Goal: Task Accomplishment & Management: Use online tool/utility

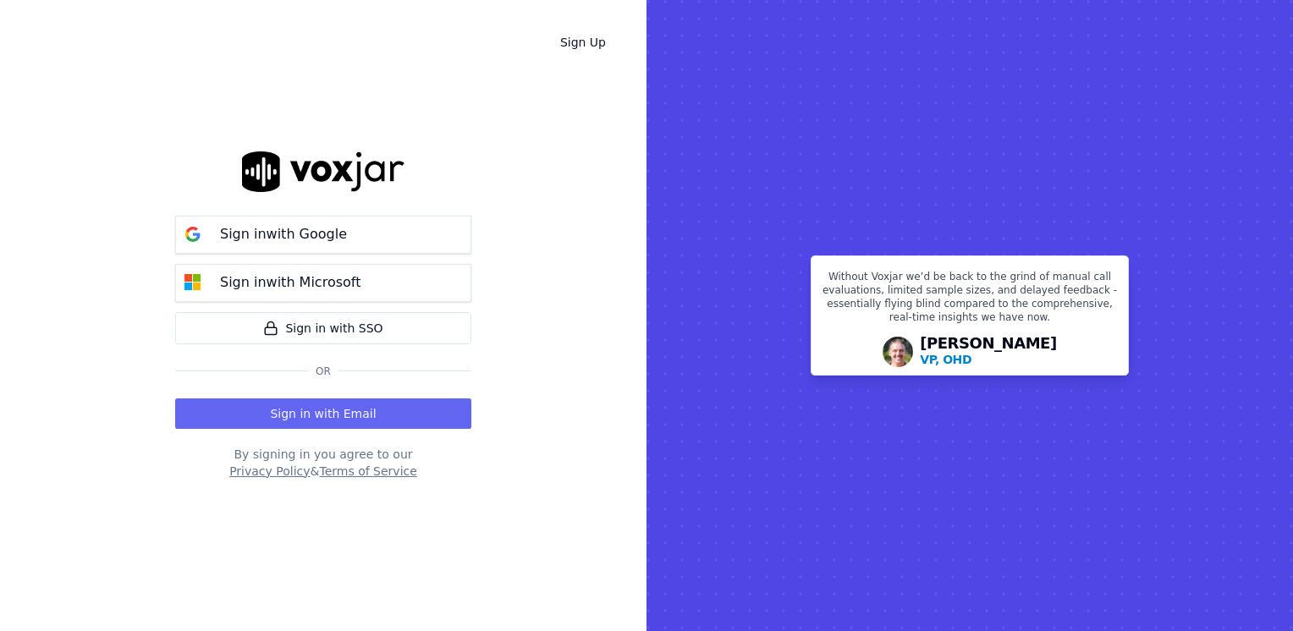
click at [308, 397] on div "Sign in with Email" at bounding box center [323, 410] width 296 height 37
click at [310, 410] on button "Sign in with Email" at bounding box center [323, 413] width 296 height 30
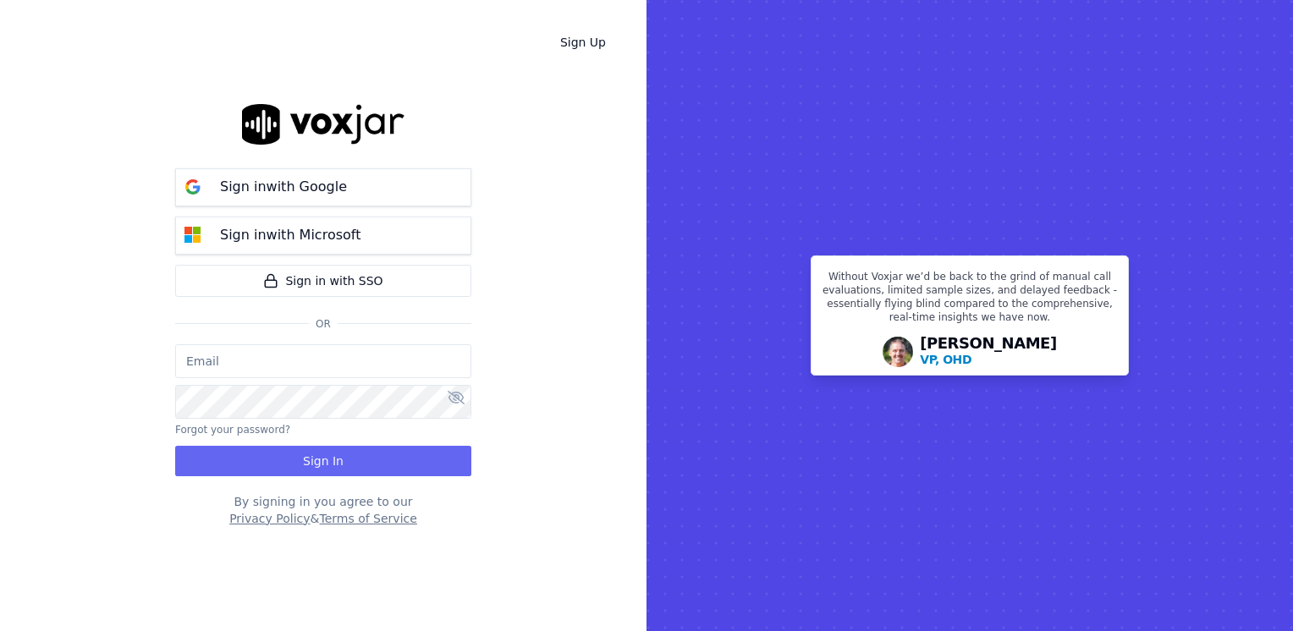
click at [365, 357] on input "email" at bounding box center [323, 361] width 296 height 34
type input "maleman@newwavepower.net"
click at [450, 398] on icon at bounding box center [455, 398] width 17 height 14
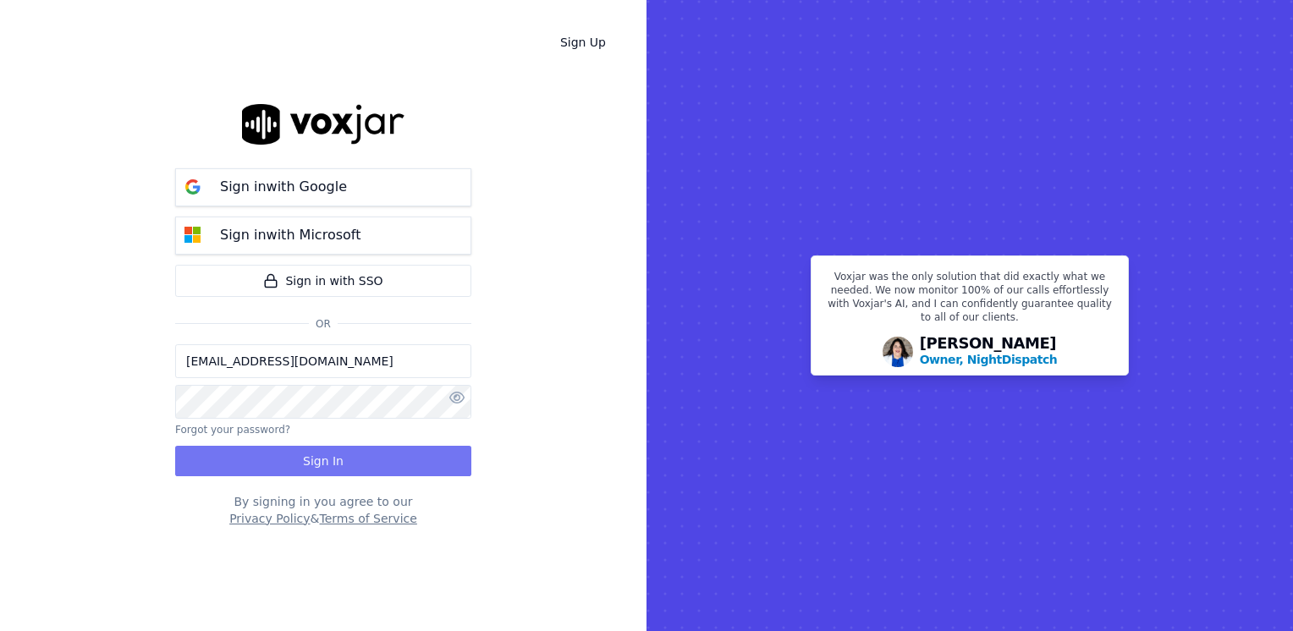
click at [359, 472] on button "Sign In" at bounding box center [323, 461] width 296 height 30
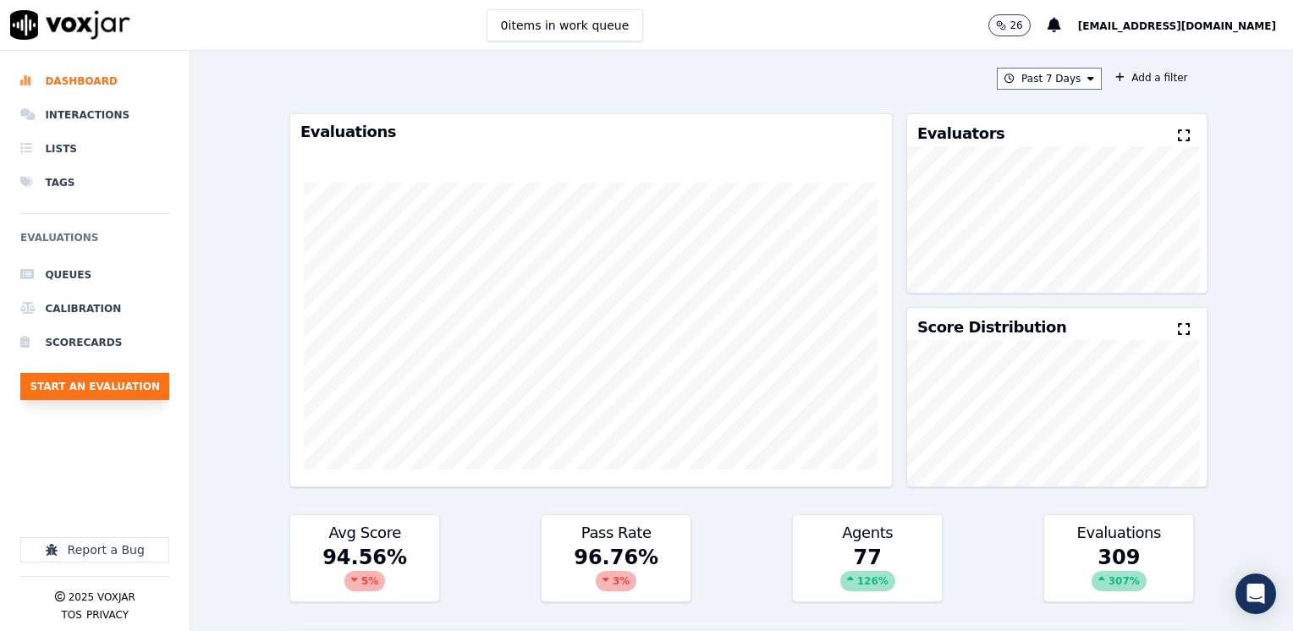
click at [85, 381] on button "Start an Evaluation" at bounding box center [94, 386] width 149 height 27
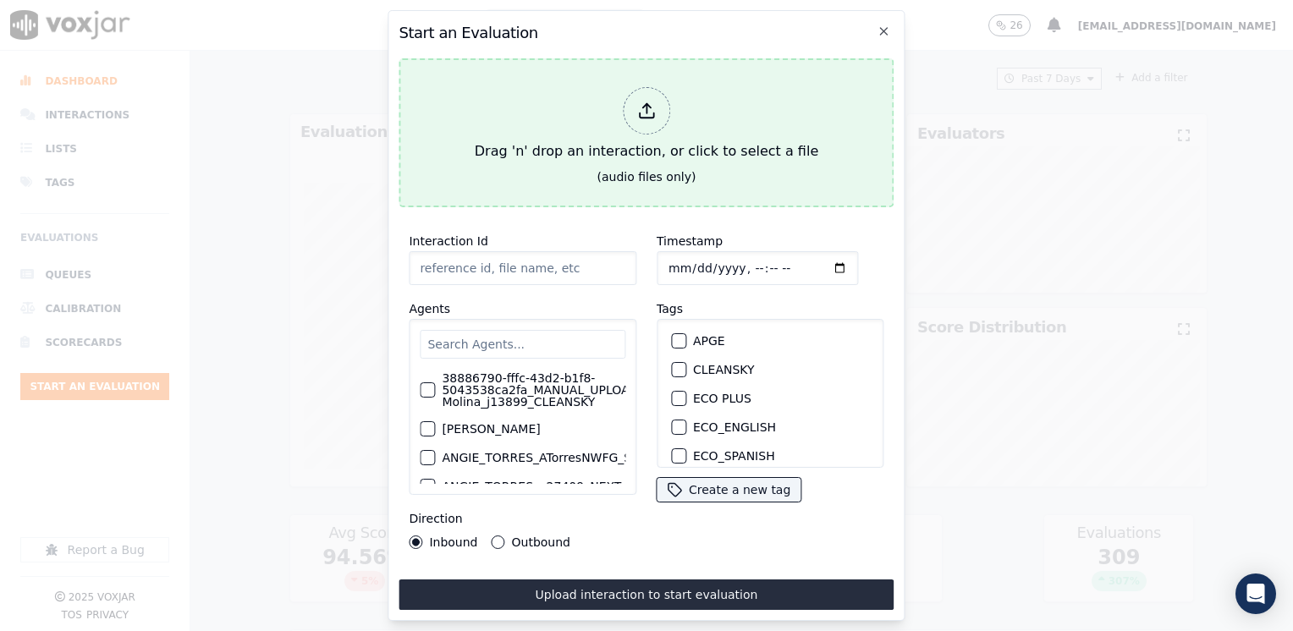
click at [653, 117] on div at bounding box center [646, 110] width 47 height 47
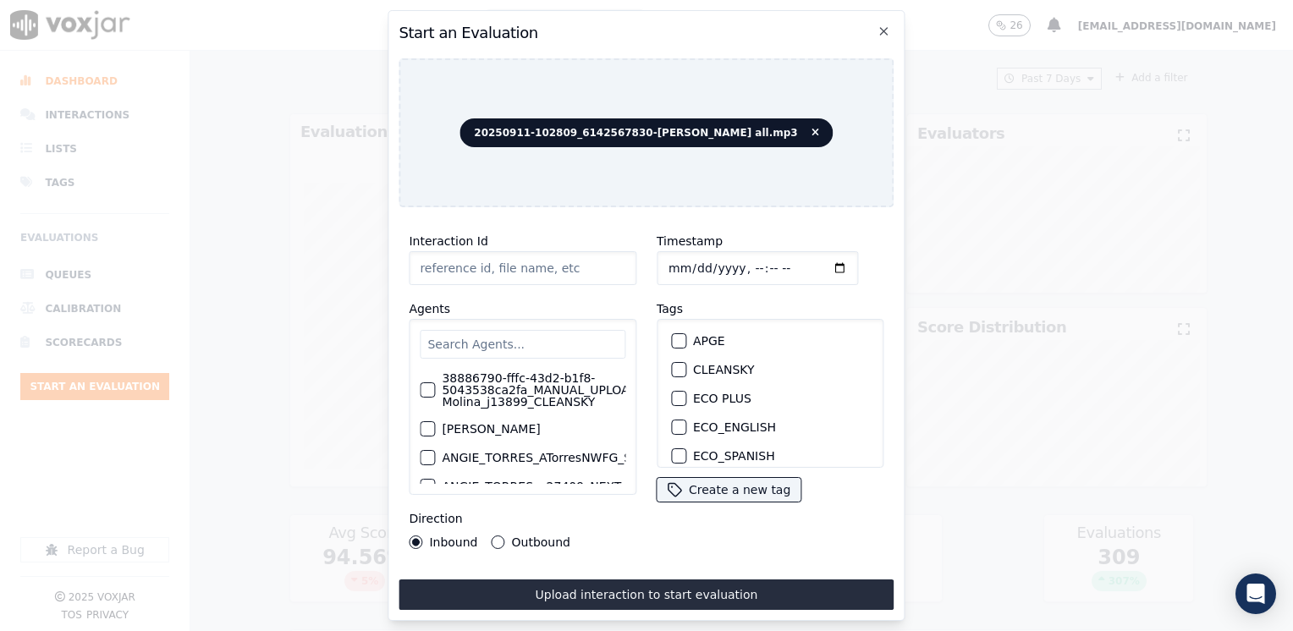
type input "20250911-102809_6142567830-[PERSON_NAME] all.mp3"
click at [549, 330] on input "text" at bounding box center [523, 344] width 206 height 29
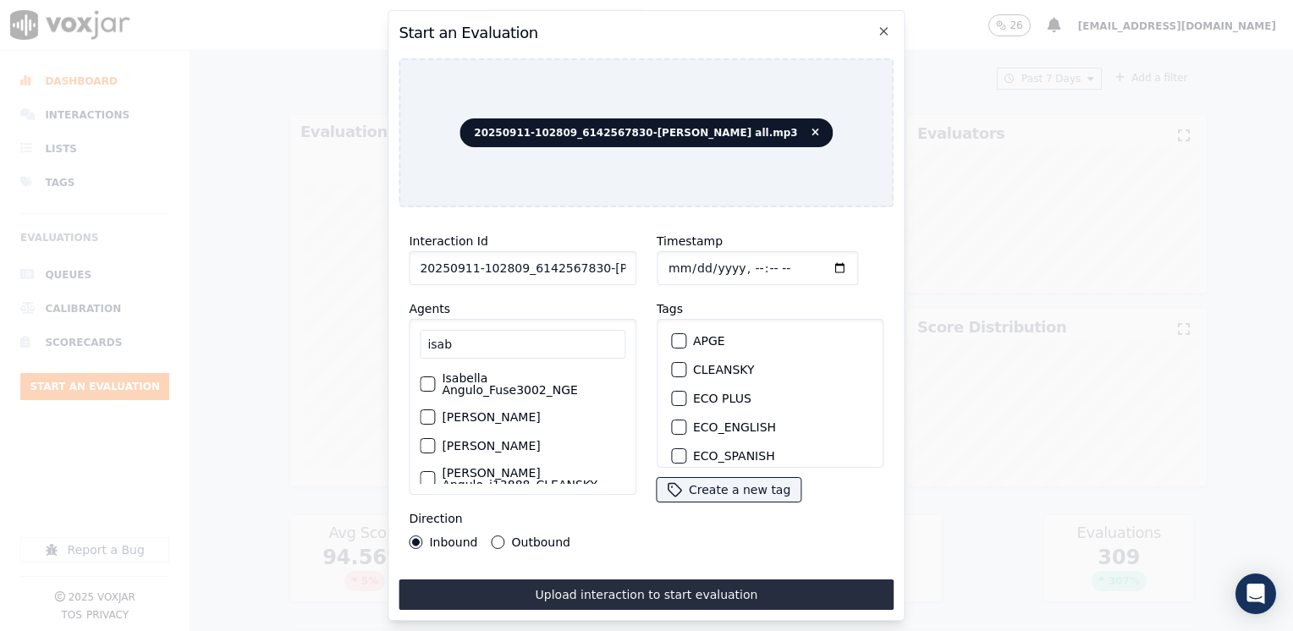
type input "isab"
click at [515, 390] on label "Isabella Angulo_Fuse3002_NGE" at bounding box center [534, 384] width 184 height 24
click at [435, 390] on button "Isabella Angulo_Fuse3002_NGE" at bounding box center [427, 383] width 15 height 15
click at [678, 394] on button "NGE" at bounding box center [678, 401] width 15 height 15
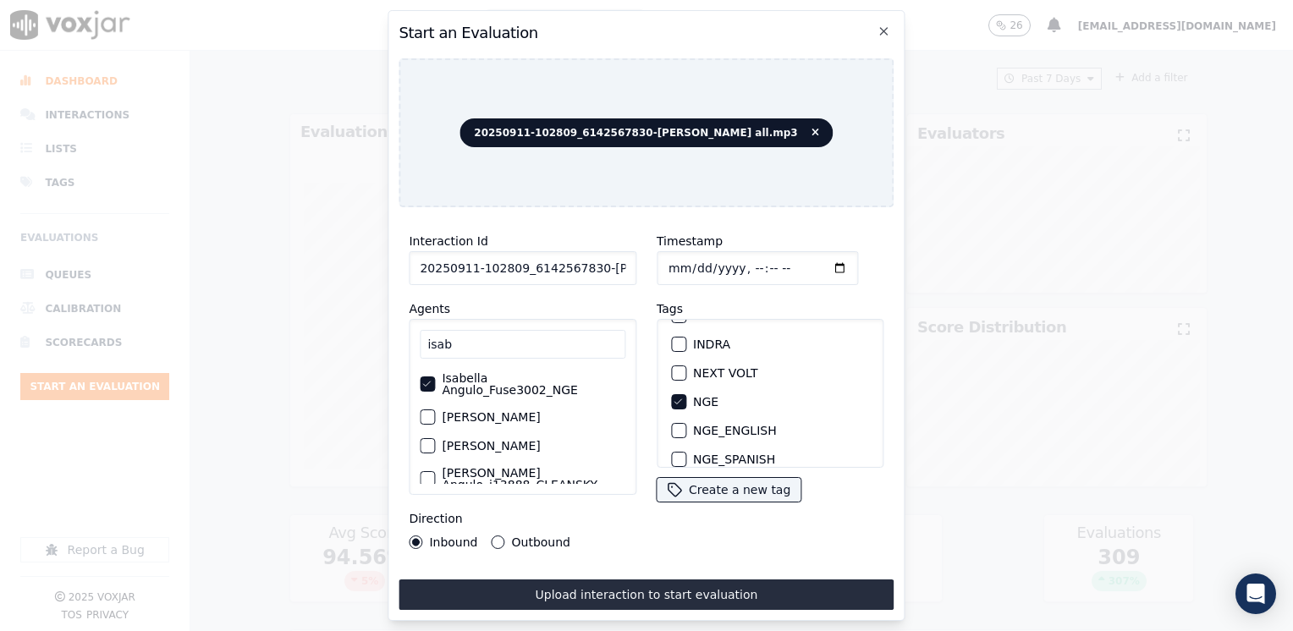
click at [815, 266] on input "Timestamp" at bounding box center [756, 268] width 201 height 34
type input "[DATE]T23:25"
click at [486, 535] on div "Inbound Outbound" at bounding box center [490, 542] width 162 height 14
click at [497, 535] on button "Outbound" at bounding box center [498, 542] width 14 height 14
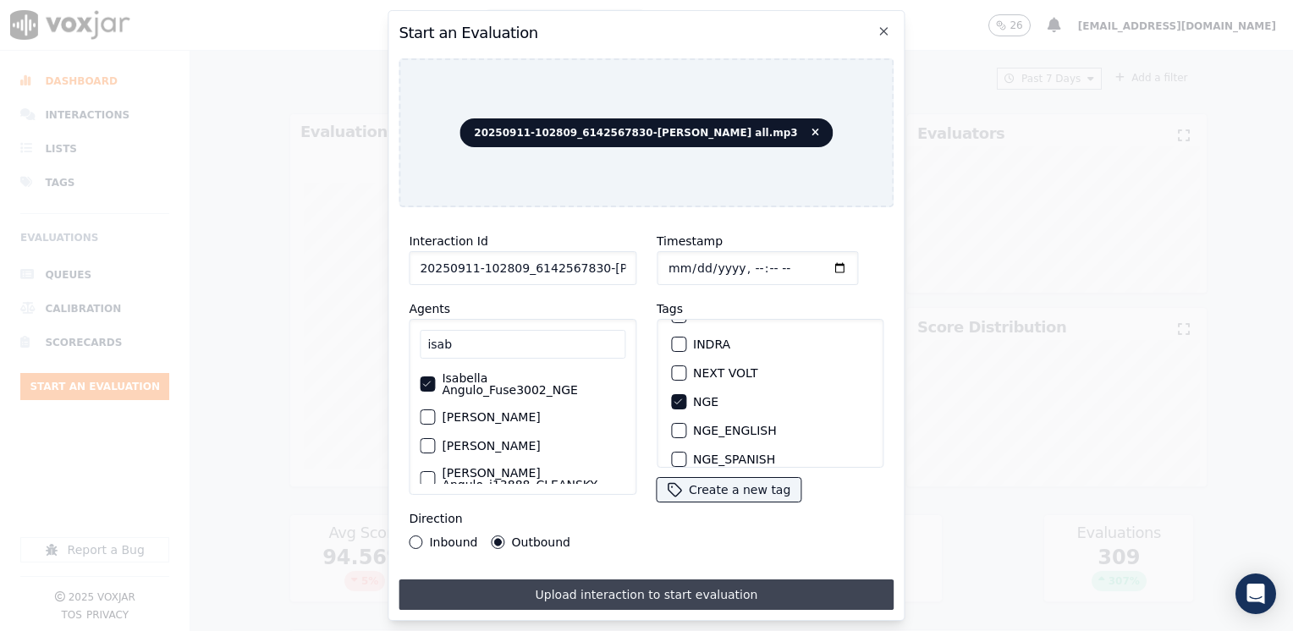
click at [636, 582] on button "Upload interaction to start evaluation" at bounding box center [645, 594] width 495 height 30
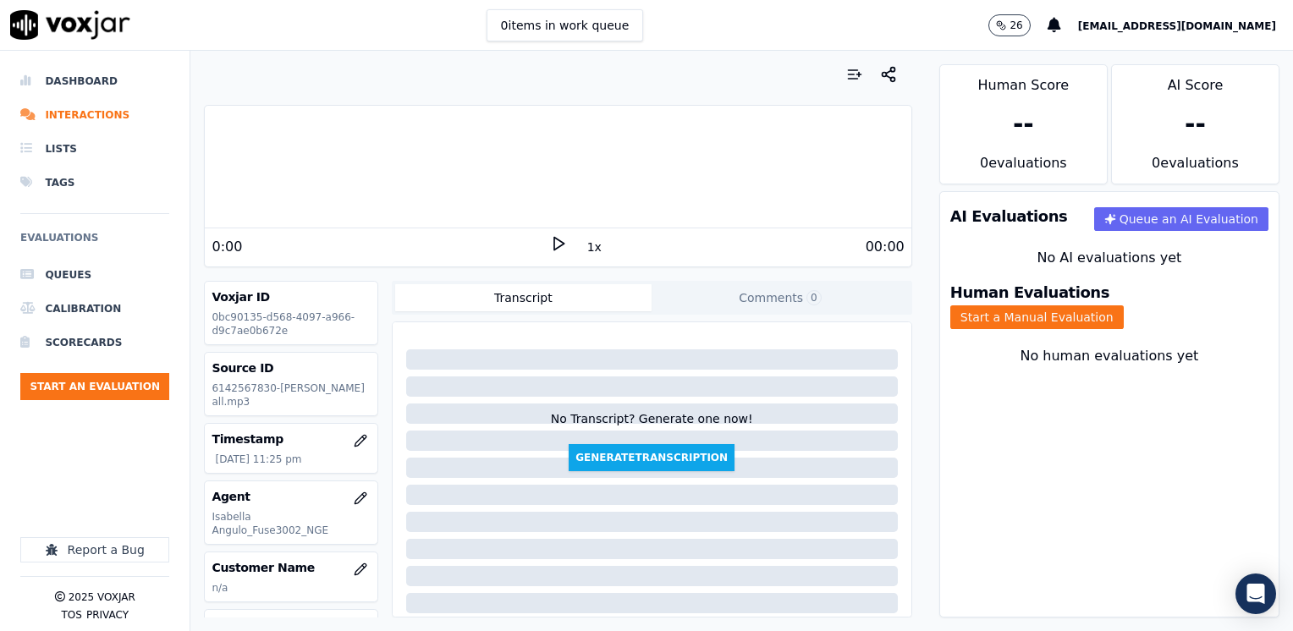
click at [556, 239] on icon at bounding box center [558, 243] width 17 height 17
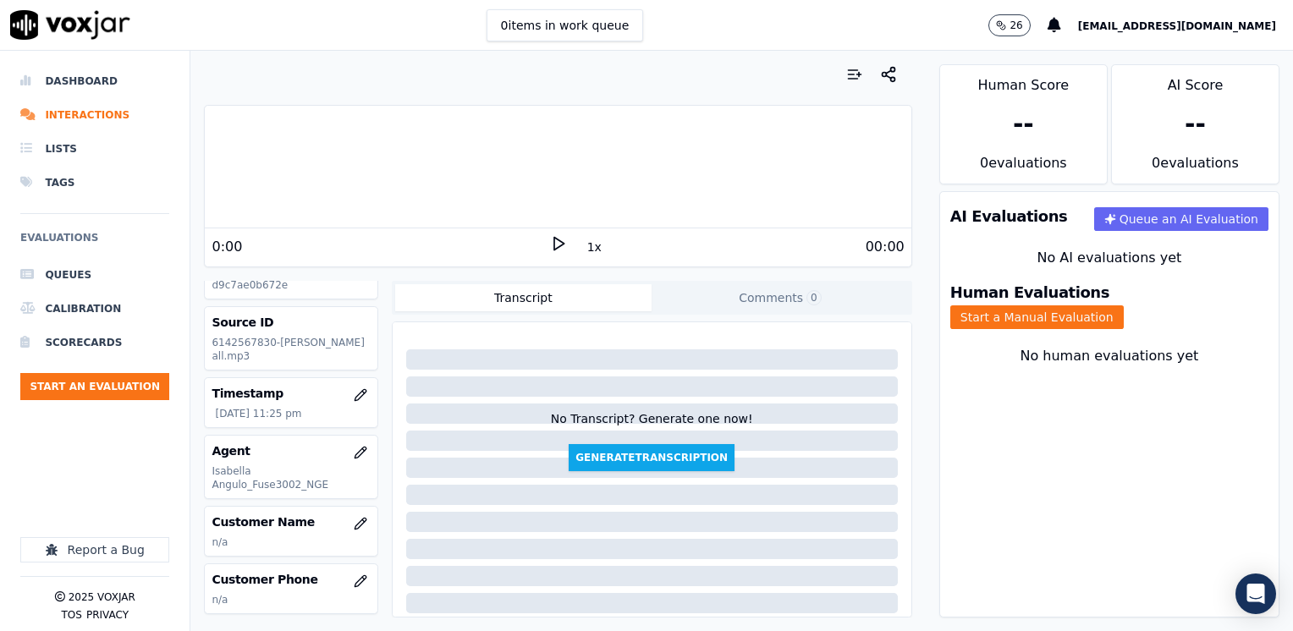
scroll to position [85, 0]
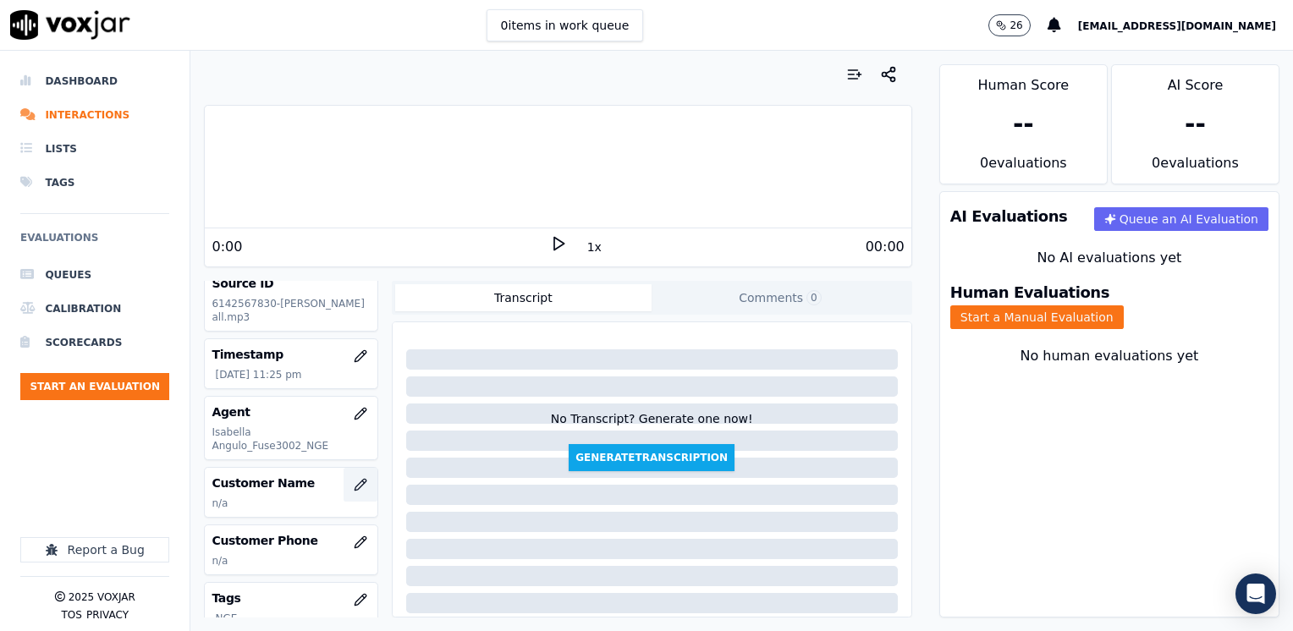
click at [350, 468] on button "button" at bounding box center [360, 485] width 34 height 34
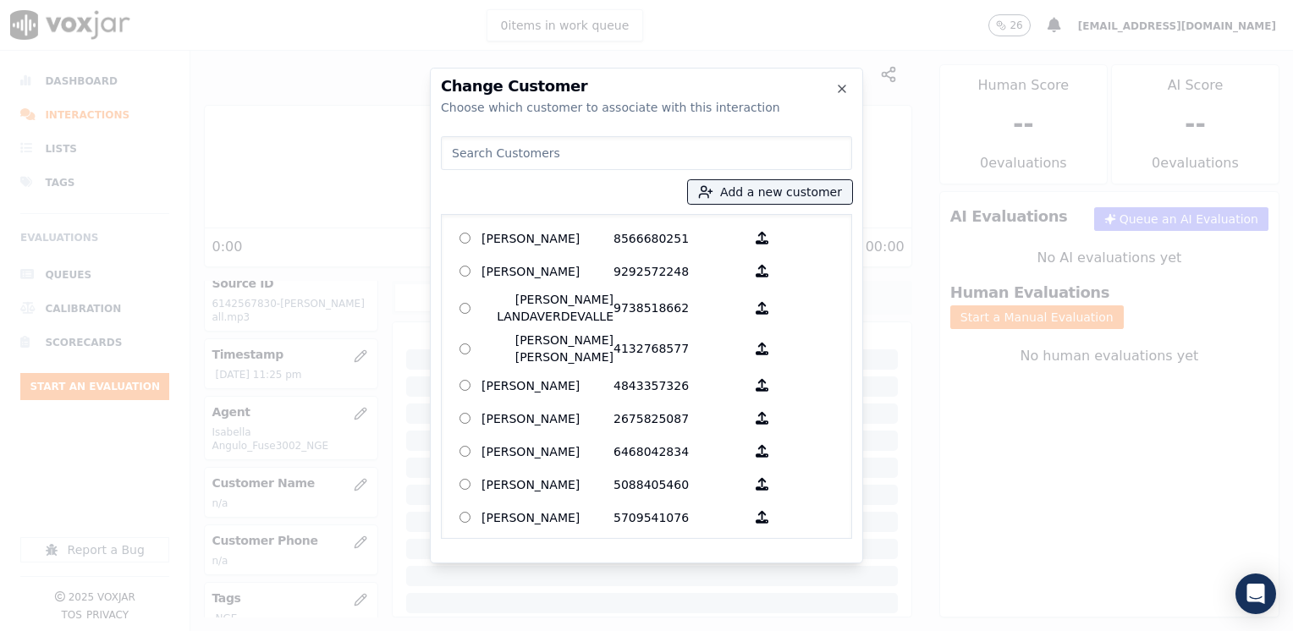
click at [590, 163] on input at bounding box center [646, 153] width 411 height 34
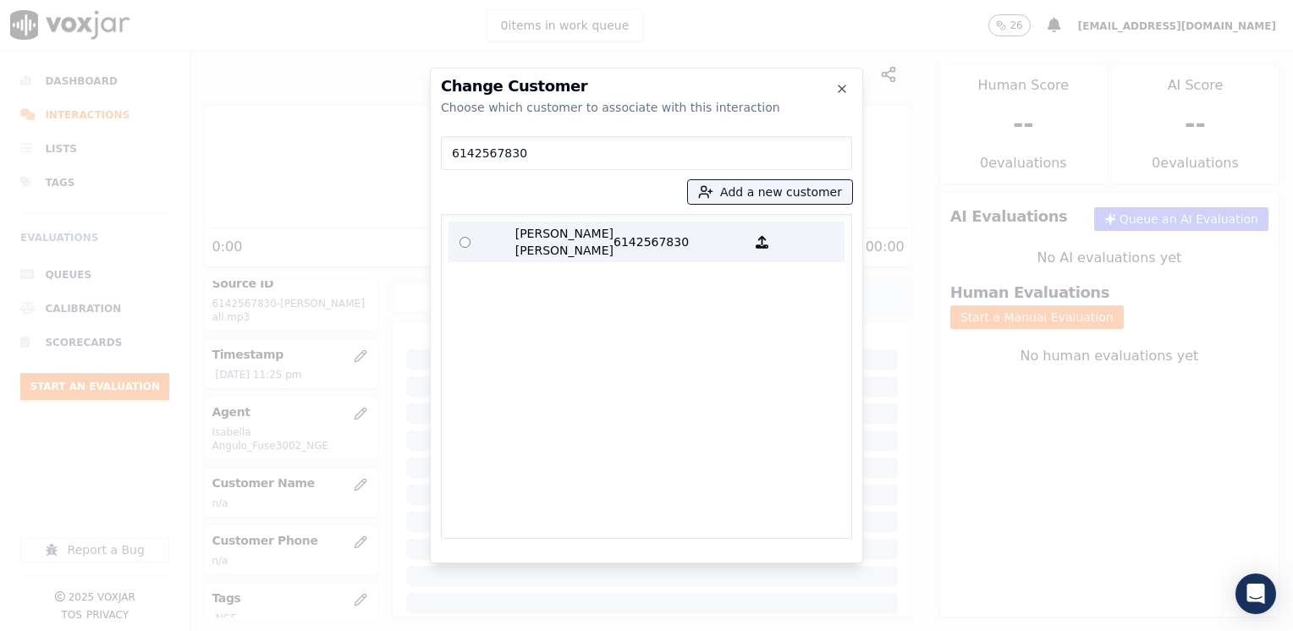
type input "6142567830"
click at [616, 243] on p "6142567830" at bounding box center [679, 242] width 132 height 34
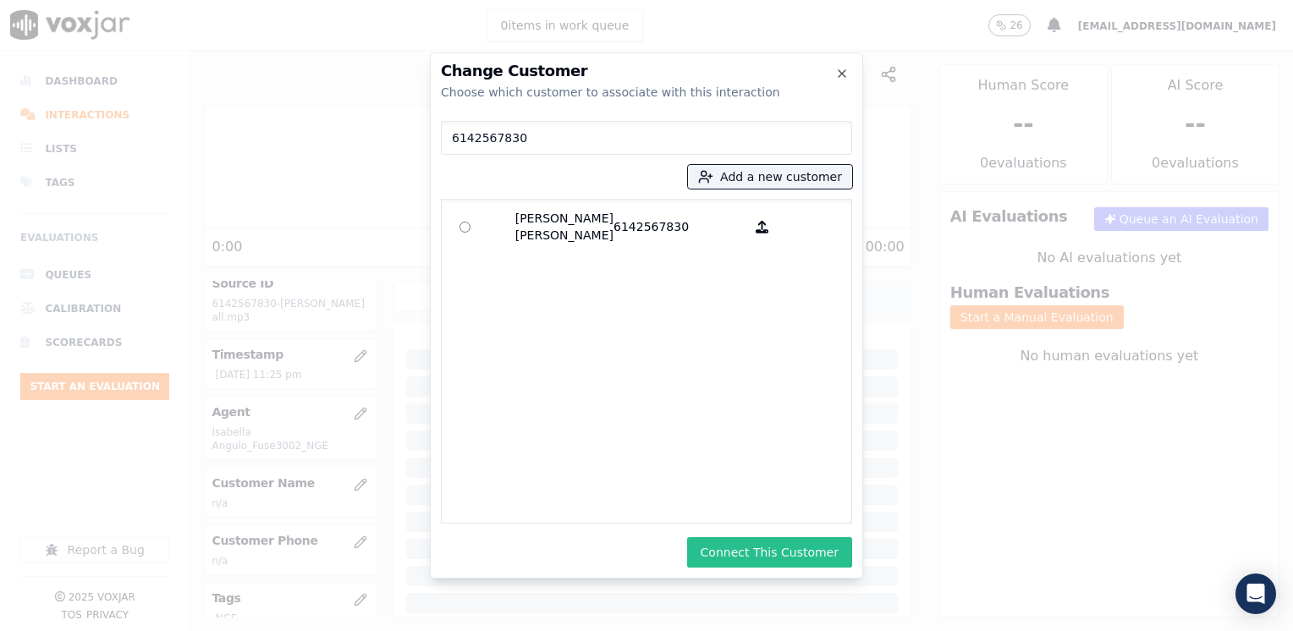
click at [787, 543] on button "Connect This Customer" at bounding box center [769, 552] width 165 height 30
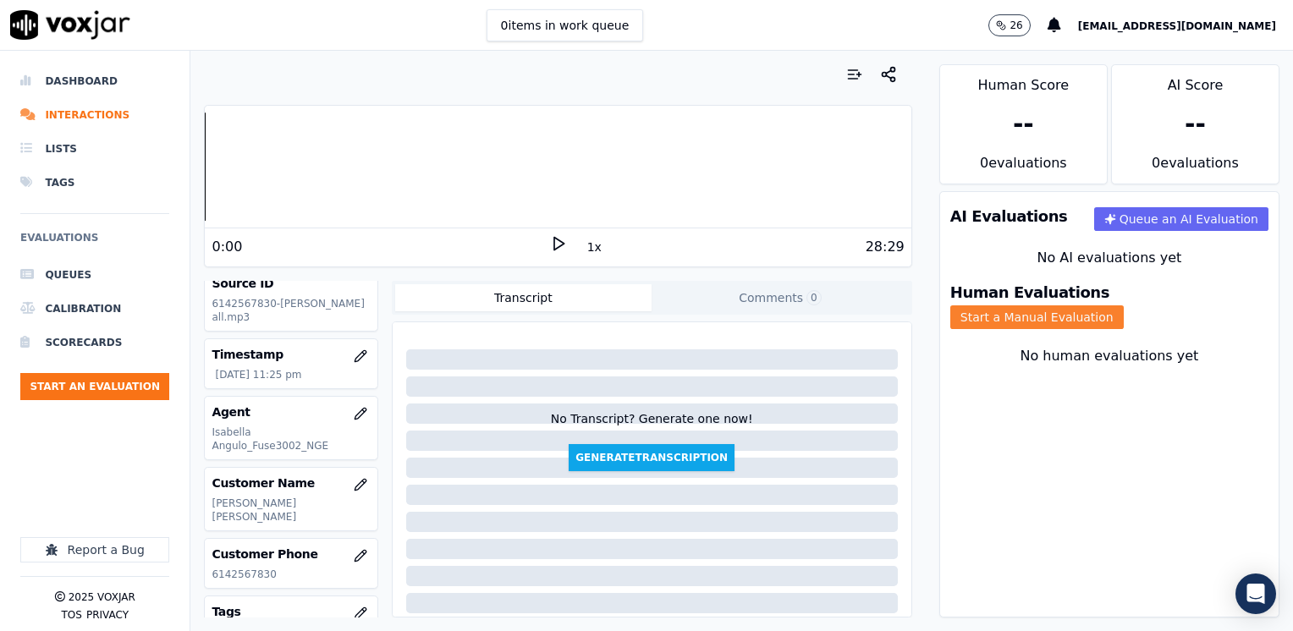
click at [1123, 306] on button "Start a Manual Evaluation" at bounding box center [1036, 317] width 173 height 24
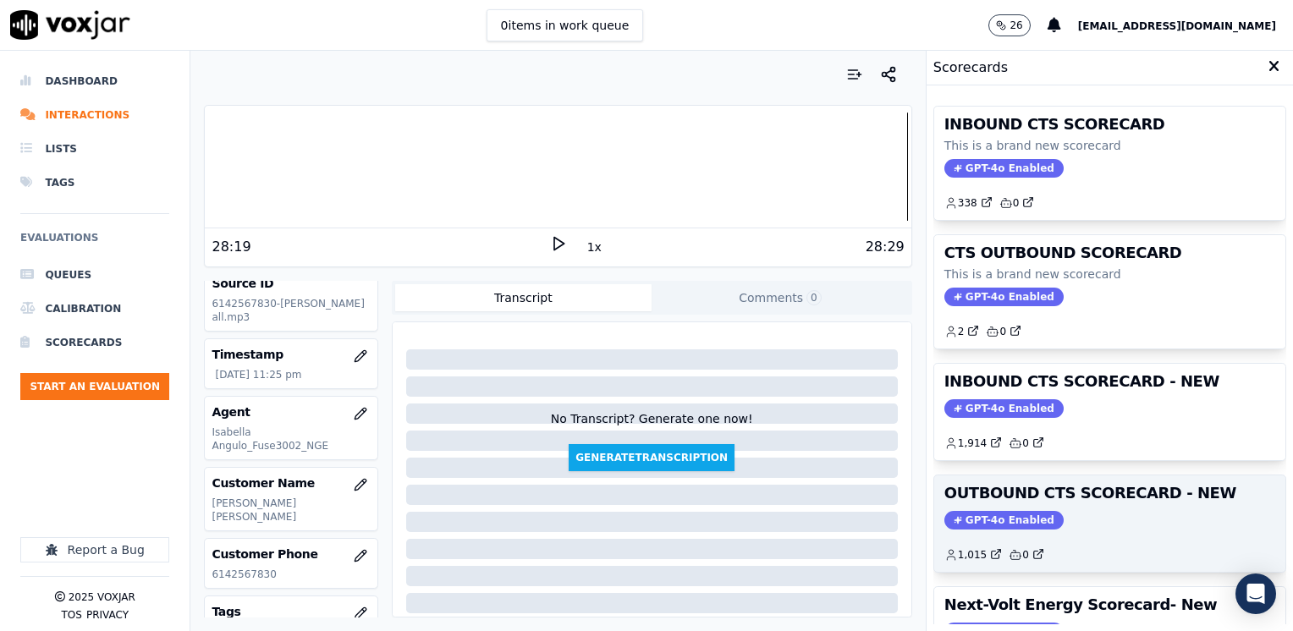
click at [1001, 514] on span "GPT-4o Enabled" at bounding box center [1003, 520] width 119 height 19
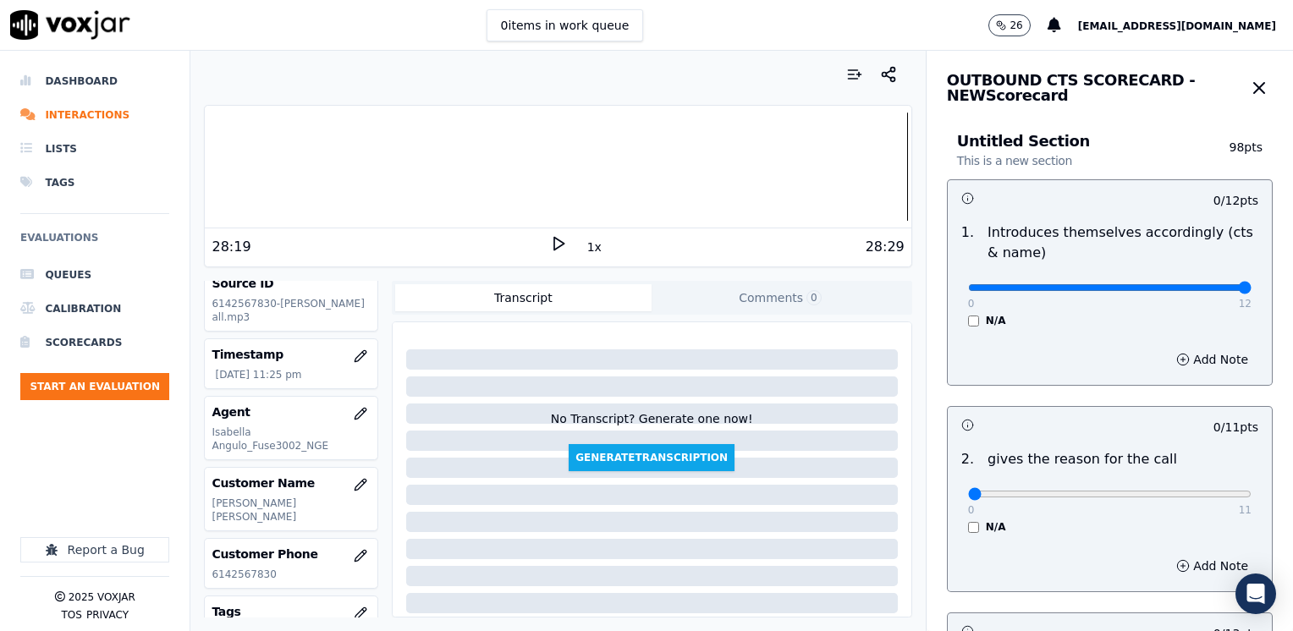
drag, startPoint x: 956, startPoint y: 292, endPoint x: 1295, endPoint y: 337, distance: 342.2
type input "12"
click at [1251, 291] on input "range" at bounding box center [1109, 287] width 283 height 7
drag, startPoint x: 958, startPoint y: 497, endPoint x: 1292, endPoint y: 455, distance: 336.7
type input "11"
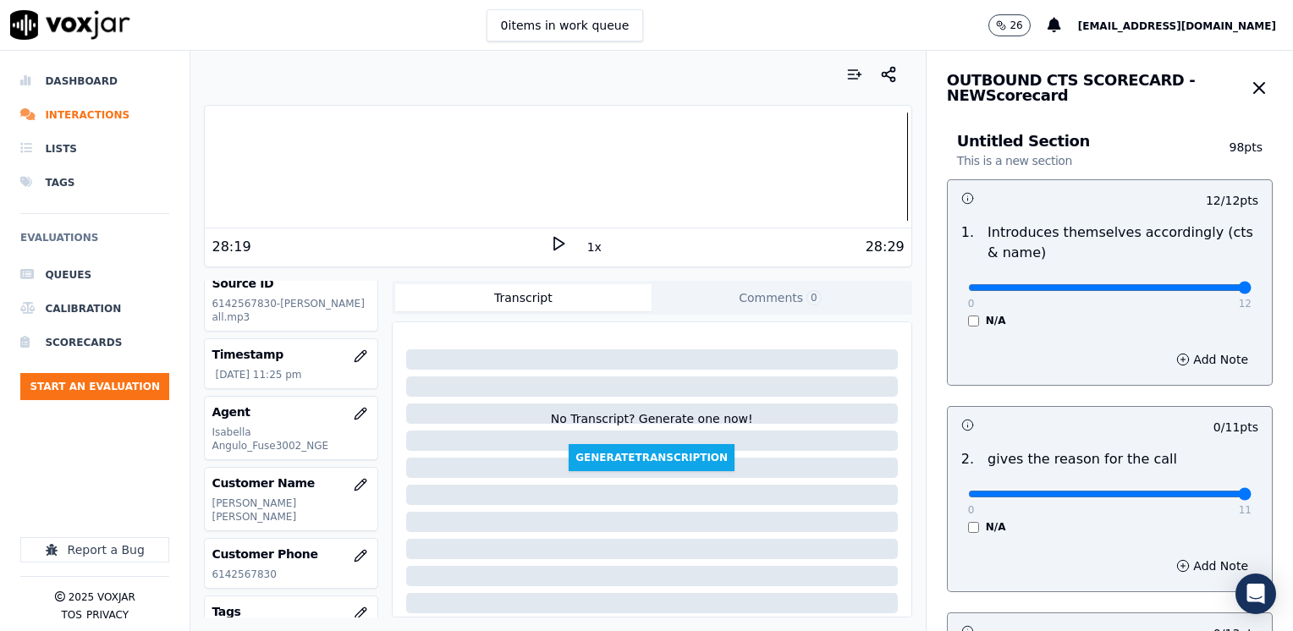
click at [1251, 491] on input "range" at bounding box center [1109, 494] width 283 height 7
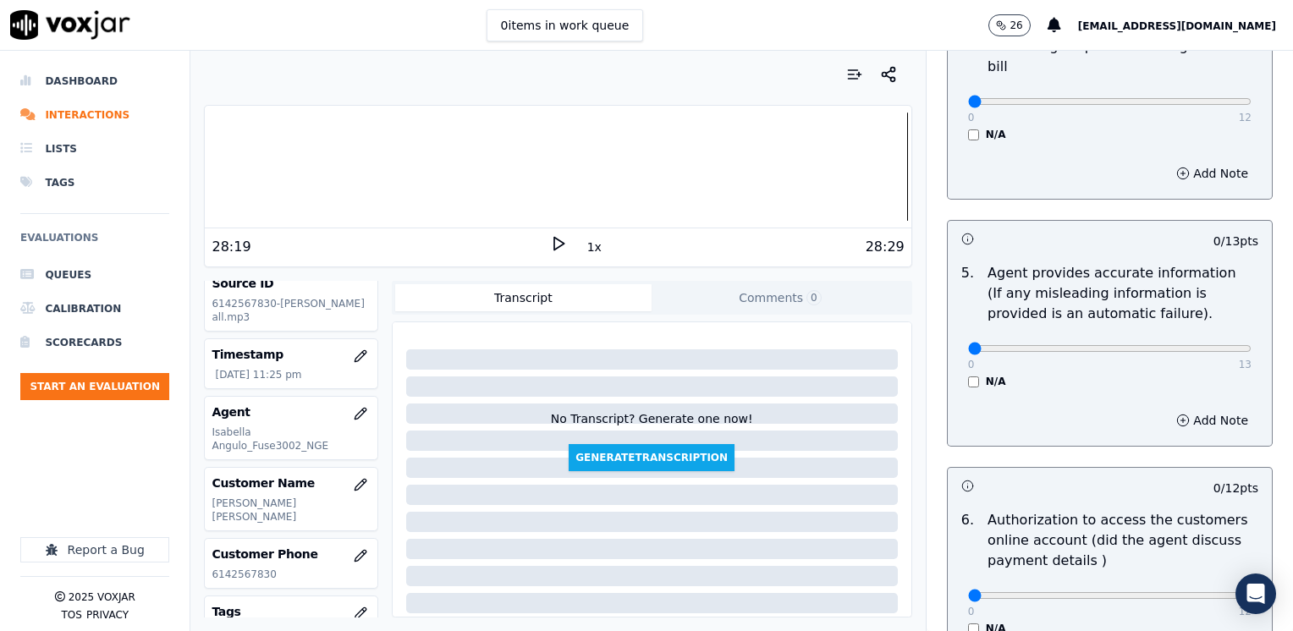
scroll to position [1100, 0]
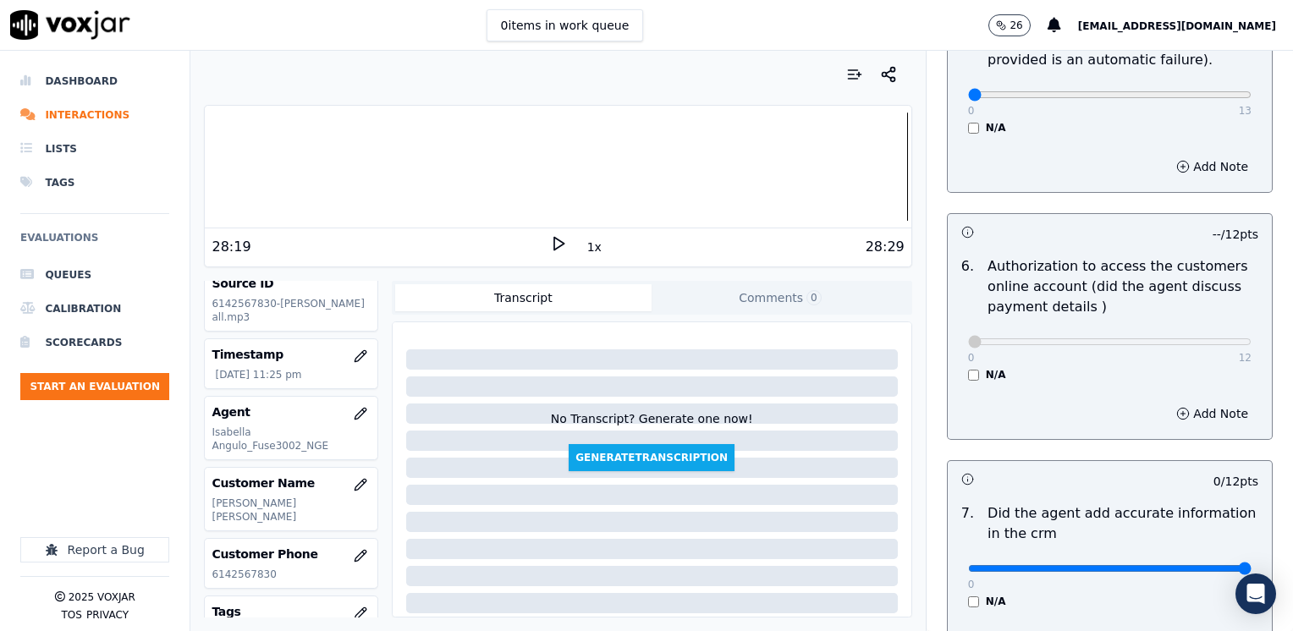
drag, startPoint x: 958, startPoint y: 546, endPoint x: 1289, endPoint y: 484, distance: 337.5
type input "12"
click at [1251, 565] on input "range" at bounding box center [1109, 568] width 283 height 7
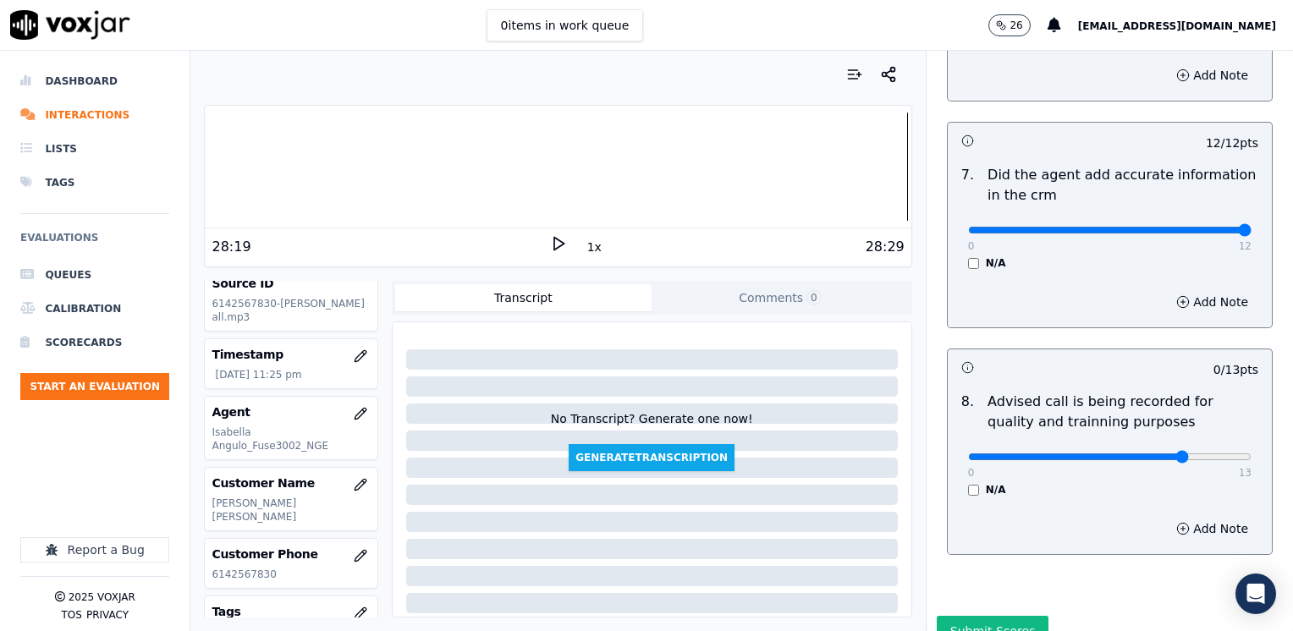
type input "10"
click at [1139, 453] on input "range" at bounding box center [1109, 456] width 283 height 7
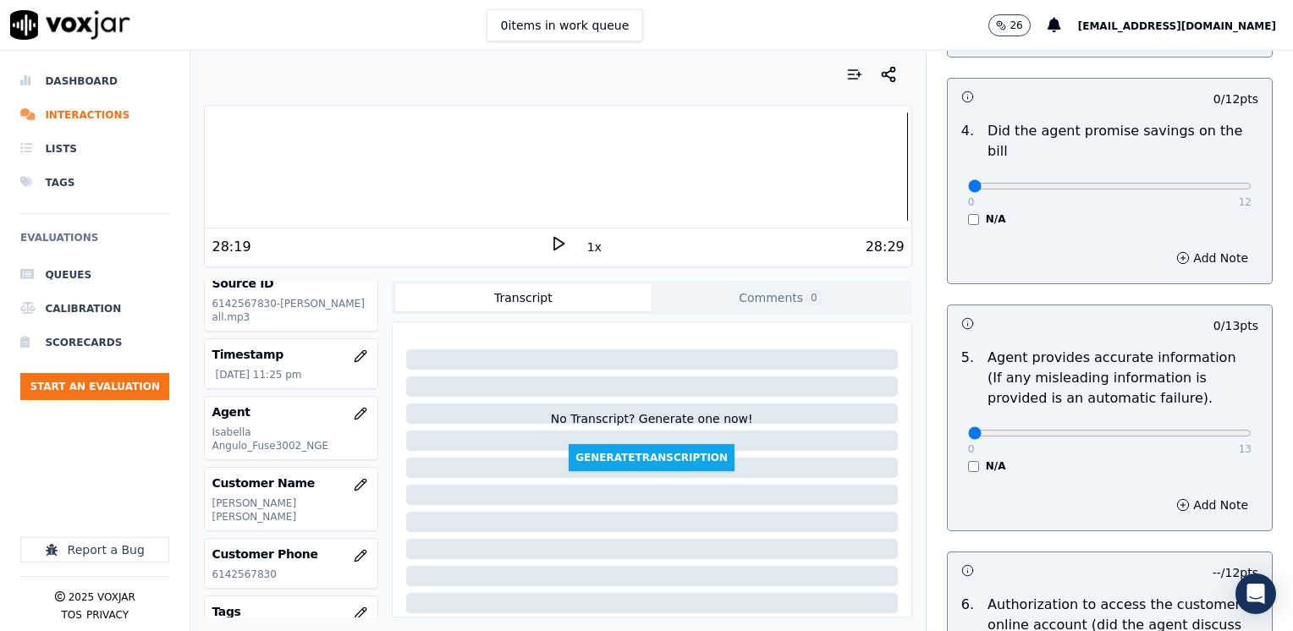
scroll to position [761, 0]
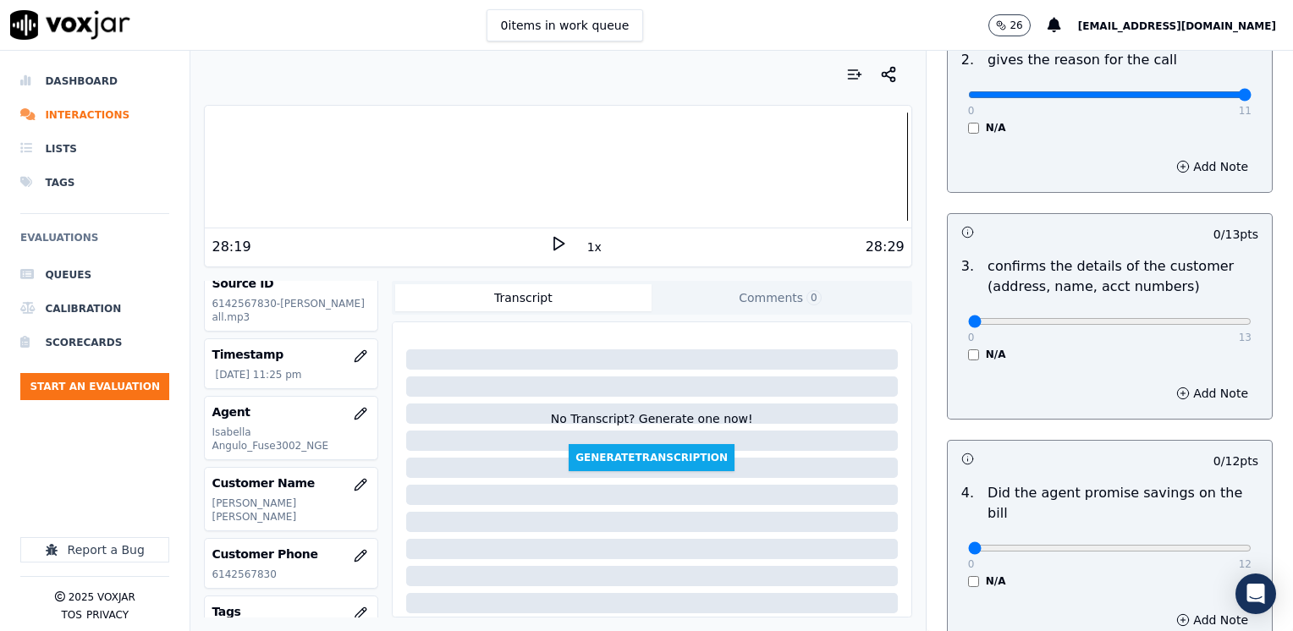
scroll to position [379, 0]
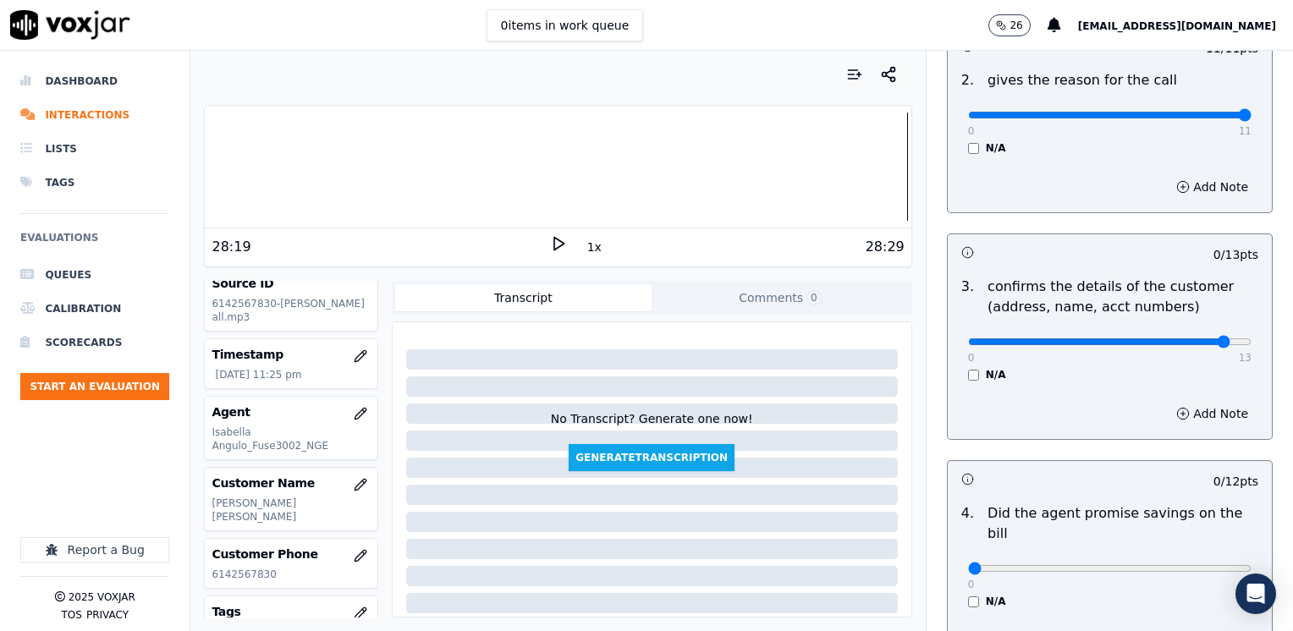
type input "12"
click at [1179, 340] on input "range" at bounding box center [1109, 341] width 283 height 7
click at [1183, 411] on button "Add Note" at bounding box center [1212, 414] width 92 height 24
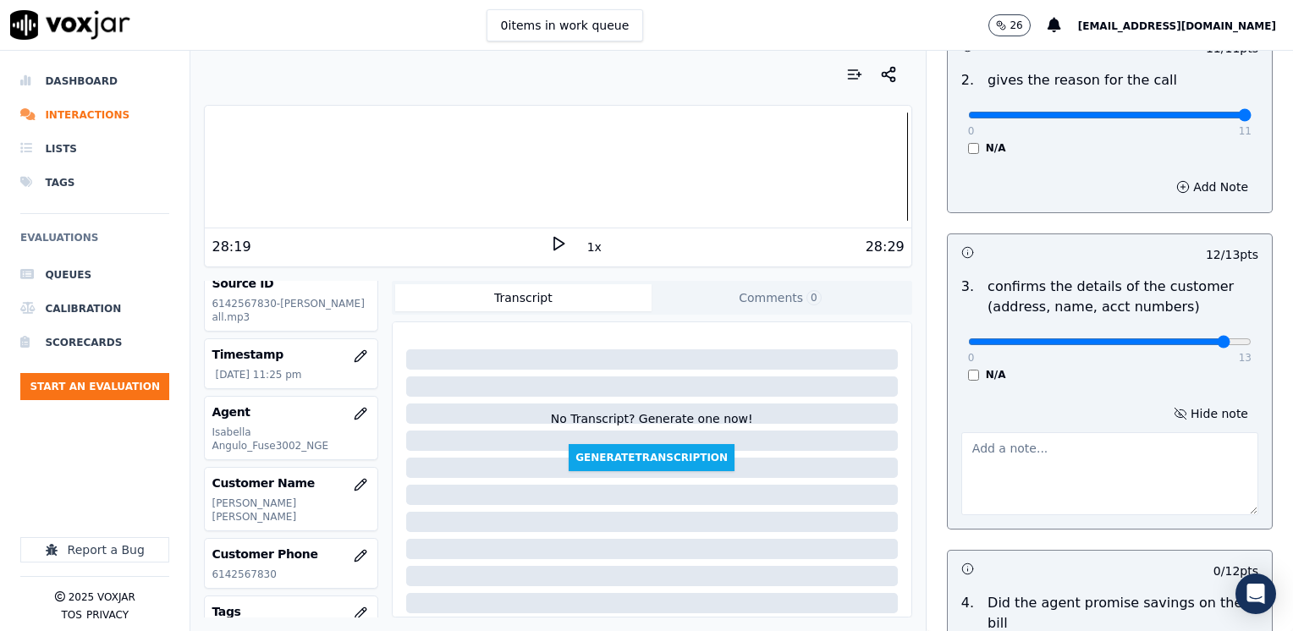
click at [1013, 465] on textarea at bounding box center [1109, 473] width 297 height 83
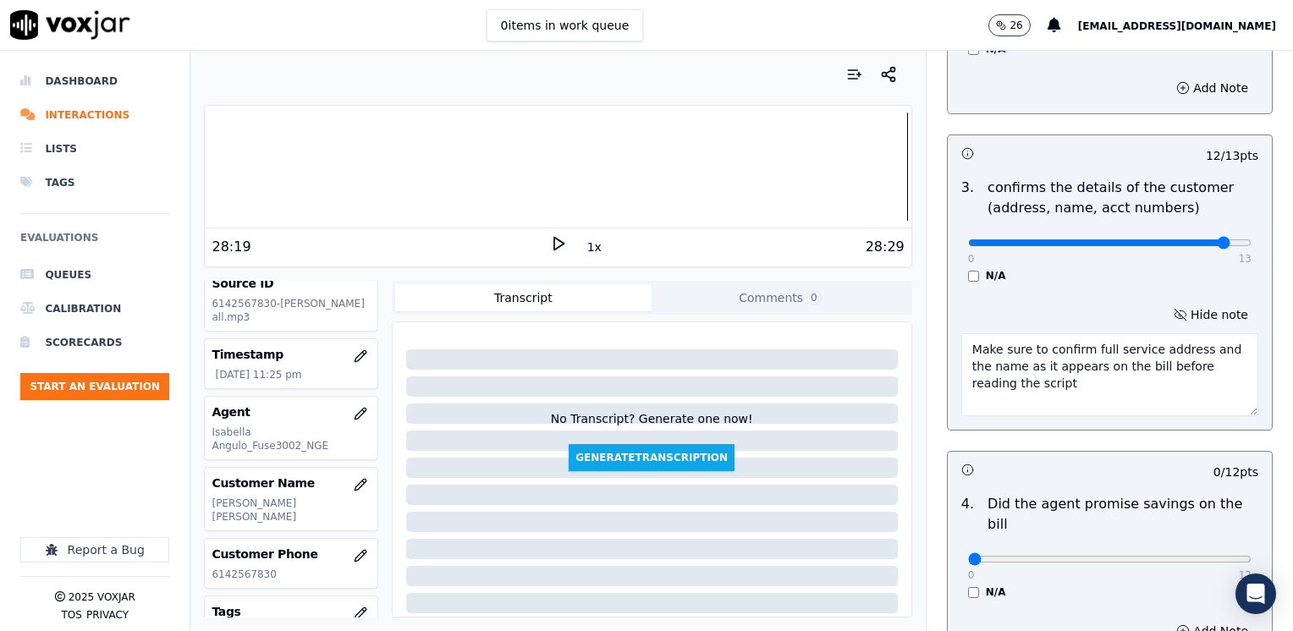
scroll to position [633, 0]
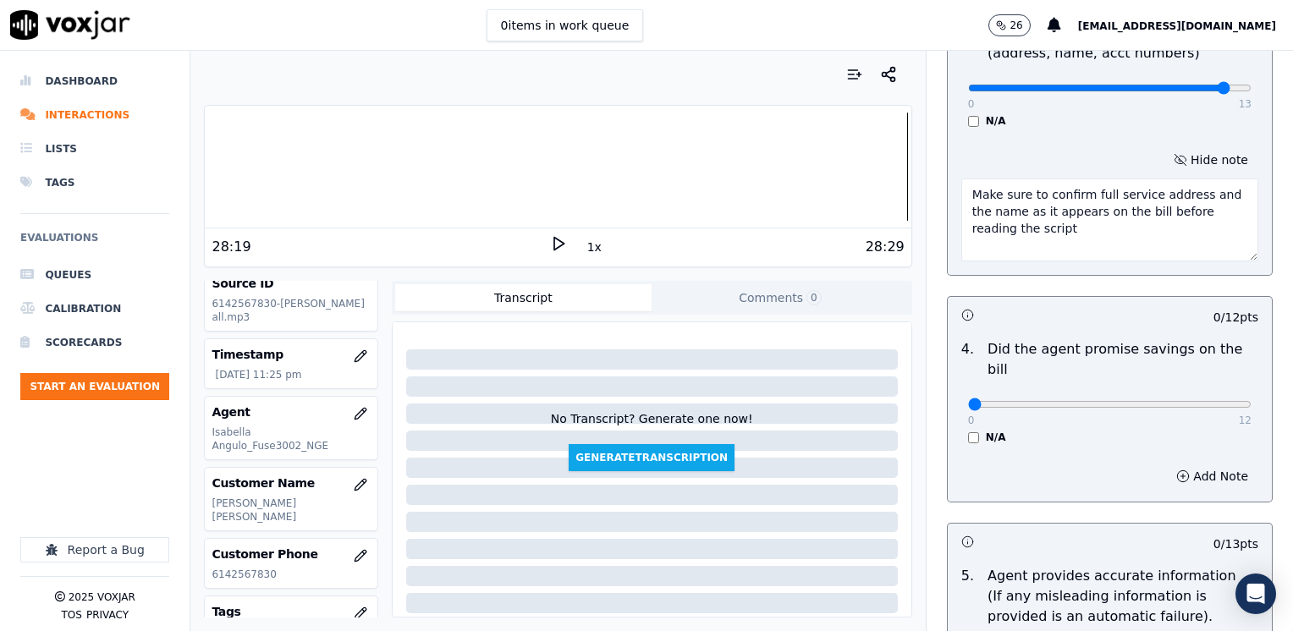
type textarea "Make sure to confirm full service address and the name as it appears on the bil…"
drag, startPoint x: 953, startPoint y: 382, endPoint x: 1295, endPoint y: 411, distance: 343.0
type input "12"
click at [1251, 408] on input "range" at bounding box center [1109, 404] width 283 height 7
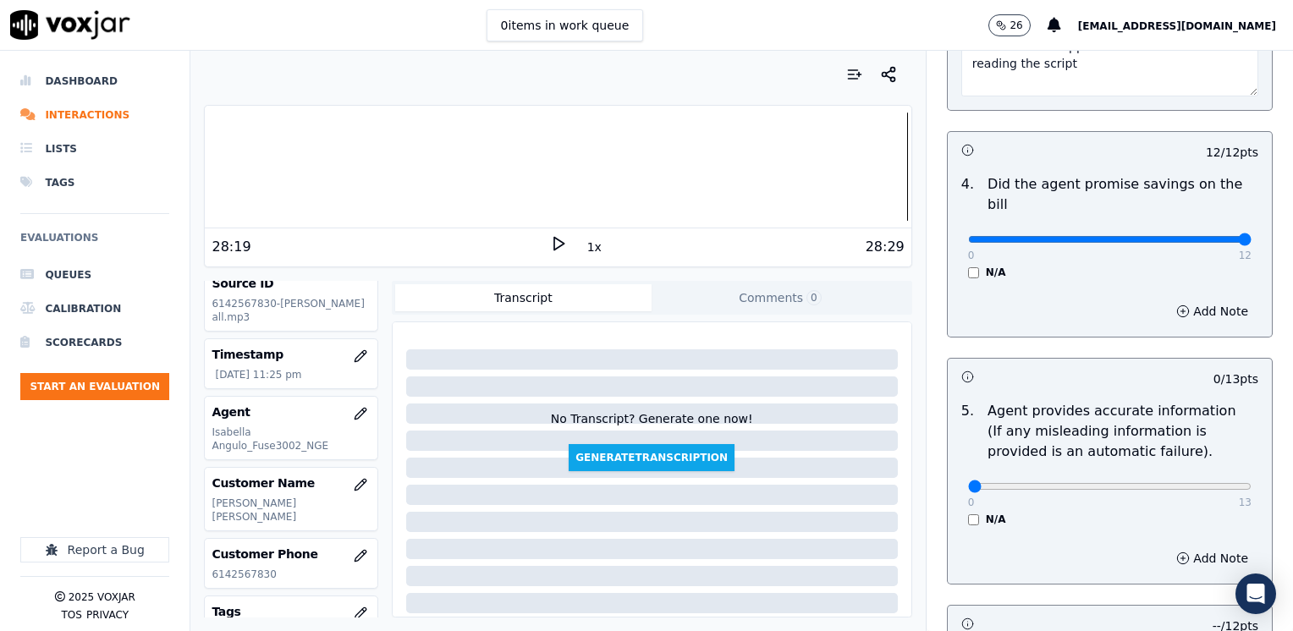
scroll to position [802, 0]
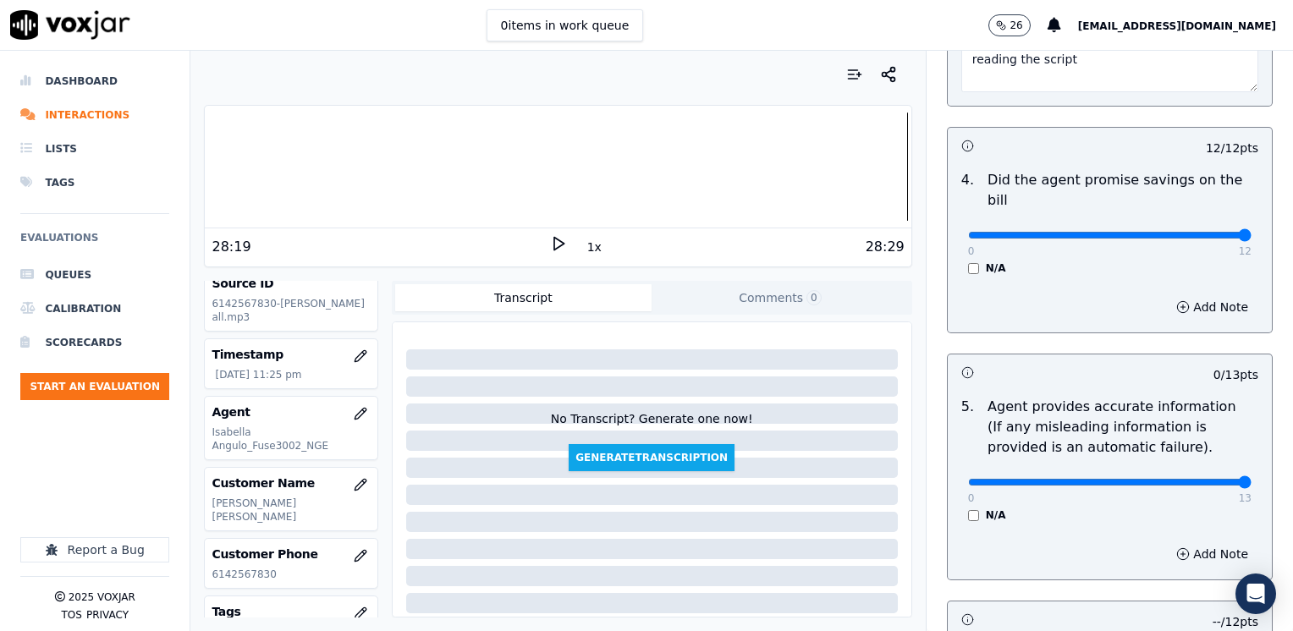
drag, startPoint x: 958, startPoint y: 458, endPoint x: 1295, endPoint y: 477, distance: 338.0
type input "13"
click at [1251, 479] on input "range" at bounding box center [1109, 482] width 283 height 7
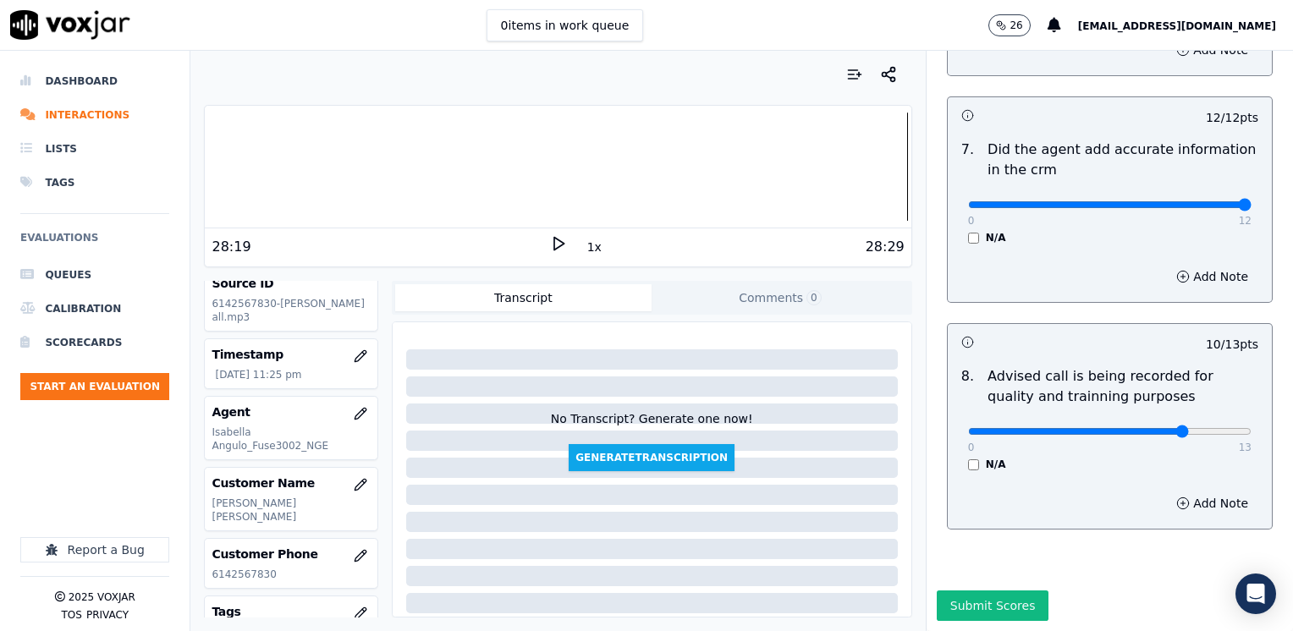
scroll to position [1567, 0]
click at [967, 590] on button "Submit Scores" at bounding box center [992, 605] width 113 height 30
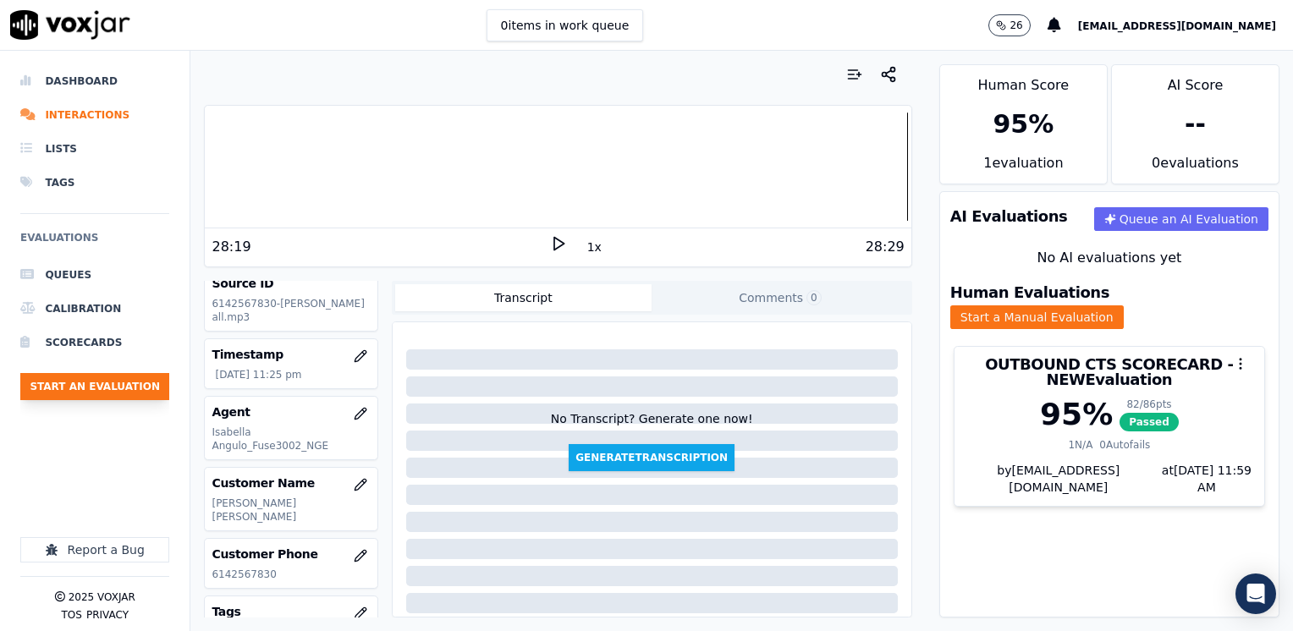
click at [113, 386] on button "Start an Evaluation" at bounding box center [94, 386] width 149 height 27
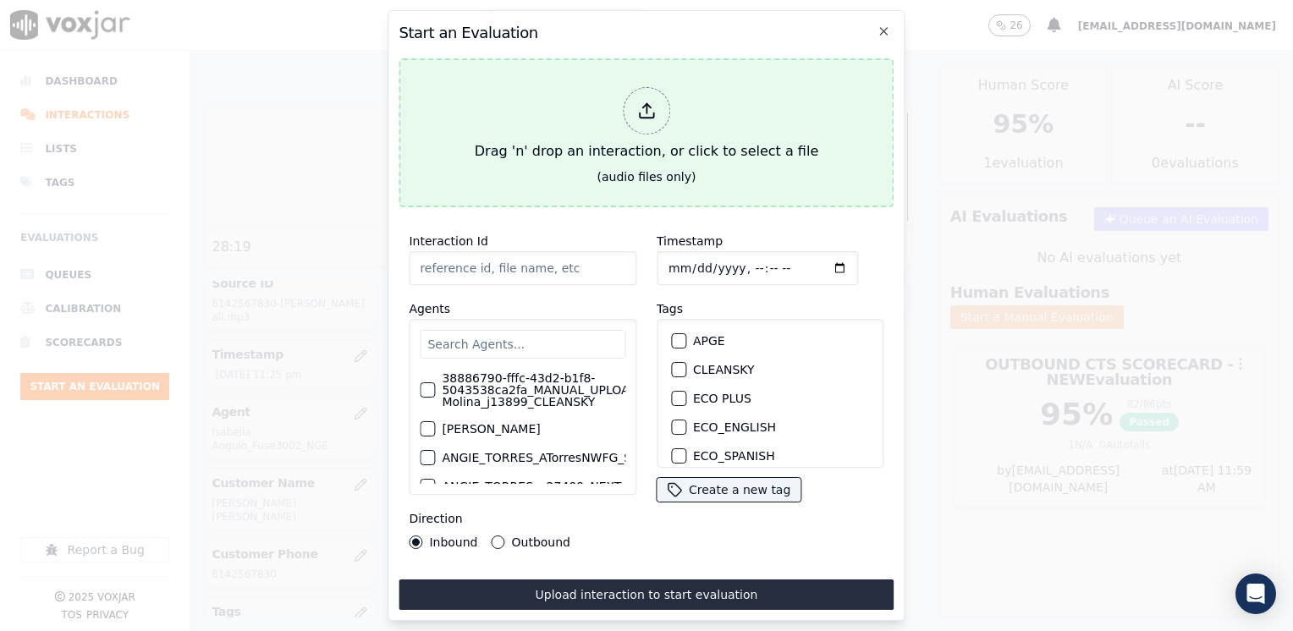
click at [654, 106] on icon at bounding box center [646, 111] width 19 height 19
type input "20250911-182106_9733889494-[PERSON_NAME].mp3"
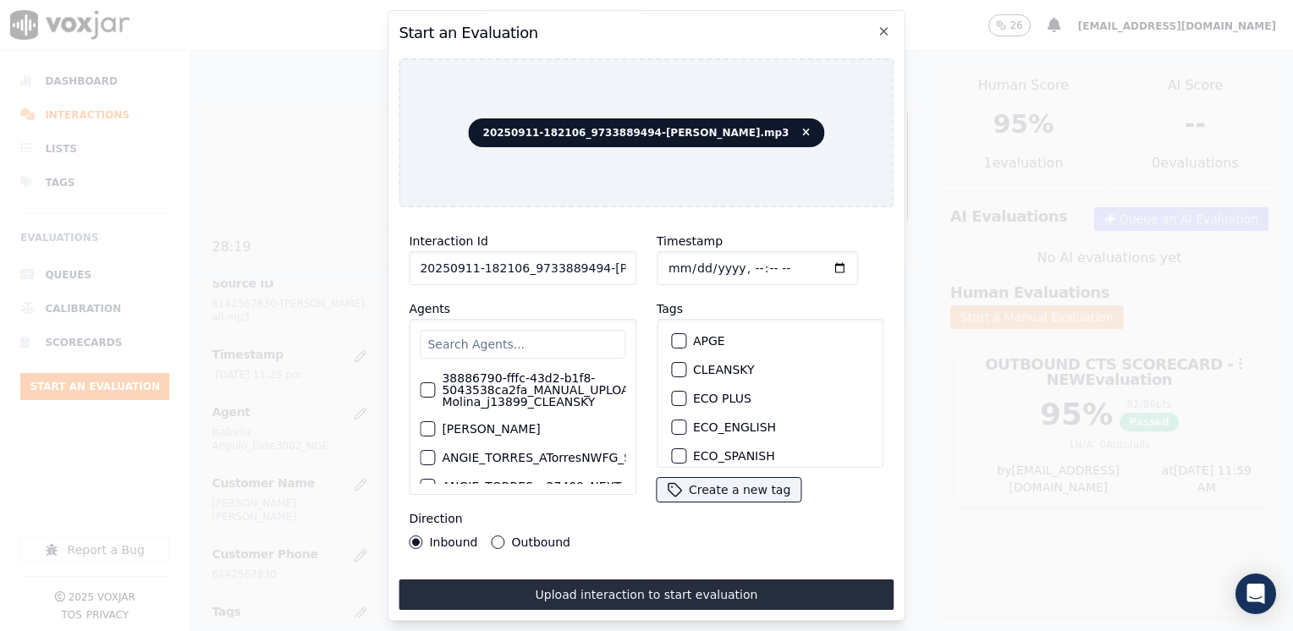
click at [535, 336] on input "text" at bounding box center [523, 344] width 206 height 29
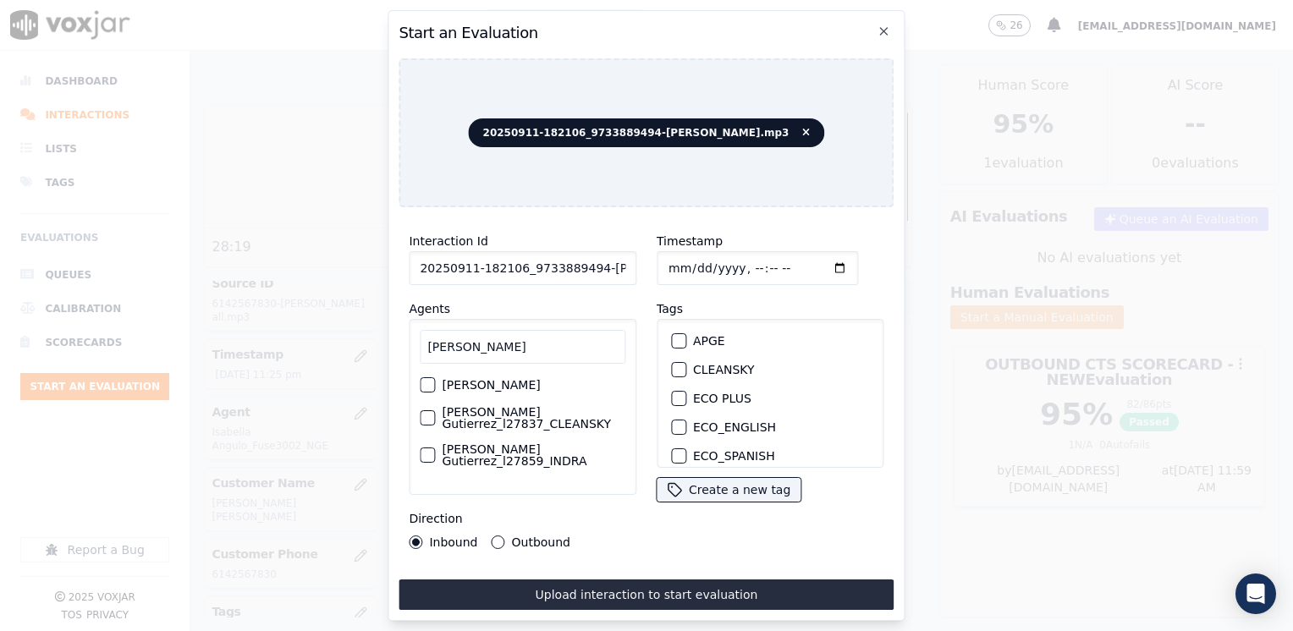
scroll to position [0, 0]
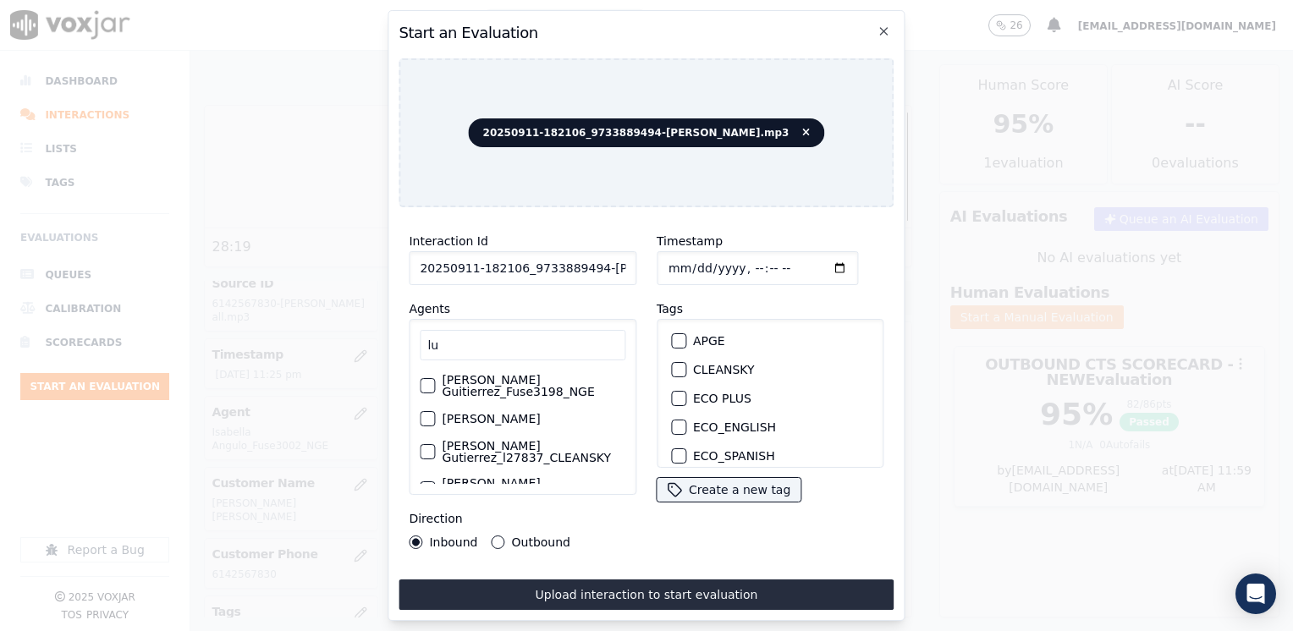
type input "l"
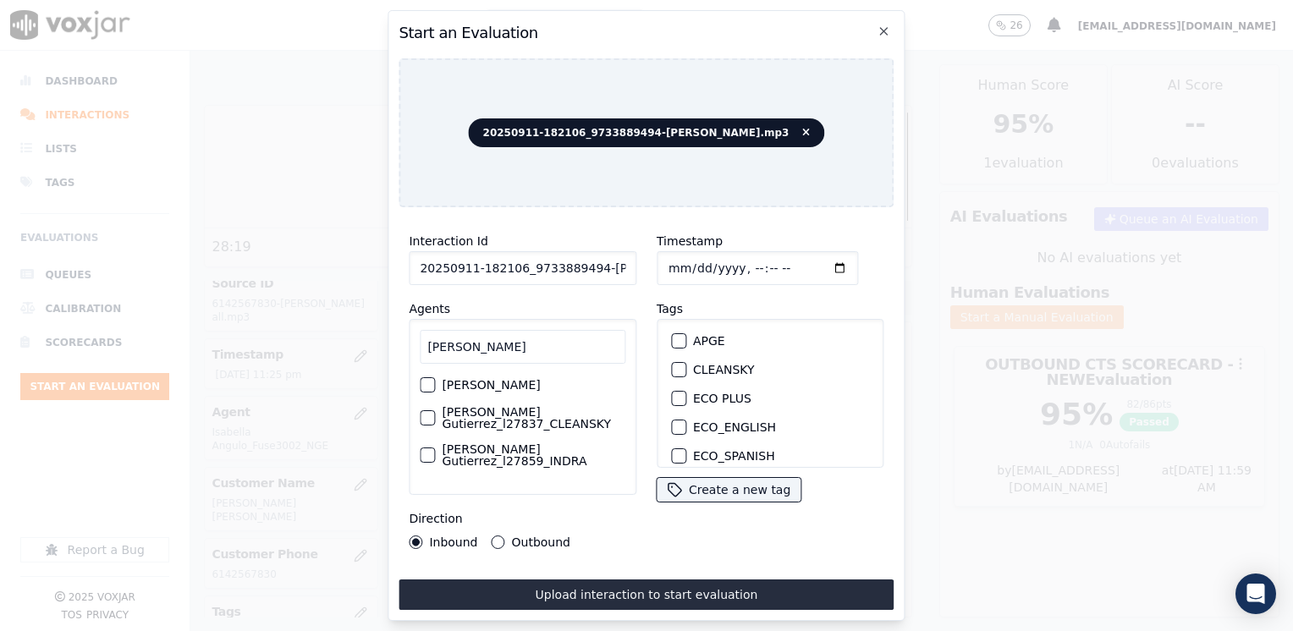
type input "[PERSON_NAME]"
click at [508, 422] on label "[PERSON_NAME] Gutierrez_l27837_CLEANSKY" at bounding box center [534, 418] width 184 height 24
click at [435, 422] on button "[PERSON_NAME] Gutierrez_l27837_CLEANSKY" at bounding box center [427, 417] width 15 height 15
click at [676, 396] on div "button" at bounding box center [678, 402] width 12 height 12
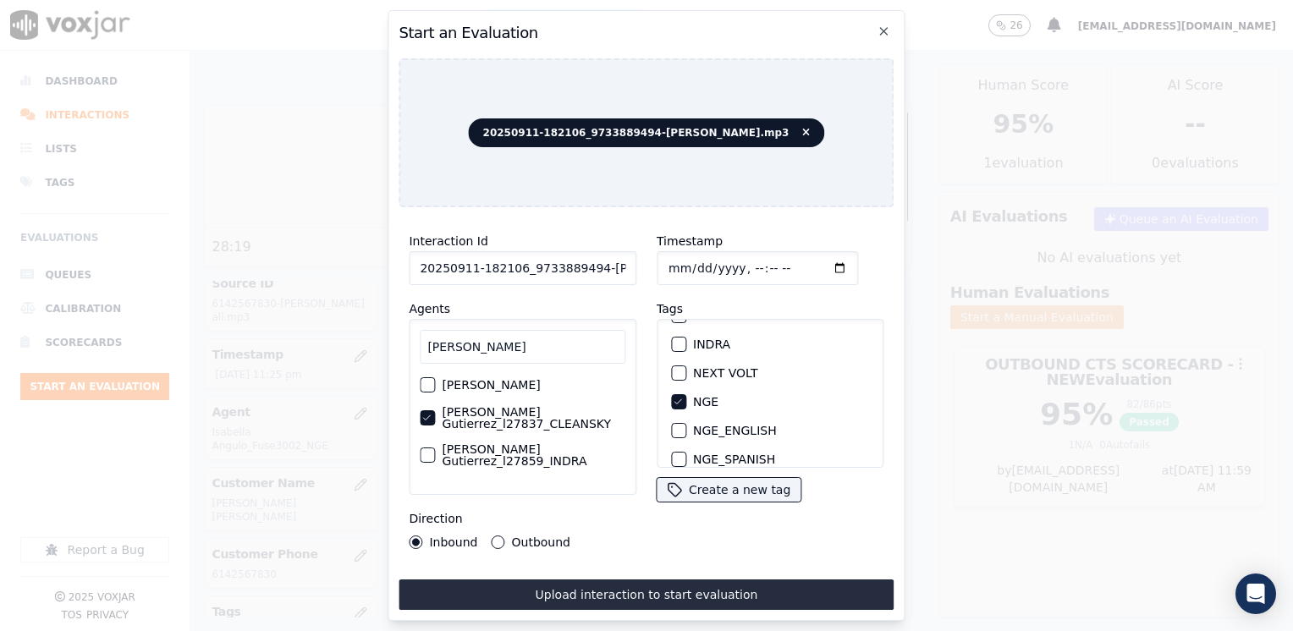
click at [817, 259] on input "Timestamp" at bounding box center [756, 268] width 201 height 34
type input "[DATE]T12:00"
click at [744, 532] on div "Timestamp Tags APGE CLEANSKY ECO PLUS ECO_ENGLISH ECO_SPANISH ELECTRA SPARK IND…" at bounding box center [770, 390] width 248 height 338
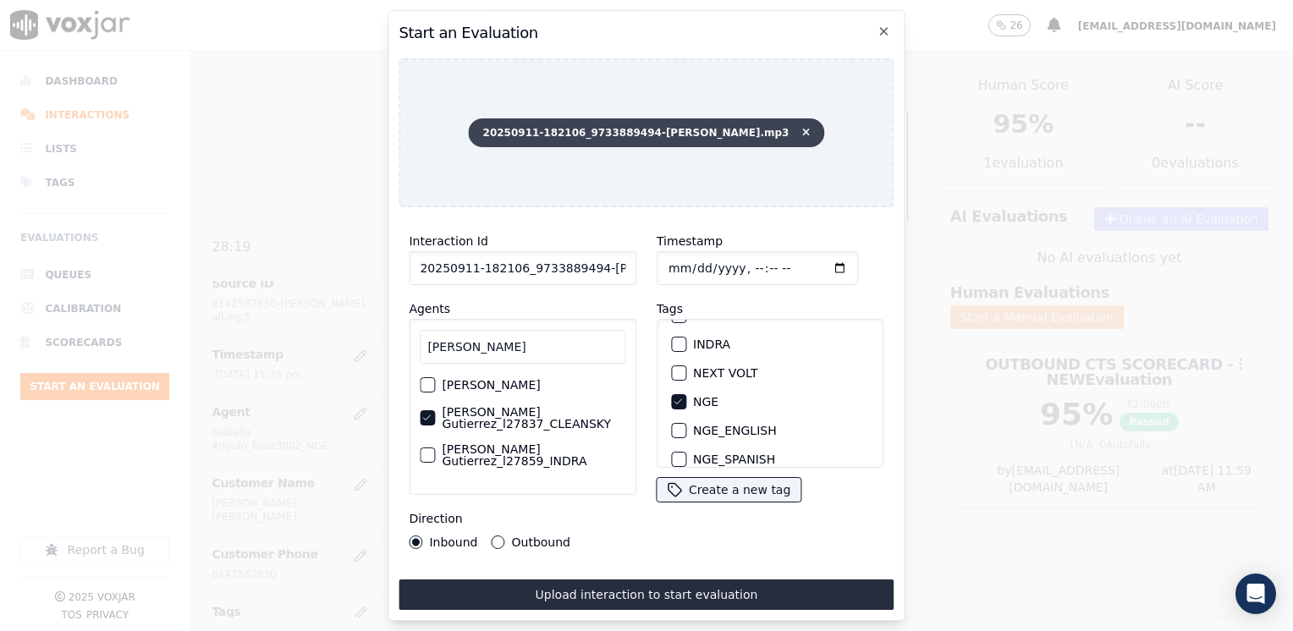
click at [802, 130] on icon at bounding box center [806, 133] width 8 height 10
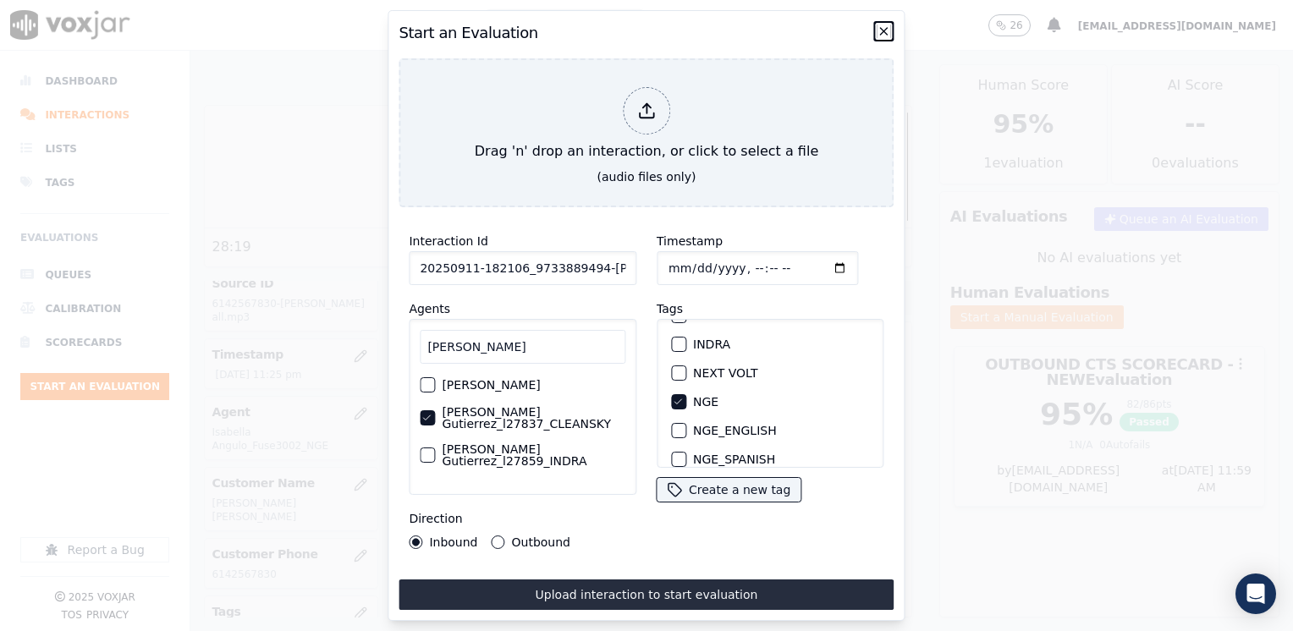
click at [883, 25] on icon "button" at bounding box center [884, 32] width 14 height 14
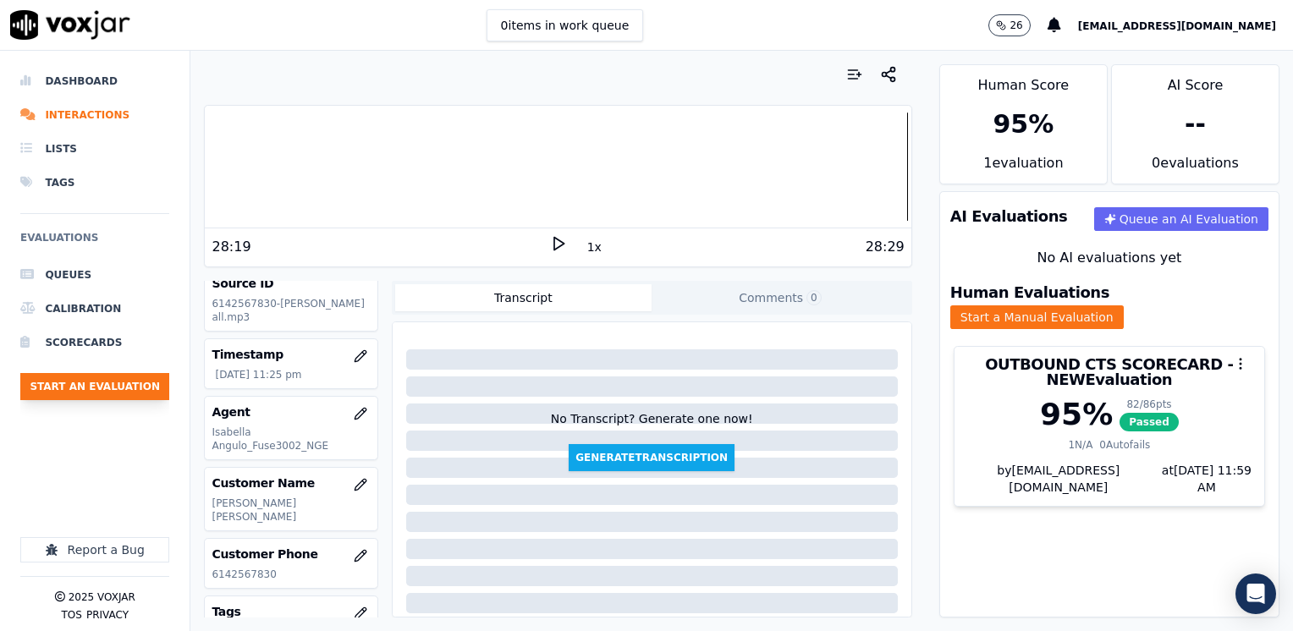
click at [125, 393] on button "Start an Evaluation" at bounding box center [94, 386] width 149 height 27
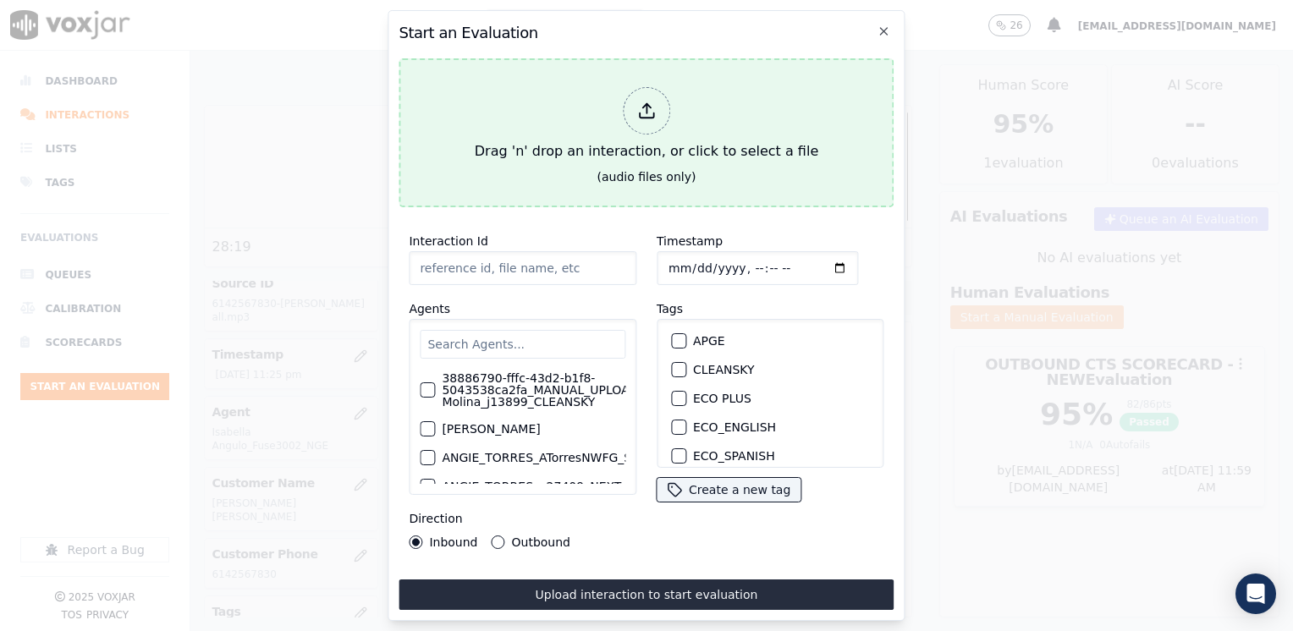
click at [653, 91] on div at bounding box center [646, 110] width 47 height 47
type input "20250911-184015_6149650761-[PERSON_NAME] all.mp3"
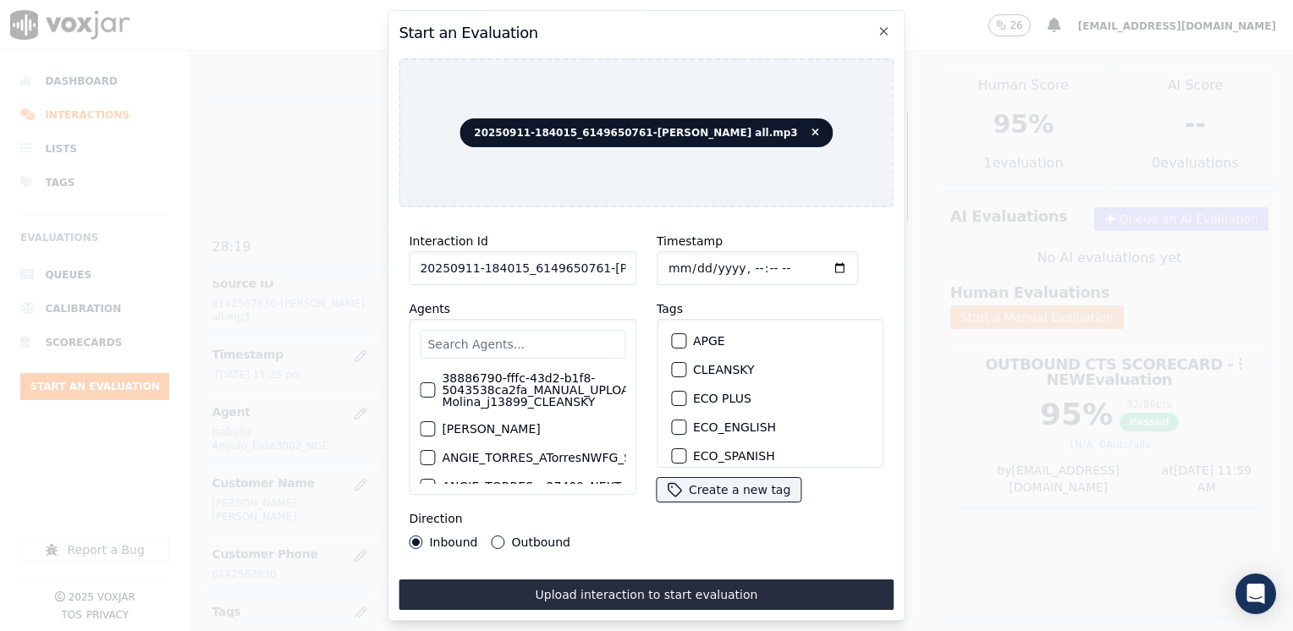
click at [517, 337] on input "text" at bounding box center [523, 344] width 206 height 29
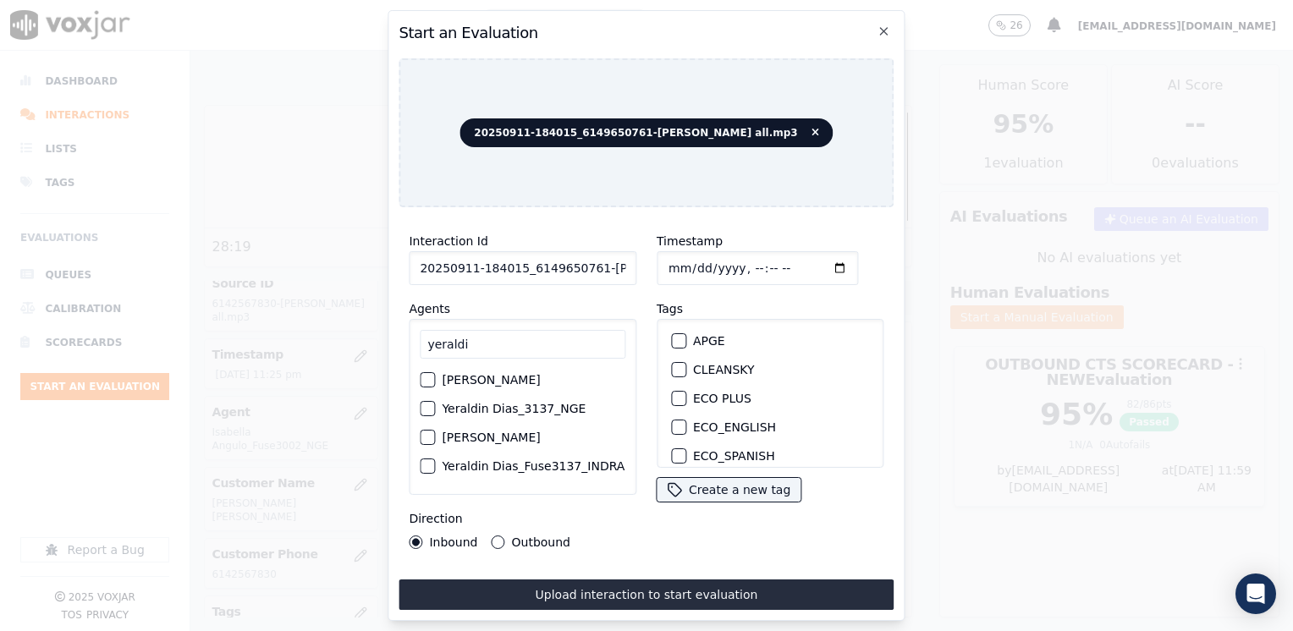
type input "yeraldi"
click at [513, 411] on label "Yeraldin Dias_3137_NGE" at bounding box center [514, 409] width 144 height 12
click at [435, 411] on button "Yeraldin Dias_3137_NGE" at bounding box center [427, 408] width 15 height 15
click at [672, 396] on div "button" at bounding box center [678, 402] width 12 height 12
click at [812, 264] on input "Timestamp" at bounding box center [756, 268] width 201 height 34
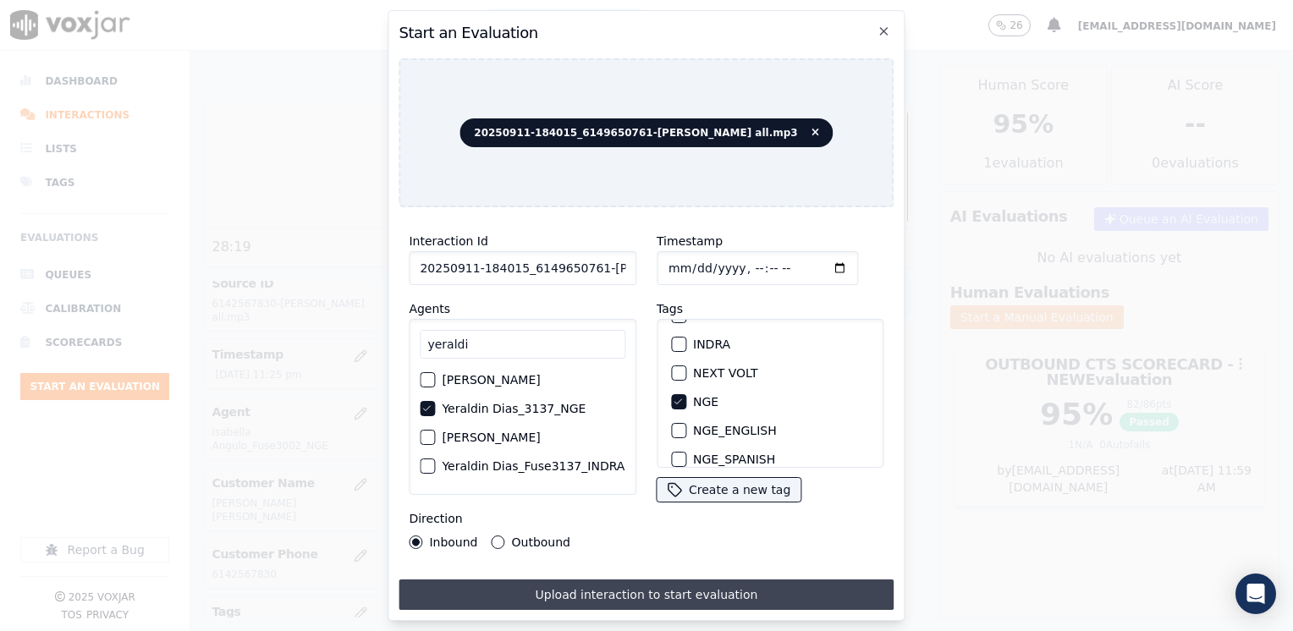
type input "[DATE]T12:02"
click at [574, 585] on button "Upload interaction to start evaluation" at bounding box center [645, 594] width 495 height 30
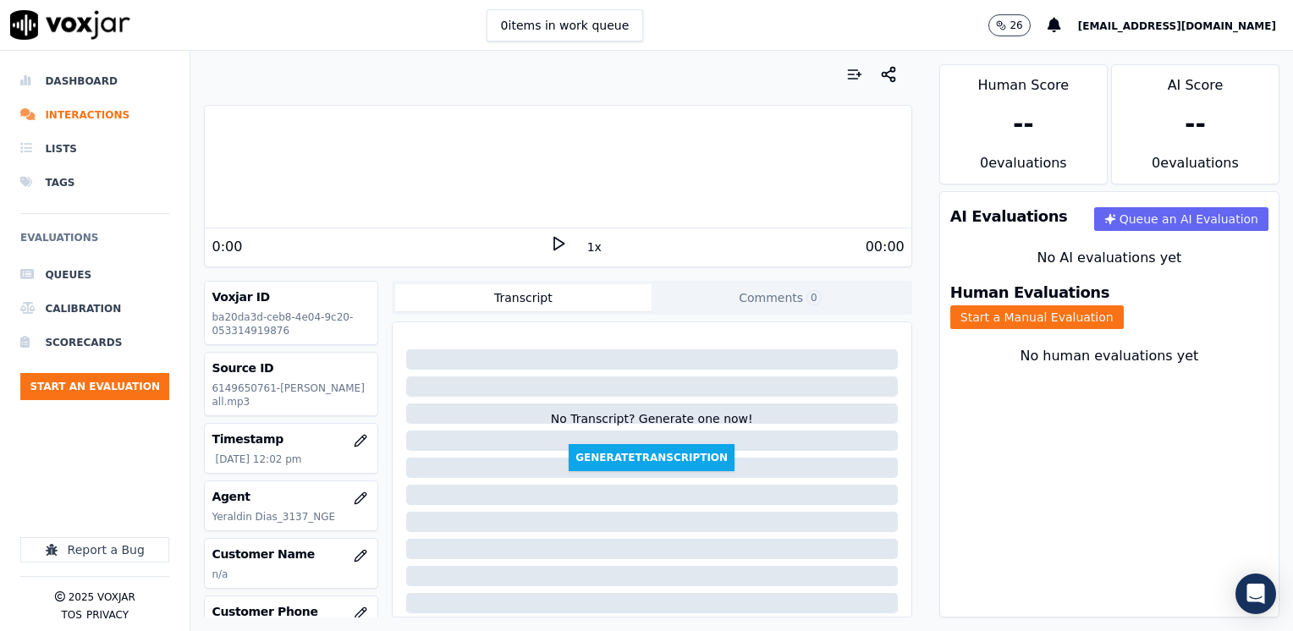
click at [552, 248] on icon at bounding box center [558, 243] width 17 height 17
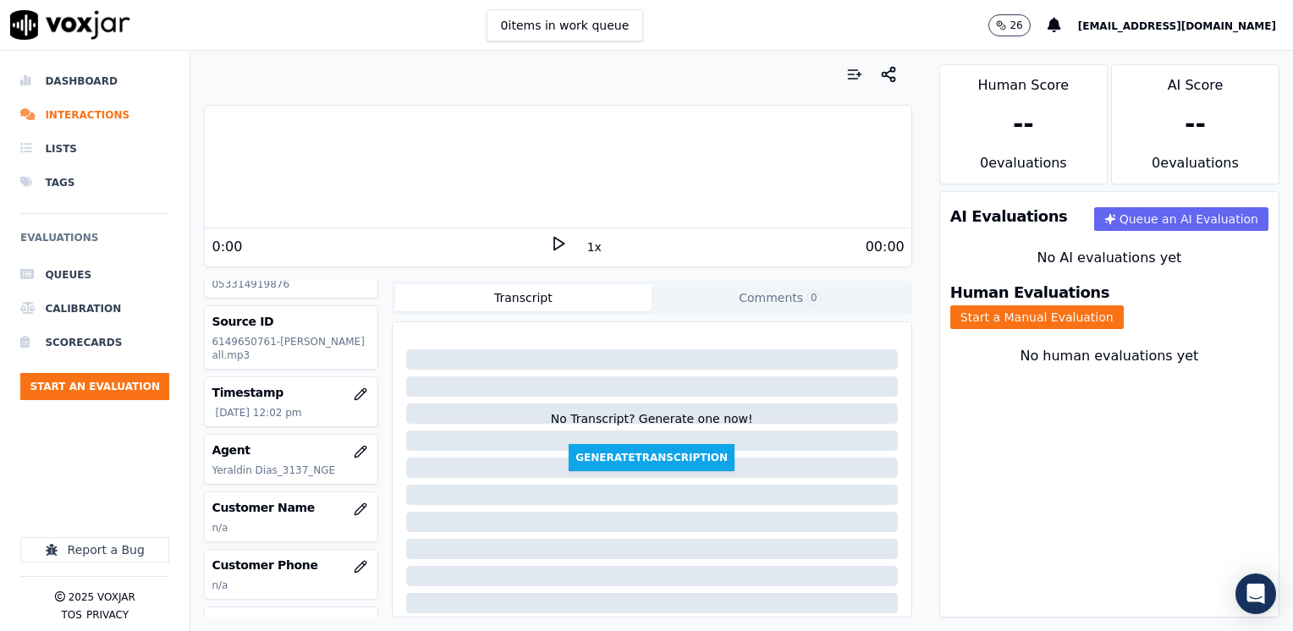
scroll to position [85, 0]
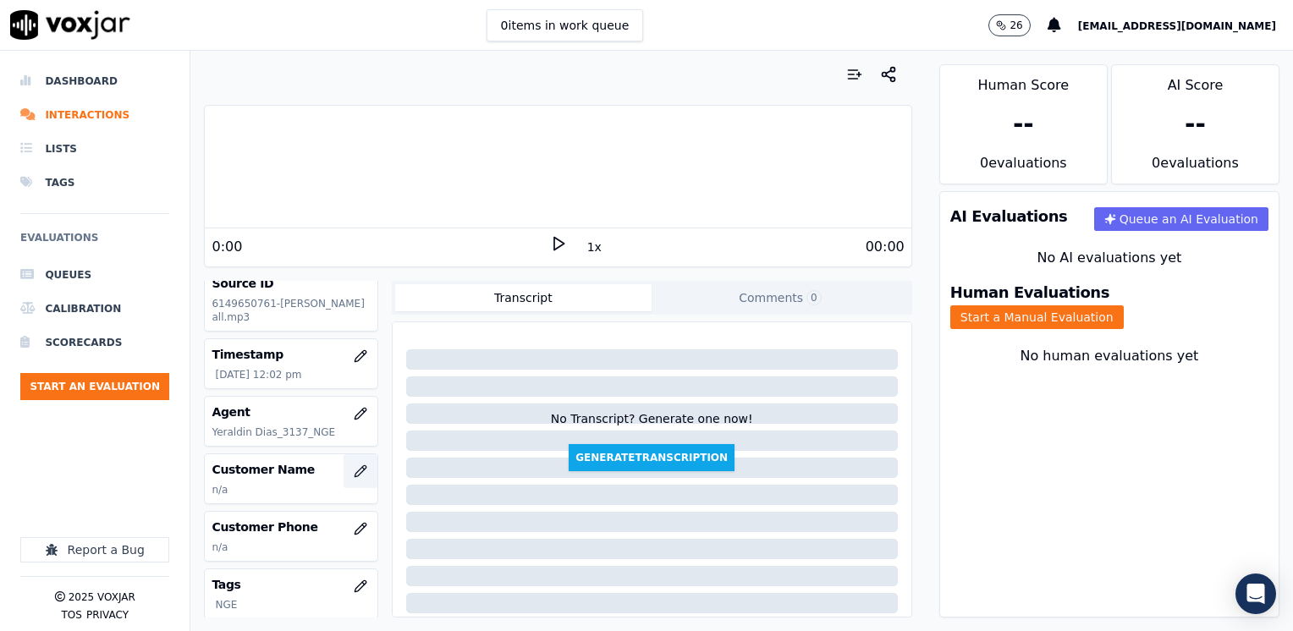
click at [354, 470] on icon "button" at bounding box center [361, 471] width 14 height 14
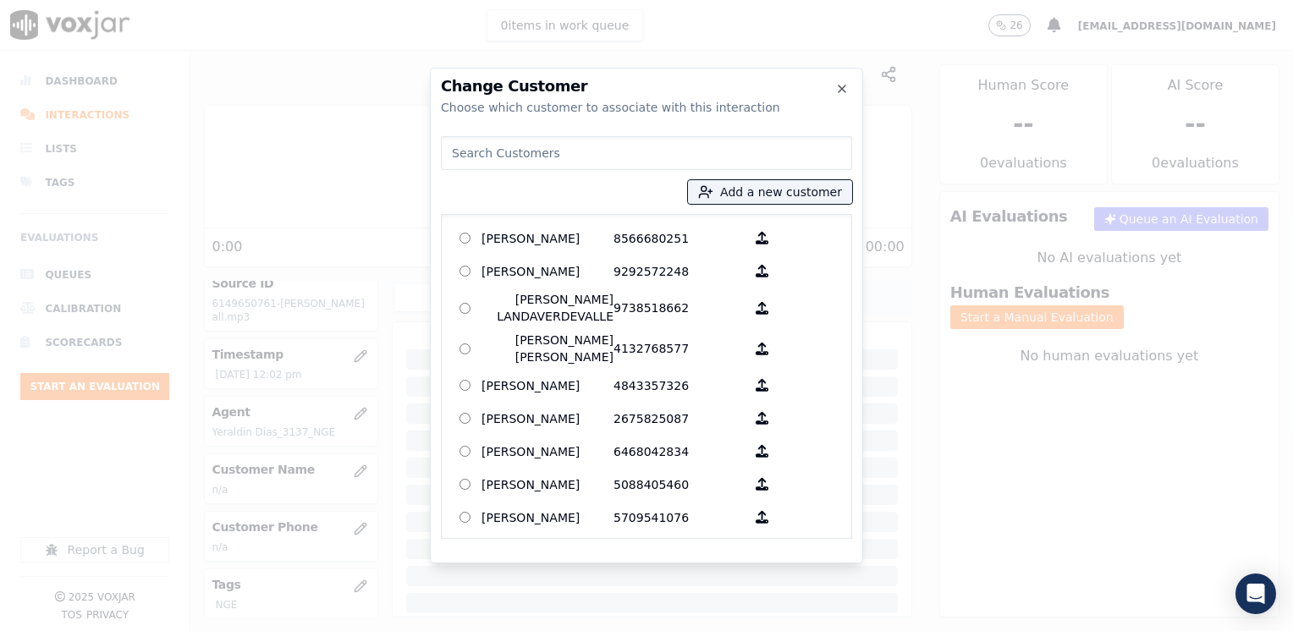
click at [586, 153] on input at bounding box center [646, 153] width 411 height 34
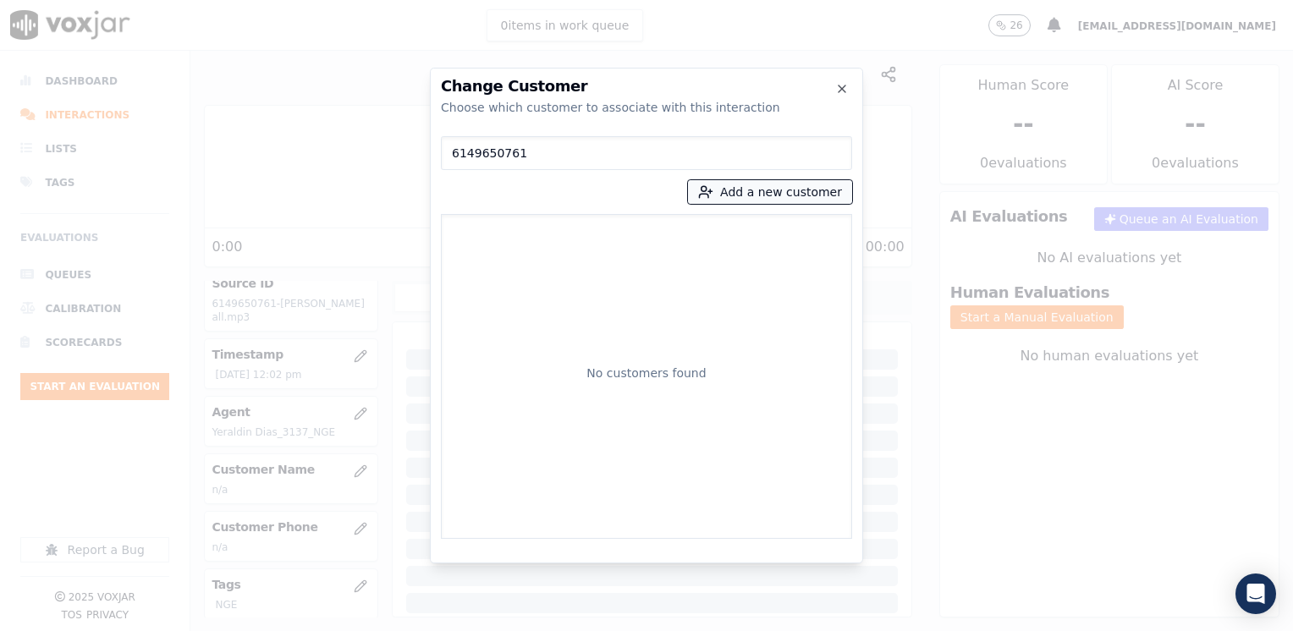
type input "6149650761"
click at [817, 192] on button "Add a new customer" at bounding box center [770, 192] width 164 height 24
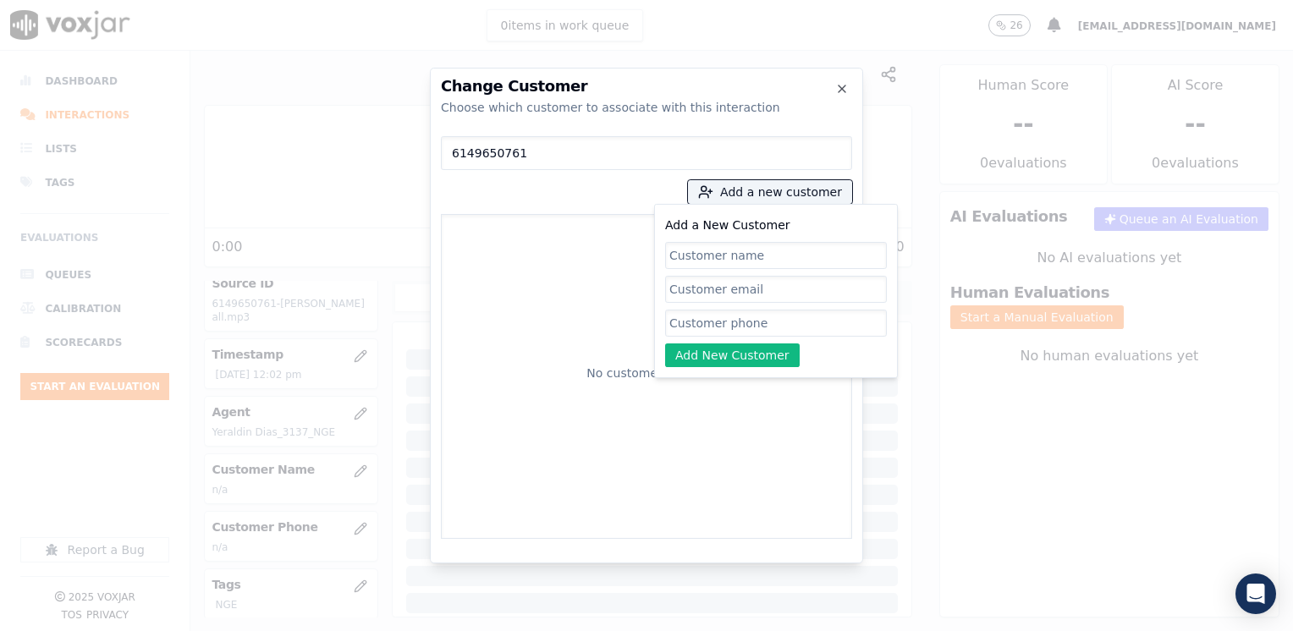
click at [715, 327] on input "Add a New Customer" at bounding box center [776, 323] width 222 height 27
paste input "6149650761"
type input "6149650761"
click at [727, 253] on input "Add a New Customer" at bounding box center [776, 255] width 222 height 27
paste input "[PERSON_NAME]"
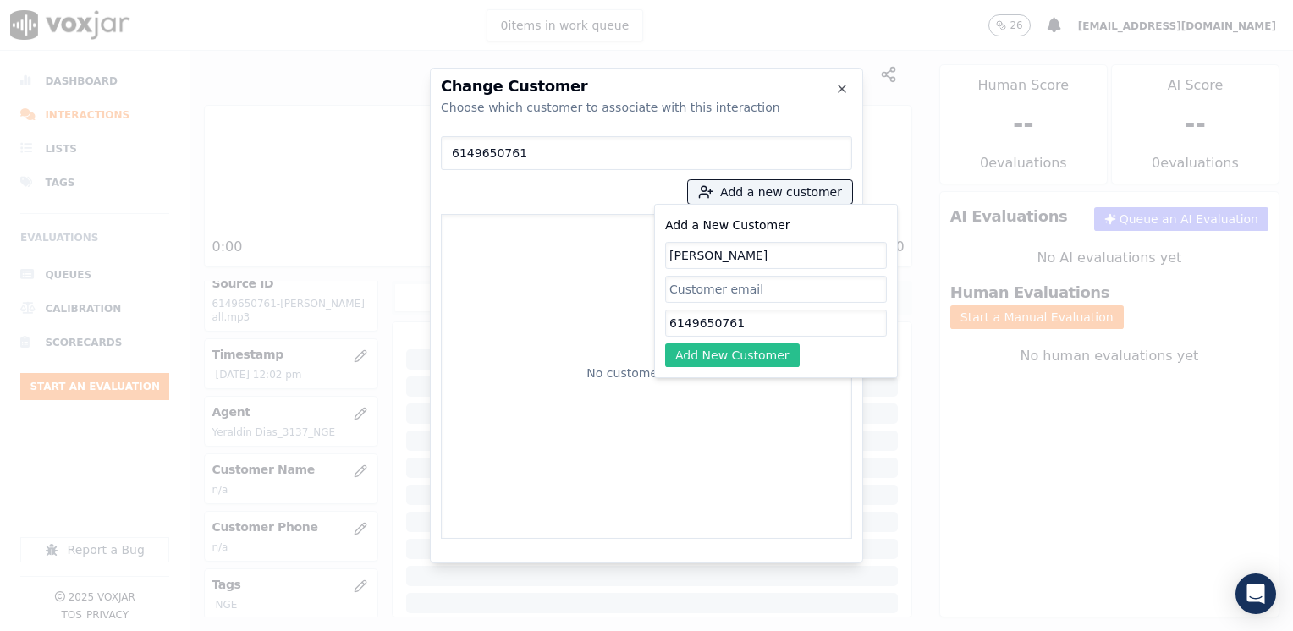
type input "[PERSON_NAME]"
click at [723, 354] on button "Add New Customer" at bounding box center [732, 355] width 135 height 24
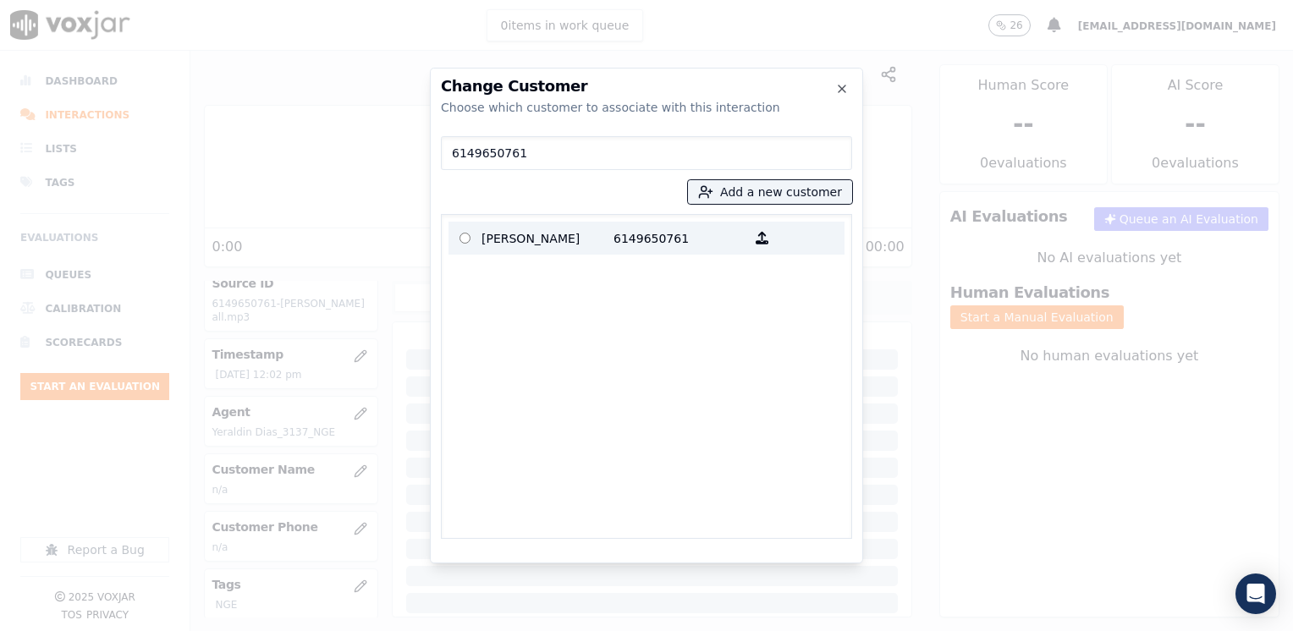
click at [589, 239] on p "[PERSON_NAME]" at bounding box center [547, 238] width 132 height 26
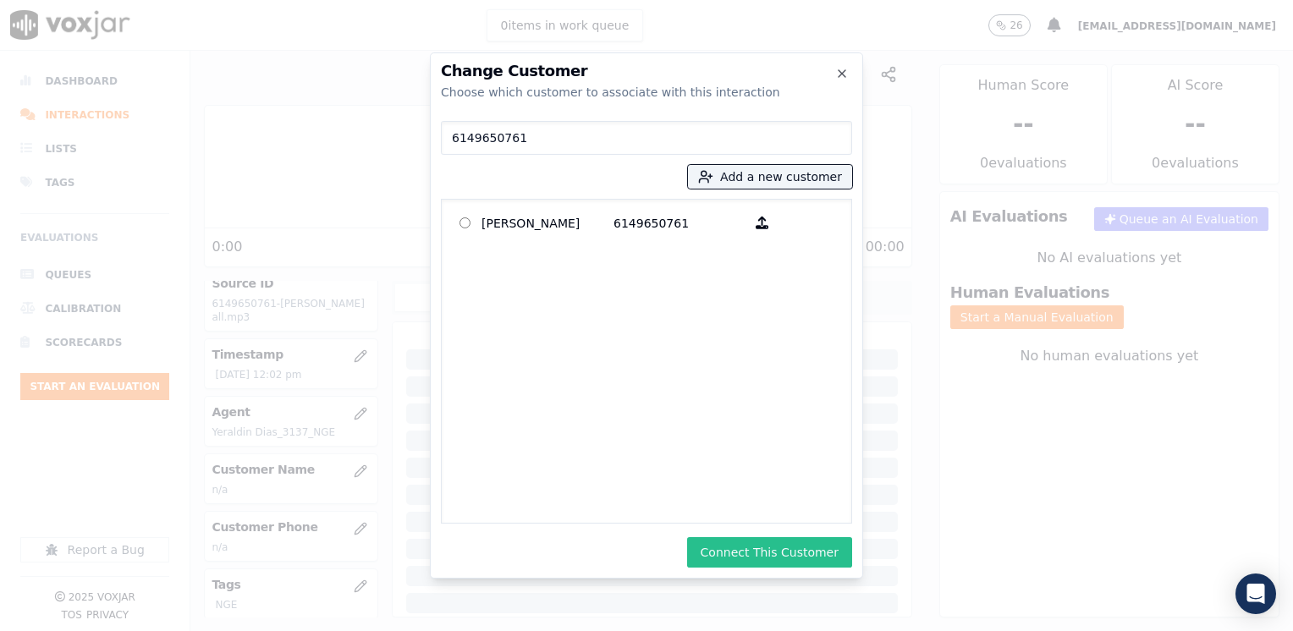
click at [780, 559] on button "Connect This Customer" at bounding box center [769, 552] width 165 height 30
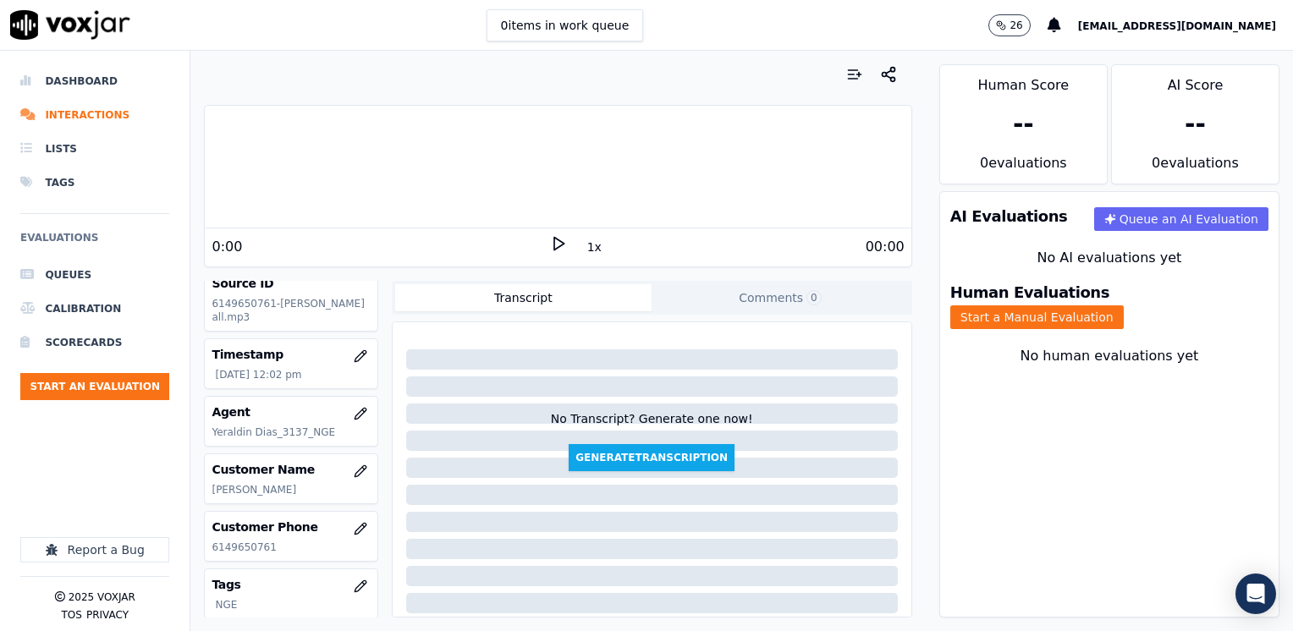
click at [550, 238] on icon at bounding box center [558, 243] width 17 height 17
click at [554, 238] on rect at bounding box center [555, 243] width 3 height 11
click at [1123, 305] on button "Start a Manual Evaluation" at bounding box center [1036, 317] width 173 height 24
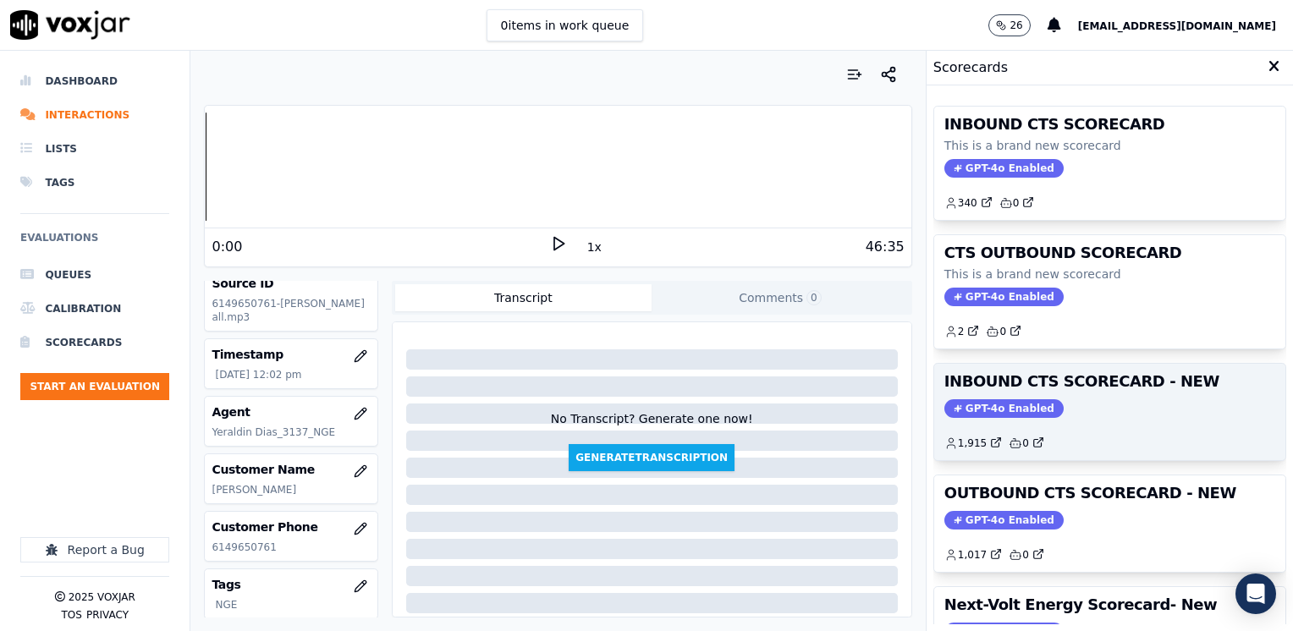
click at [975, 404] on span "GPT-4o Enabled" at bounding box center [1003, 408] width 119 height 19
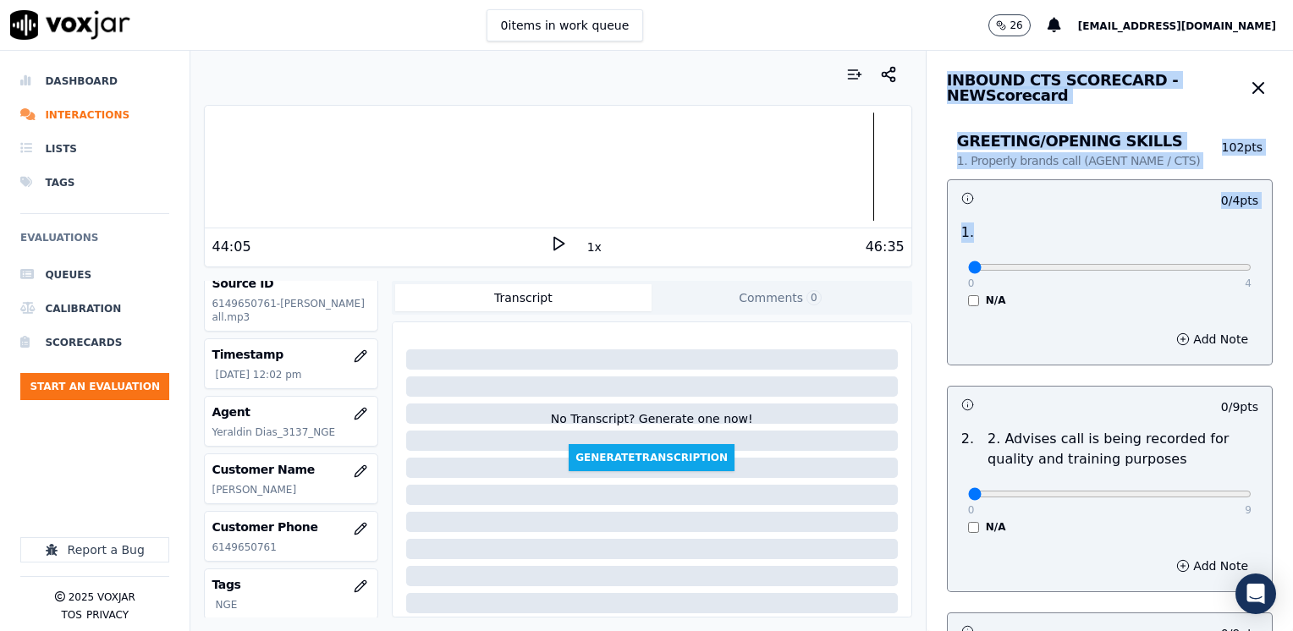
drag, startPoint x: 958, startPoint y: 260, endPoint x: 1295, endPoint y: 264, distance: 337.5
click at [1292, 264] on html "0 items in work queue 26 [EMAIL_ADDRESS][DOMAIN_NAME] Dashboard Interactions Li…" at bounding box center [646, 315] width 1293 height 631
click at [1018, 247] on div "0 4 N/A" at bounding box center [1109, 275] width 310 height 64
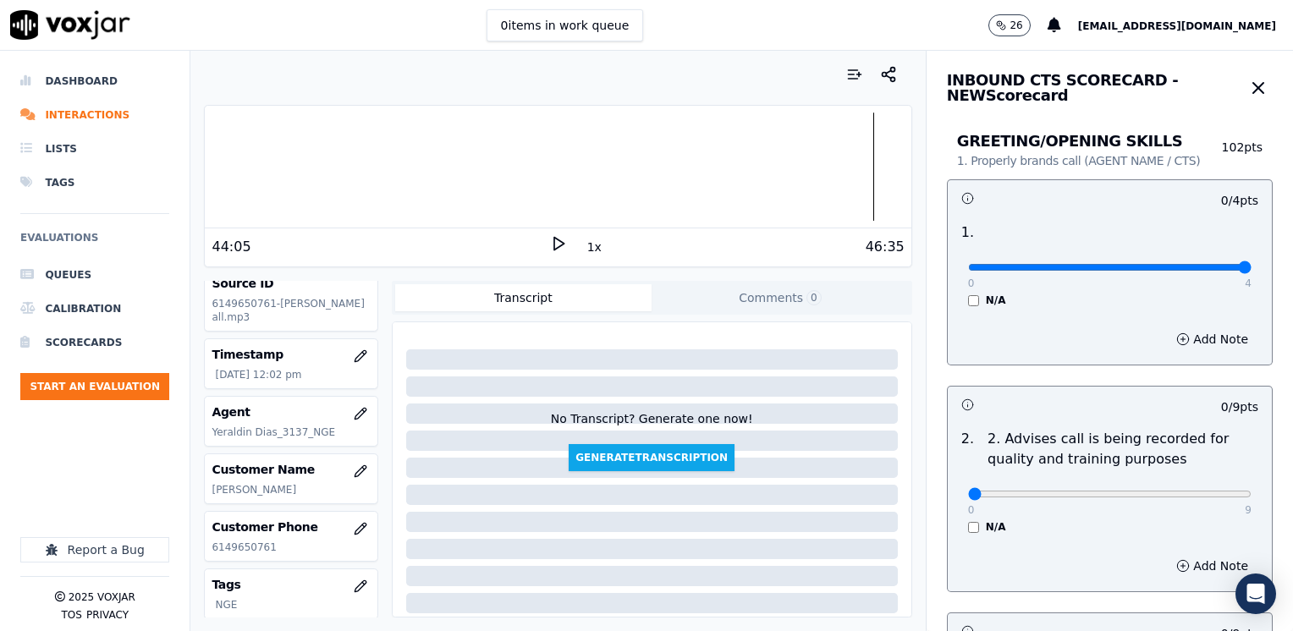
drag, startPoint x: 954, startPoint y: 269, endPoint x: 1295, endPoint y: 316, distance: 344.1
type input "4"
click at [1251, 271] on input "range" at bounding box center [1109, 267] width 283 height 7
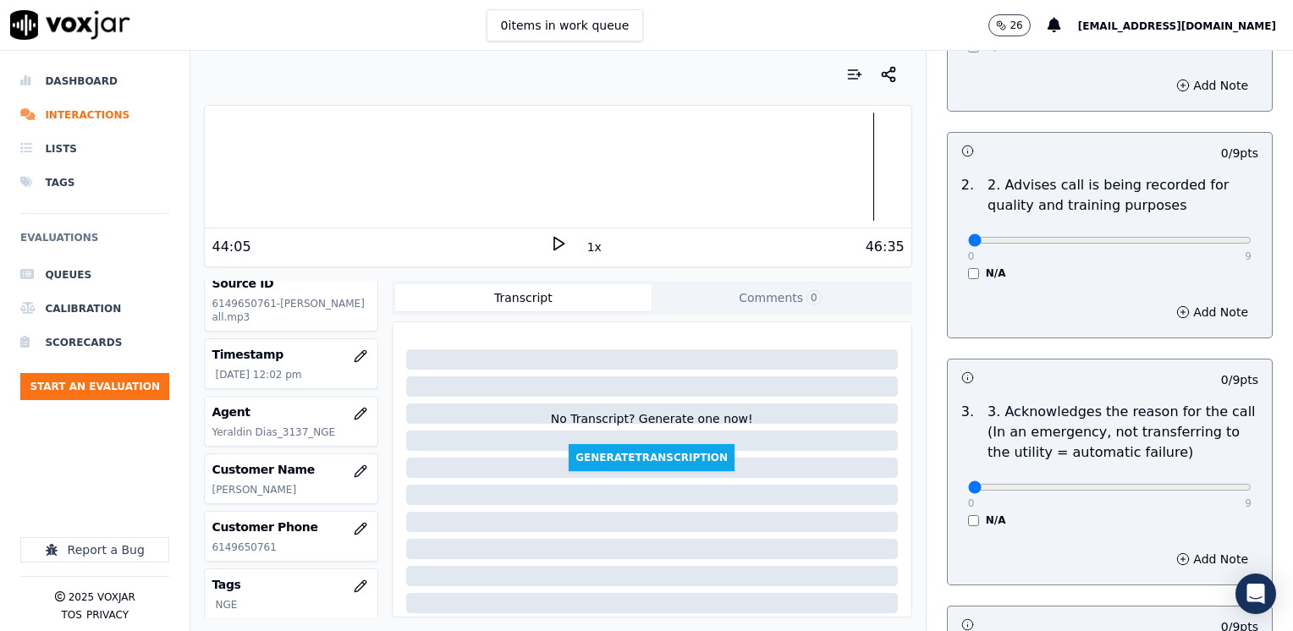
scroll to position [423, 0]
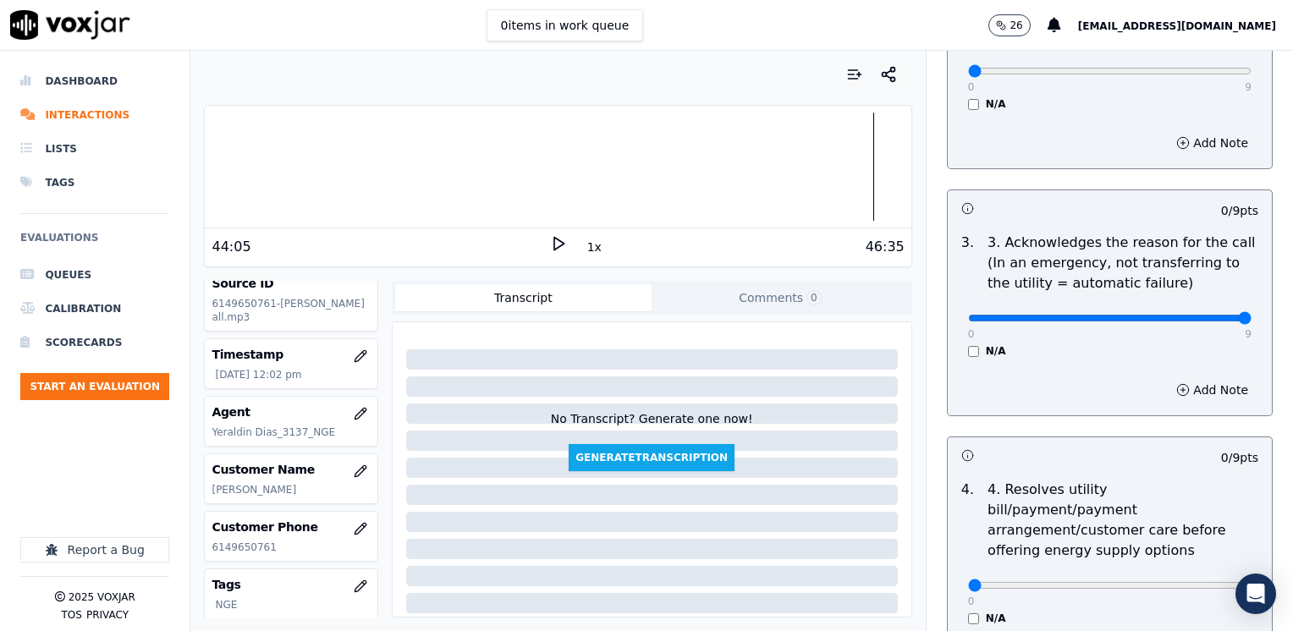
drag, startPoint x: 953, startPoint y: 317, endPoint x: 1267, endPoint y: 398, distance: 324.0
type input "9"
click at [1251, 321] on input "range" at bounding box center [1109, 318] width 283 height 7
click at [1181, 378] on button "Add Note" at bounding box center [1212, 390] width 92 height 24
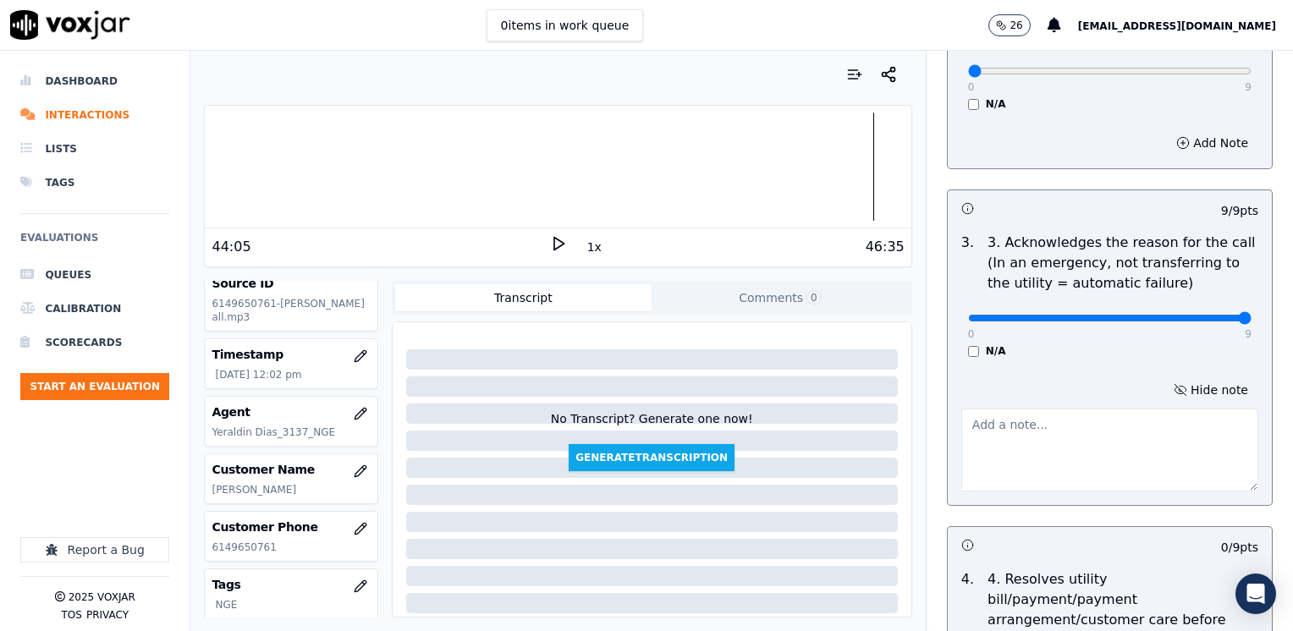
click at [1062, 469] on textarea at bounding box center [1109, 450] width 297 height 83
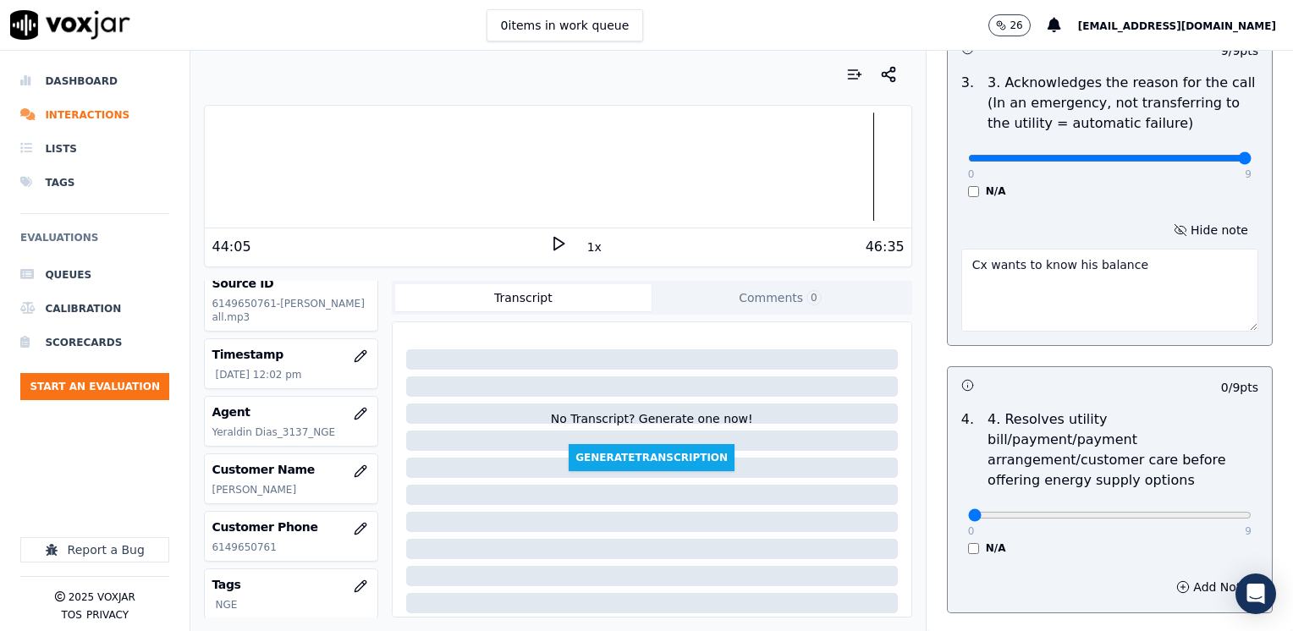
scroll to position [592, 0]
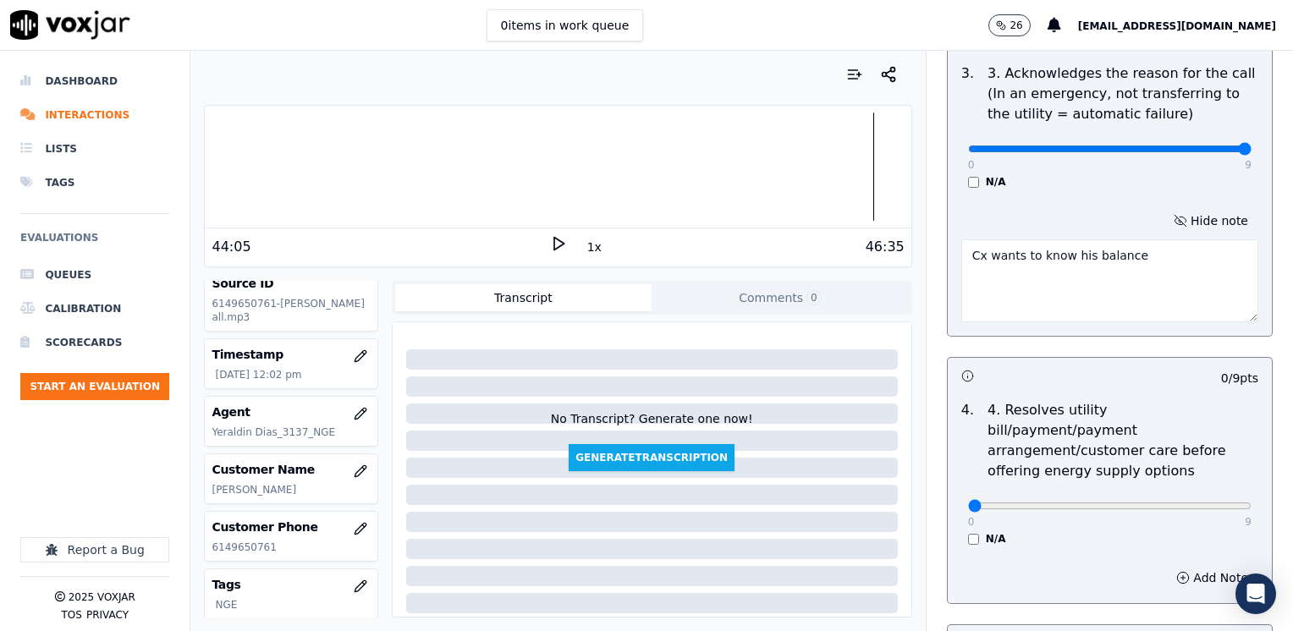
type textarea "Cx wants to know his balance"
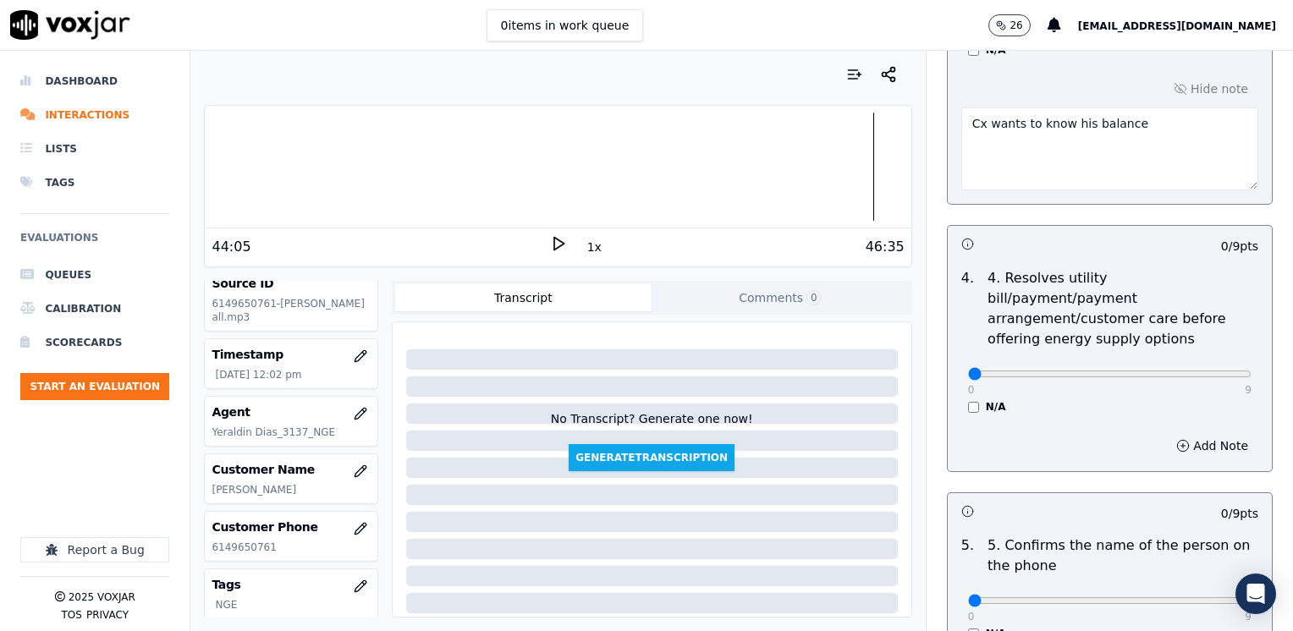
scroll to position [931, 0]
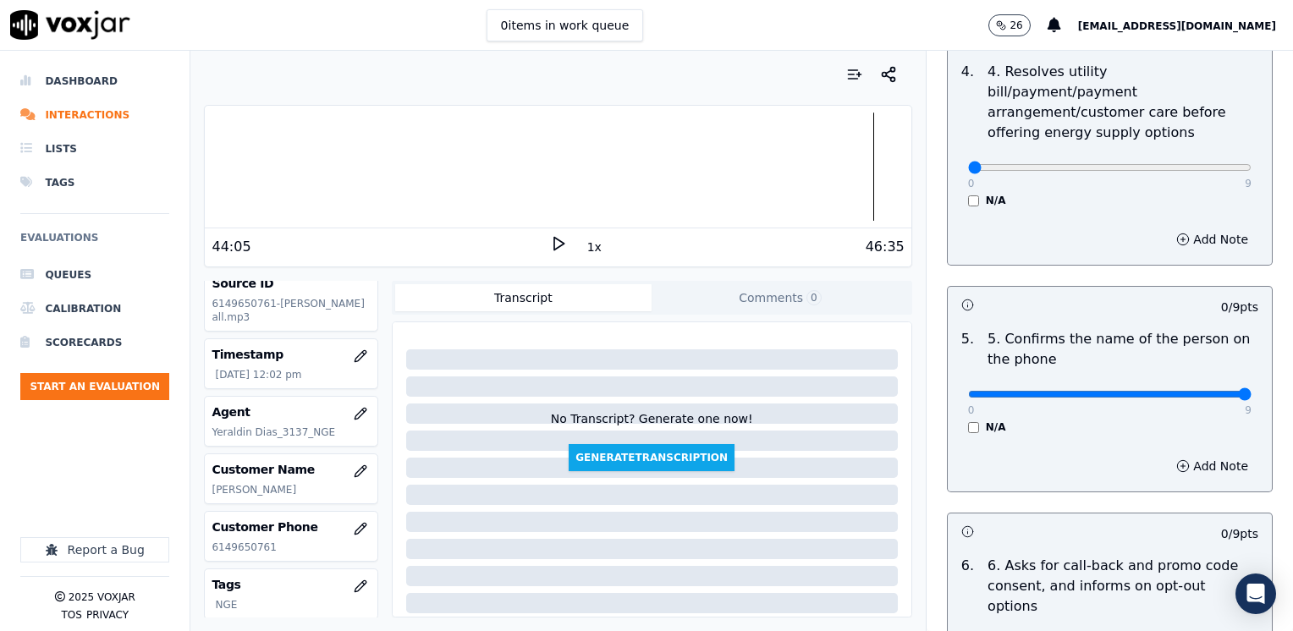
drag, startPoint x: 956, startPoint y: 370, endPoint x: 1295, endPoint y: 403, distance: 340.8
type input "9"
click at [1251, 398] on input "range" at bounding box center [1109, 394] width 283 height 7
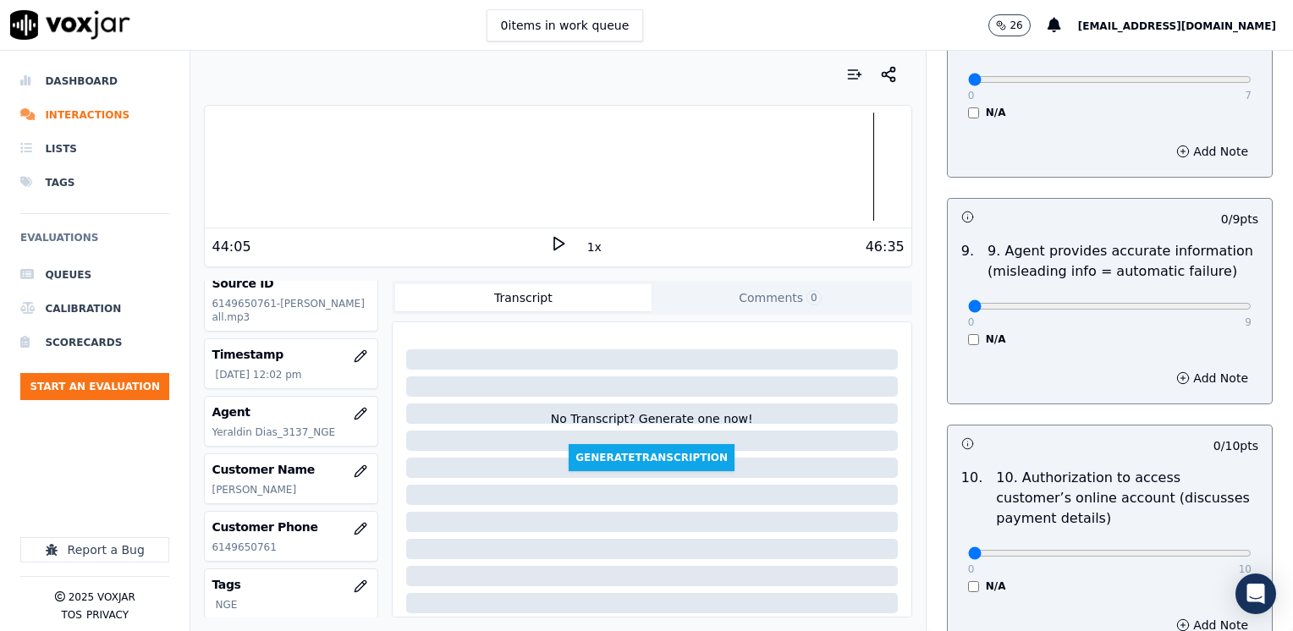
scroll to position [2030, 0]
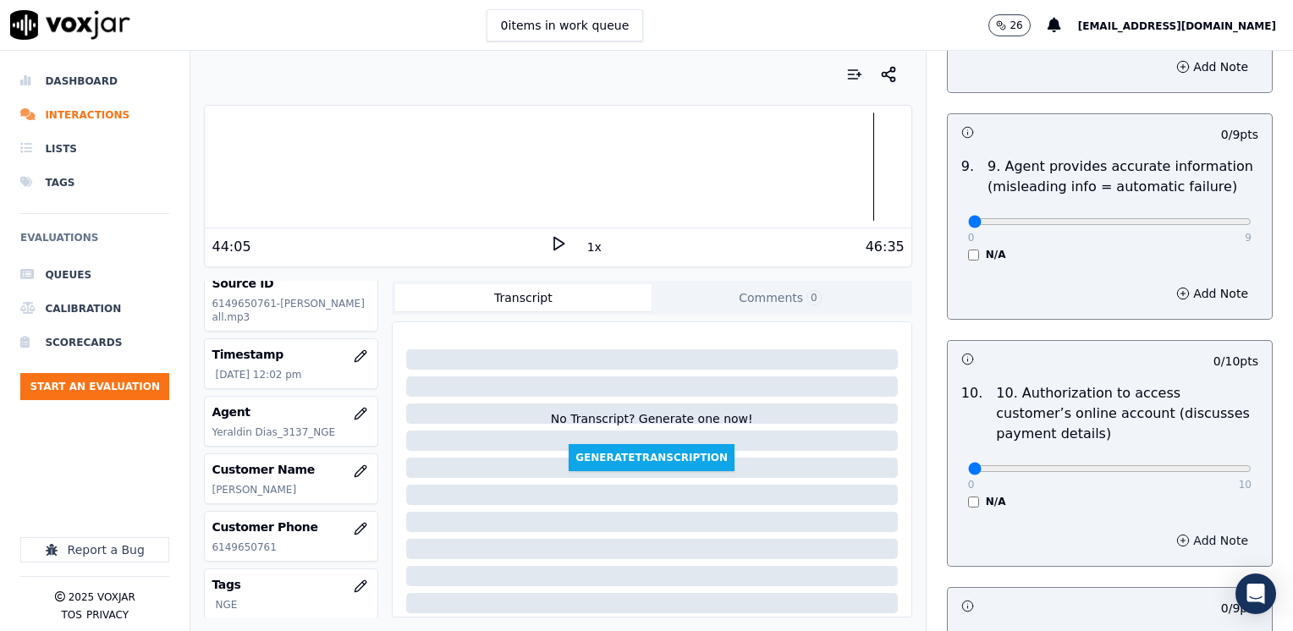
click at [1204, 529] on button "Add Note" at bounding box center [1212, 541] width 92 height 24
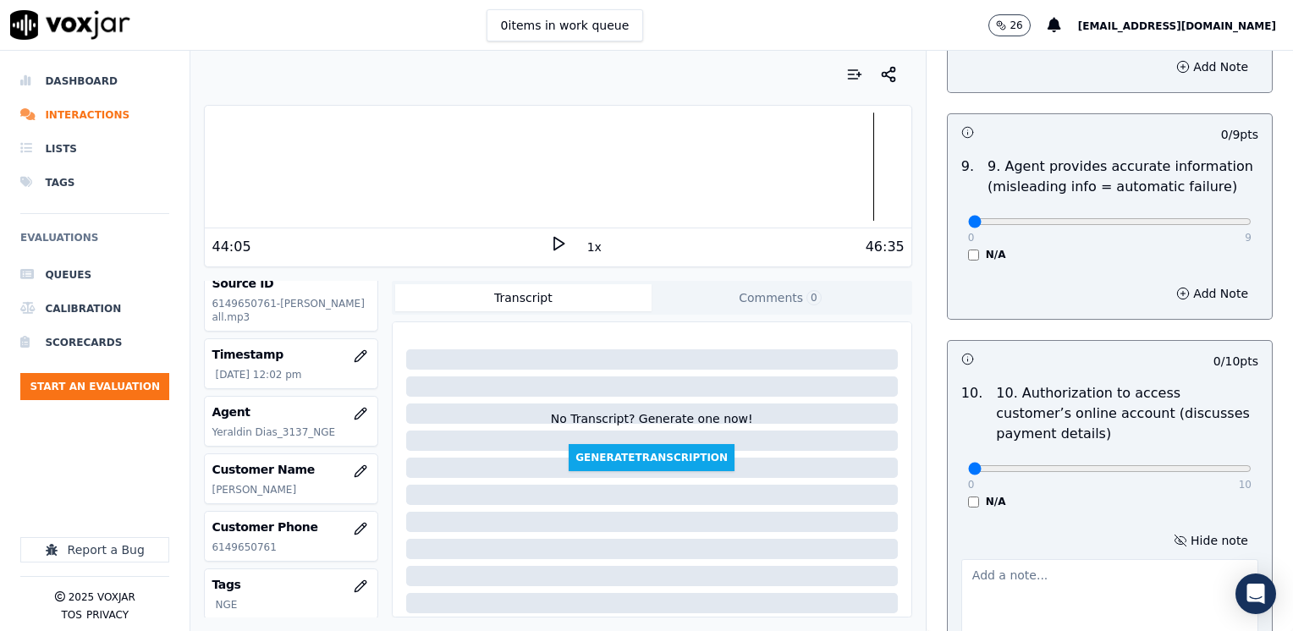
click at [1073, 559] on textarea at bounding box center [1109, 600] width 297 height 83
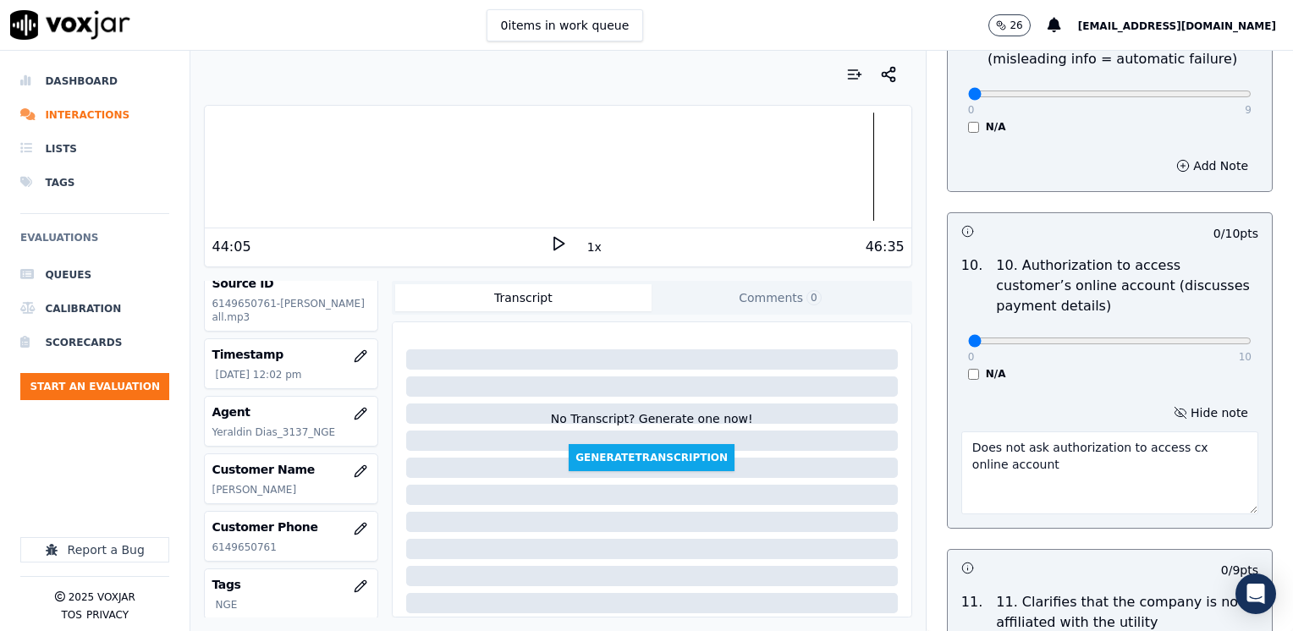
scroll to position [2369, 0]
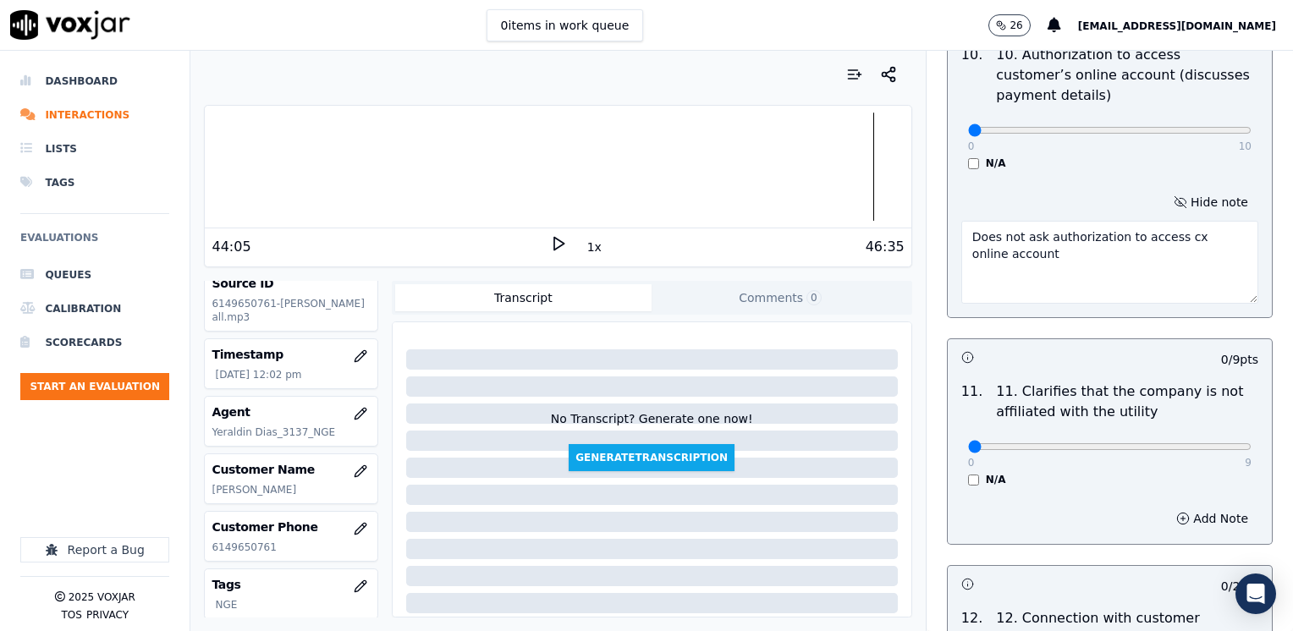
type textarea "Does not ask authorization to access cx online account"
type input "7"
click at [1145, 443] on input "range" at bounding box center [1109, 446] width 283 height 7
click at [1205, 507] on button "Add Note" at bounding box center [1212, 519] width 92 height 24
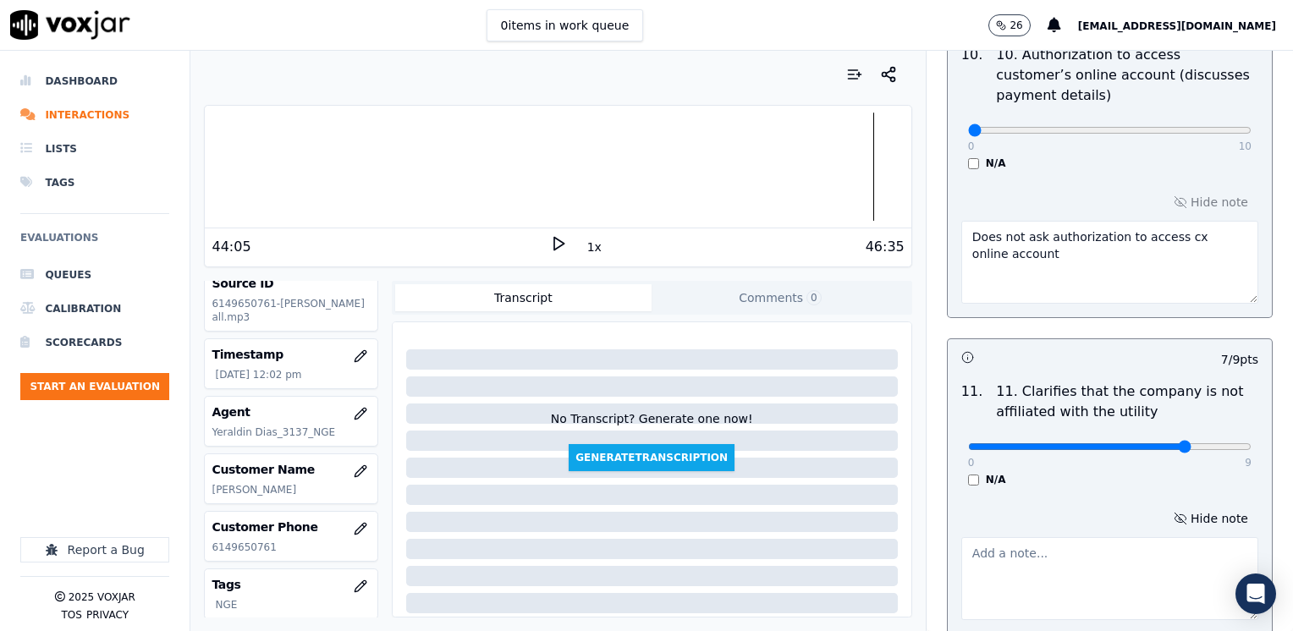
click at [1086, 537] on textarea at bounding box center [1109, 578] width 297 height 83
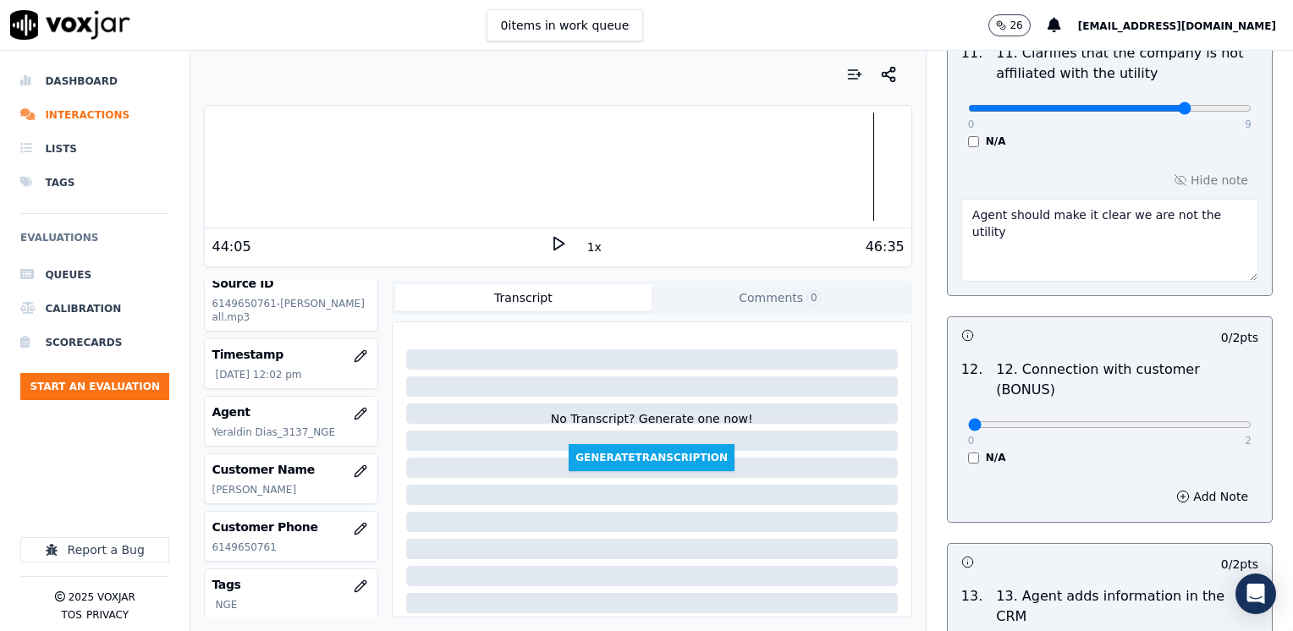
type textarea "Agent should make it clear we are not the utility"
drag, startPoint x: 963, startPoint y: 359, endPoint x: 1295, endPoint y: 361, distance: 332.5
type input "2"
click at [1251, 421] on input "range" at bounding box center [1109, 424] width 283 height 7
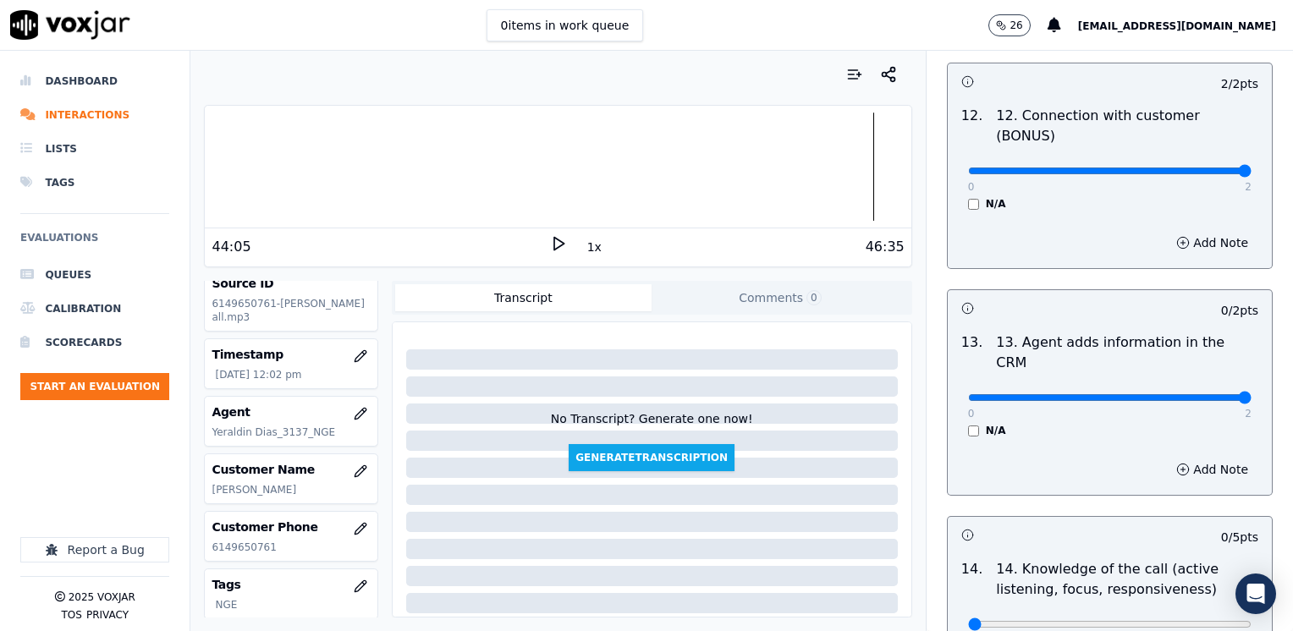
drag, startPoint x: 963, startPoint y: 311, endPoint x: 1295, endPoint y: 310, distance: 332.5
type input "2"
click at [1251, 394] on input "range" at bounding box center [1109, 397] width 283 height 7
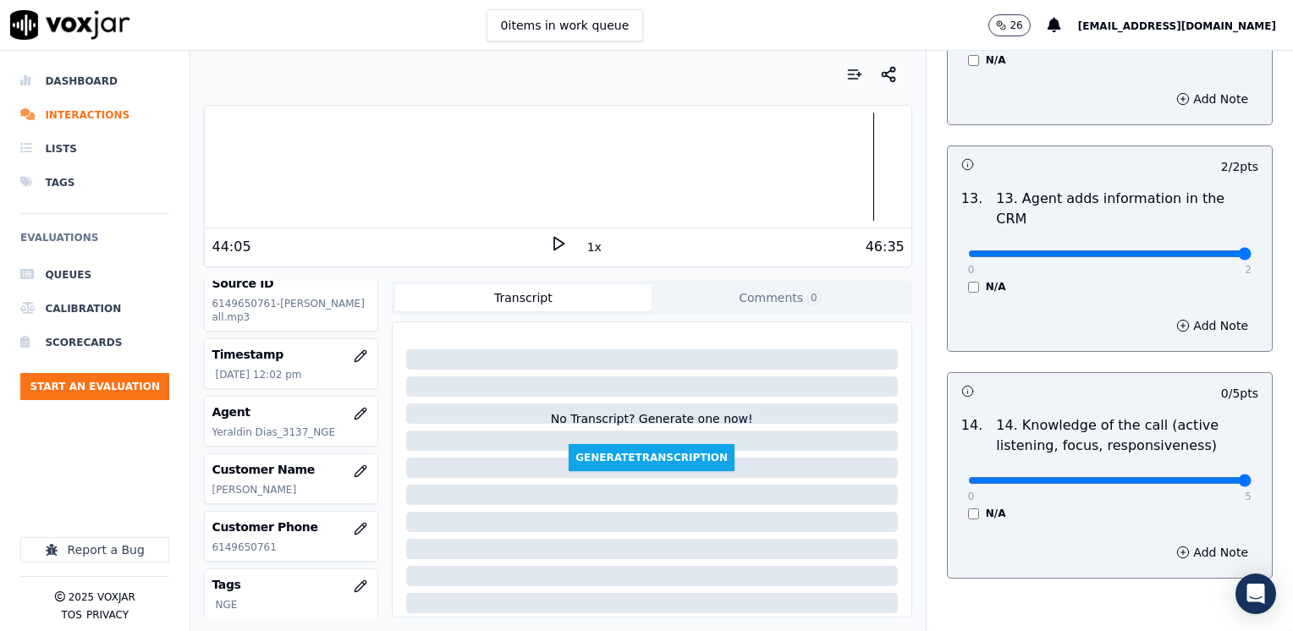
drag, startPoint x: 958, startPoint y: 392, endPoint x: 1295, endPoint y: 401, distance: 336.8
type input "5"
click at [1251, 477] on input "range" at bounding box center [1109, 480] width 283 height 7
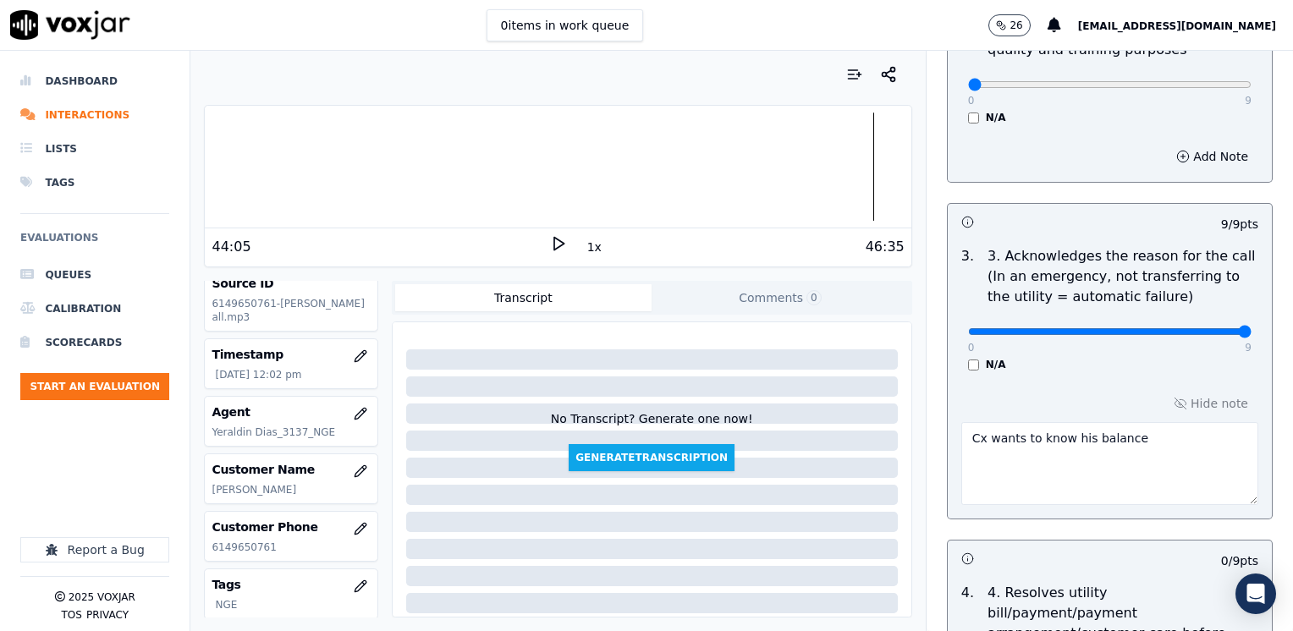
scroll to position [508, 0]
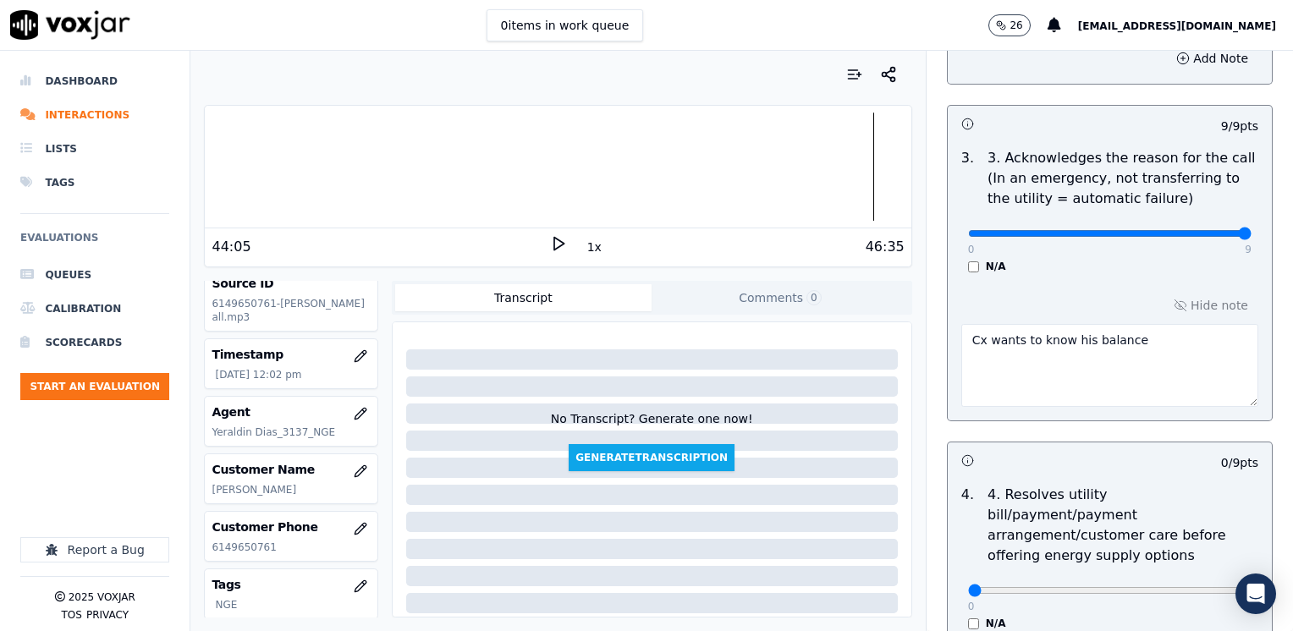
click at [1155, 354] on textarea "Cx wants to know his balance" at bounding box center [1109, 365] width 297 height 83
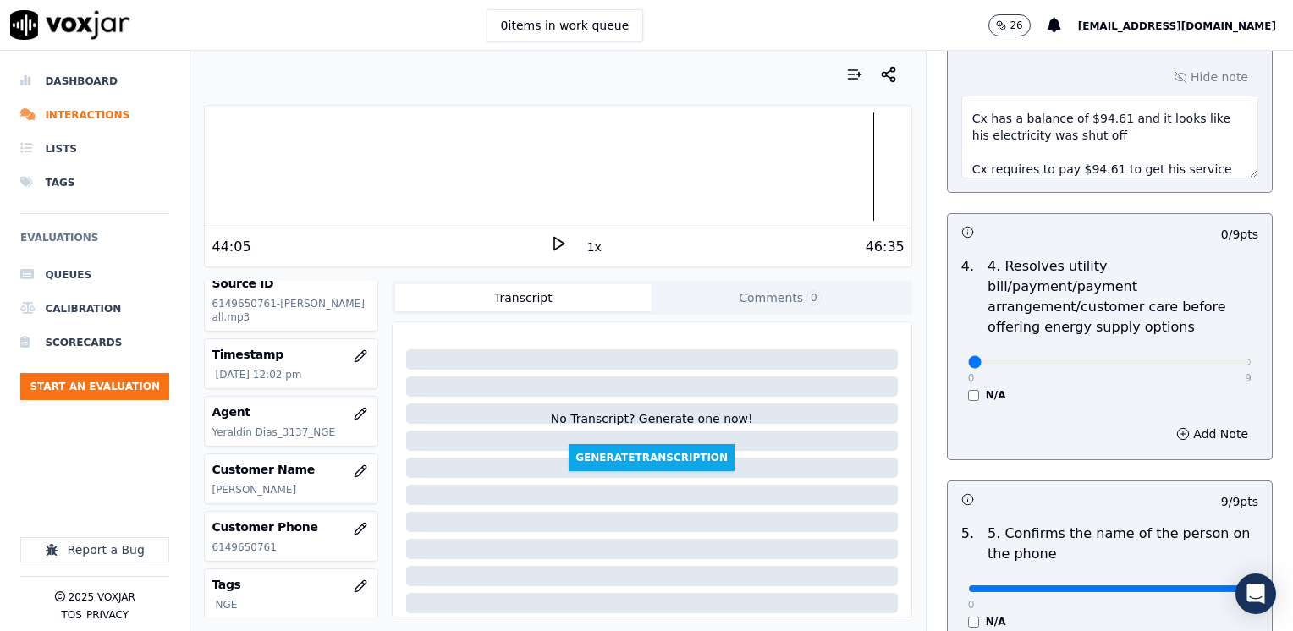
scroll to position [44, 0]
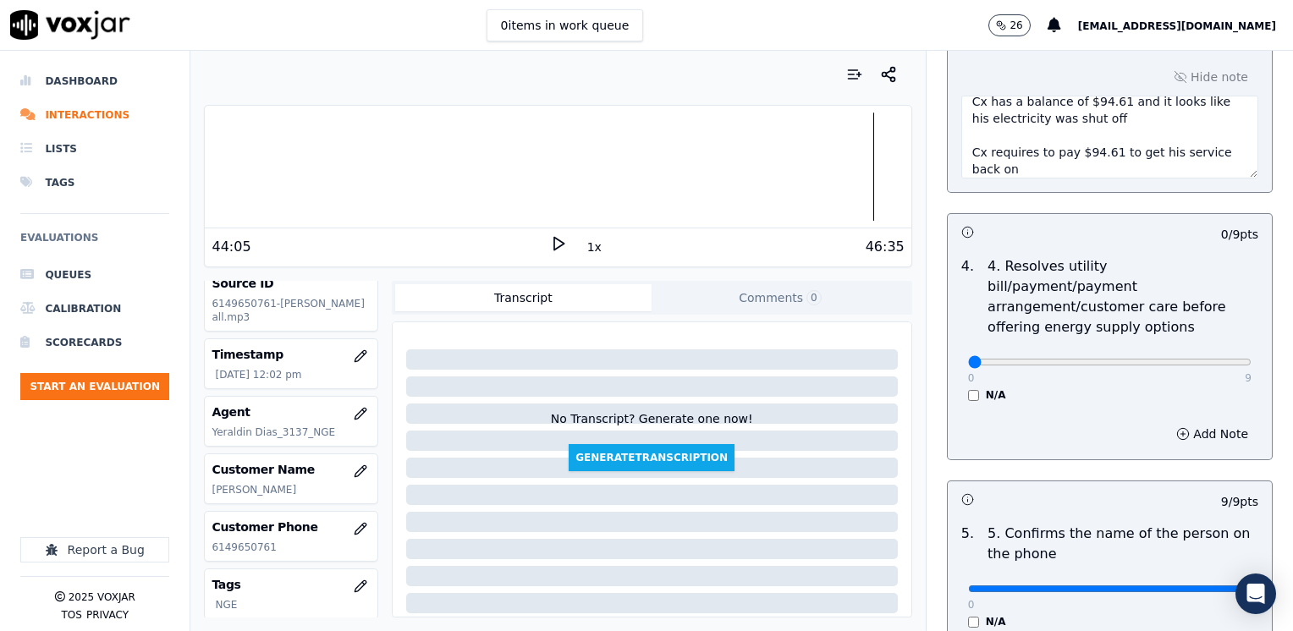
type textarea "Cx wants to know his balance Cx has a balance of $94.61 and it looks like his e…"
drag, startPoint x: 951, startPoint y: 336, endPoint x: 1295, endPoint y: 367, distance: 345.7
type input "9"
click at [1251, 365] on input "range" at bounding box center [1109, 362] width 283 height 7
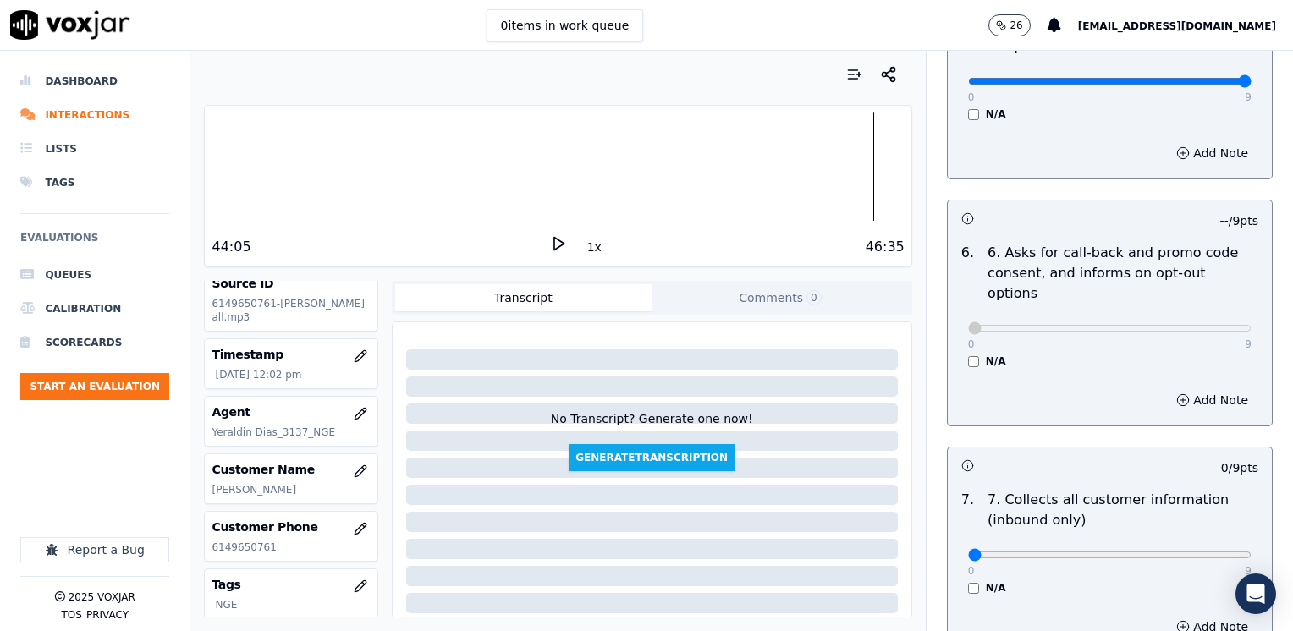
scroll to position [1497, 0]
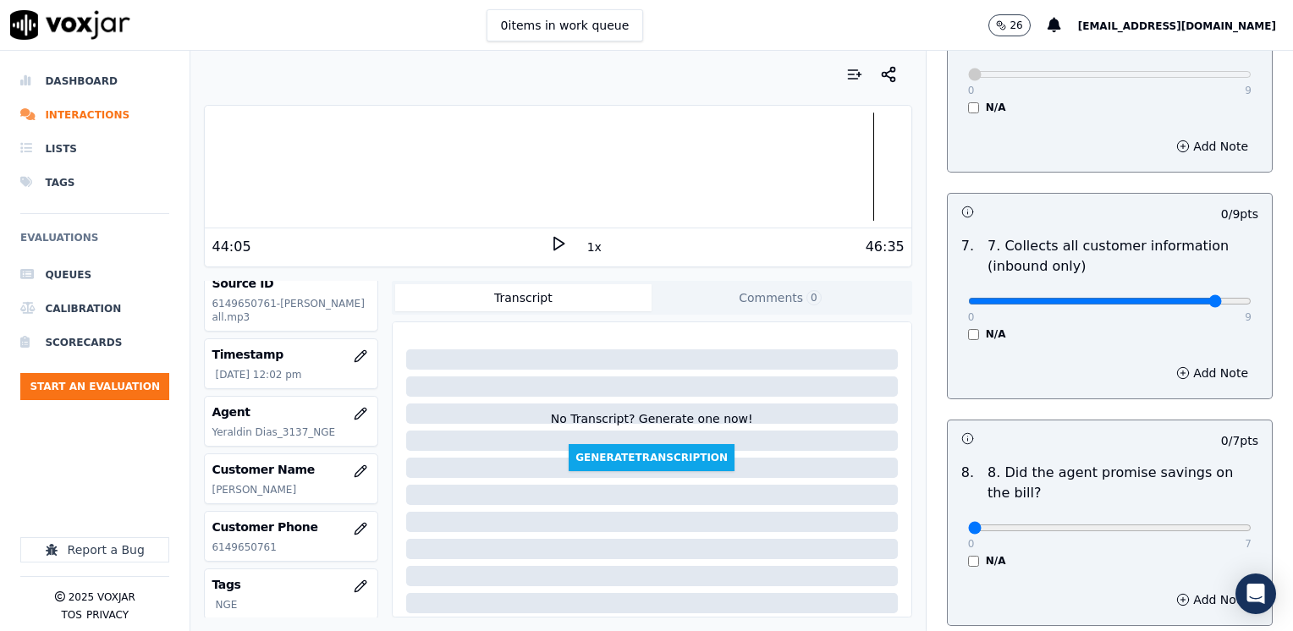
type input "8"
click at [1186, 298] on input "range" at bounding box center [1109, 301] width 283 height 7
click at [1183, 361] on button "Add Note" at bounding box center [1212, 373] width 92 height 24
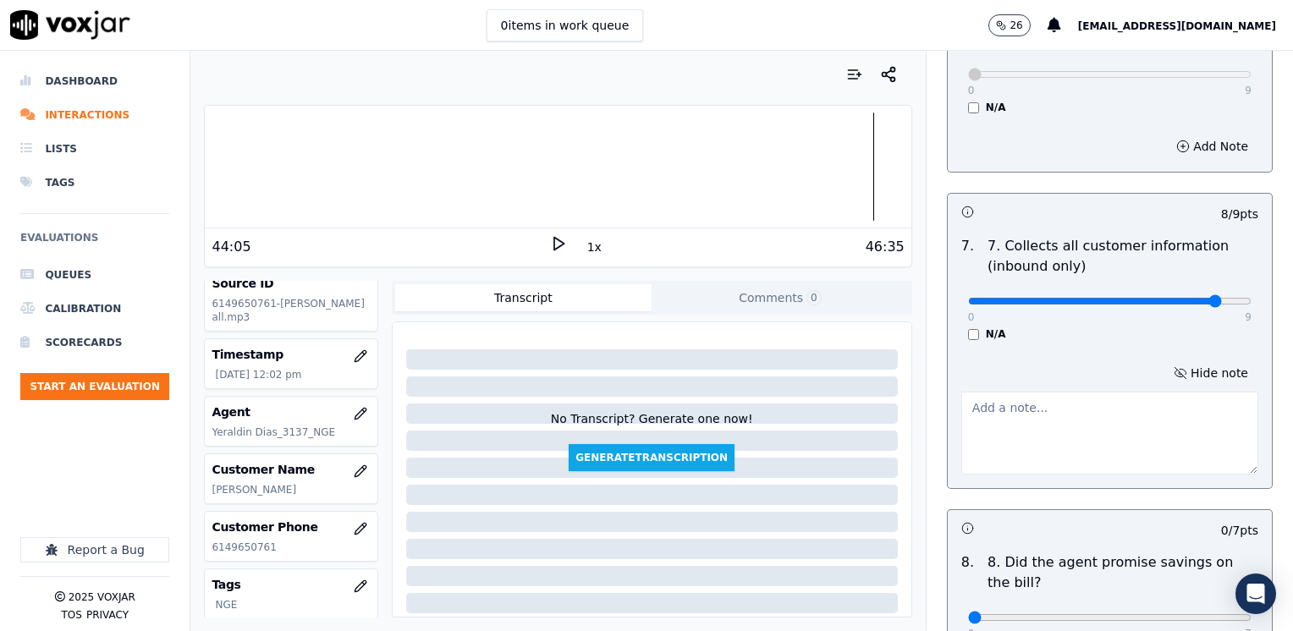
click at [1094, 392] on textarea at bounding box center [1109, 433] width 297 height 83
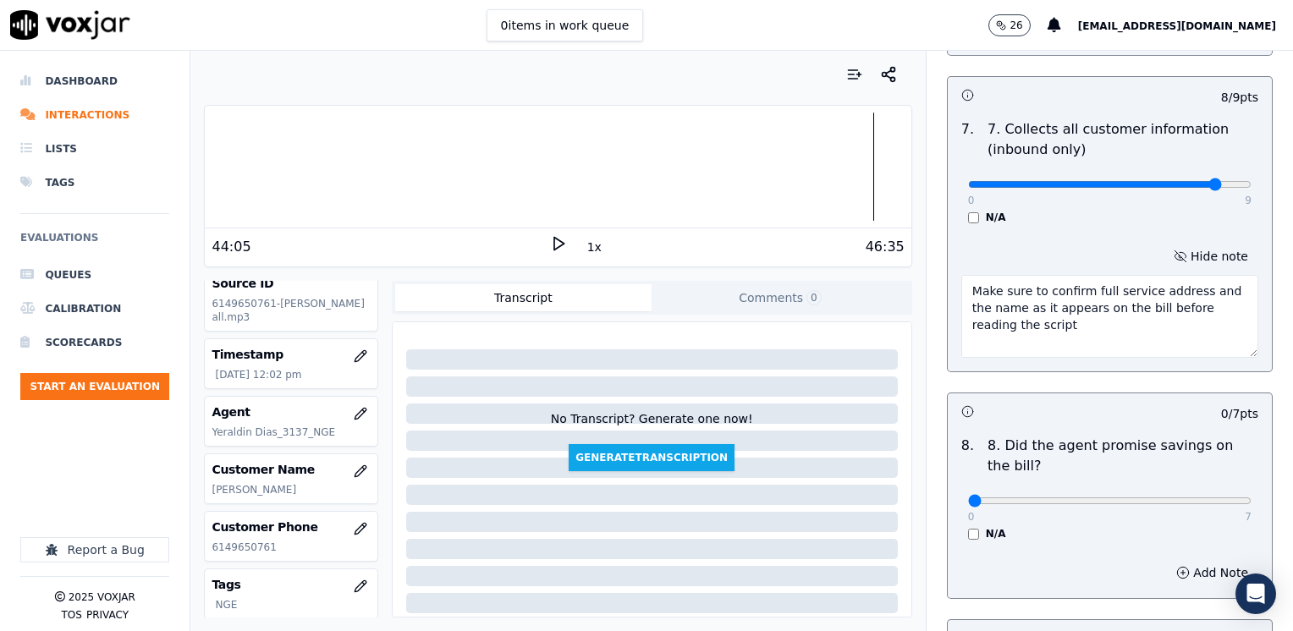
scroll to position [1751, 0]
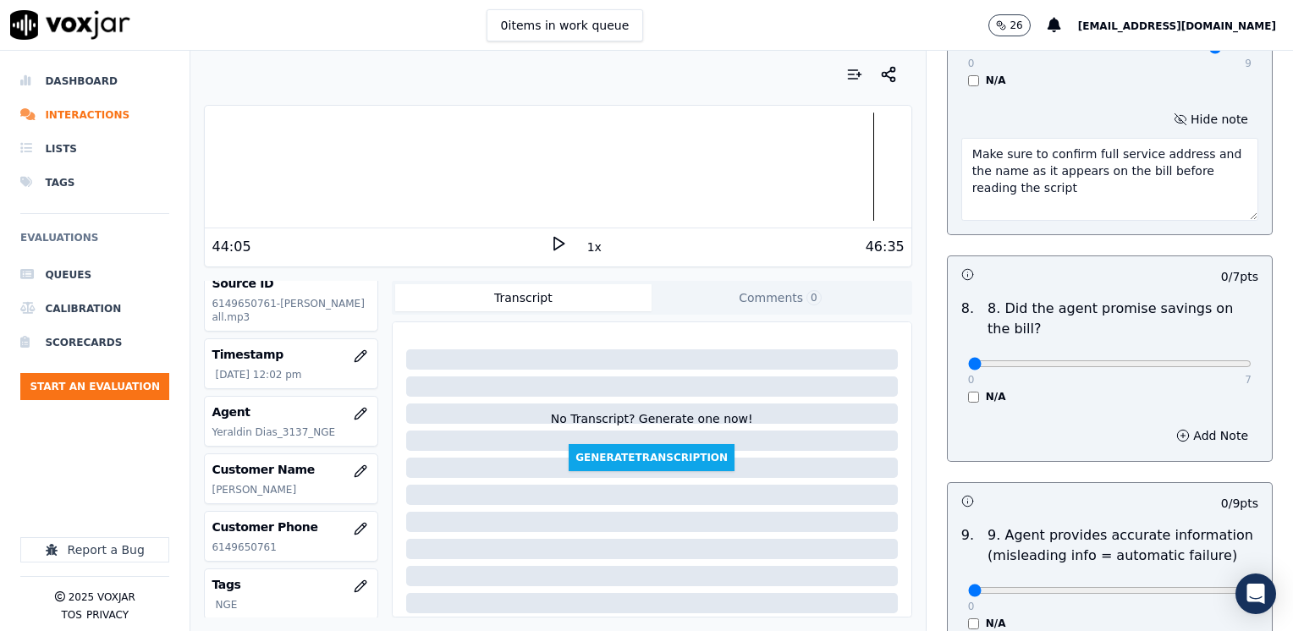
type textarea "Make sure to confirm full service address and the name as it appears on the bil…"
drag, startPoint x: 961, startPoint y: 316, endPoint x: 1295, endPoint y: 390, distance: 342.1
type input "7"
click at [1251, 367] on input "range" at bounding box center [1109, 363] width 283 height 7
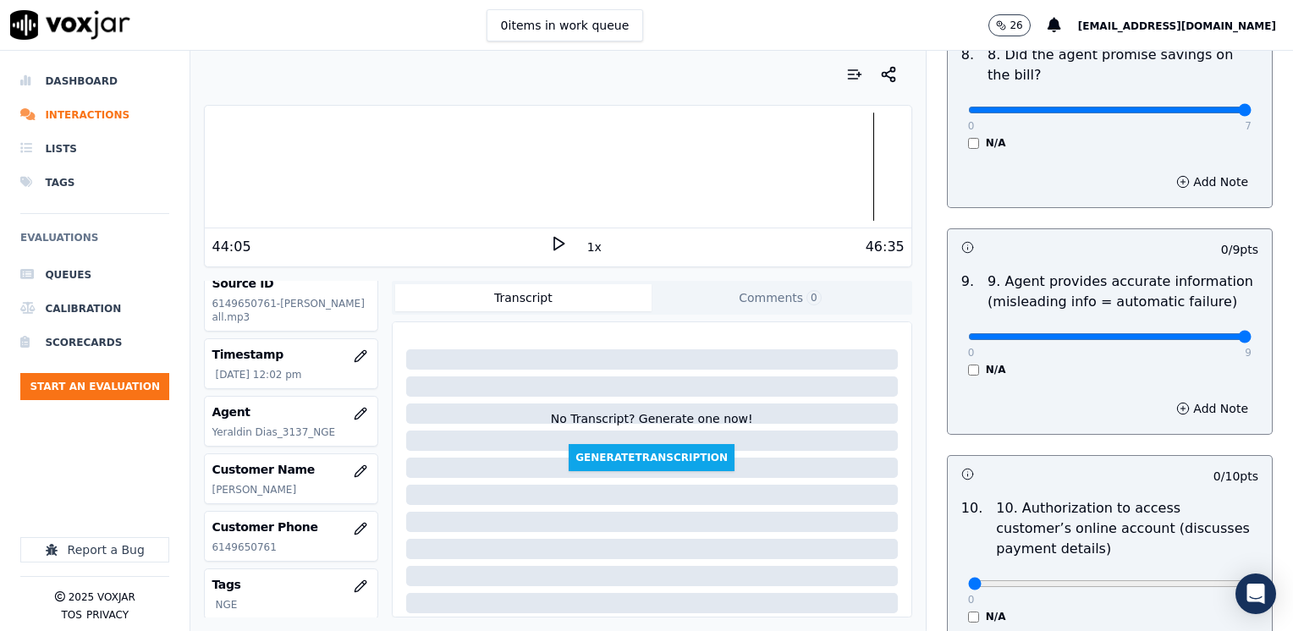
drag, startPoint x: 957, startPoint y: 289, endPoint x: 1292, endPoint y: 371, distance: 344.7
type input "9"
click at [1251, 340] on input "range" at bounding box center [1109, 336] width 283 height 7
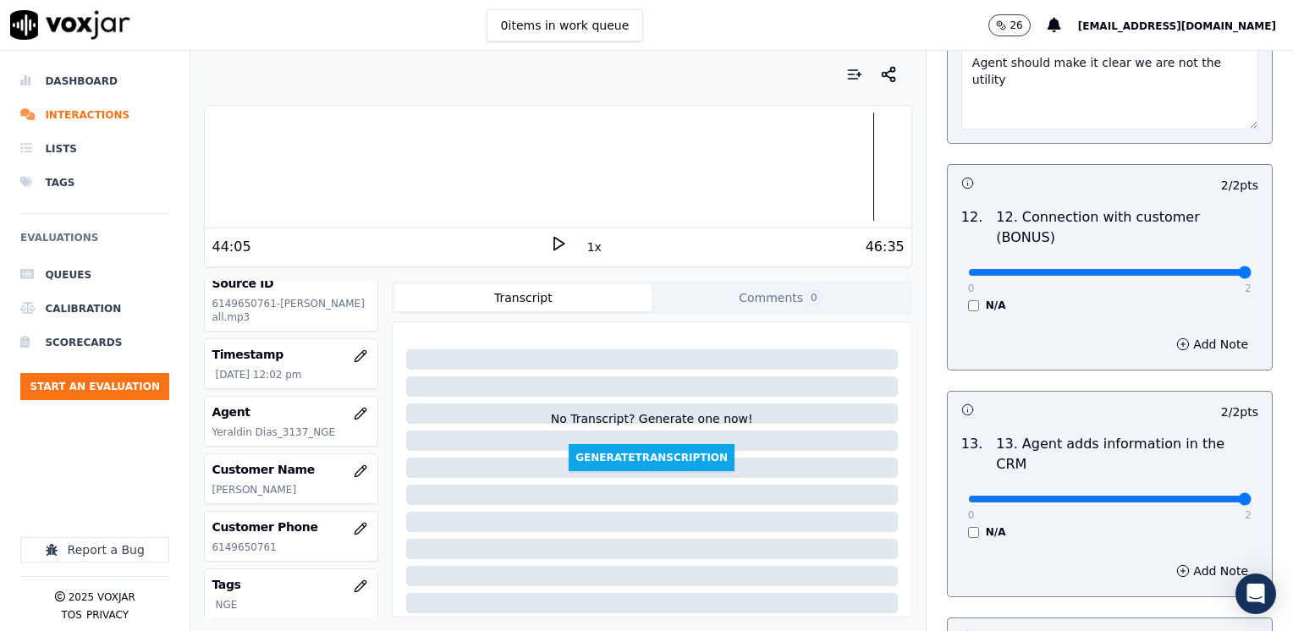
scroll to position [3189, 0]
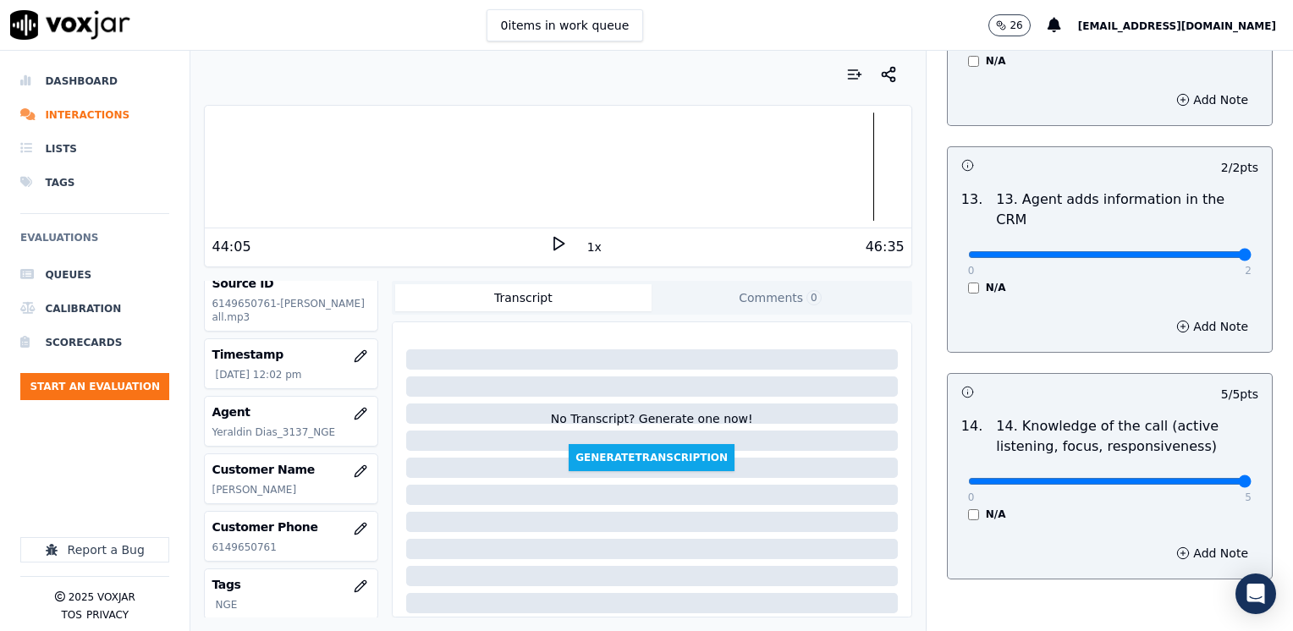
scroll to position [3194, 0]
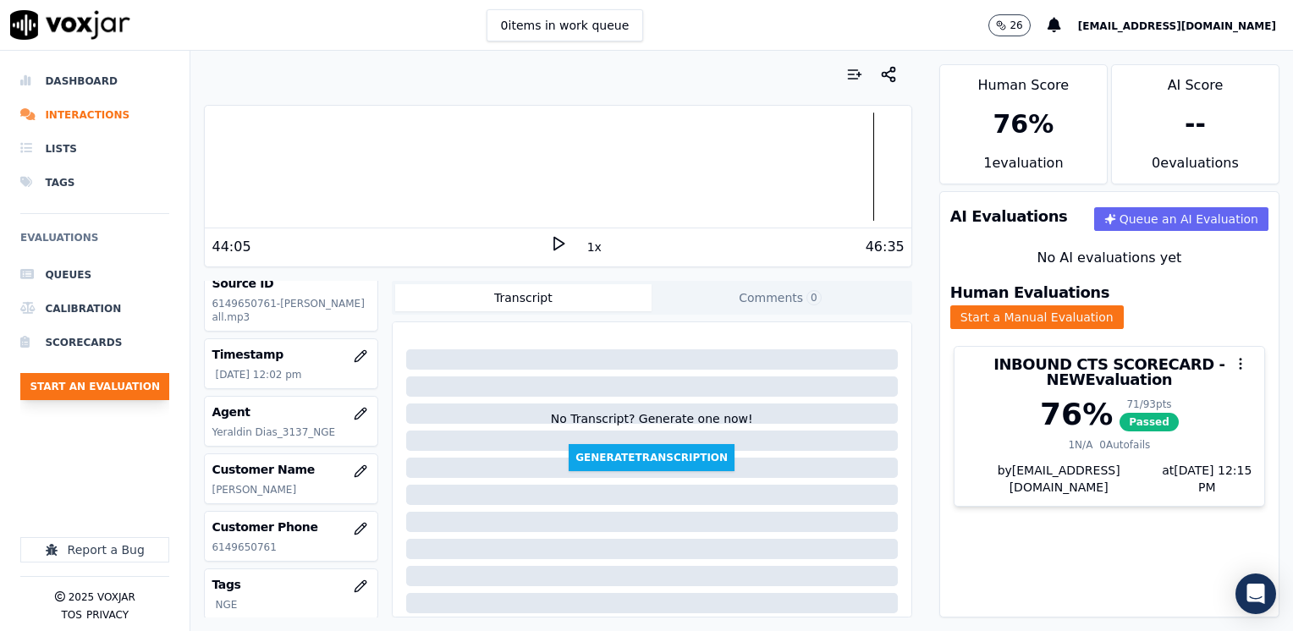
click at [101, 385] on button "Start an Evaluation" at bounding box center [94, 386] width 149 height 27
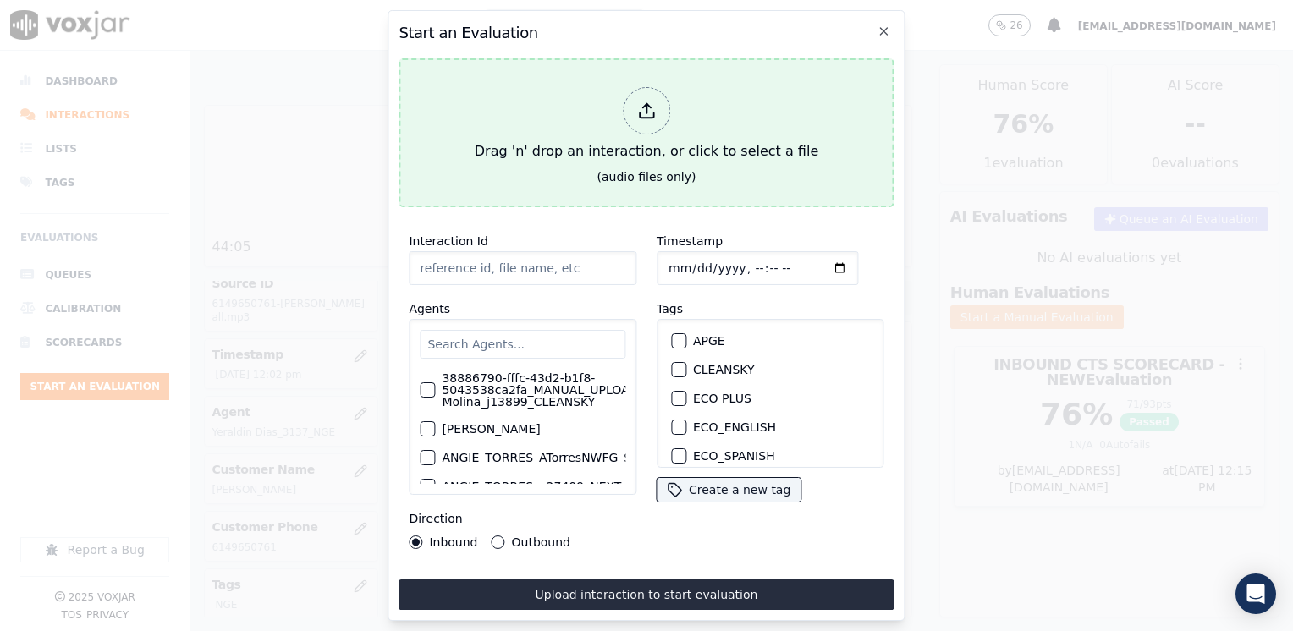
click at [649, 104] on polyline at bounding box center [646, 106] width 8 height 4
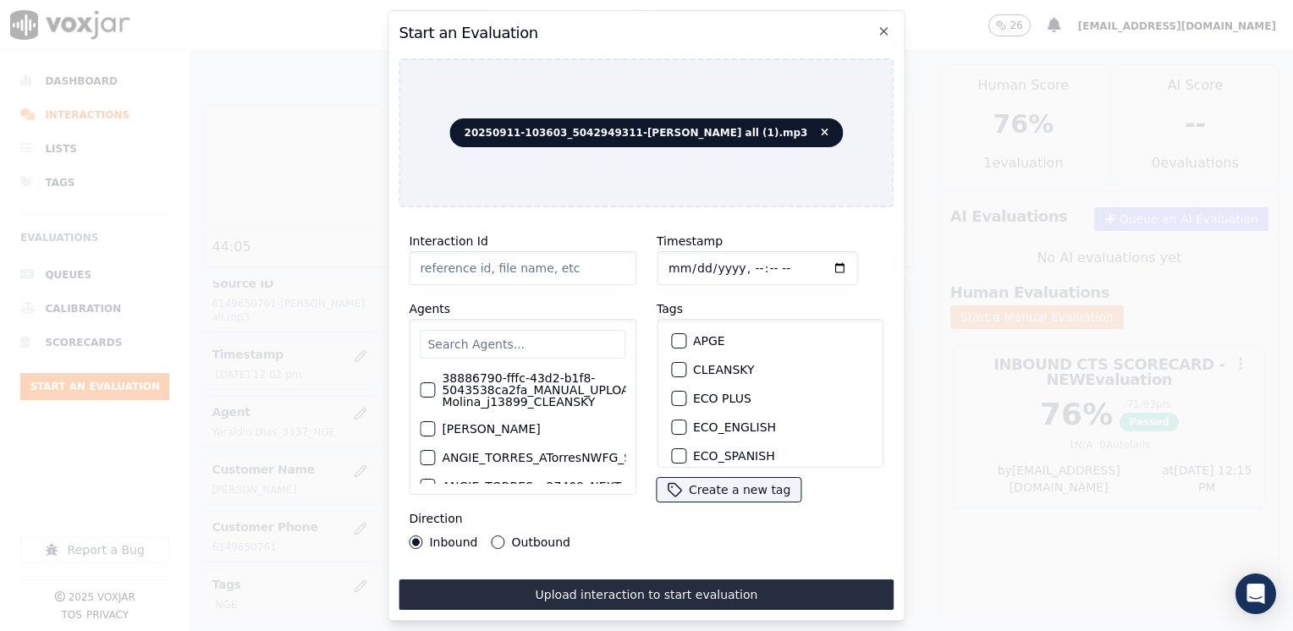
type input "20250911-103603_5042949311-[PERSON_NAME] all (1).mp3"
click at [570, 334] on input "text" at bounding box center [523, 344] width 206 height 29
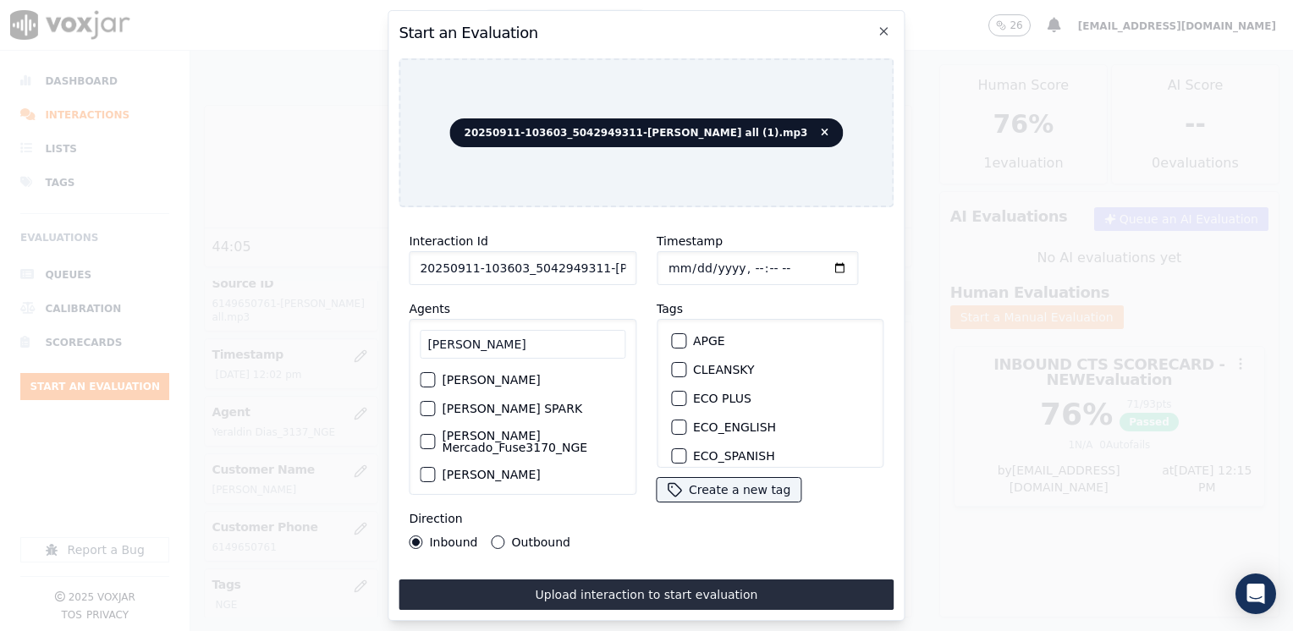
type input "[PERSON_NAME]"
click at [528, 435] on label "[PERSON_NAME] Mercado_Fuse3170_NGE" at bounding box center [534, 442] width 184 height 24
click at [435, 435] on button "[PERSON_NAME] Mercado_Fuse3170_NGE" at bounding box center [427, 441] width 15 height 15
click at [677, 394] on button "NGE" at bounding box center [678, 401] width 15 height 15
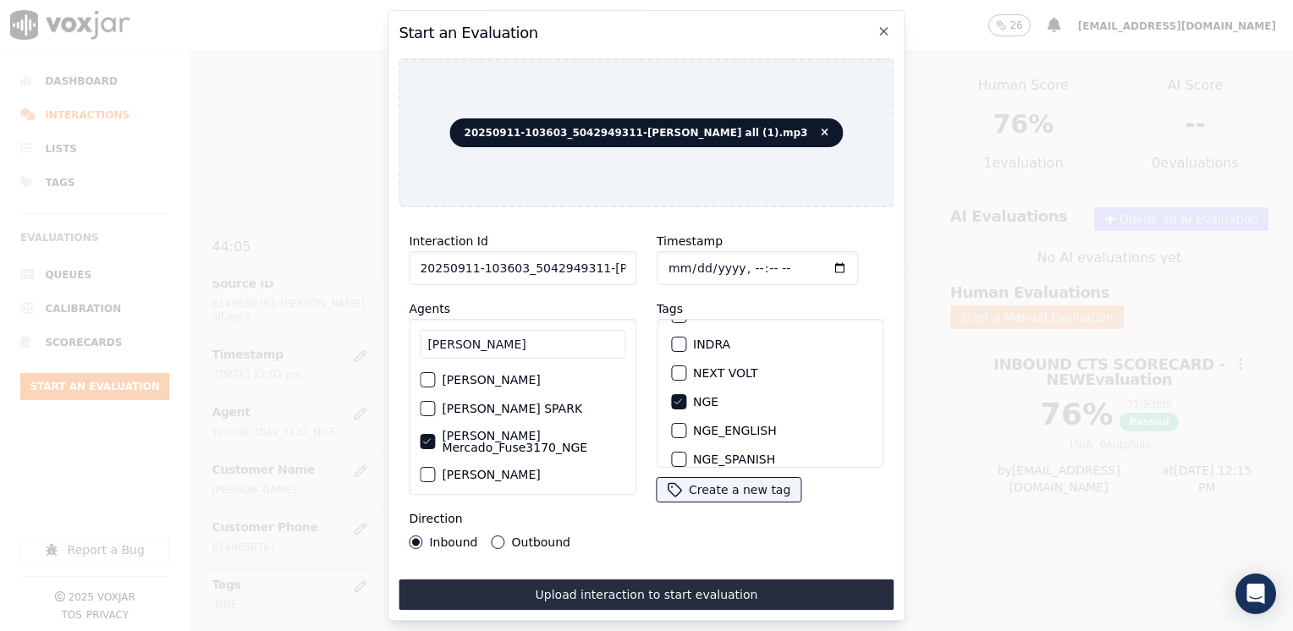
click at [815, 260] on input "Timestamp" at bounding box center [756, 268] width 201 height 34
type input "[DATE]T12:16"
drag, startPoint x: 497, startPoint y: 536, endPoint x: 538, endPoint y: 557, distance: 45.4
click at [497, 536] on button "Outbound" at bounding box center [498, 542] width 14 height 14
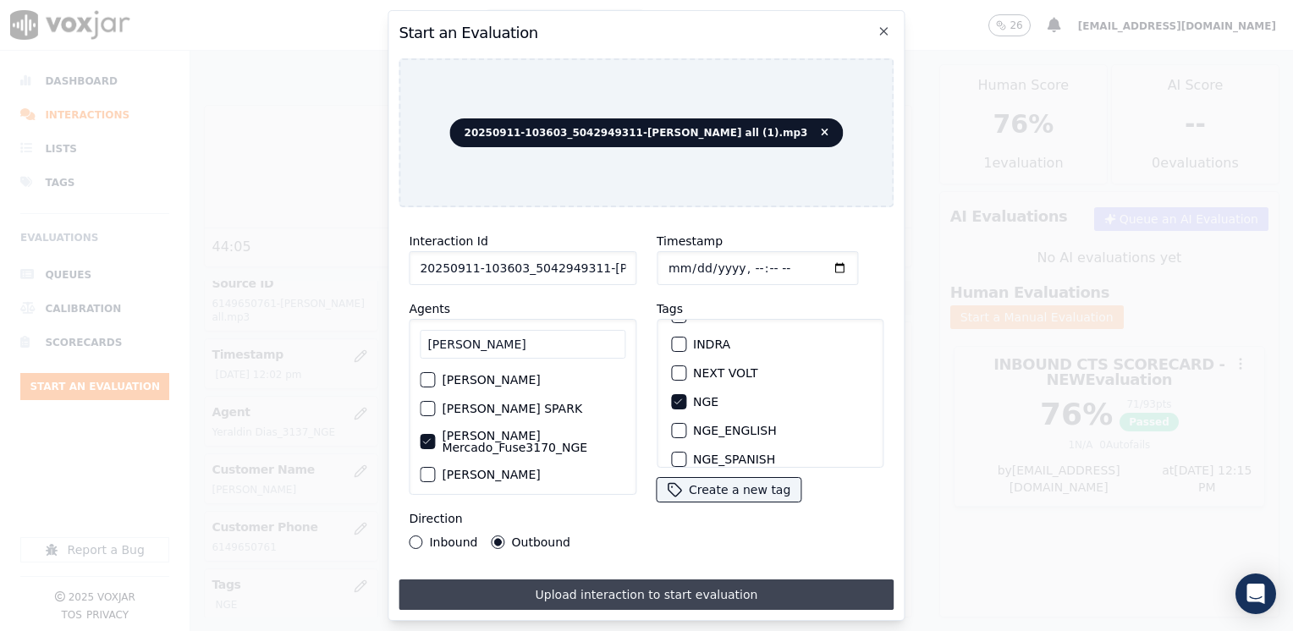
click at [650, 590] on button "Upload interaction to start evaluation" at bounding box center [645, 594] width 495 height 30
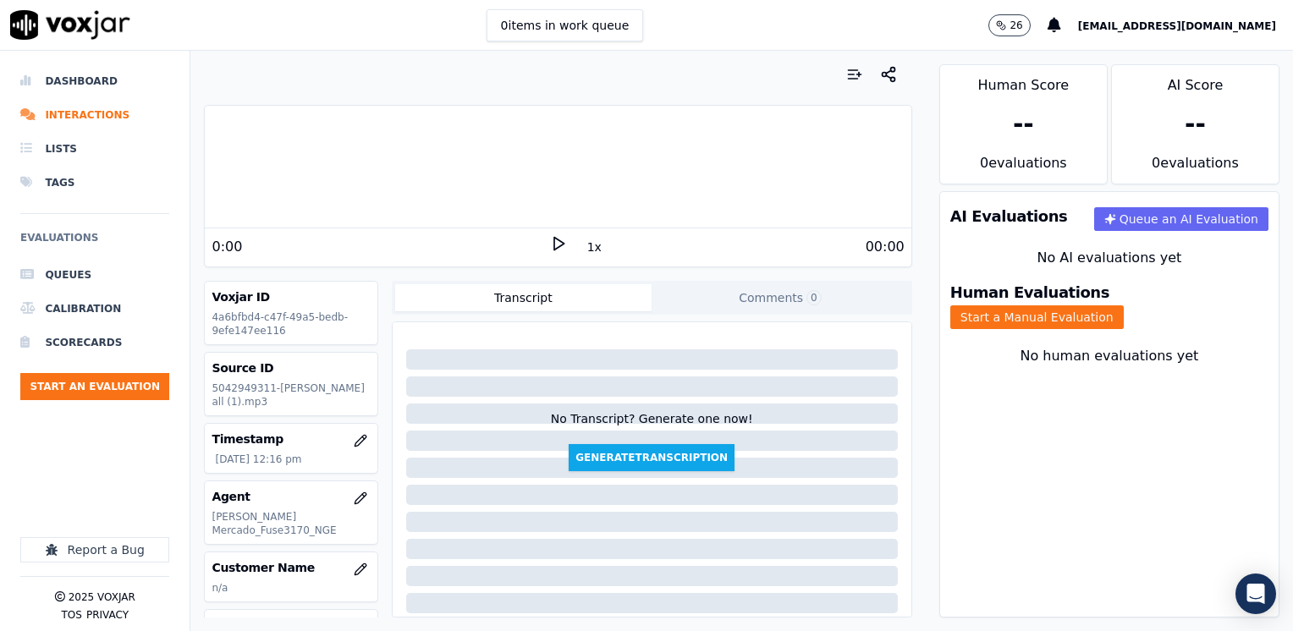
click at [443, 249] on div "0:00" at bounding box center [380, 247] width 338 height 20
click at [550, 235] on icon at bounding box center [558, 243] width 17 height 17
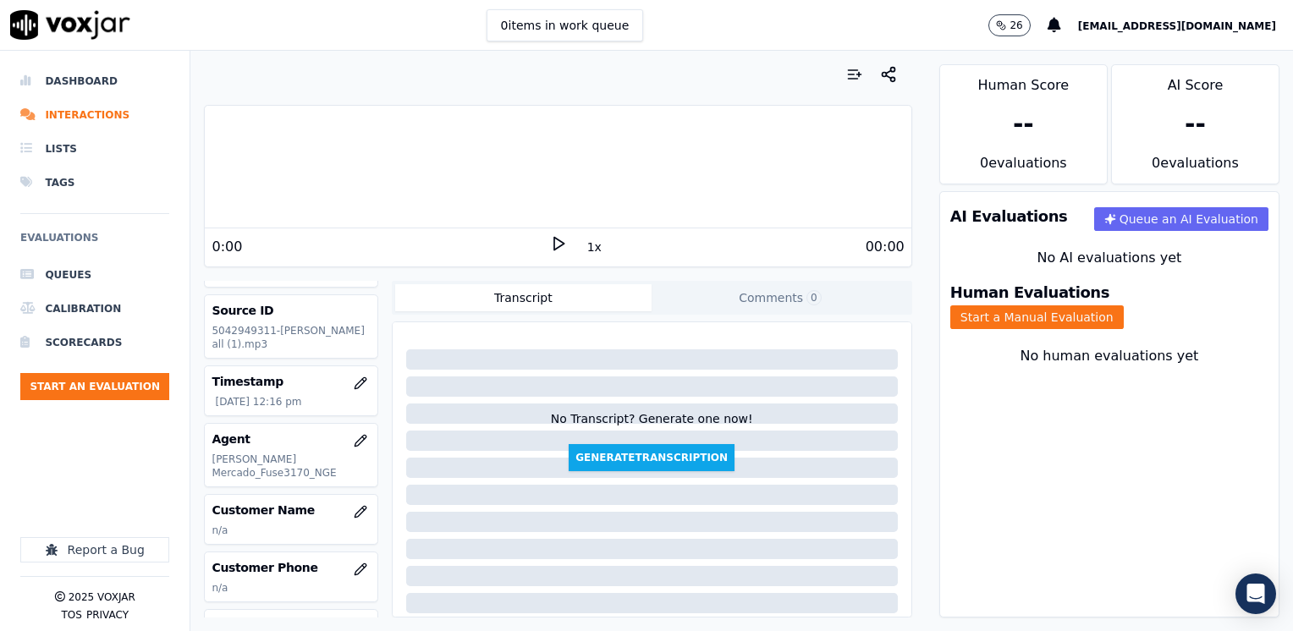
scroll to position [169, 0]
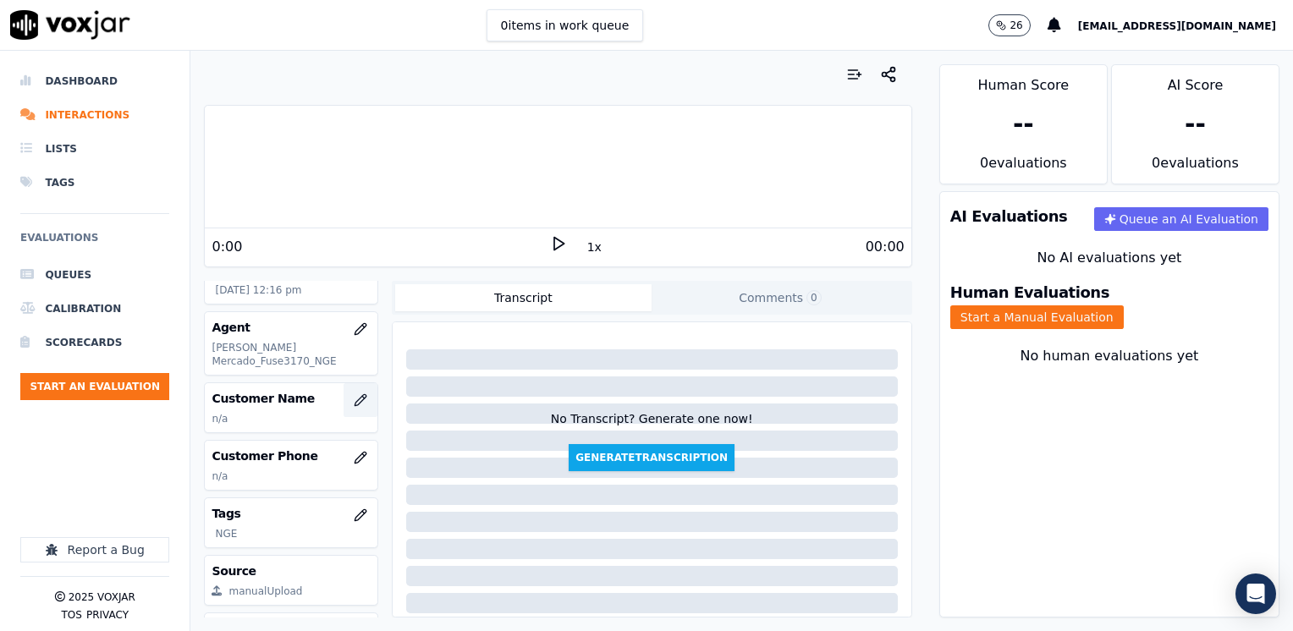
click at [354, 394] on icon "button" at bounding box center [359, 399] width 11 height 11
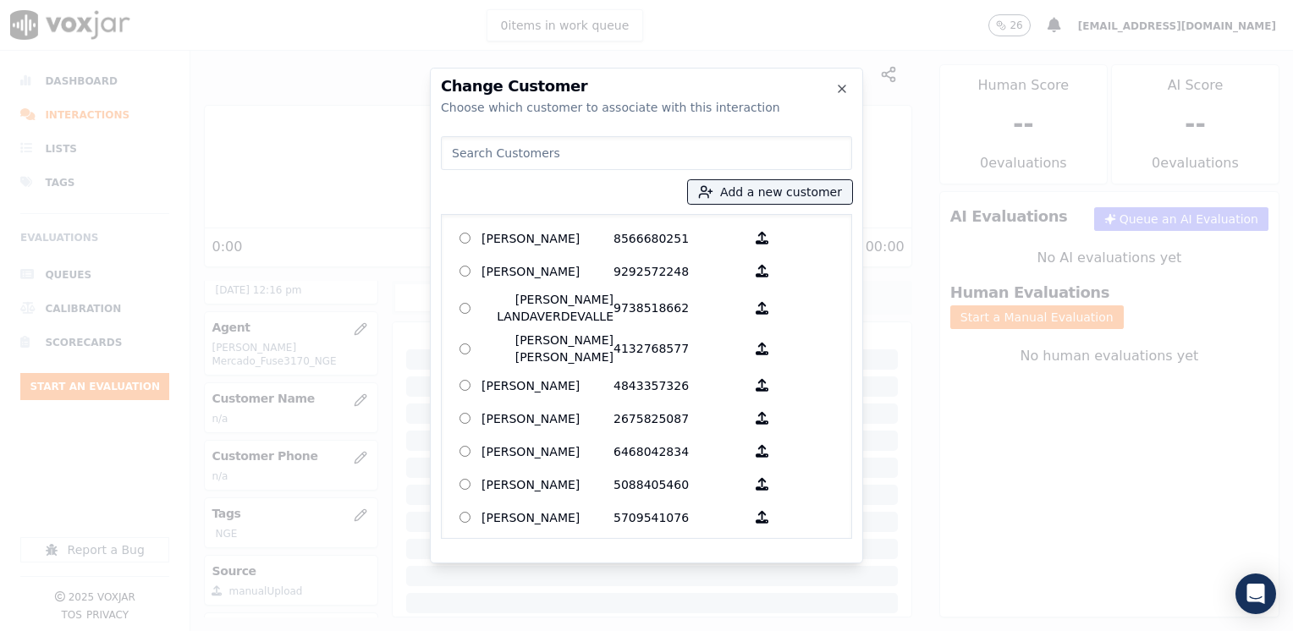
click at [603, 137] on input at bounding box center [646, 153] width 411 height 34
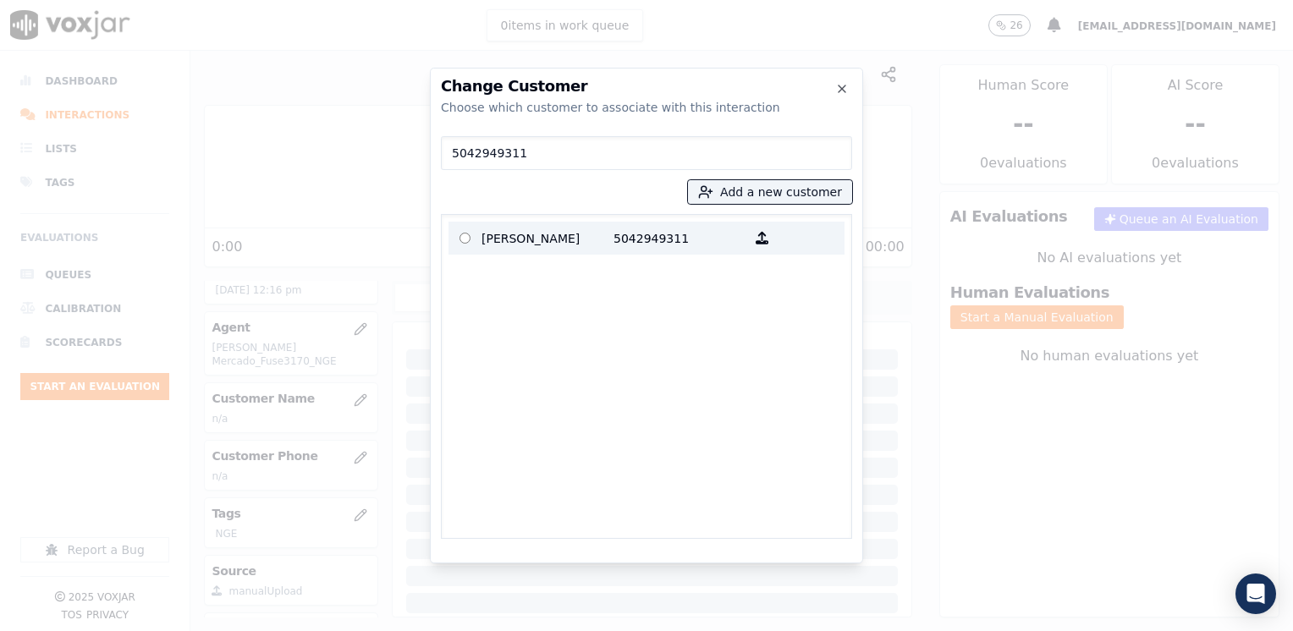
type input "5042949311"
click at [636, 241] on p "5042949311" at bounding box center [679, 238] width 132 height 26
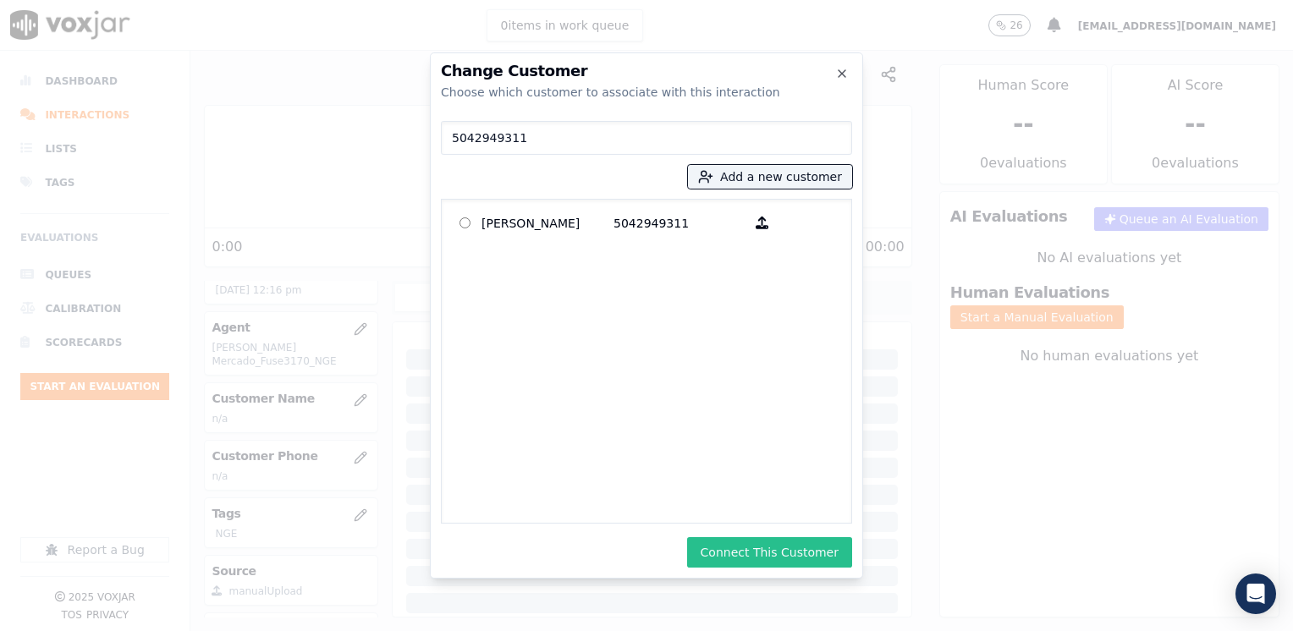
click at [785, 551] on button "Connect This Customer" at bounding box center [769, 552] width 165 height 30
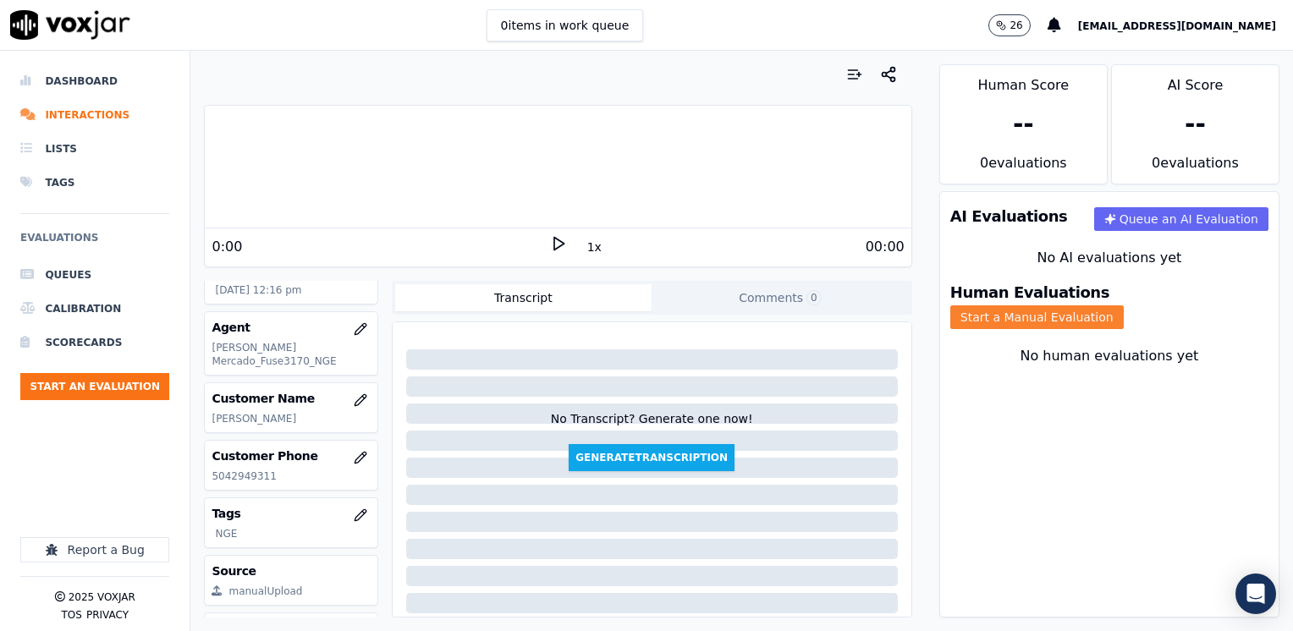
click at [1123, 305] on button "Start a Manual Evaluation" at bounding box center [1036, 317] width 173 height 24
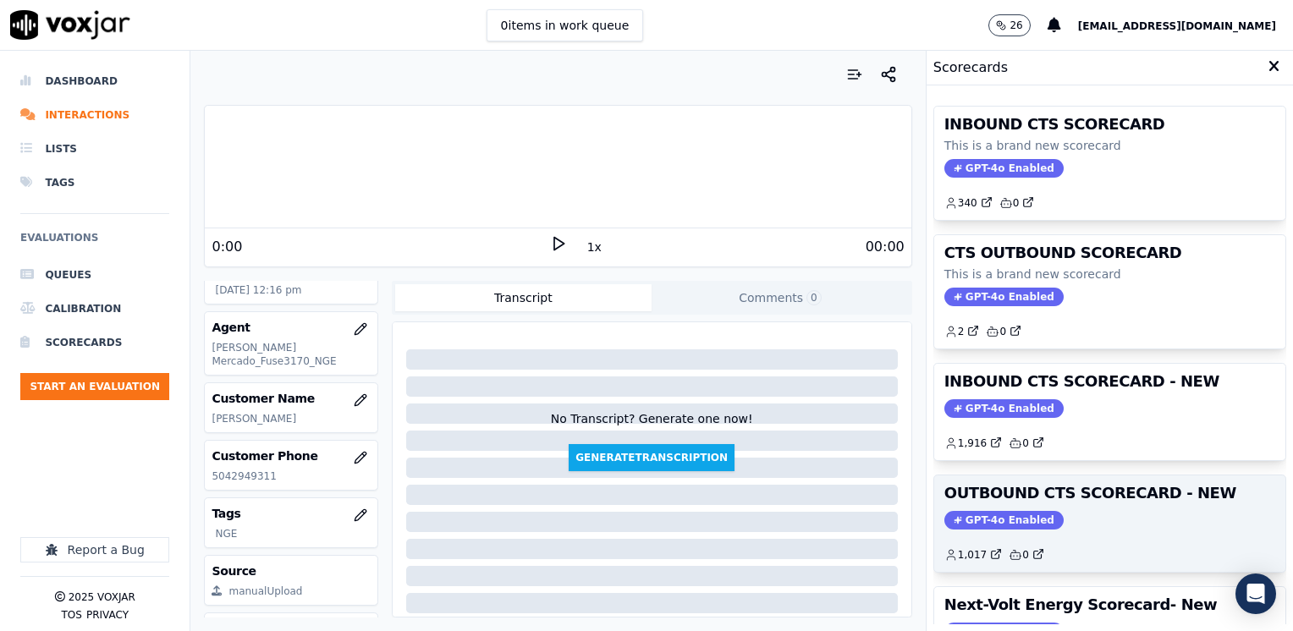
click at [977, 504] on div "OUTBOUND CTS SCORECARD - NEW GPT-4o Enabled 1,017 0" at bounding box center [1109, 523] width 351 height 96
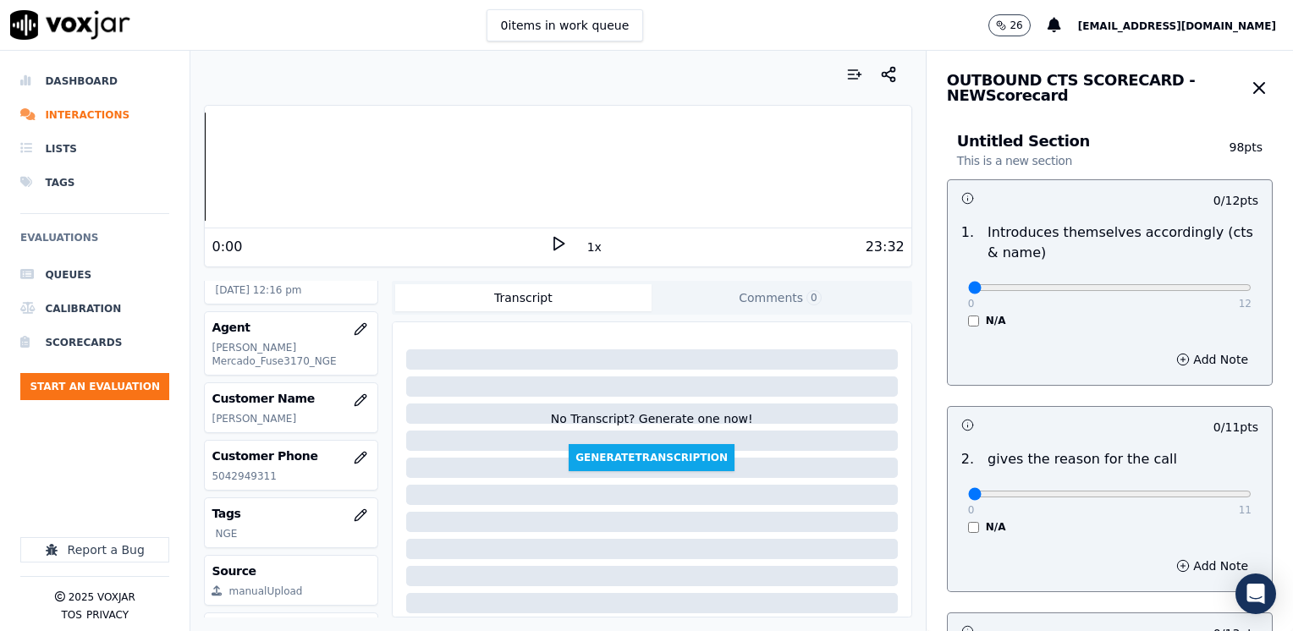
click at [897, 164] on div "Your browser does not support the audio element. 0:00 1x 23:32 Voxjar ID 4a6bfb…" at bounding box center [557, 341] width 734 height 580
drag, startPoint x: 958, startPoint y: 286, endPoint x: 1295, endPoint y: 286, distance: 337.5
type input "12"
click at [1251, 286] on input "range" at bounding box center [1109, 287] width 283 height 7
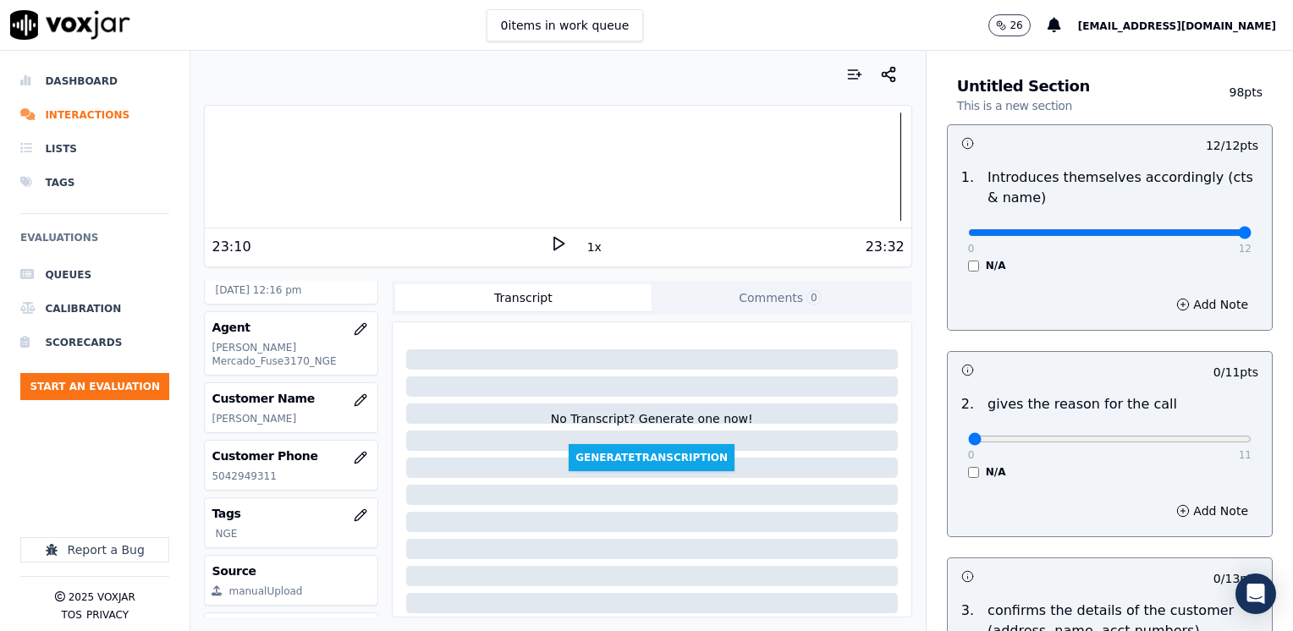
scroll to position [85, 0]
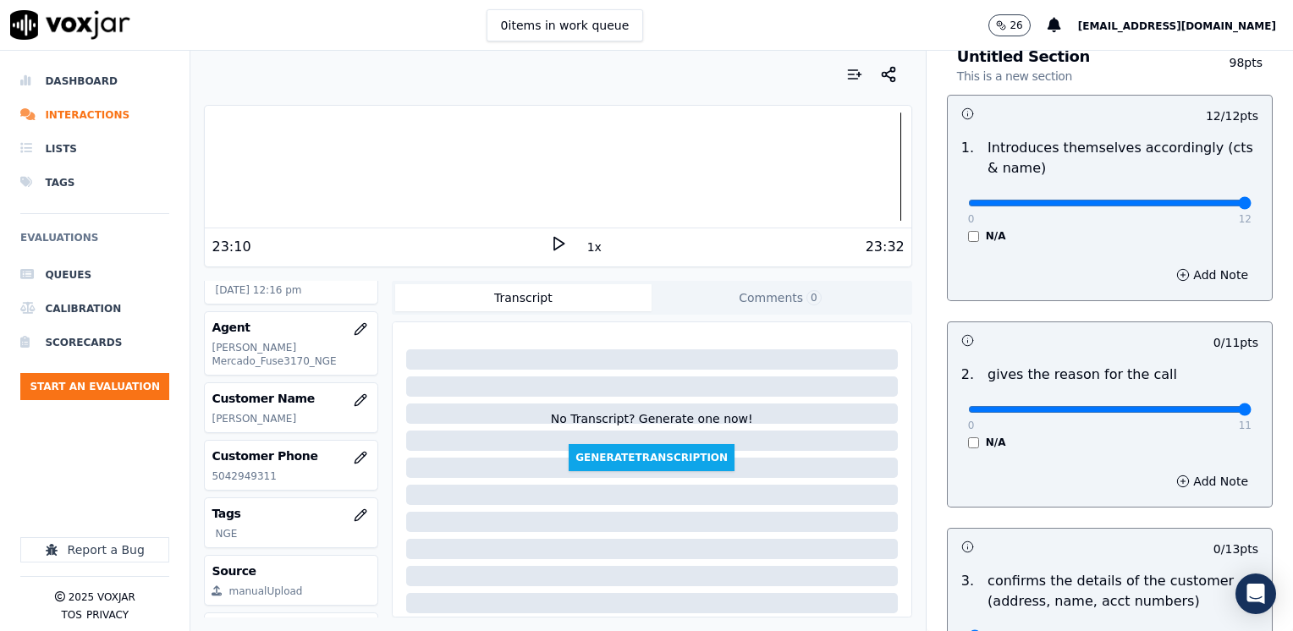
drag, startPoint x: 961, startPoint y: 412, endPoint x: 1295, endPoint y: 439, distance: 335.2
type input "11"
click at [1251, 413] on input "range" at bounding box center [1109, 409] width 283 height 7
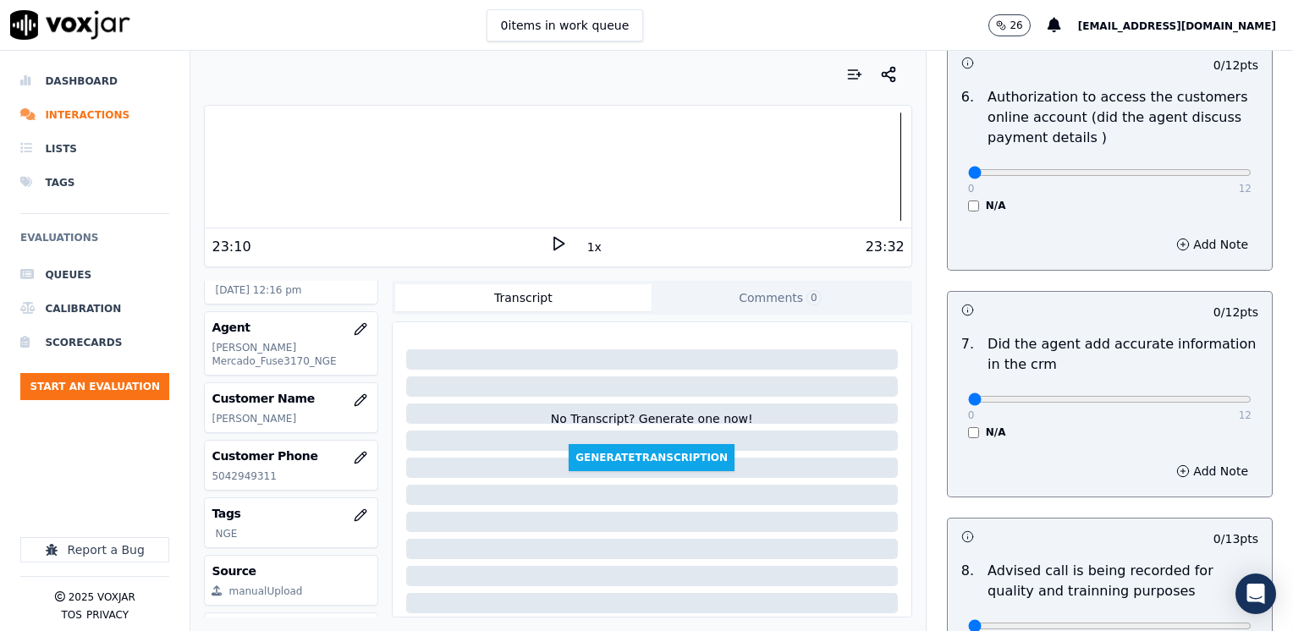
scroll to position [1100, 0]
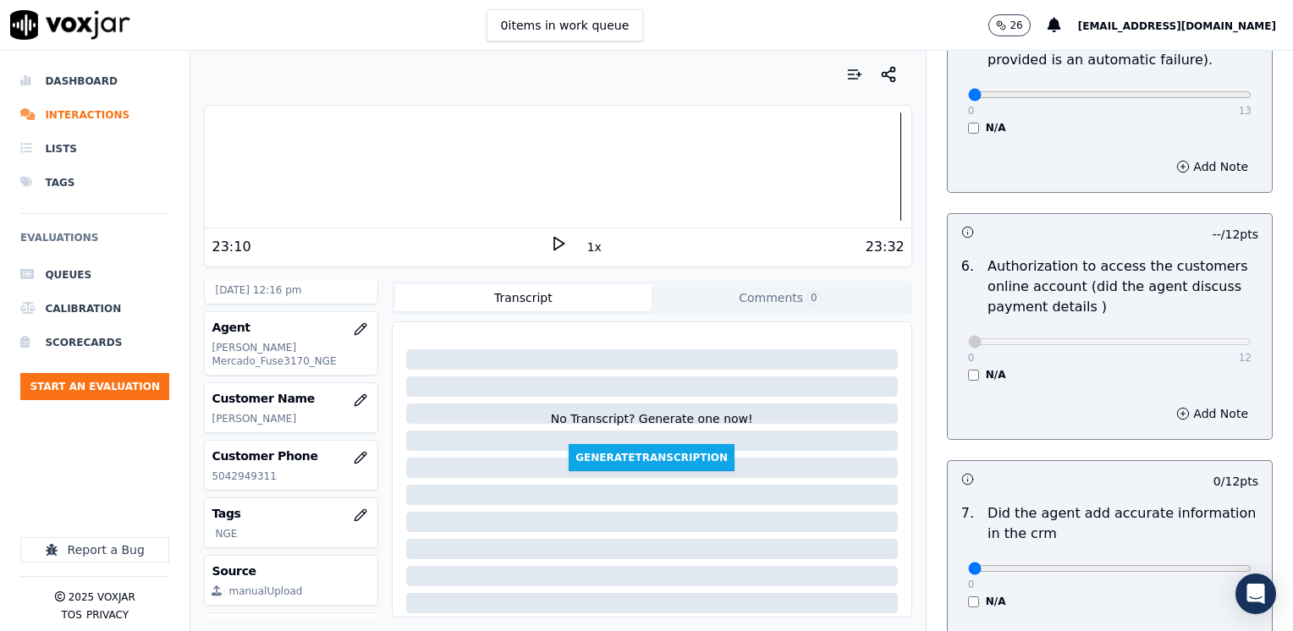
click at [965, 468] on h3 at bounding box center [1035, 479] width 149 height 22
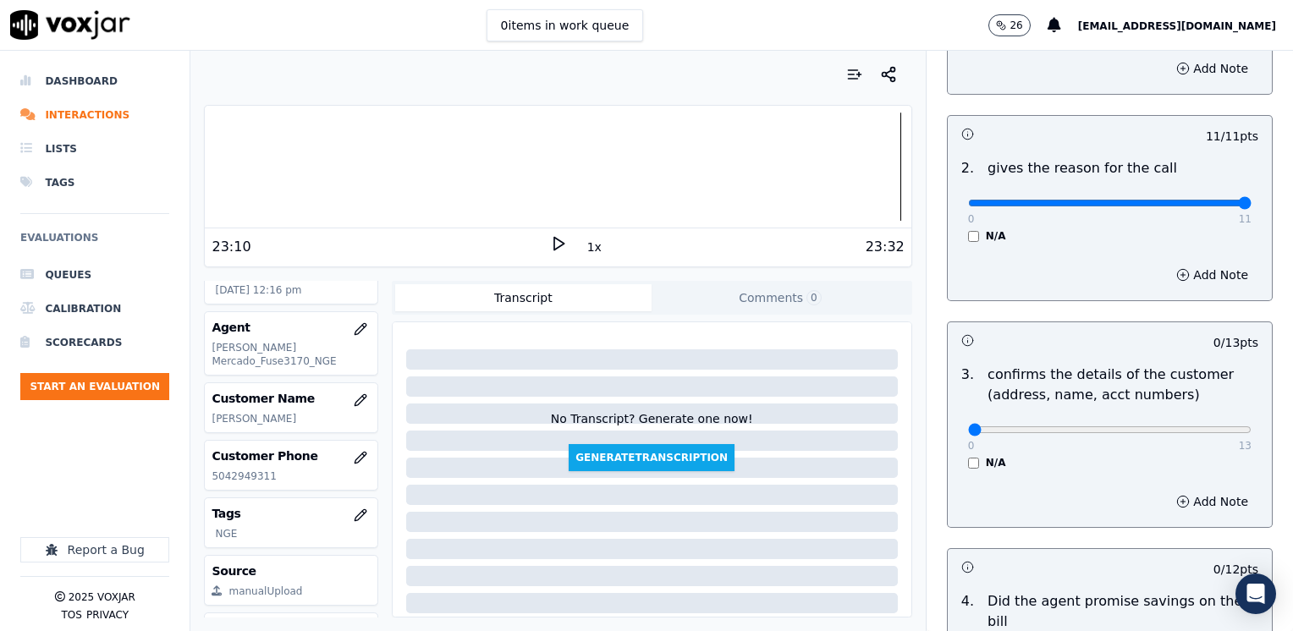
scroll to position [338, 0]
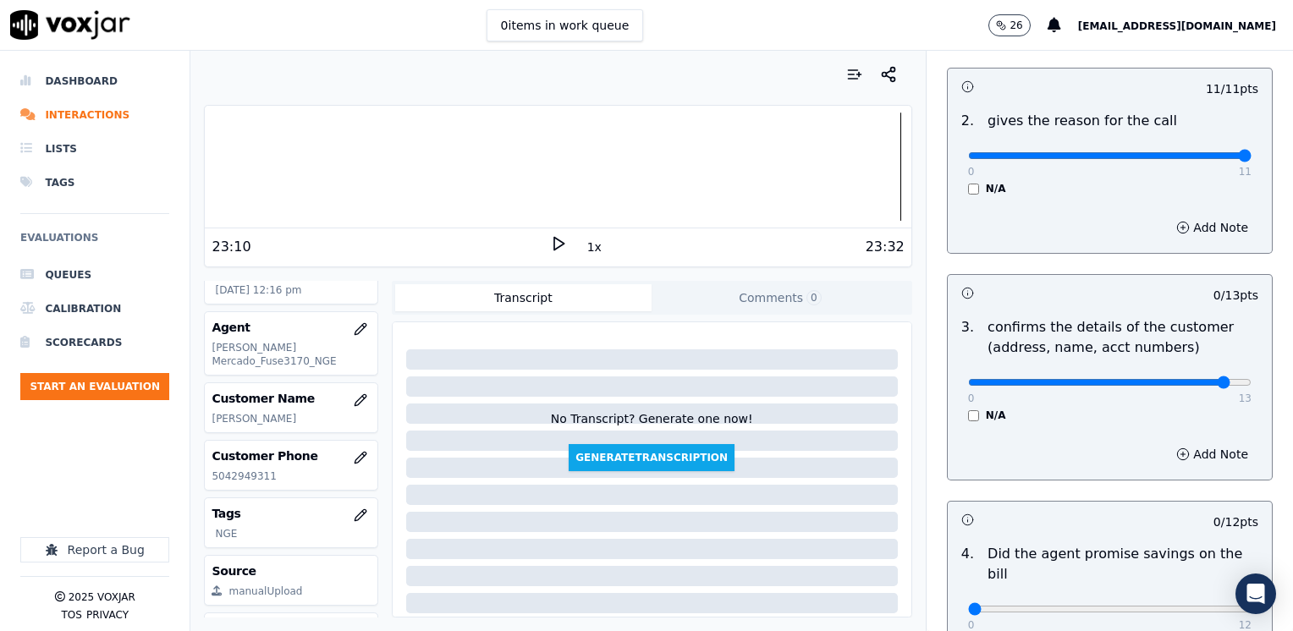
type input "12"
click at [1187, 381] on input "range" at bounding box center [1109, 382] width 283 height 7
click at [1193, 458] on button "Add Note" at bounding box center [1212, 454] width 92 height 24
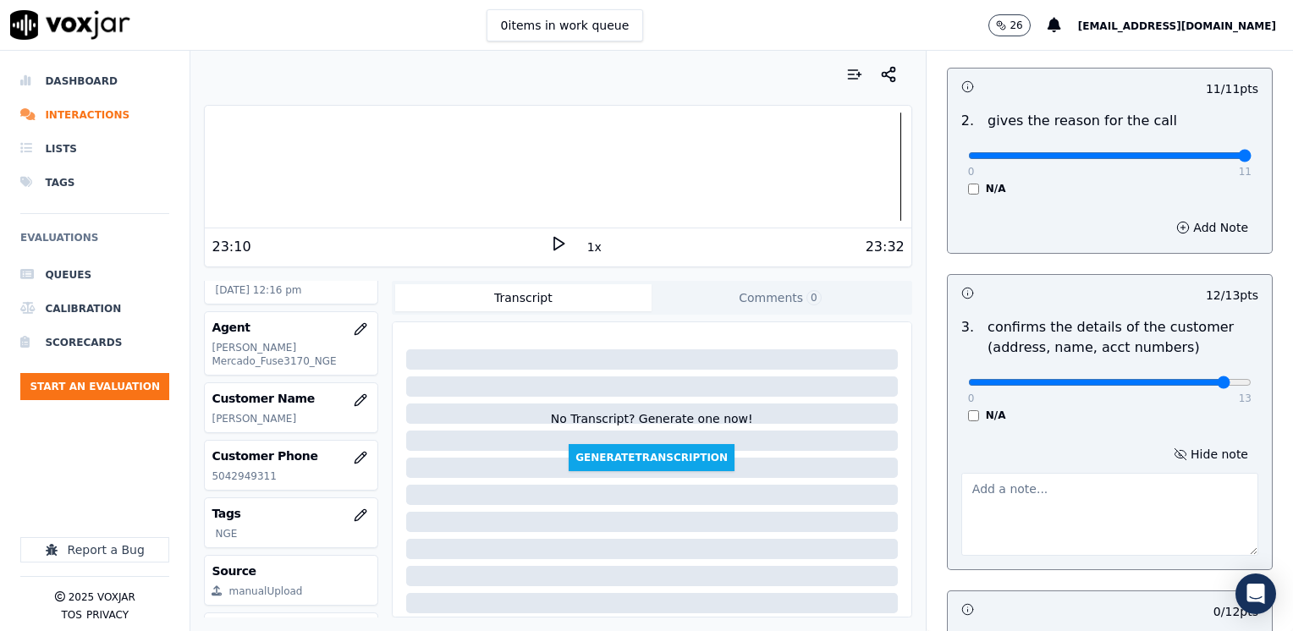
click at [1075, 563] on div "Hide note" at bounding box center [1109, 499] width 324 height 140
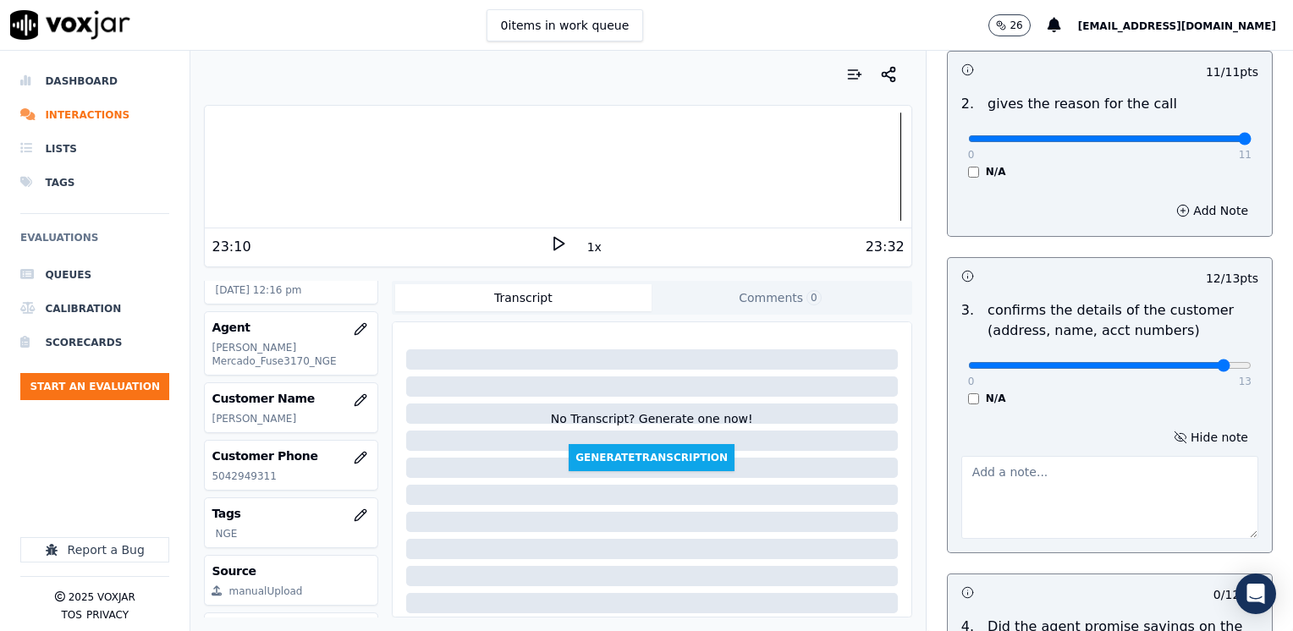
scroll to position [389, 0]
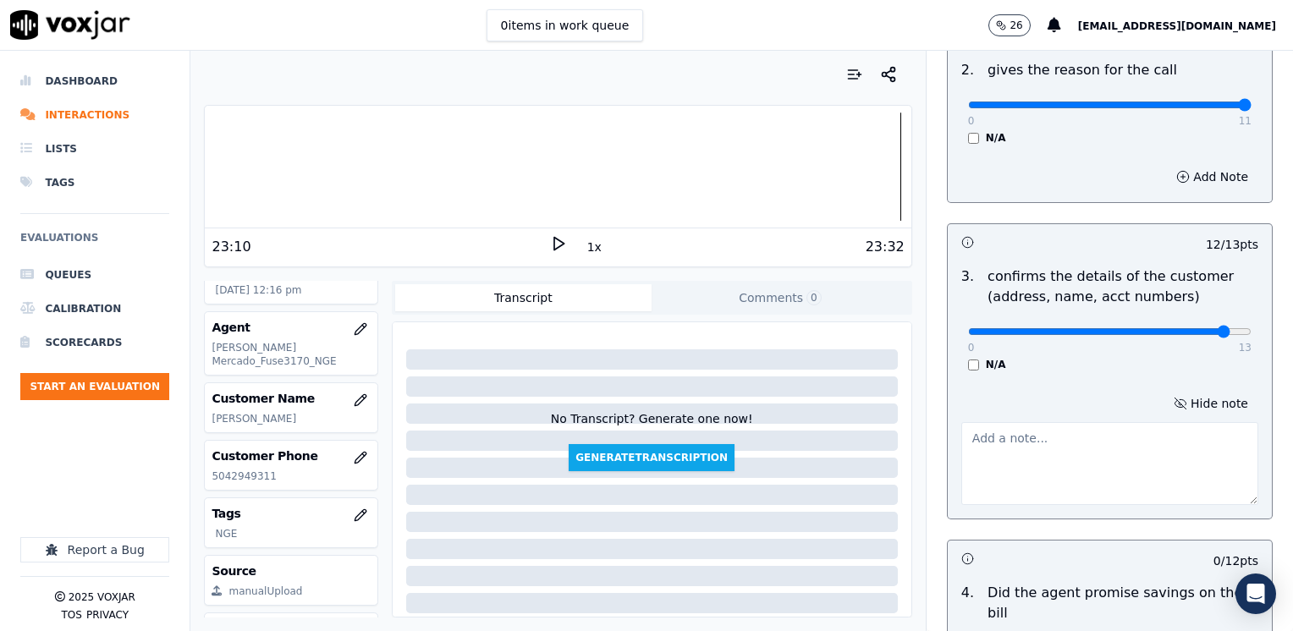
click at [1051, 473] on textarea at bounding box center [1109, 463] width 297 height 83
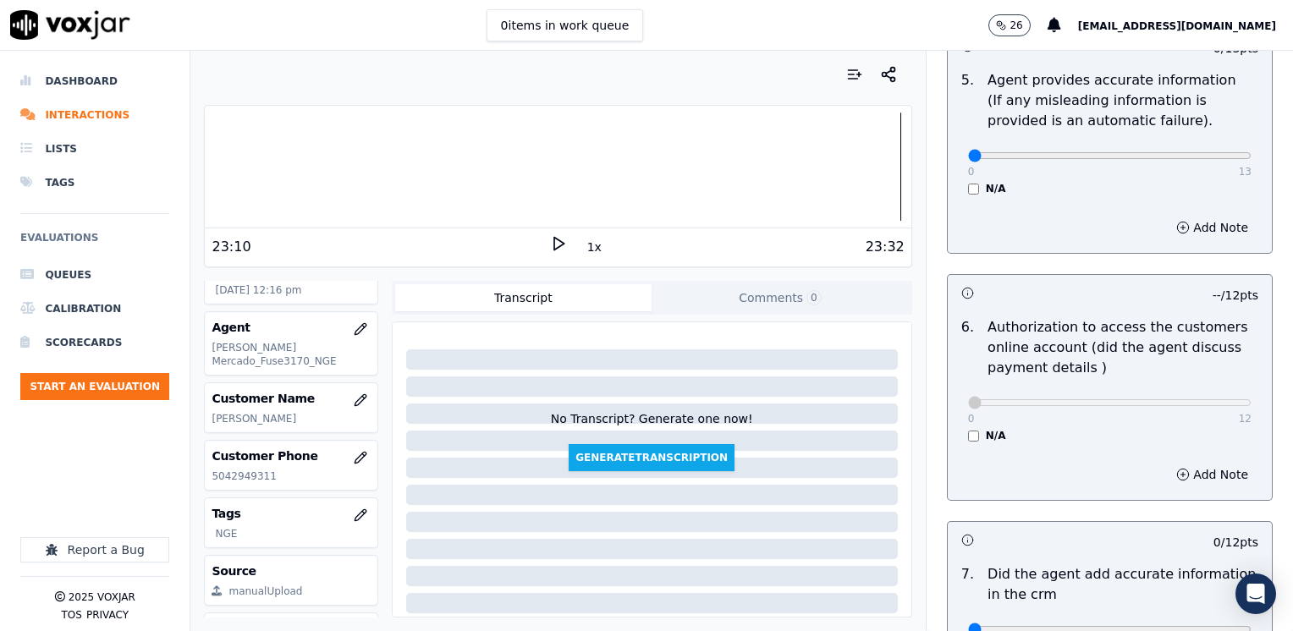
scroll to position [806, 0]
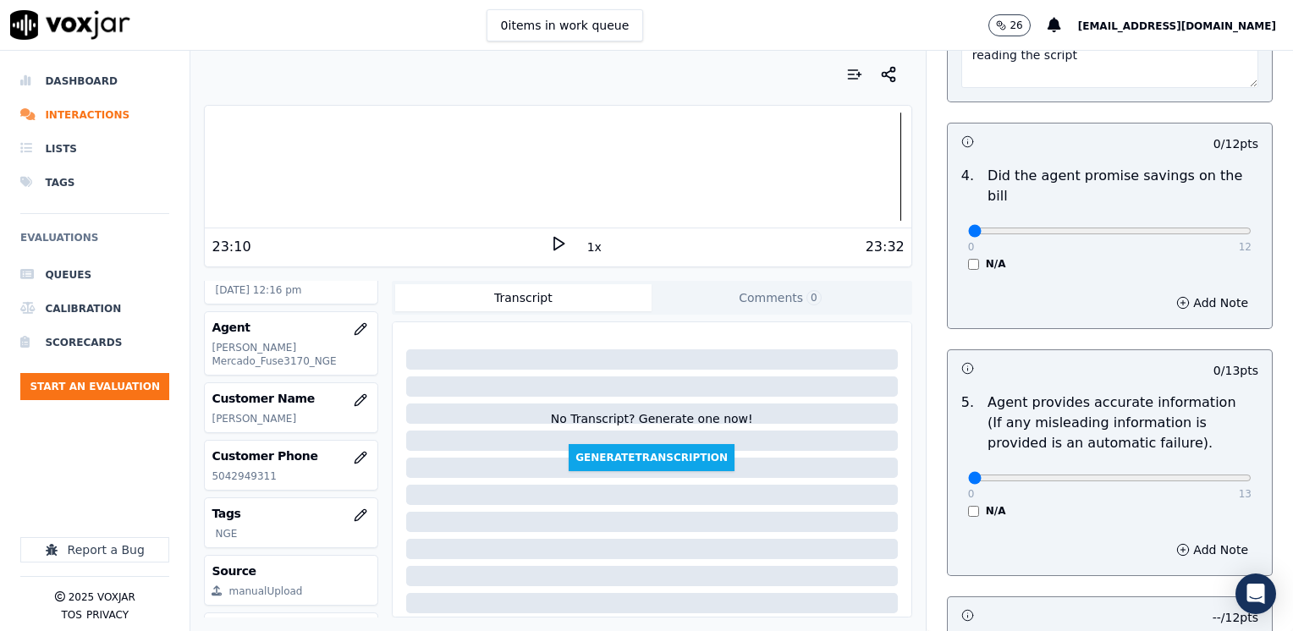
type textarea "Make sure to confirm full service address and the name as it appears on the bil…"
type input "12"
click at [1188, 475] on input "range" at bounding box center [1109, 478] width 283 height 7
click at [1187, 538] on button "Add Note" at bounding box center [1212, 550] width 92 height 24
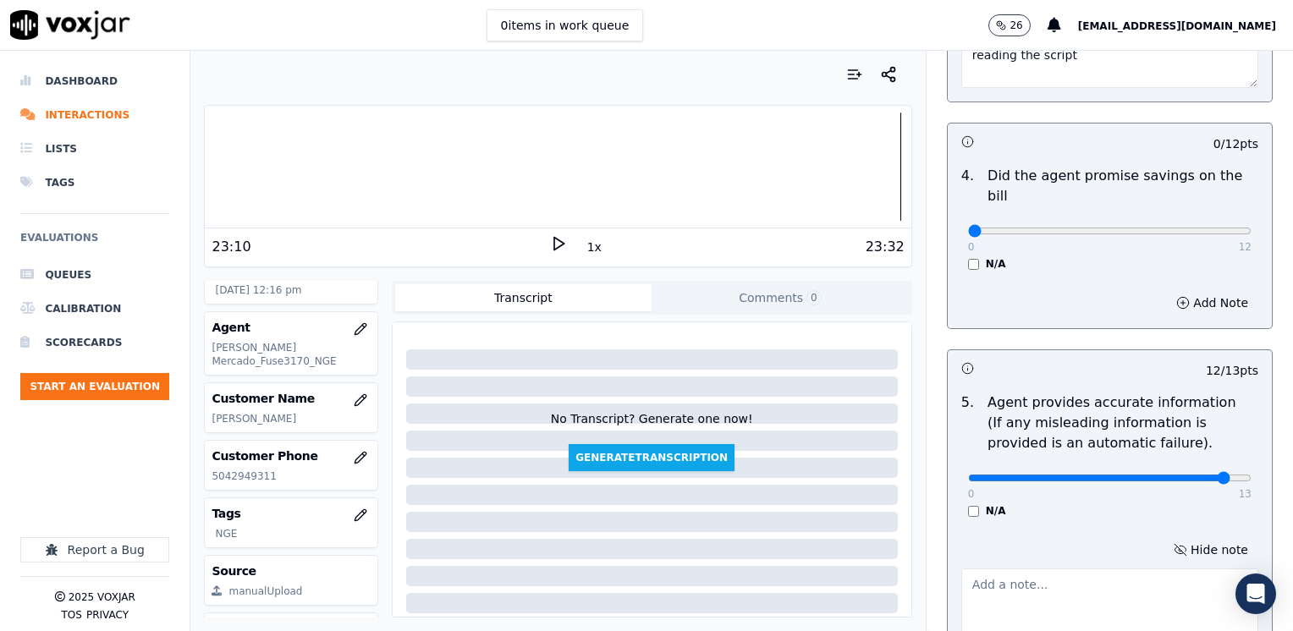
click at [1056, 578] on textarea at bounding box center [1109, 609] width 297 height 83
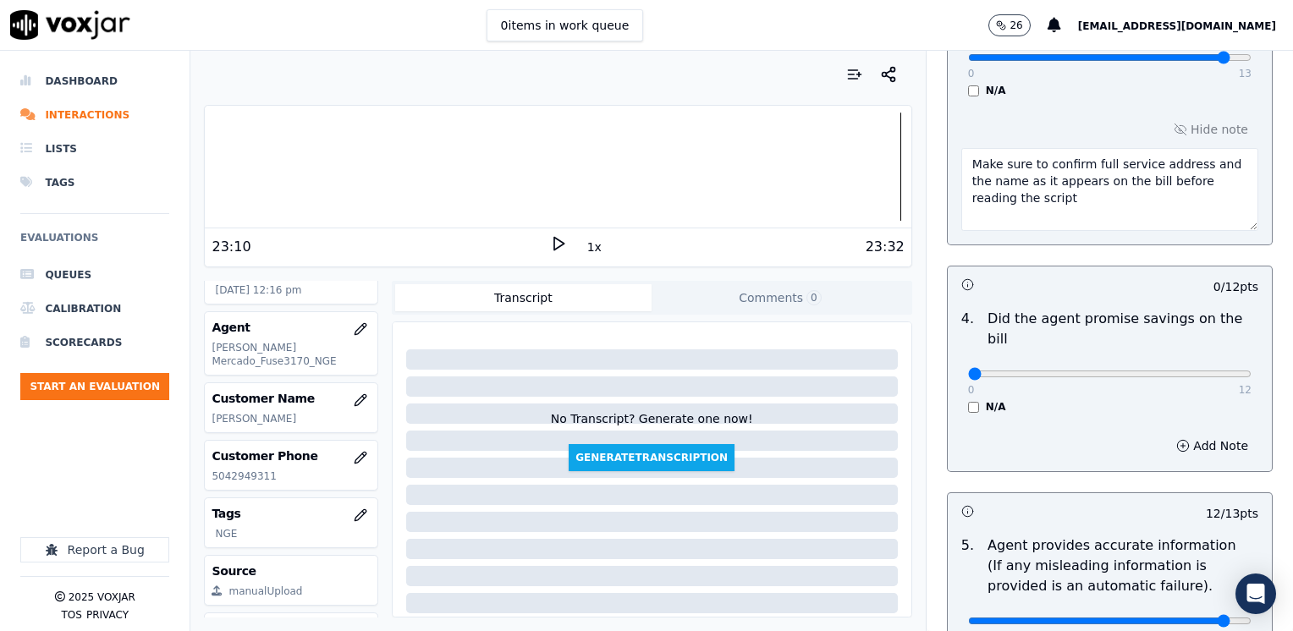
scroll to position [637, 0]
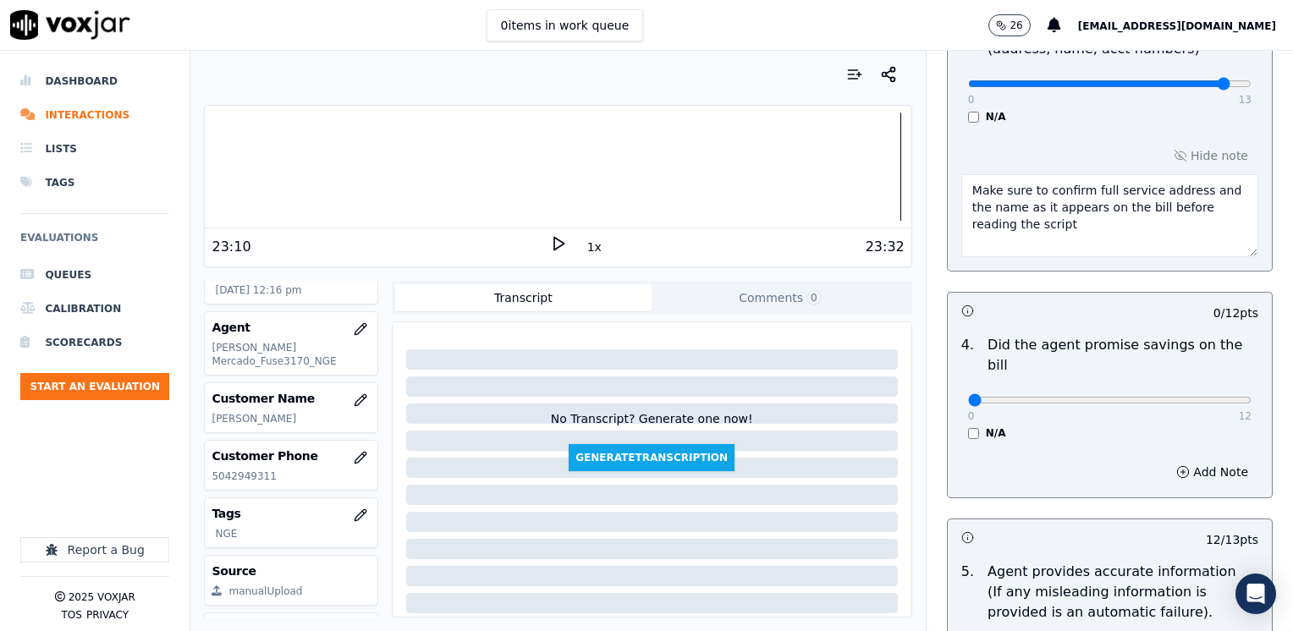
drag, startPoint x: 1171, startPoint y: 187, endPoint x: 1127, endPoint y: 203, distance: 46.8
click at [1127, 203] on textarea "Make sure to confirm full service address and the name as it appears on the bil…" at bounding box center [1109, 215] width 297 height 83
click at [1109, 202] on textarea "Make sure to confirm full service address before reading the script" at bounding box center [1109, 215] width 297 height 83
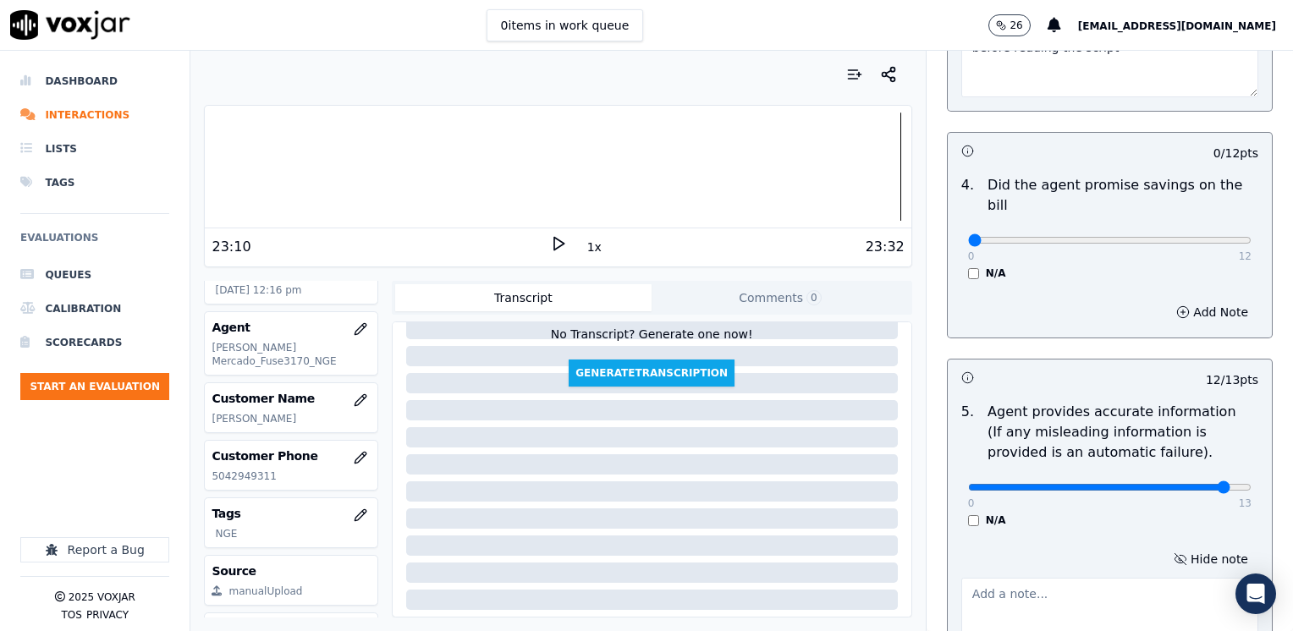
scroll to position [806, 0]
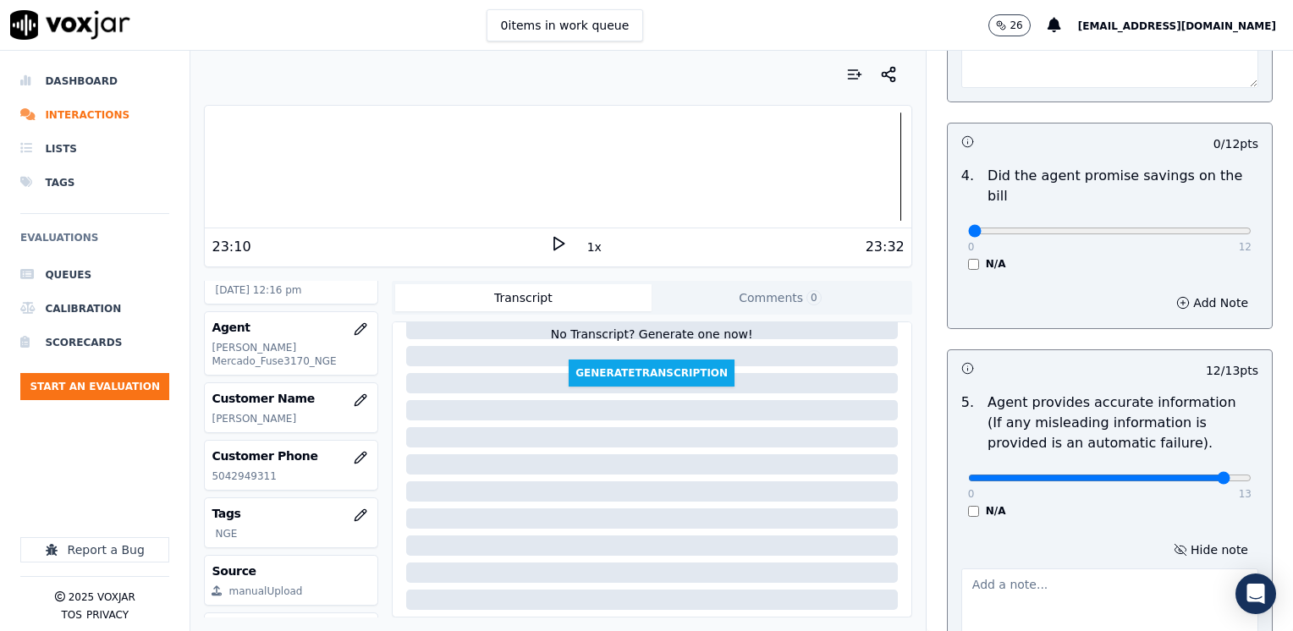
type textarea "Make sure to confirm full service address before reading the script"
click at [1090, 568] on textarea at bounding box center [1109, 609] width 297 height 83
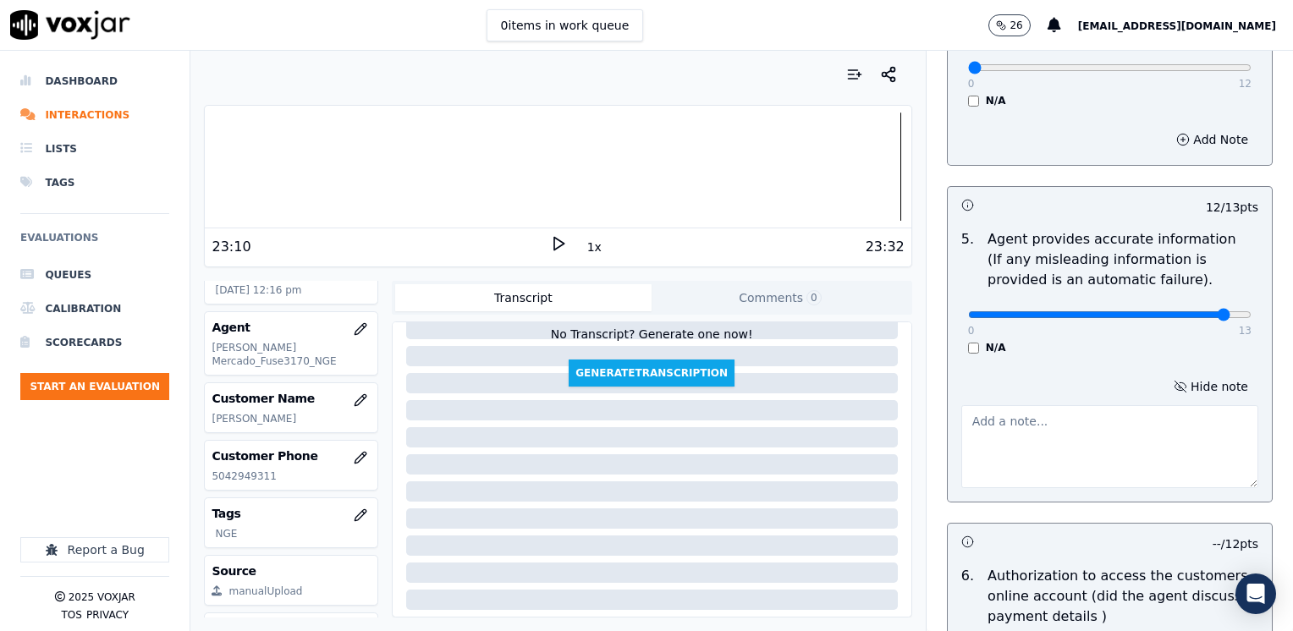
scroll to position [975, 0]
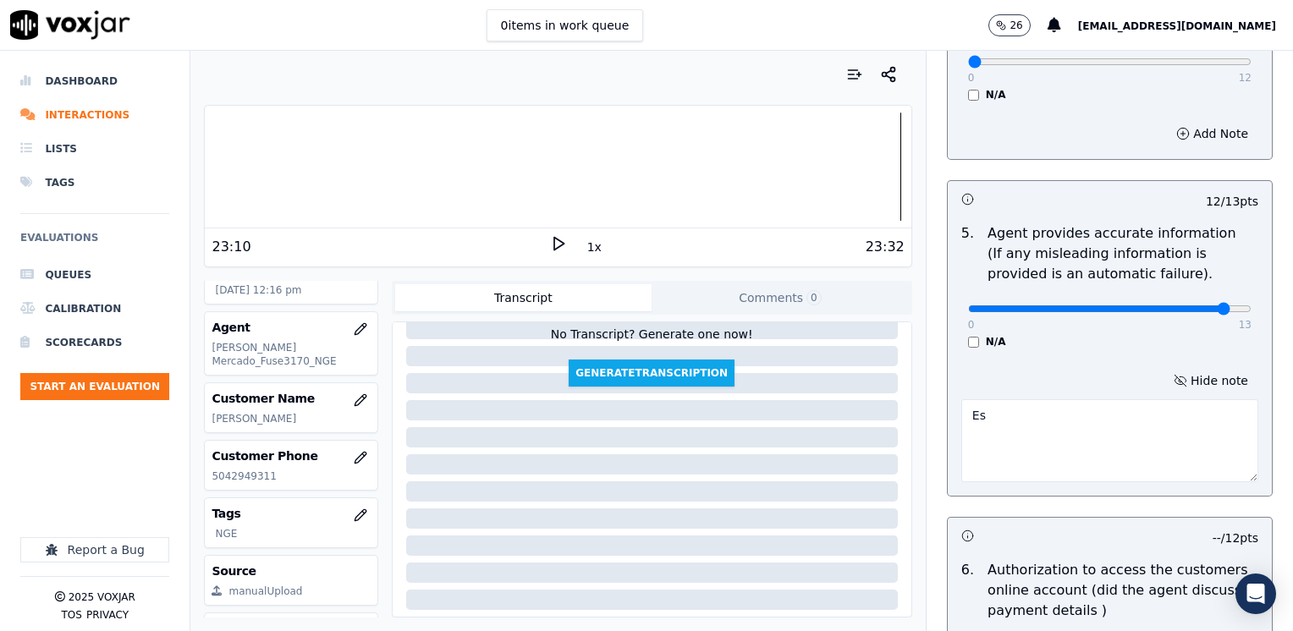
type textarea "E"
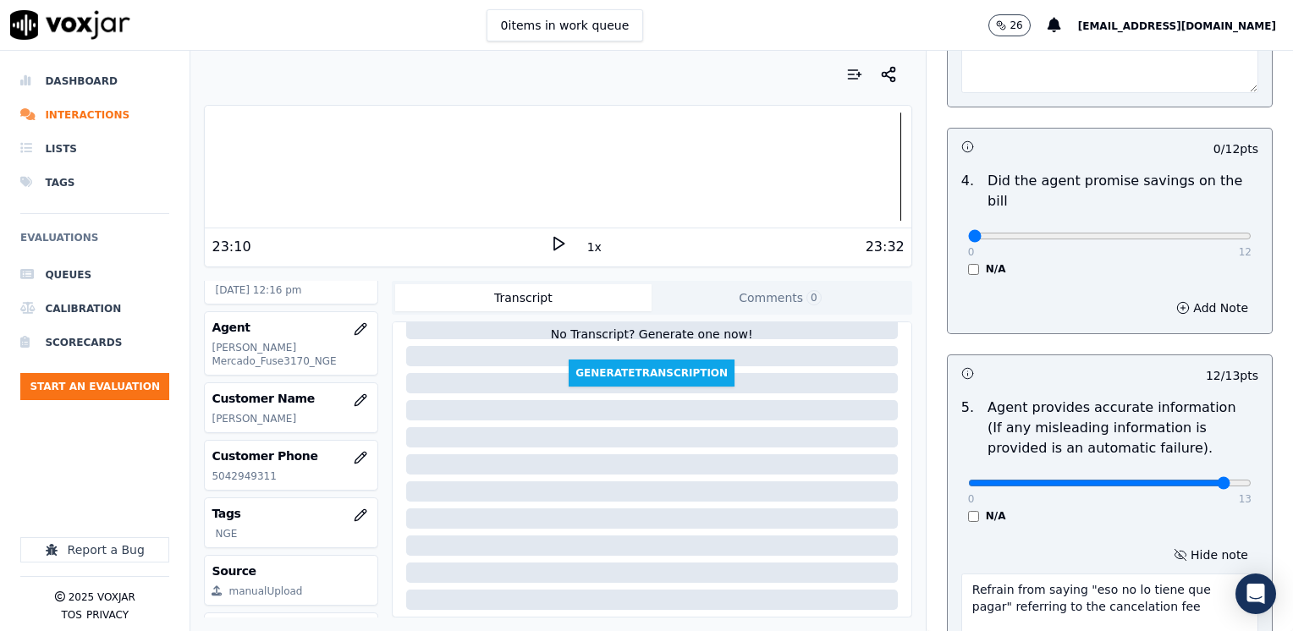
scroll to position [722, 0]
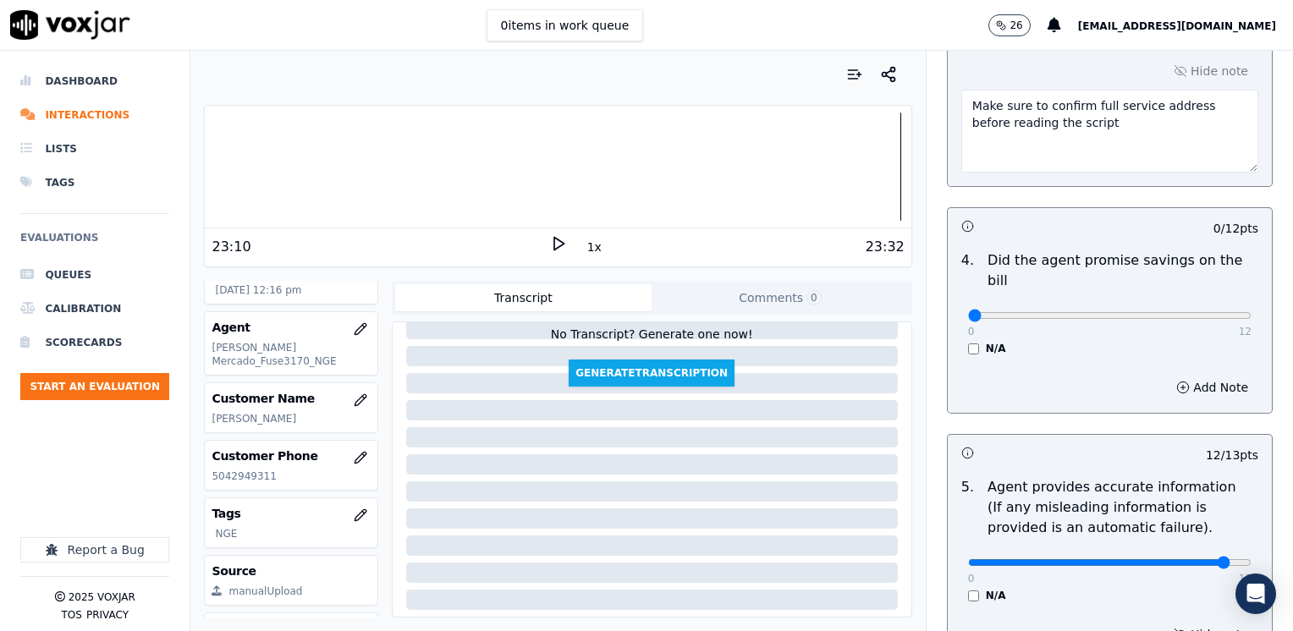
type textarea "Refrain from saying "eso no lo tiene que pagar" referring to the cancelation fee"
drag, startPoint x: 956, startPoint y: 290, endPoint x: 1295, endPoint y: 309, distance: 339.7
type input "12"
click at [1251, 312] on input "range" at bounding box center [1109, 315] width 283 height 7
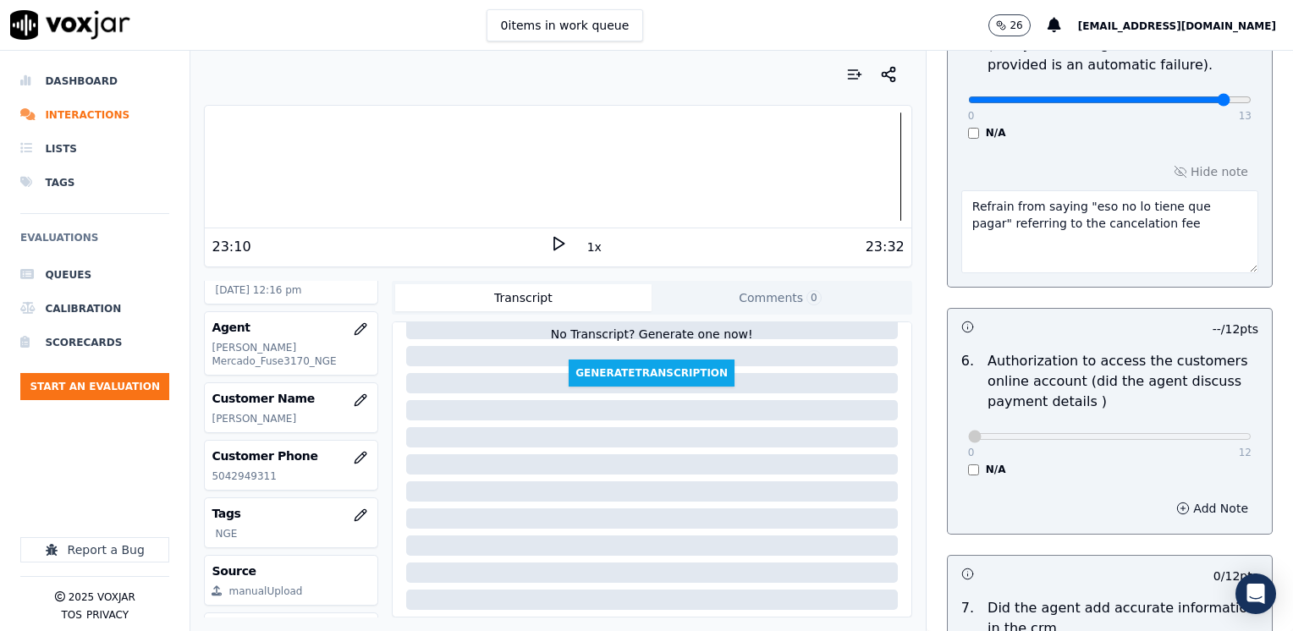
scroll to position [1657, 0]
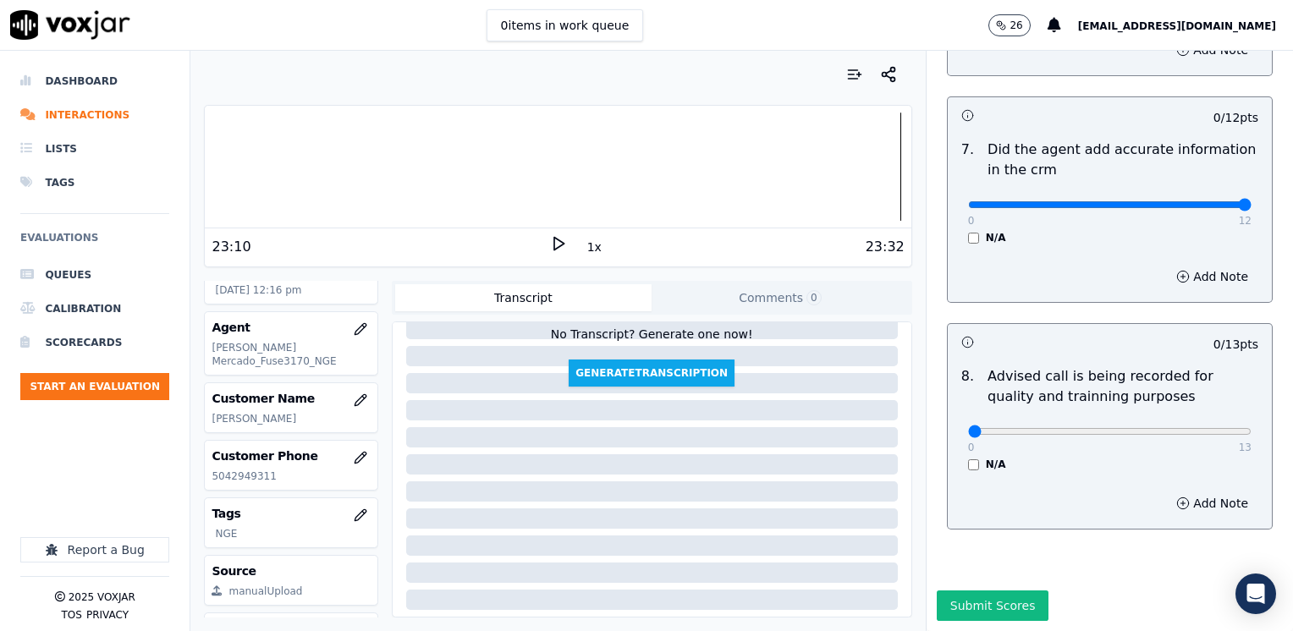
drag, startPoint x: 955, startPoint y: 166, endPoint x: 1295, endPoint y: 175, distance: 340.2
type input "12"
click at [1251, 201] on input "range" at bounding box center [1109, 204] width 283 height 7
drag, startPoint x: 954, startPoint y: 398, endPoint x: 1132, endPoint y: 418, distance: 178.8
click at [1132, 428] on input "range" at bounding box center [1109, 431] width 283 height 7
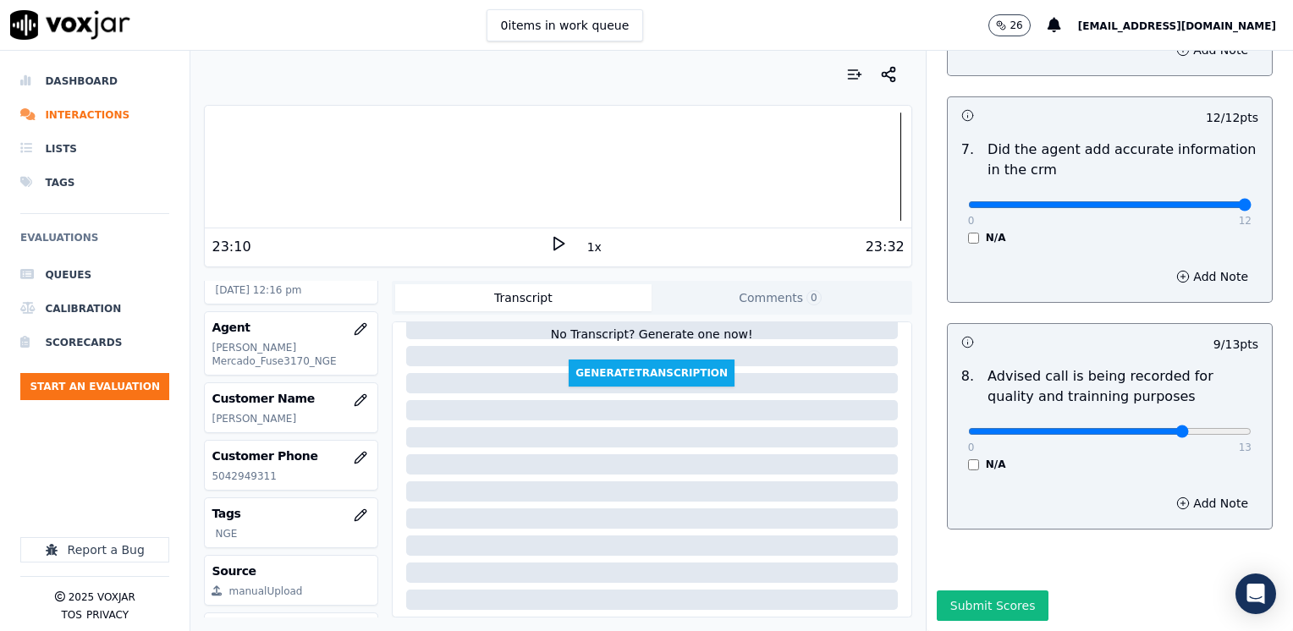
type input "10"
click at [1151, 428] on input "range" at bounding box center [1109, 431] width 283 height 7
click at [989, 590] on button "Submit Scores" at bounding box center [992, 605] width 113 height 30
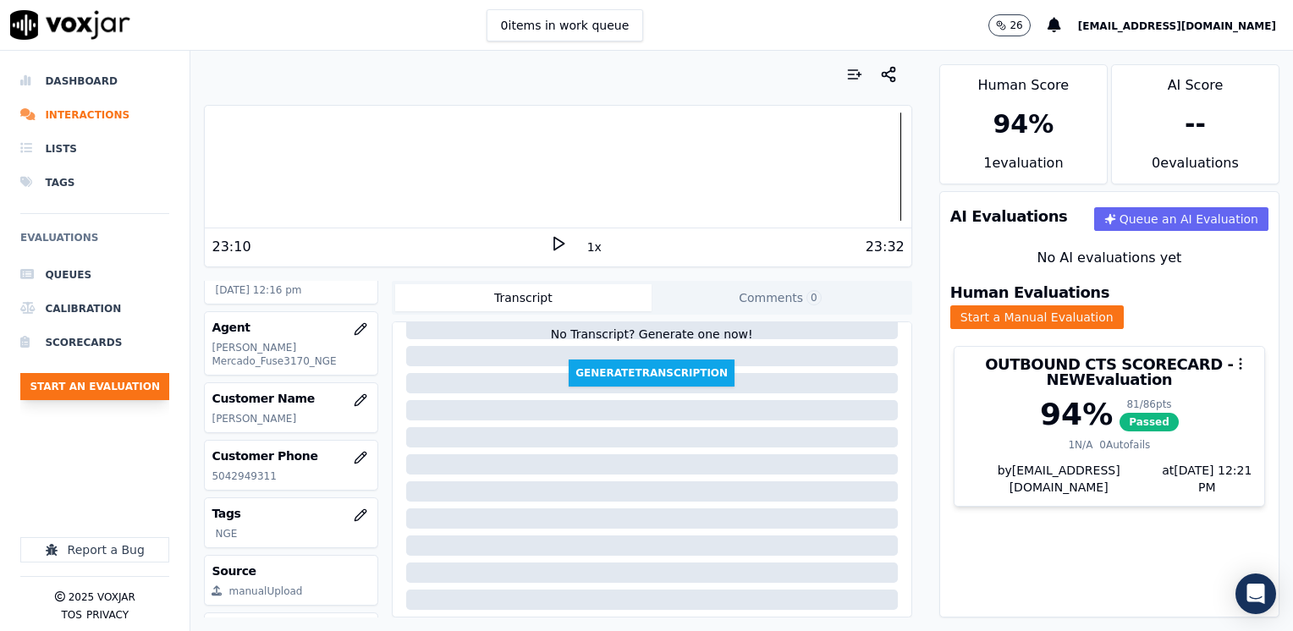
click at [129, 384] on button "Start an Evaluation" at bounding box center [94, 386] width 149 height 27
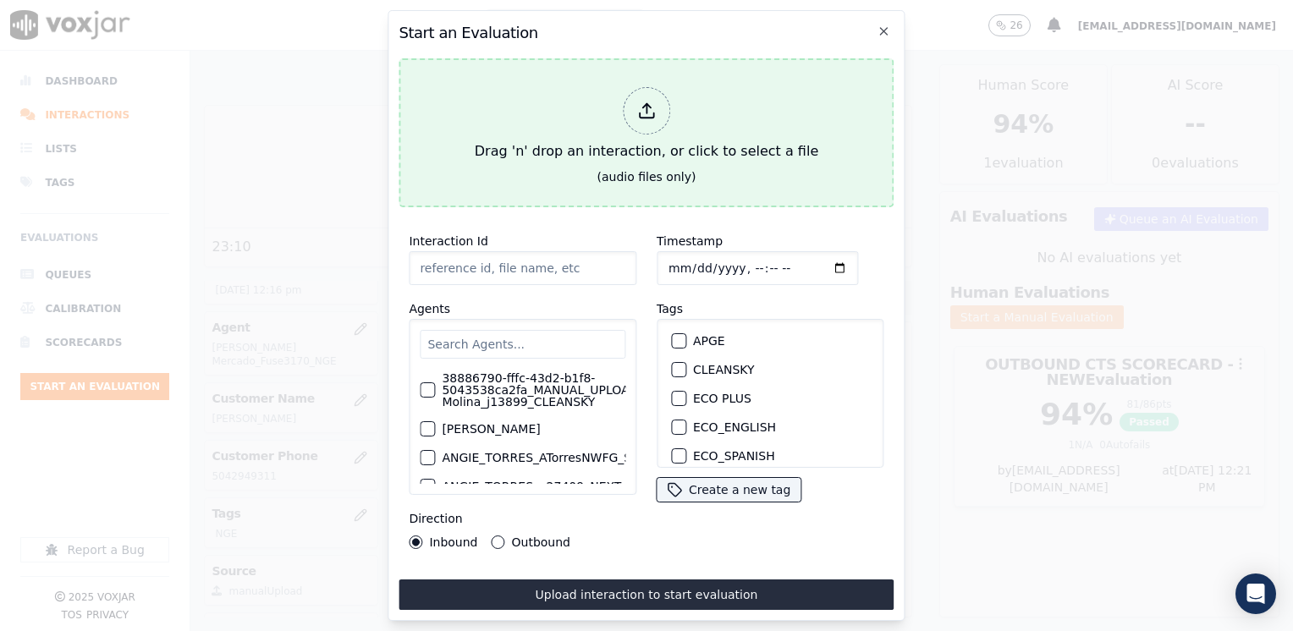
click at [647, 92] on div at bounding box center [646, 110] width 47 height 47
type input "20250911-104610_3135982322-[PERSON_NAME] all.mp3"
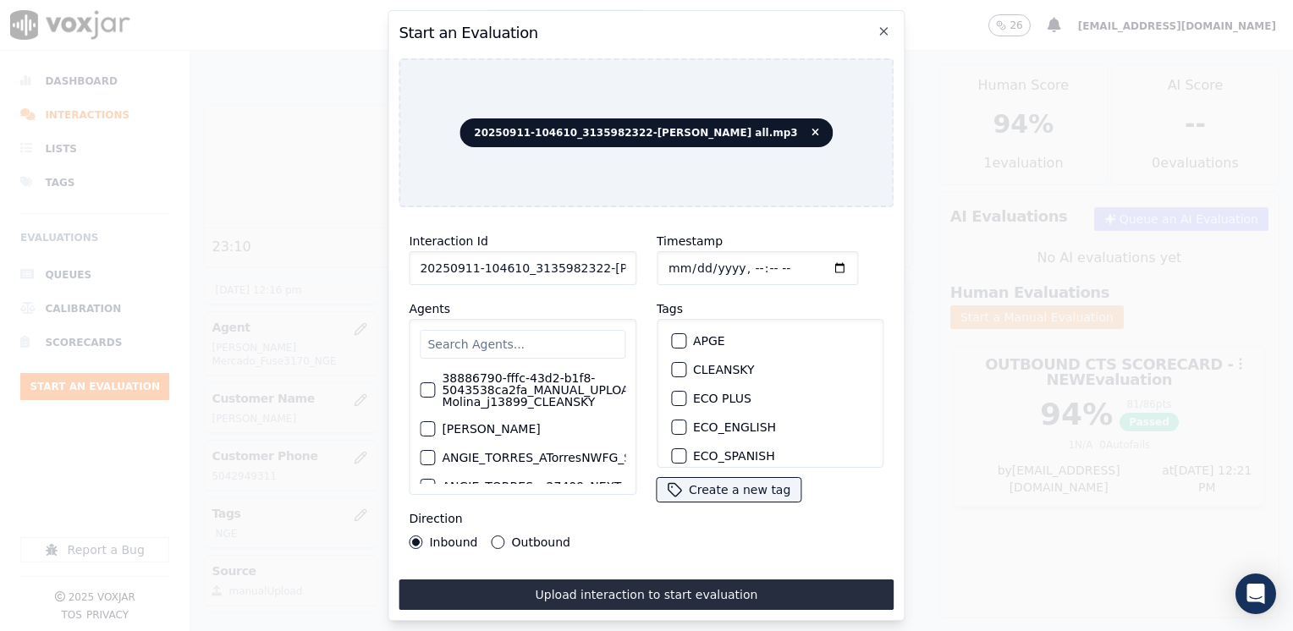
click at [565, 330] on input "text" at bounding box center [523, 344] width 206 height 29
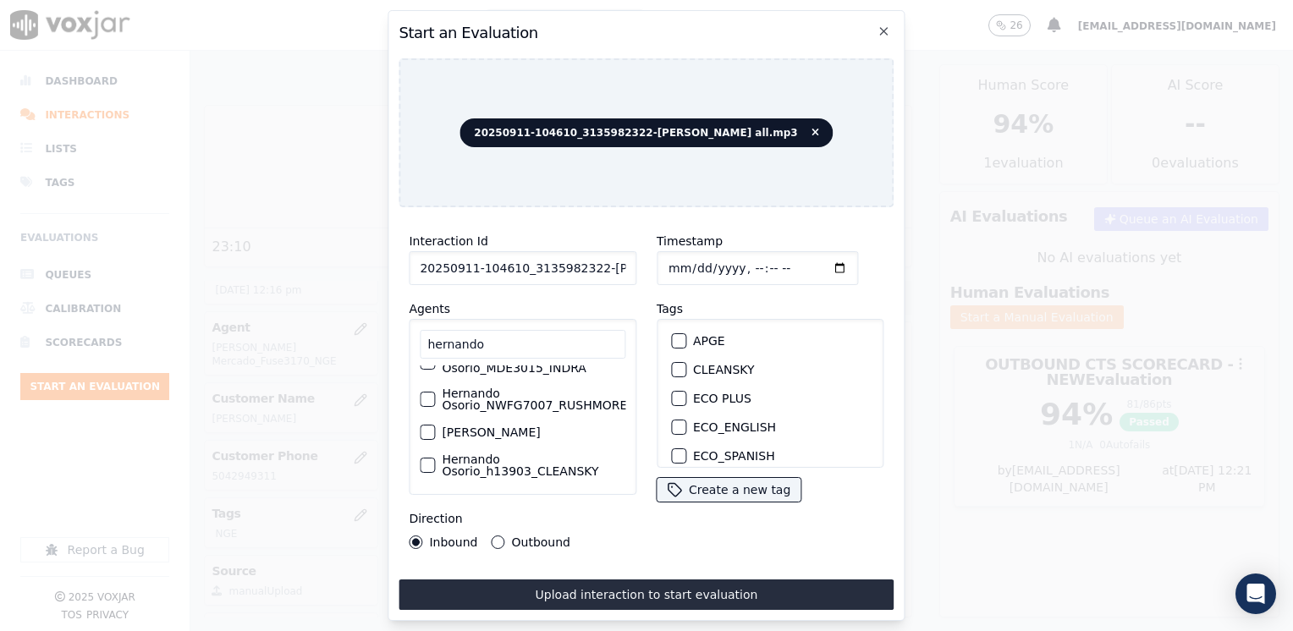
scroll to position [110, 0]
type input "hernando"
click at [516, 453] on label "Hernando Osorio_h13903_CLEANSKY" at bounding box center [534, 465] width 184 height 24
click at [435, 458] on button "Hernando Osorio_h13903_CLEANSKY" at bounding box center [427, 465] width 15 height 15
click at [672, 365] on div "button" at bounding box center [678, 370] width 12 height 12
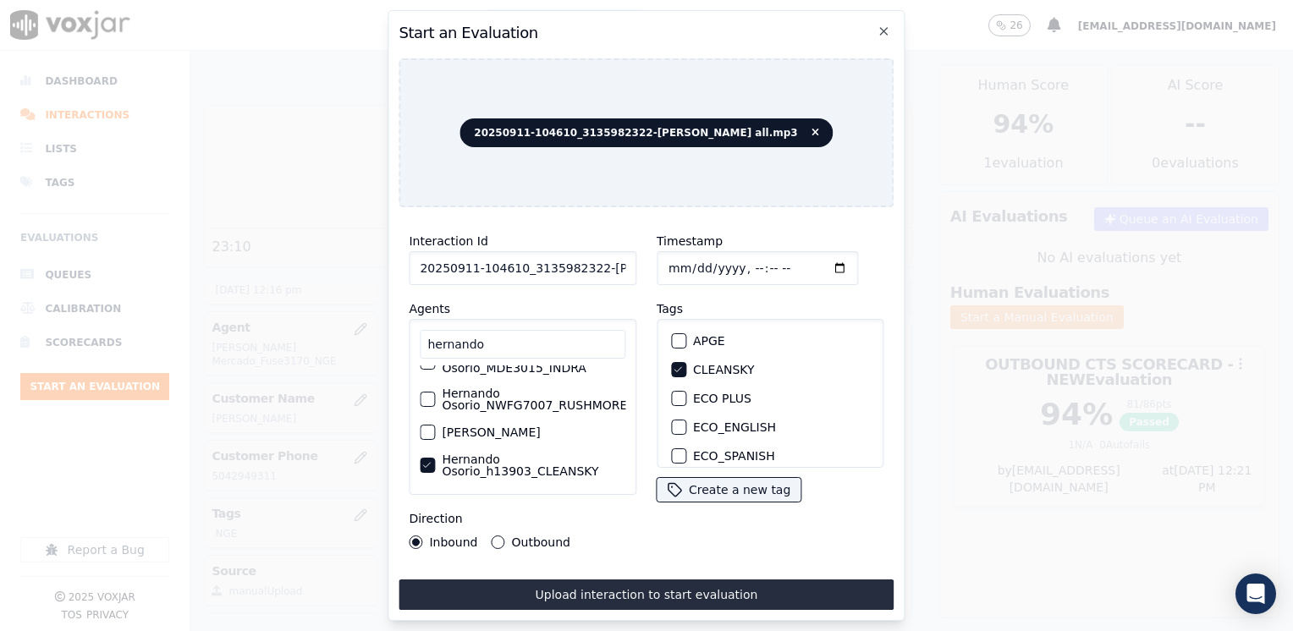
click at [813, 261] on input "Timestamp" at bounding box center [756, 268] width 201 height 34
type input "[DATE]T12:22"
drag, startPoint x: 494, startPoint y: 539, endPoint x: 504, endPoint y: 549, distance: 14.4
click at [494, 539] on button "Outbound" at bounding box center [498, 542] width 14 height 14
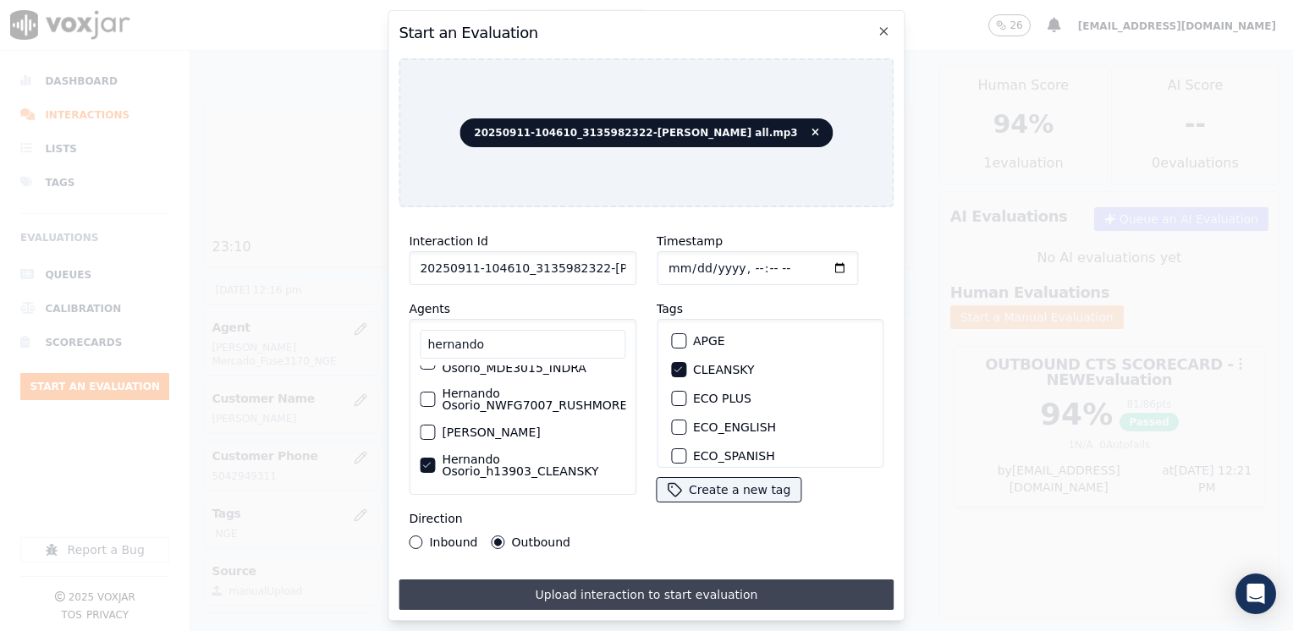
click at [596, 590] on button "Upload interaction to start evaluation" at bounding box center [645, 594] width 495 height 30
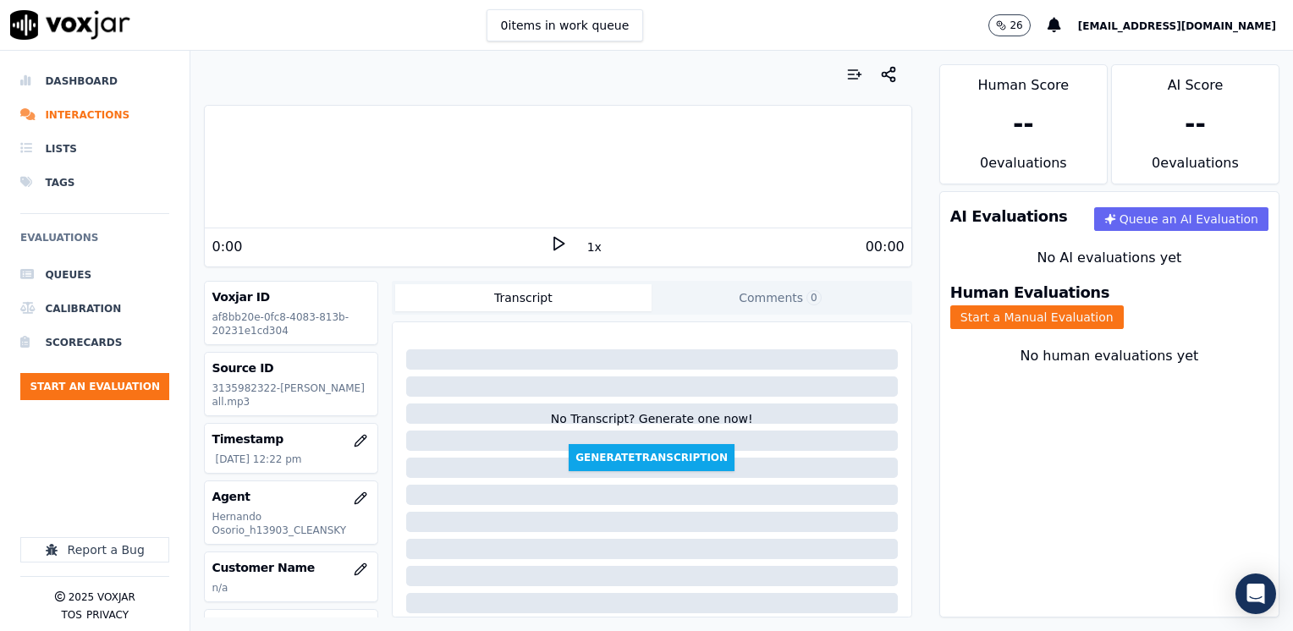
click at [555, 245] on icon at bounding box center [558, 243] width 17 height 17
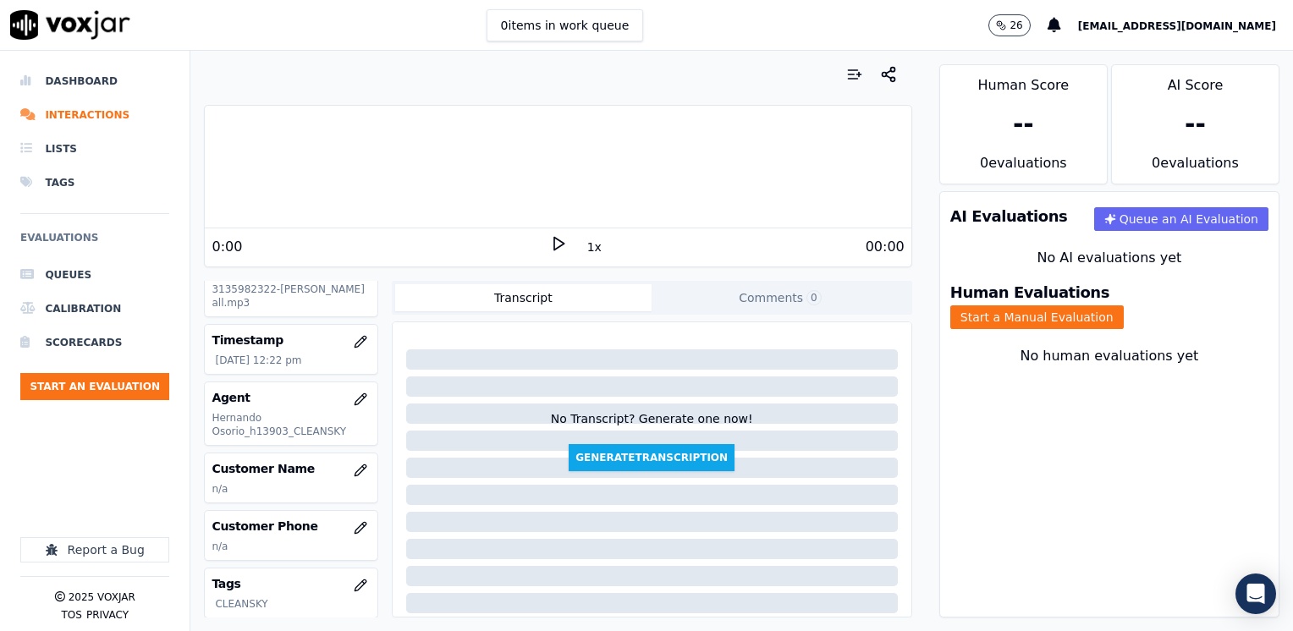
scroll to position [169, 0]
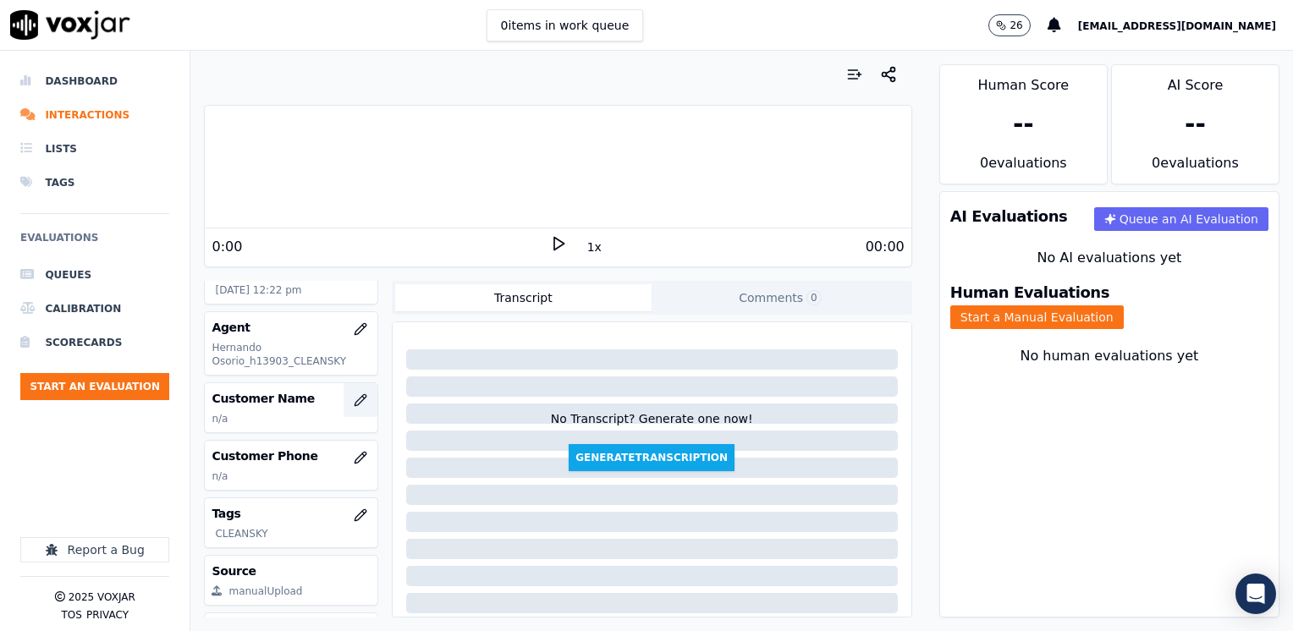
click at [354, 398] on icon "button" at bounding box center [361, 400] width 14 height 14
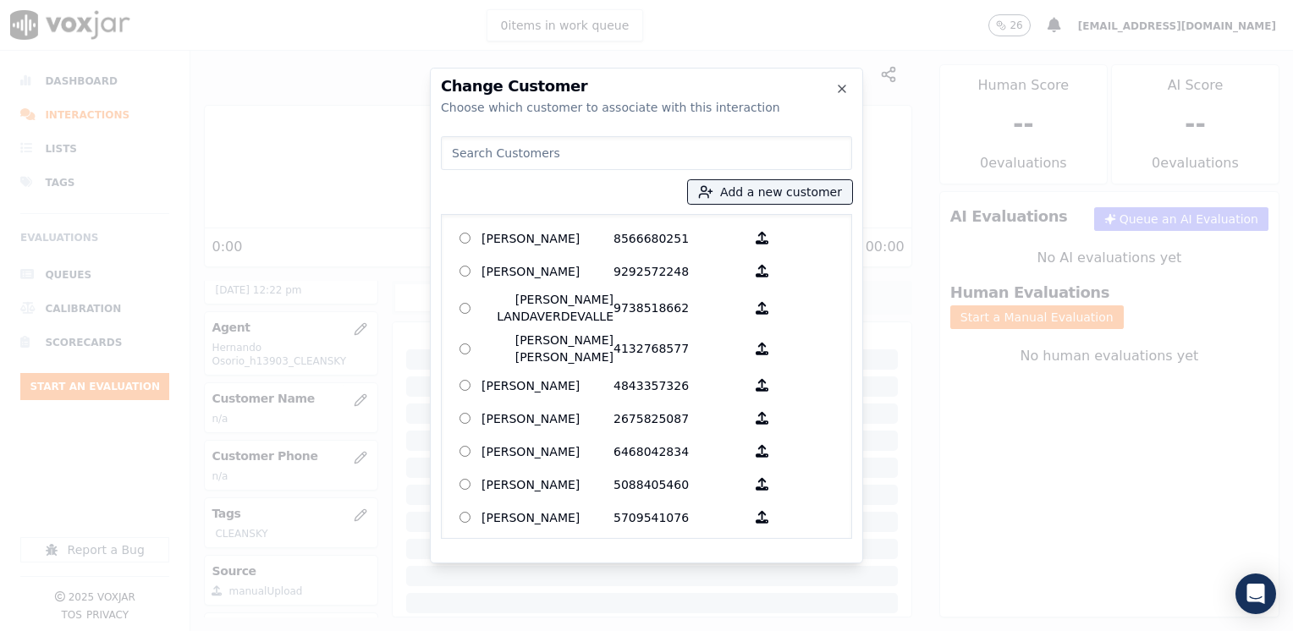
click at [583, 154] on input at bounding box center [646, 153] width 411 height 34
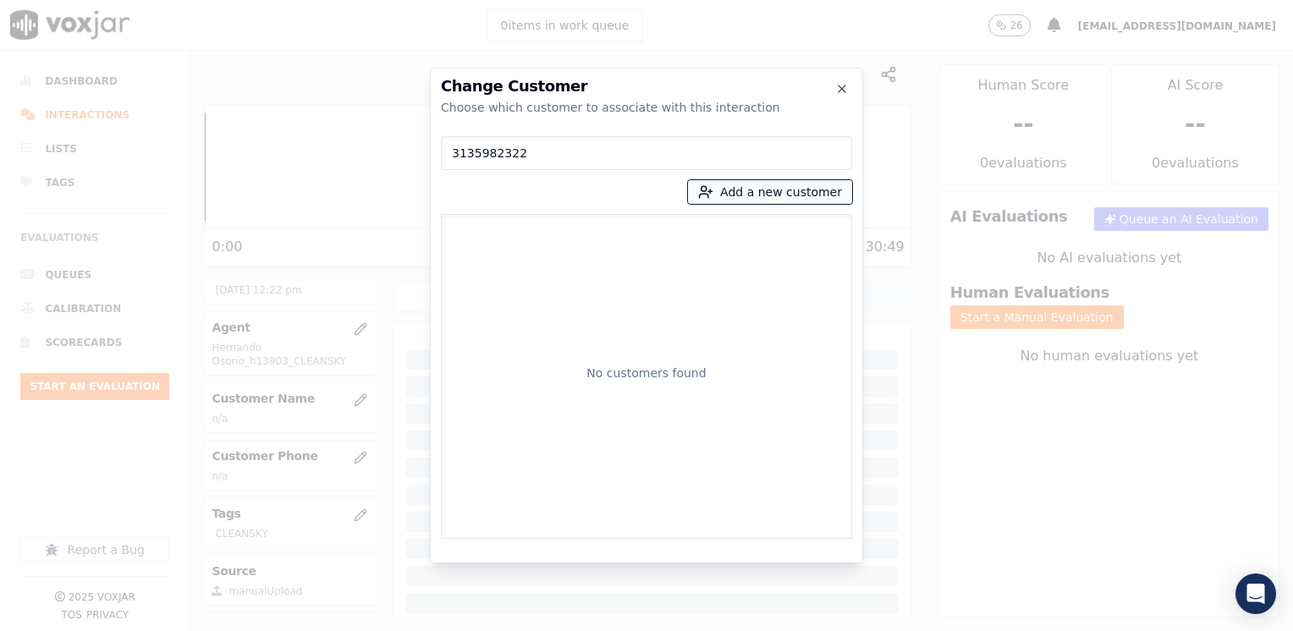
type input "3135982322"
click at [791, 188] on button "Add a new customer" at bounding box center [770, 192] width 164 height 24
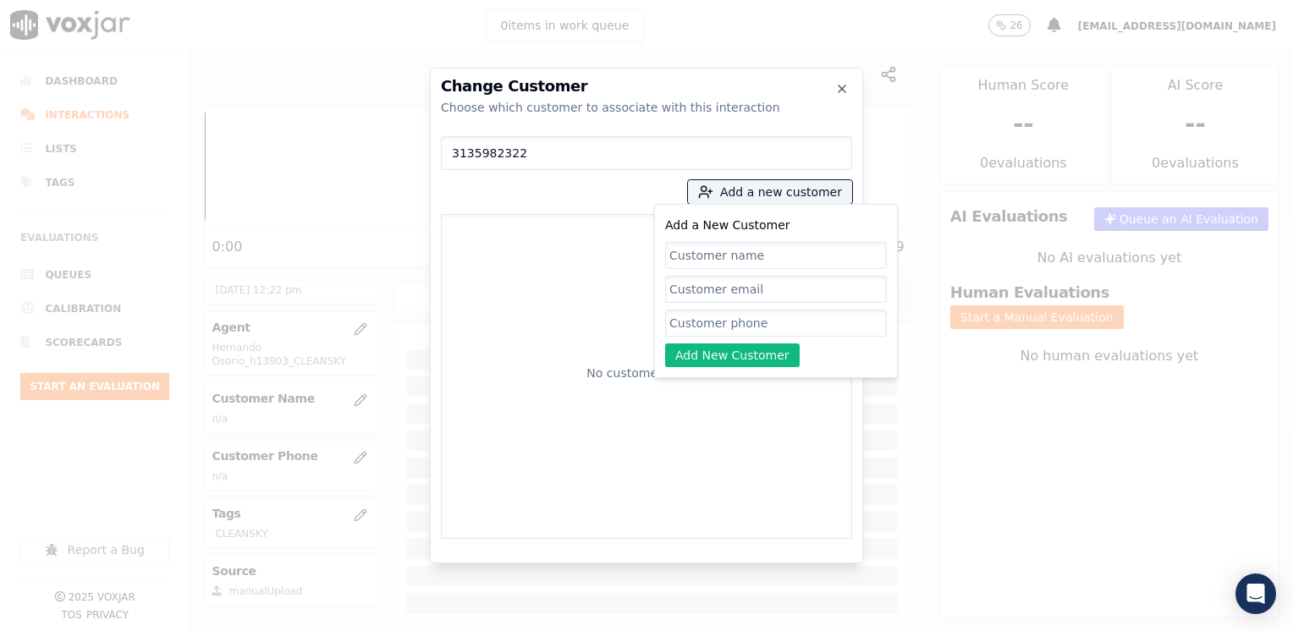
click at [748, 330] on input "Add a New Customer" at bounding box center [776, 323] width 222 height 27
paste input "3135982322"
type input "3135982322"
click at [785, 248] on input "Add a New Customer" at bounding box center [776, 255] width 222 height 27
paste input "[PERSON_NAME]"
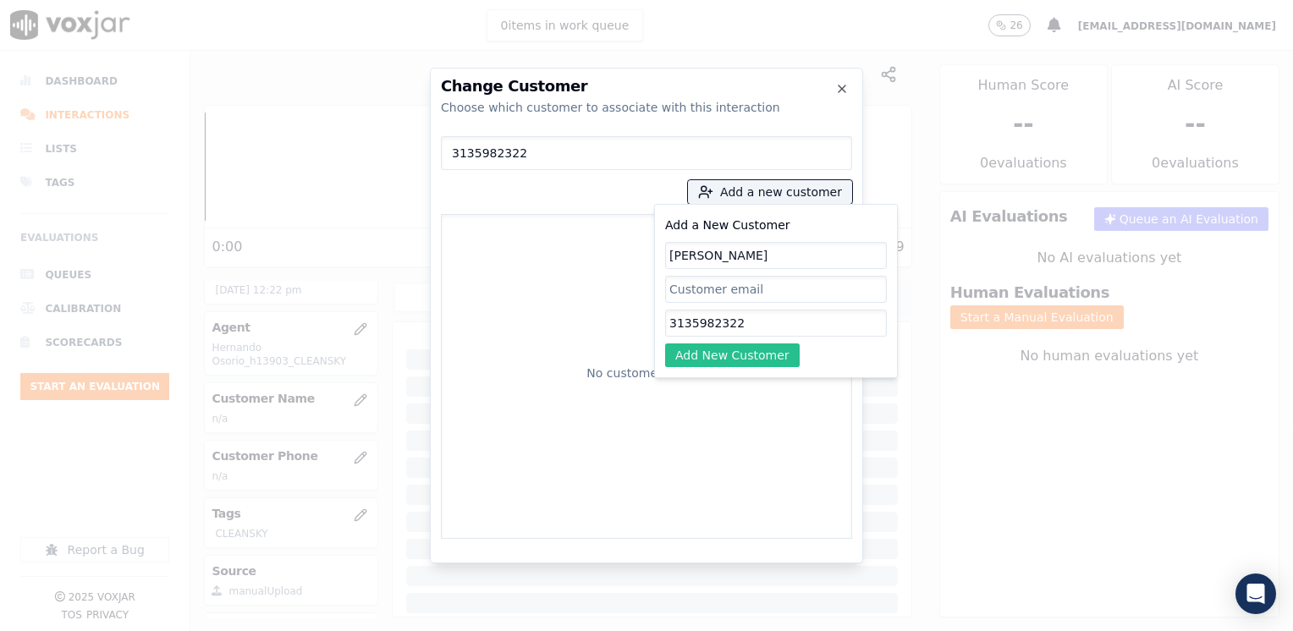
type input "[PERSON_NAME]"
click at [751, 365] on button "Add New Customer" at bounding box center [732, 355] width 135 height 24
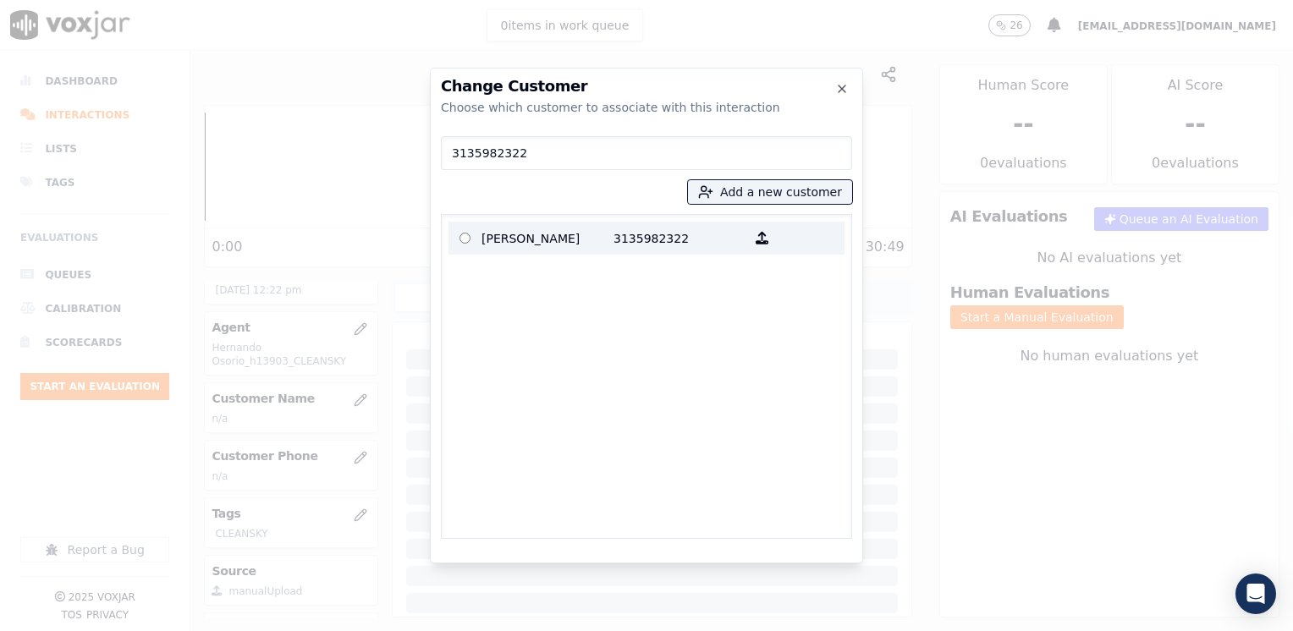
click at [684, 243] on p "3135982322" at bounding box center [679, 238] width 132 height 26
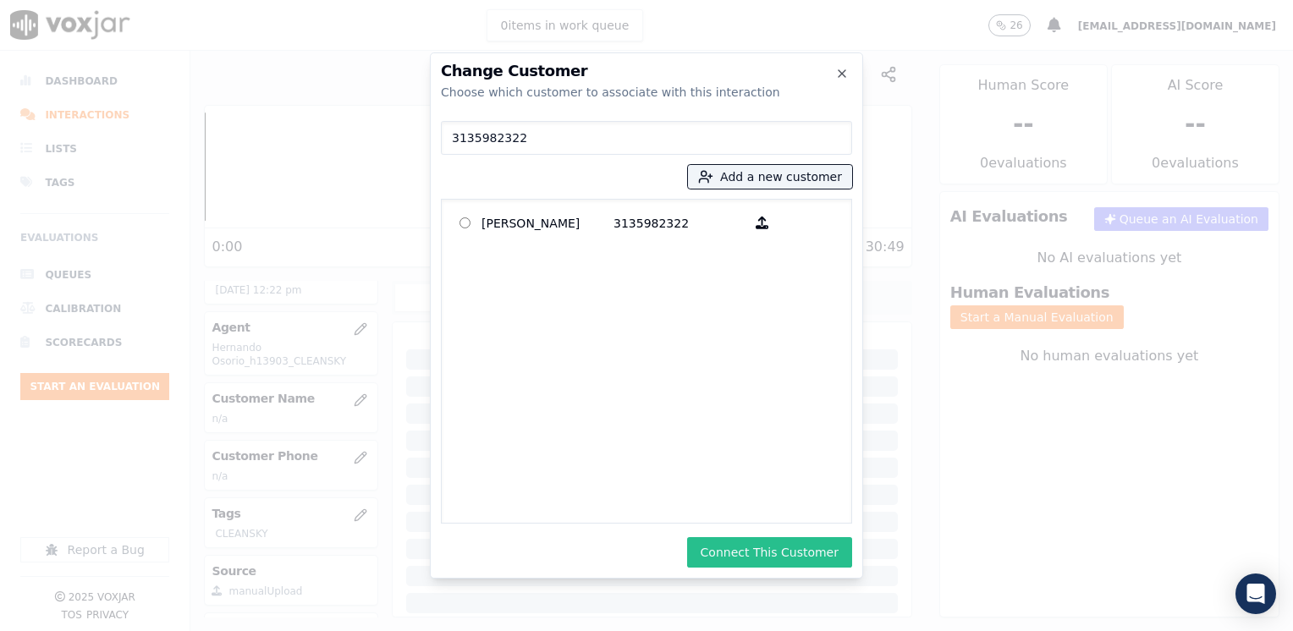
click at [791, 550] on button "Connect This Customer" at bounding box center [769, 552] width 165 height 30
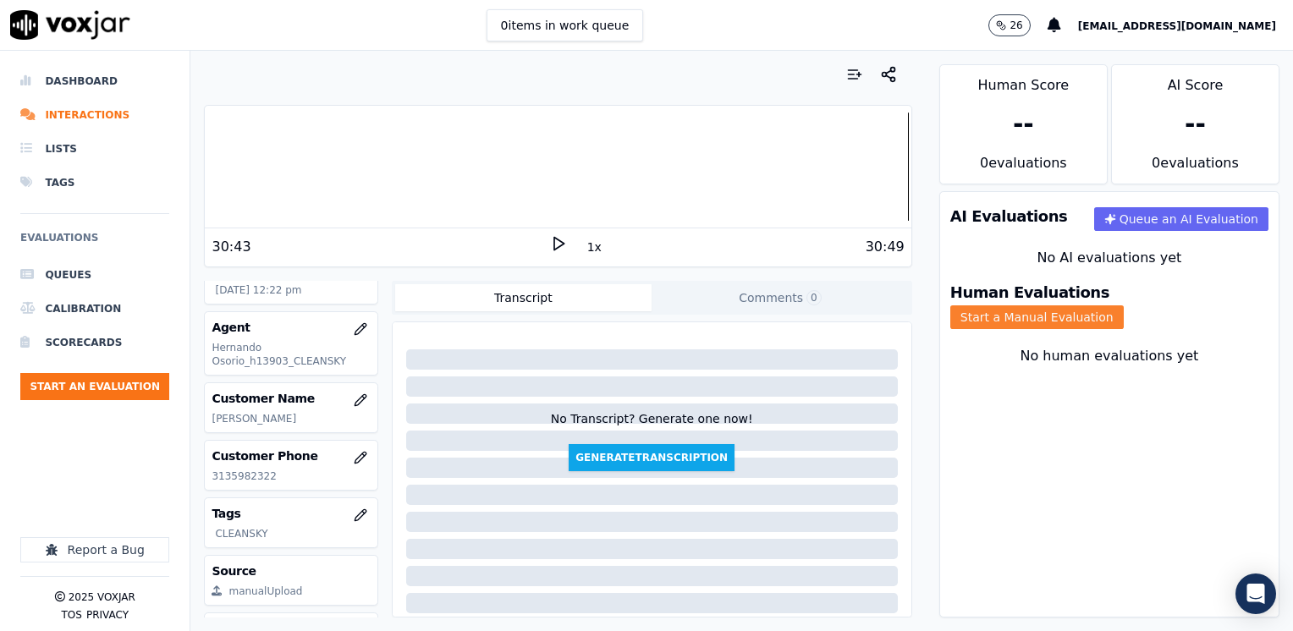
click at [1123, 310] on button "Start a Manual Evaluation" at bounding box center [1036, 317] width 173 height 24
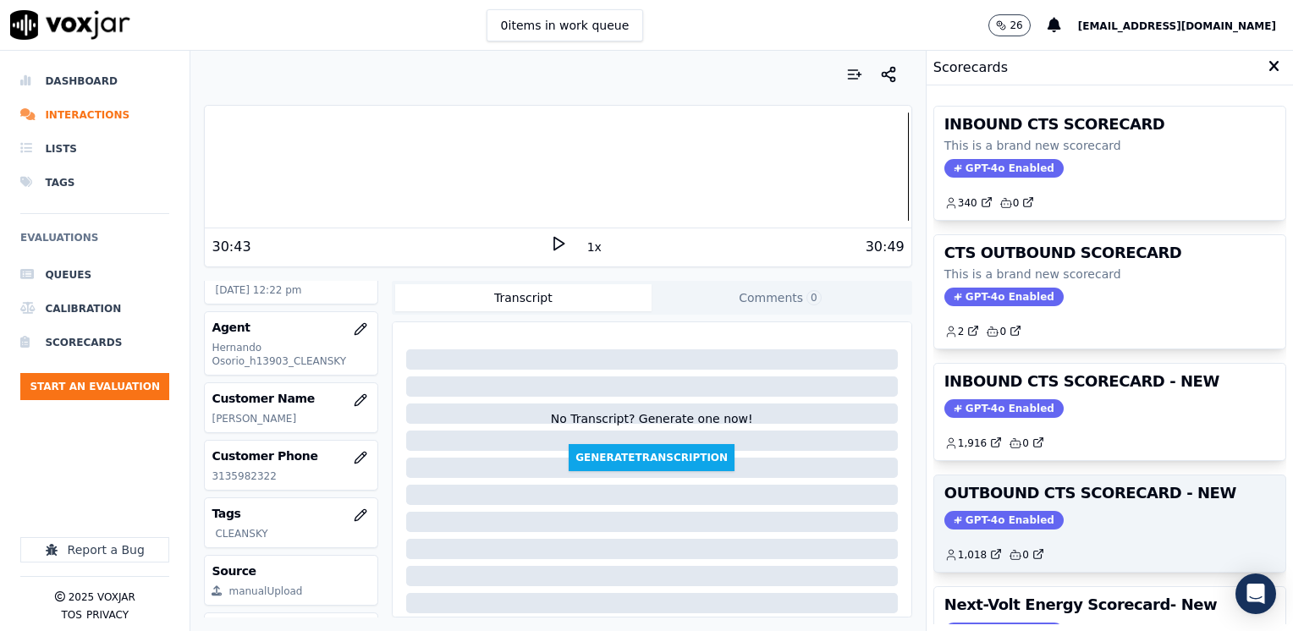
click at [969, 525] on span "GPT-4o Enabled" at bounding box center [1003, 520] width 119 height 19
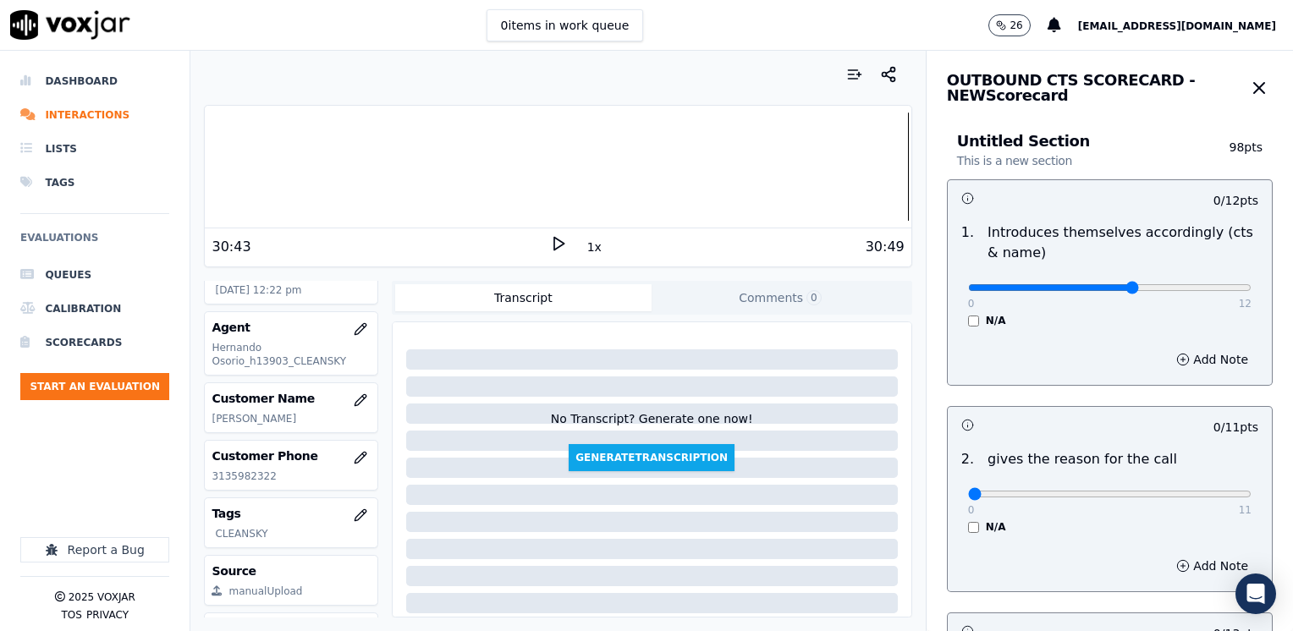
type input "7"
click at [1094, 287] on input "range" at bounding box center [1109, 287] width 283 height 7
click at [1186, 354] on button "Add Note" at bounding box center [1212, 360] width 92 height 24
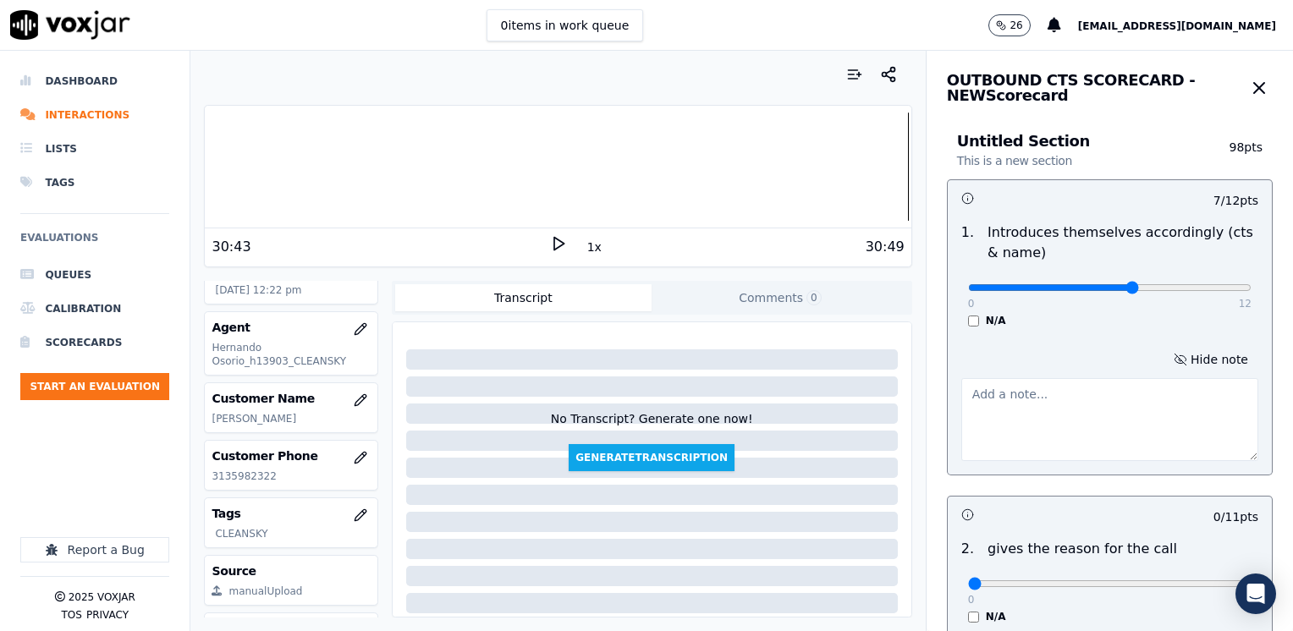
click at [1102, 430] on textarea at bounding box center [1109, 419] width 297 height 83
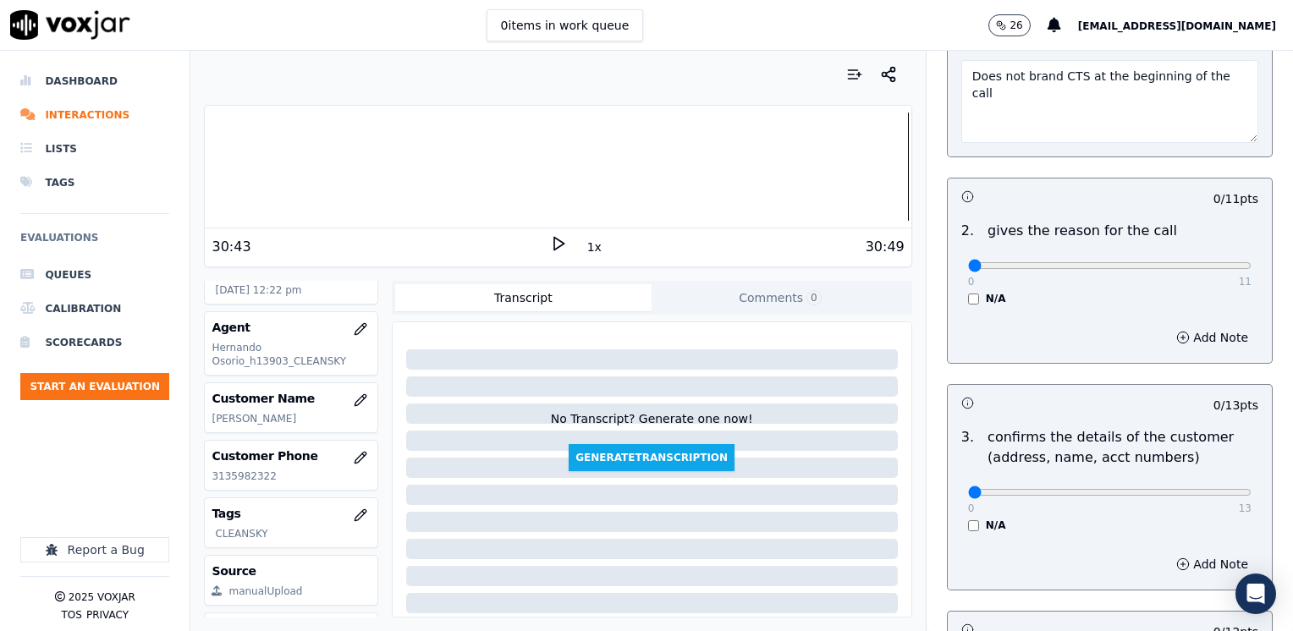
scroll to position [338, 0]
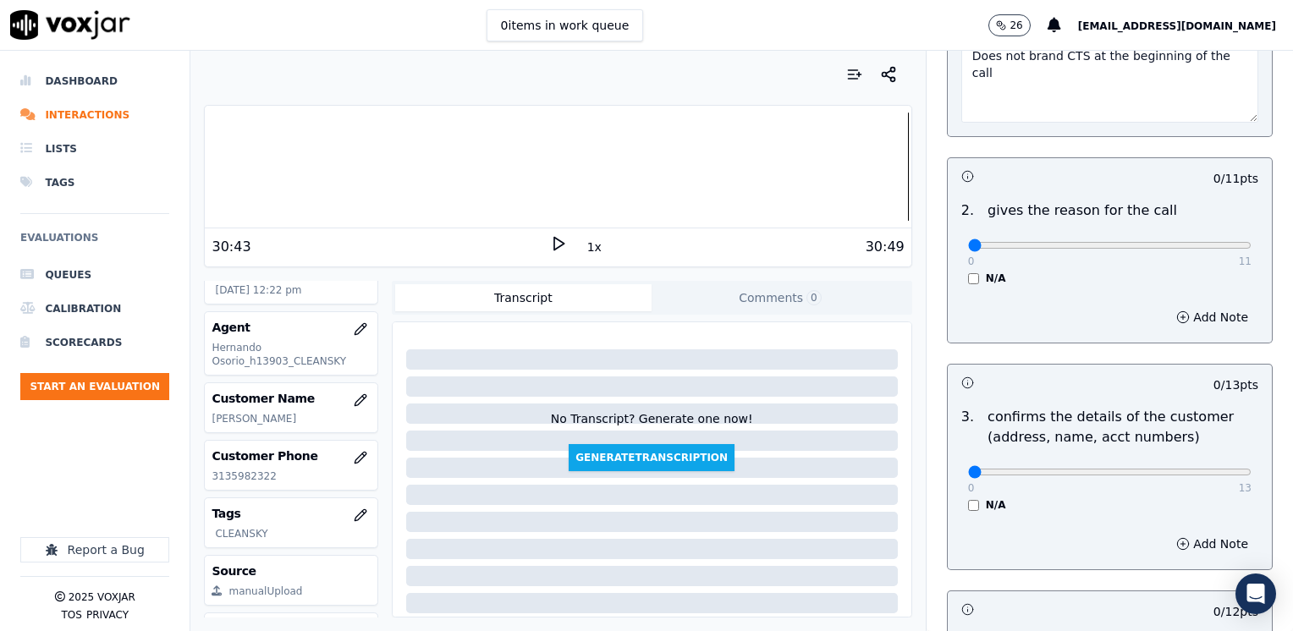
type textarea "Does not brand CTS at the beginning of the call"
drag, startPoint x: 954, startPoint y: 247, endPoint x: 1295, endPoint y: 309, distance: 346.5
type input "11"
click at [1251, 249] on input "range" at bounding box center [1109, 245] width 283 height 7
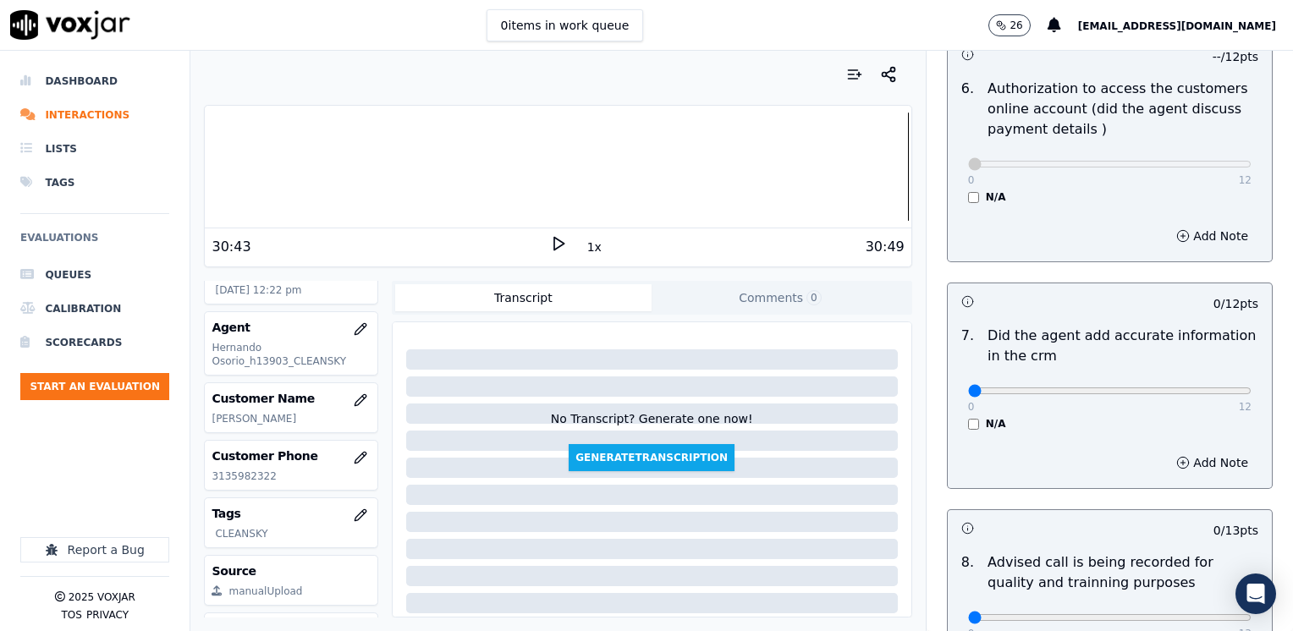
scroll to position [1523, 0]
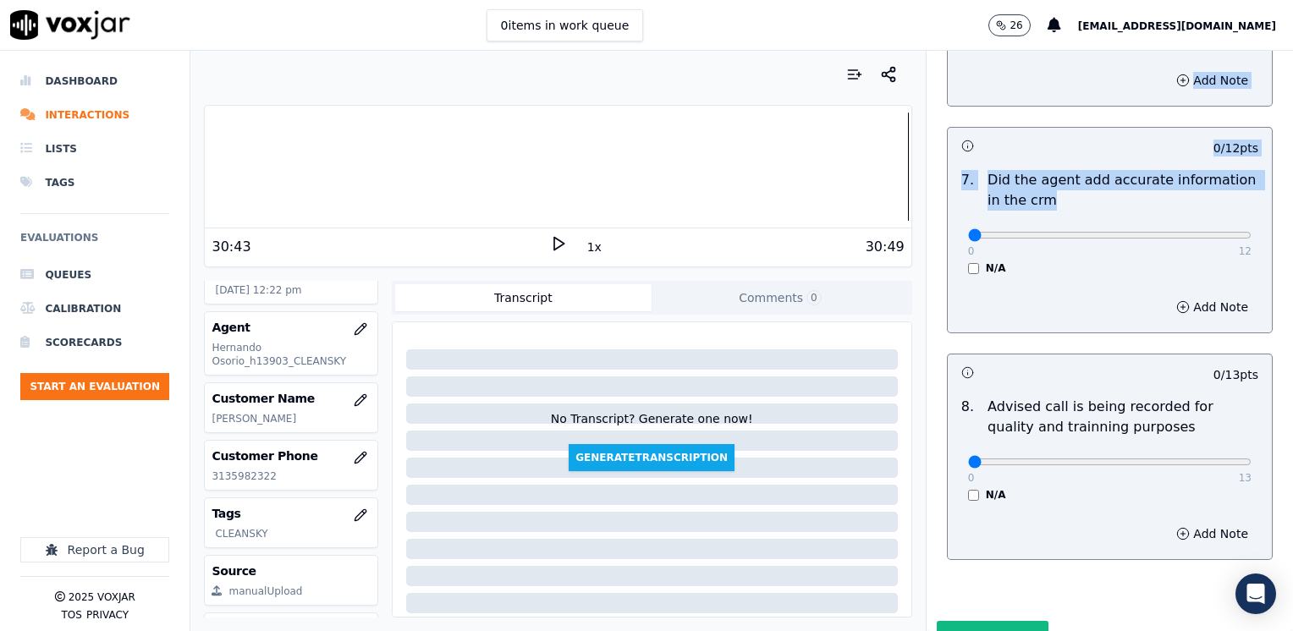
drag, startPoint x: 963, startPoint y: 205, endPoint x: 1295, endPoint y: 270, distance: 338.8
click at [1292, 270] on html "0 items in work queue 26 [EMAIL_ADDRESS][DOMAIN_NAME] Dashboard Interactions Li…" at bounding box center [646, 315] width 1293 height 631
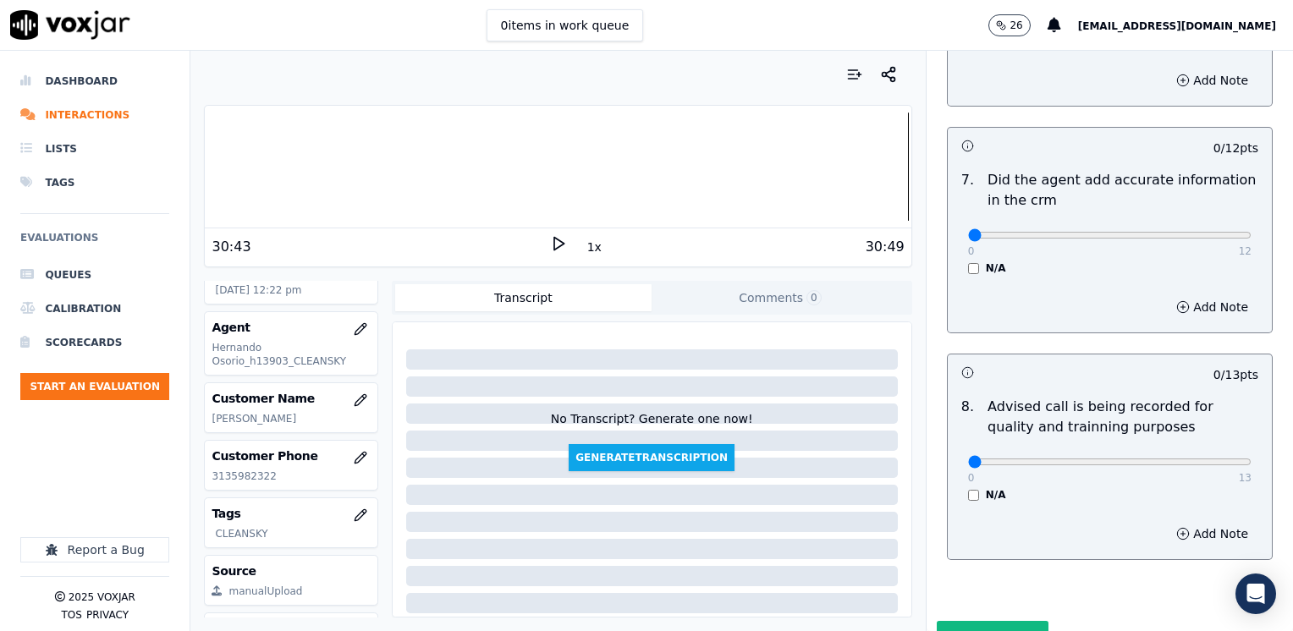
drag, startPoint x: 1295, startPoint y: 270, endPoint x: 1120, endPoint y: 237, distance: 178.2
click at [1134, 261] on div "N/A" at bounding box center [1109, 268] width 283 height 14
drag, startPoint x: 958, startPoint y: 216, endPoint x: 1295, endPoint y: 248, distance: 339.0
type input "12"
click at [1251, 239] on input "range" at bounding box center [1109, 235] width 283 height 7
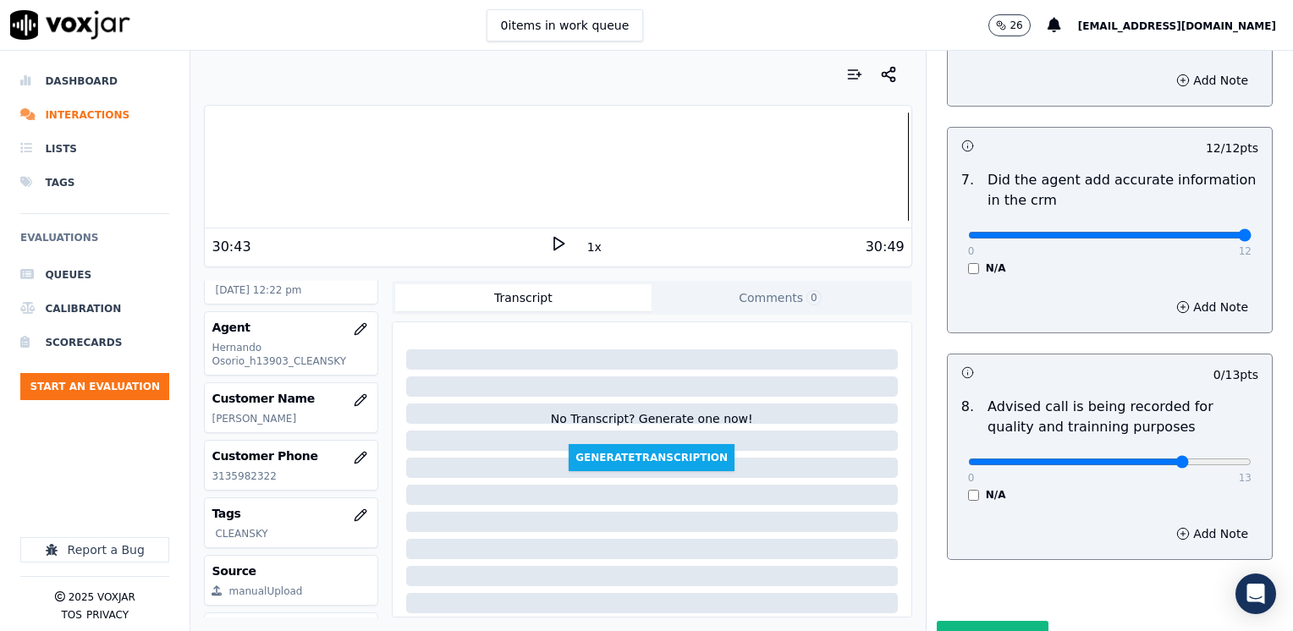
type input "10"
click at [1157, 458] on input "range" at bounding box center [1109, 461] width 283 height 7
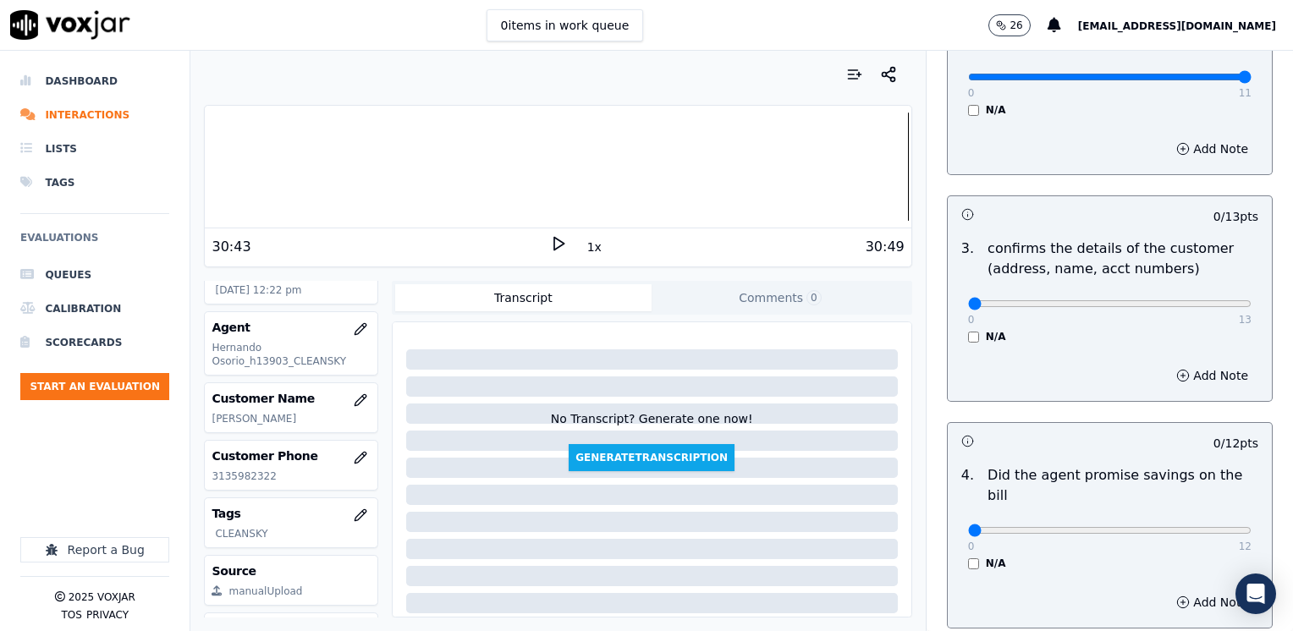
scroll to position [508, 0]
type input "12"
click at [1183, 299] on input "range" at bounding box center [1109, 302] width 283 height 7
click at [1190, 371] on button "Add Note" at bounding box center [1212, 375] width 92 height 24
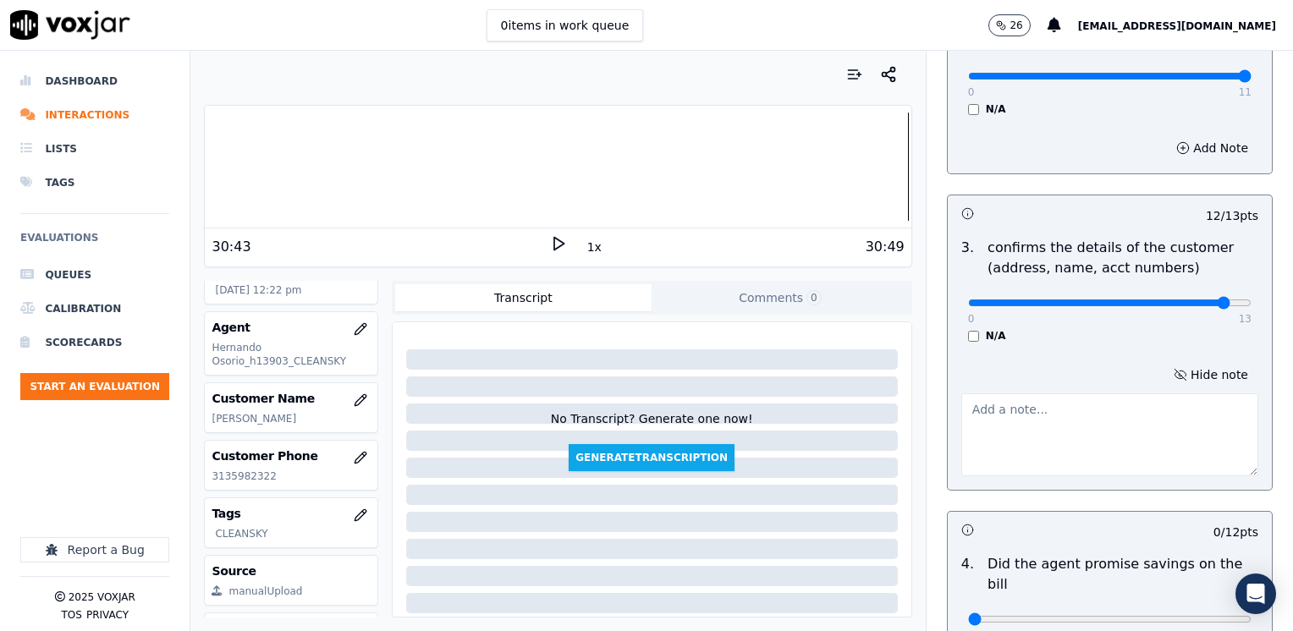
click at [1114, 436] on textarea at bounding box center [1109, 434] width 297 height 83
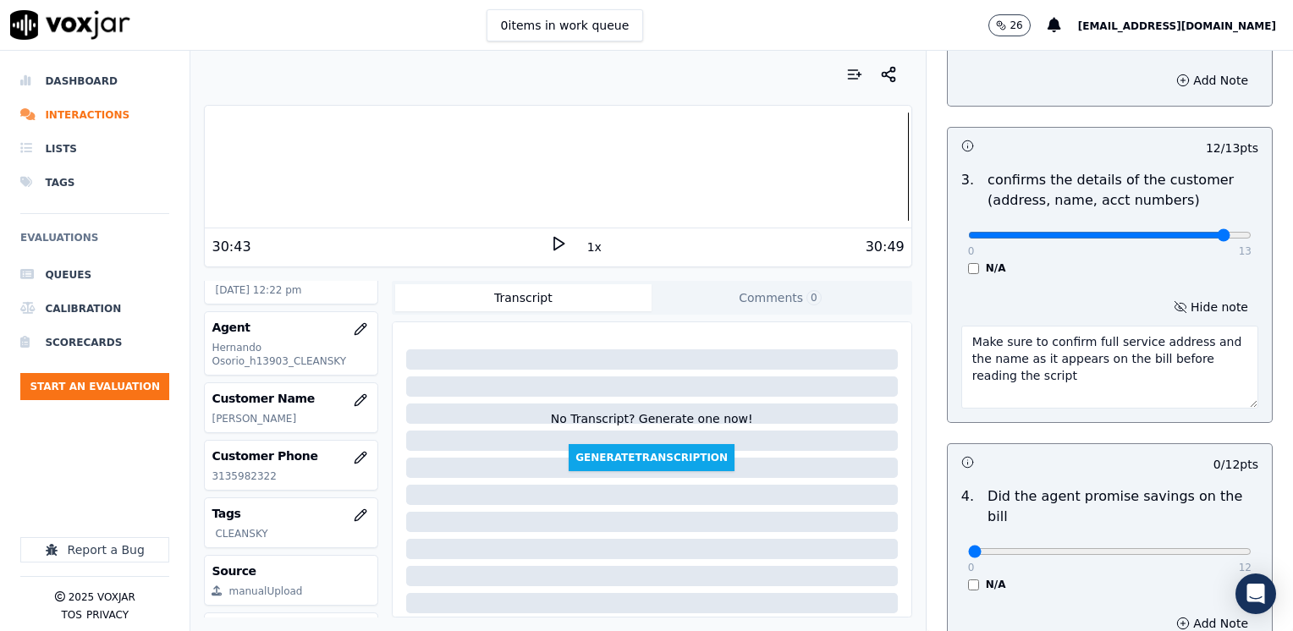
scroll to position [677, 0]
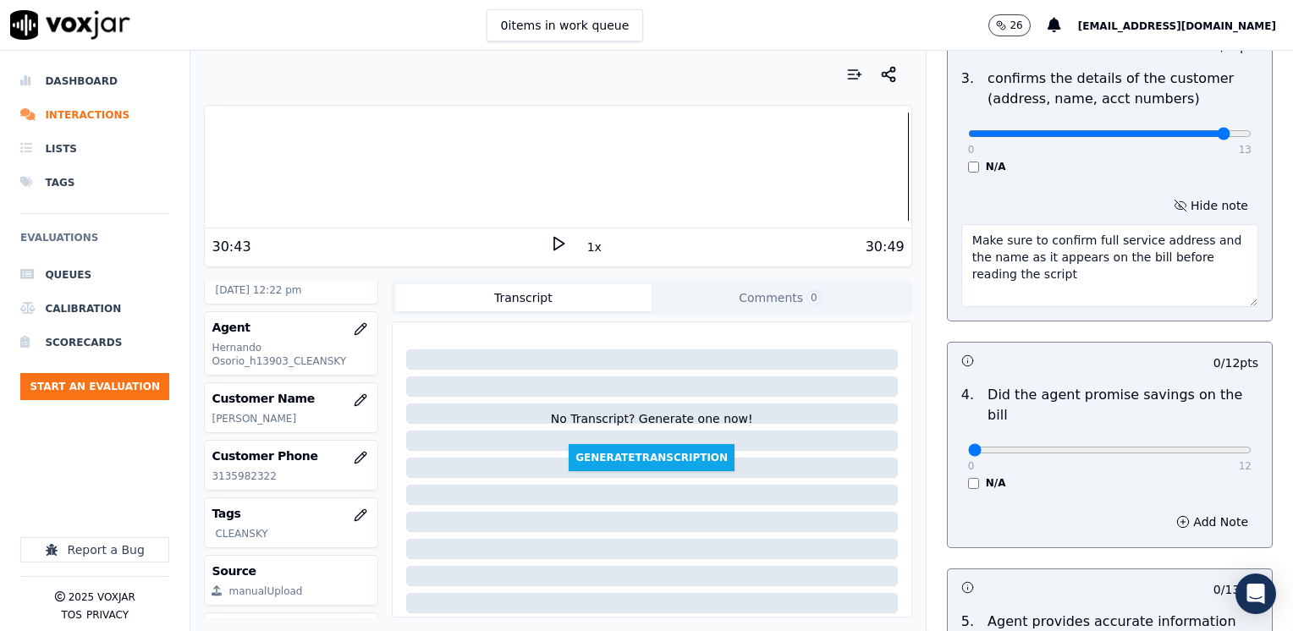
type textarea "Make sure to confirm full service address and the name as it appears on the bil…"
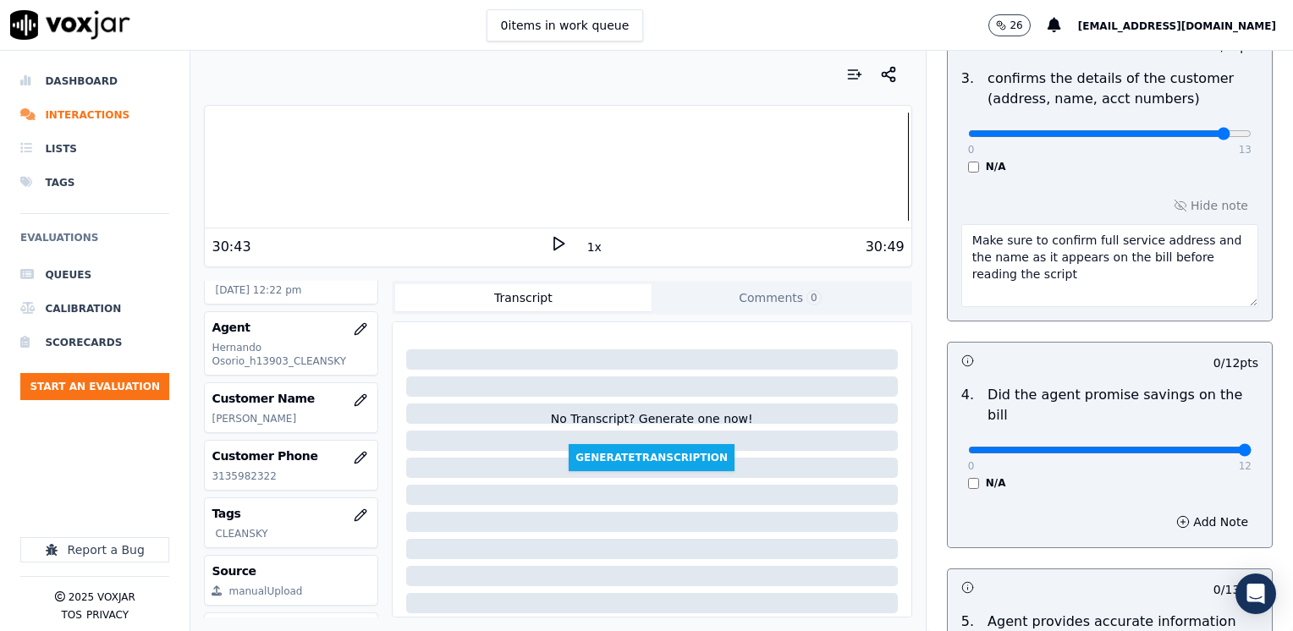
drag, startPoint x: 957, startPoint y: 429, endPoint x: 1292, endPoint y: 461, distance: 336.5
type input "12"
click at [1251, 453] on input "range" at bounding box center [1109, 450] width 283 height 7
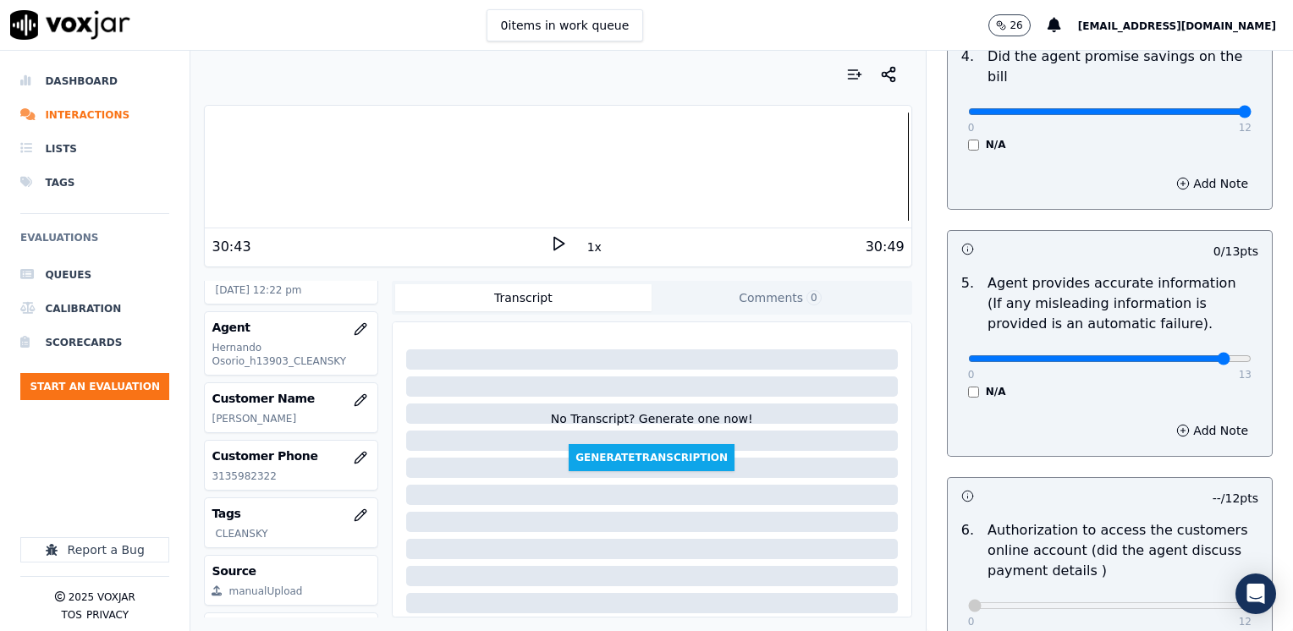
type input "12"
click at [1181, 355] on input "range" at bounding box center [1109, 358] width 283 height 7
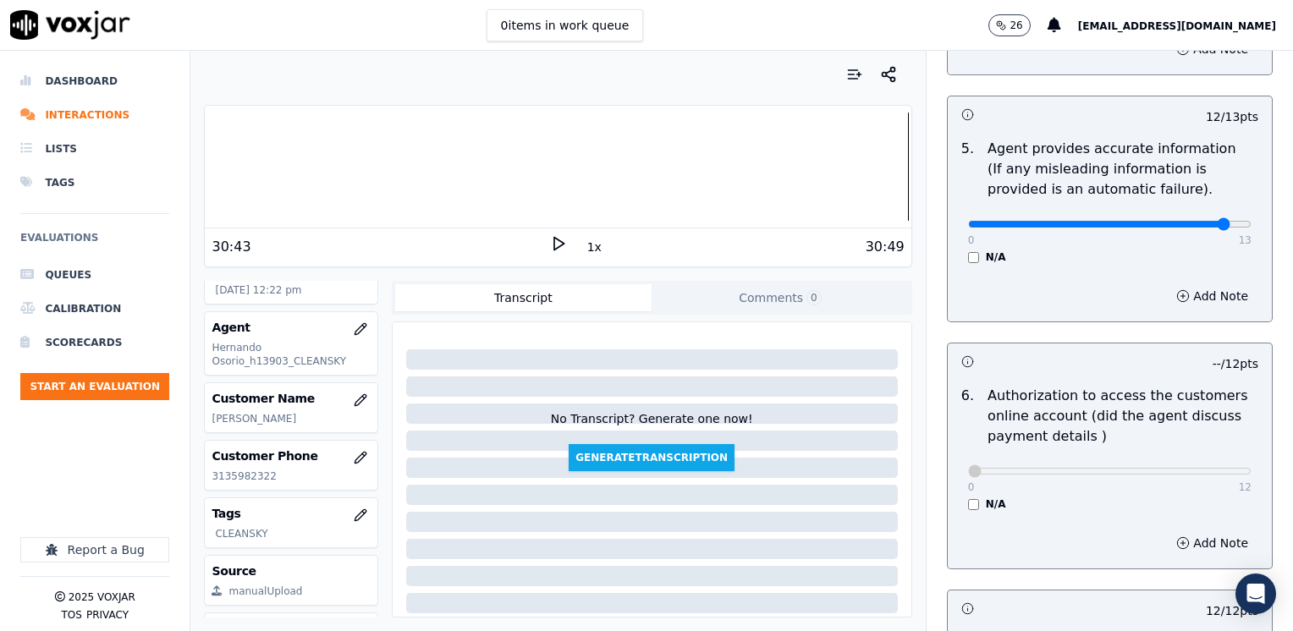
scroll to position [1065, 0]
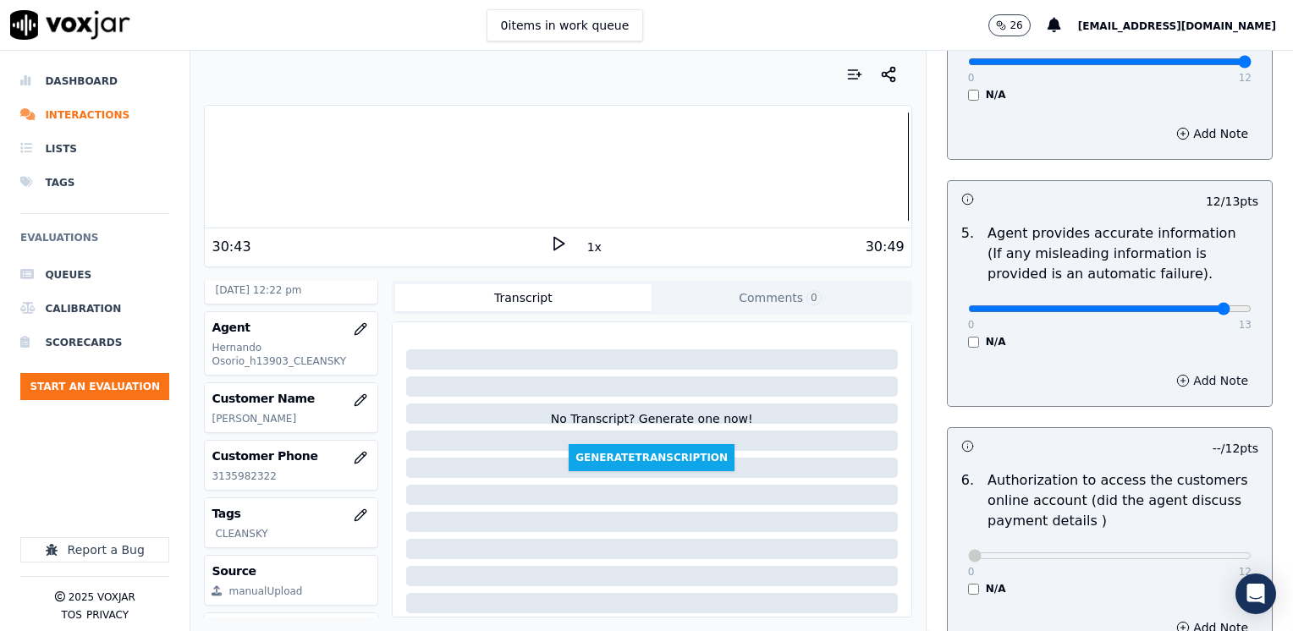
click at [1208, 369] on button "Add Note" at bounding box center [1212, 381] width 92 height 24
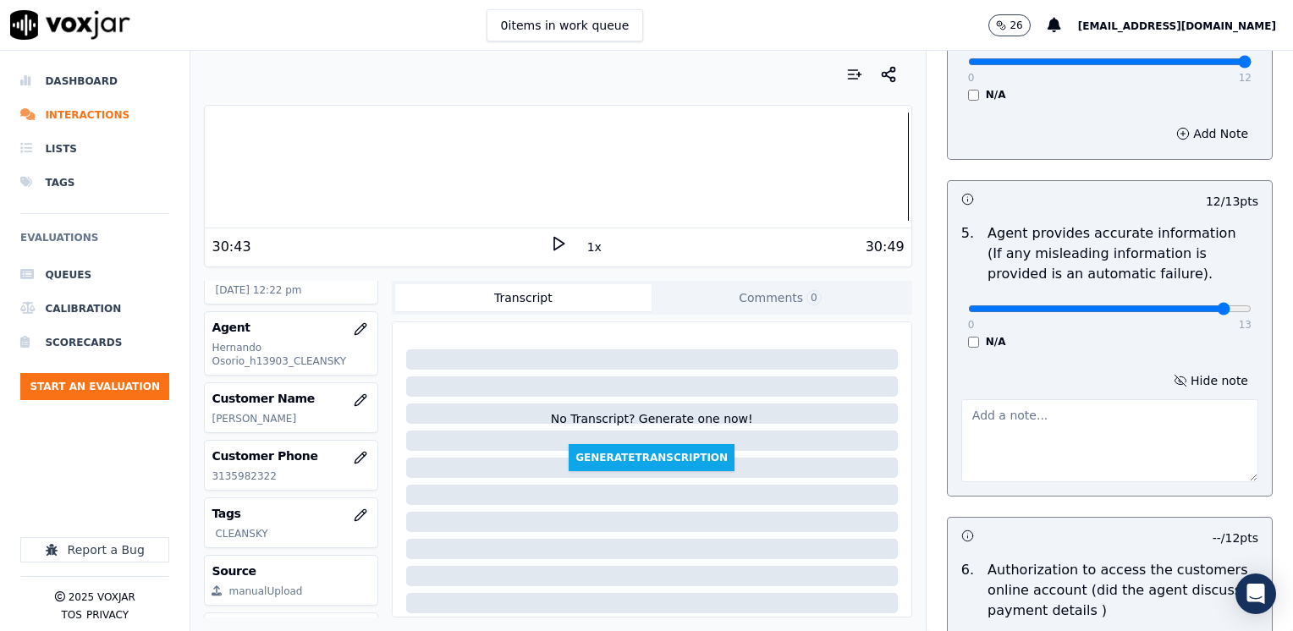
click at [1078, 399] on textarea at bounding box center [1109, 440] width 297 height 83
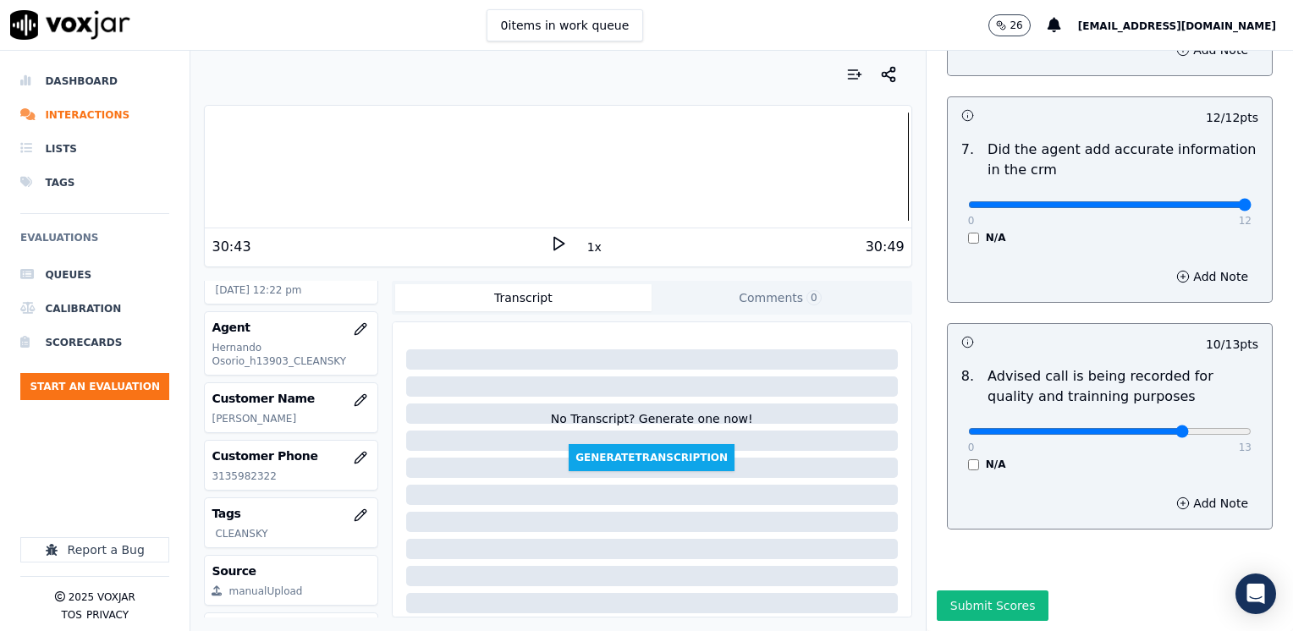
scroll to position [1746, 0]
type textarea "Please use "proteccion de precios" isntead of "asignacion de tarifa" when goint…"
click at [941, 590] on button "Submit Scores" at bounding box center [992, 605] width 113 height 30
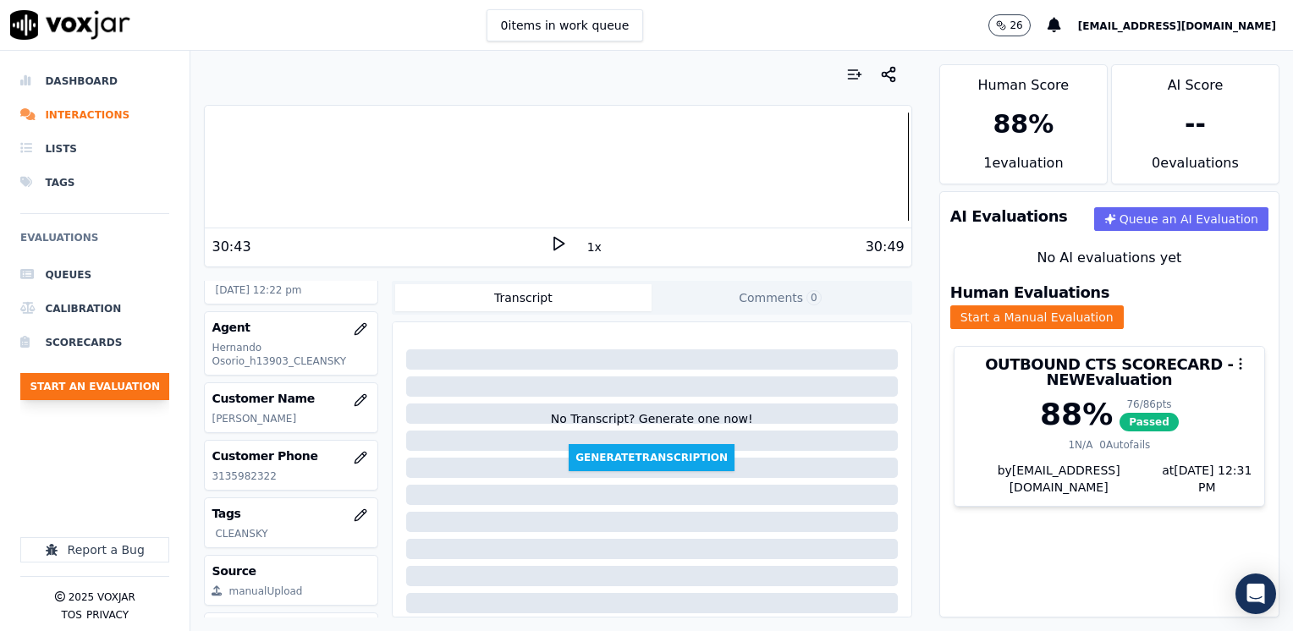
click at [121, 393] on button "Start an Evaluation" at bounding box center [94, 386] width 149 height 27
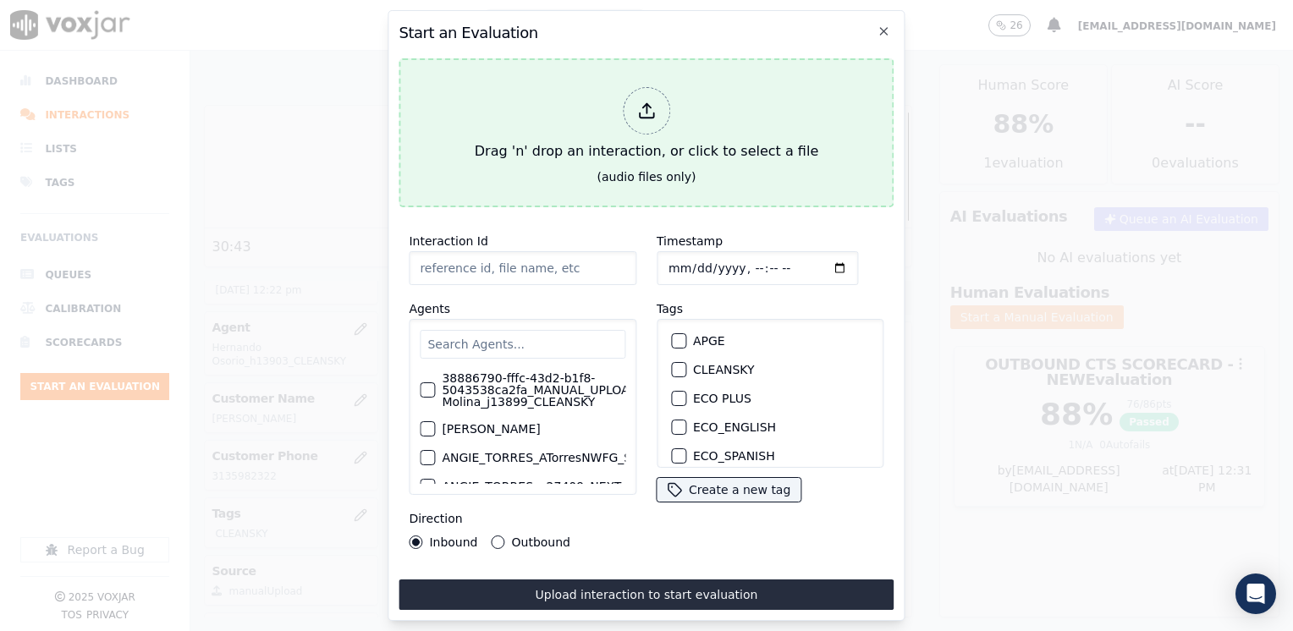
click at [642, 107] on icon at bounding box center [646, 111] width 19 height 19
type input "20250911-104848_7816004194-[PERSON_NAME] all.mp3"
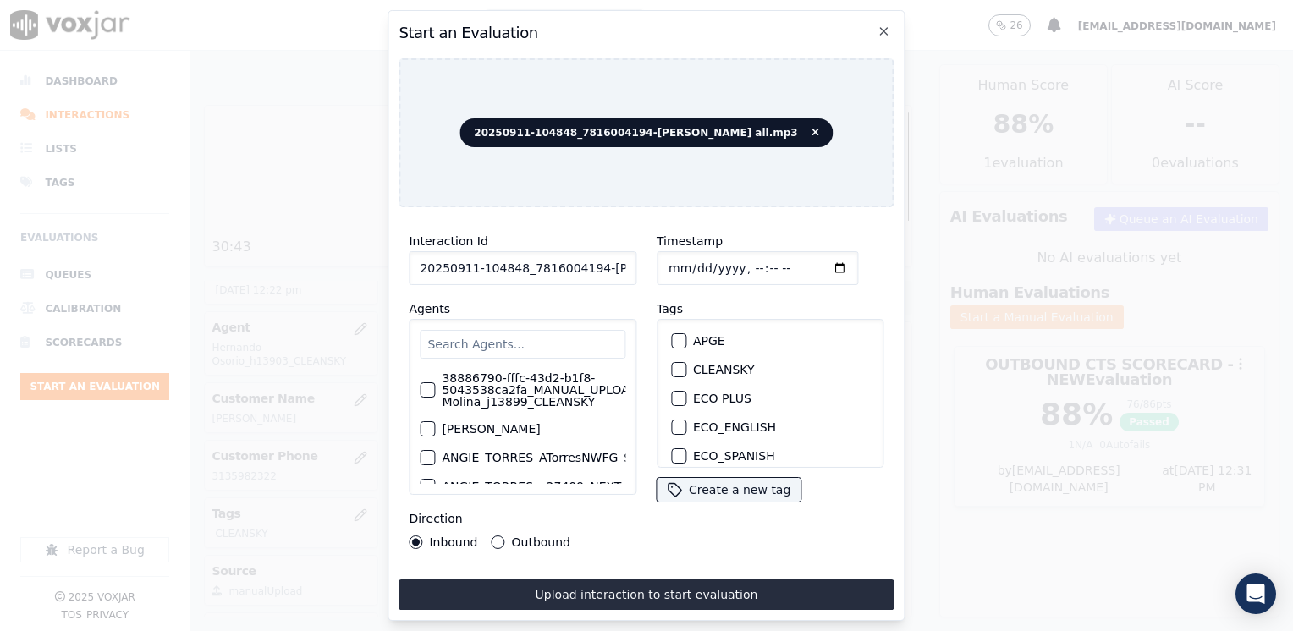
click at [525, 335] on input "text" at bounding box center [523, 344] width 206 height 29
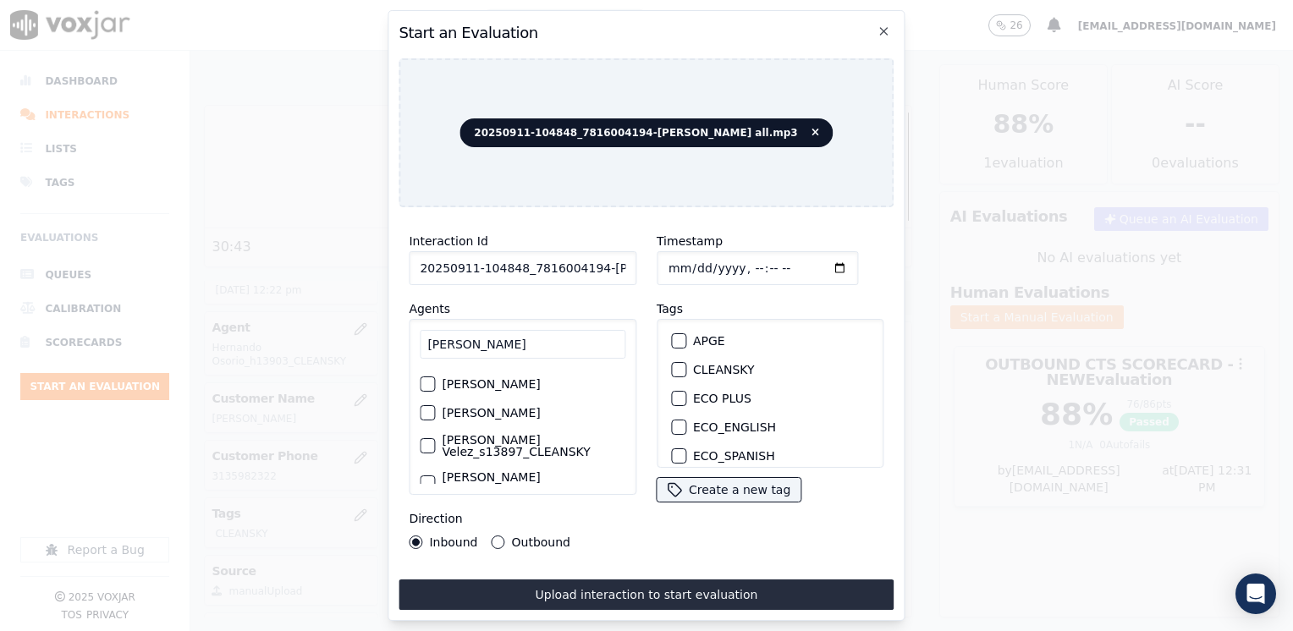
scroll to position [136, 0]
type input "[PERSON_NAME]"
click at [557, 404] on label "[PERSON_NAME] Velez_s13897_CLEANSKY" at bounding box center [534, 409] width 184 height 24
click at [435, 404] on button "[PERSON_NAME] Velez_s13897_CLEANSKY" at bounding box center [427, 408] width 15 height 15
click at [672, 364] on div "button" at bounding box center [678, 370] width 12 height 12
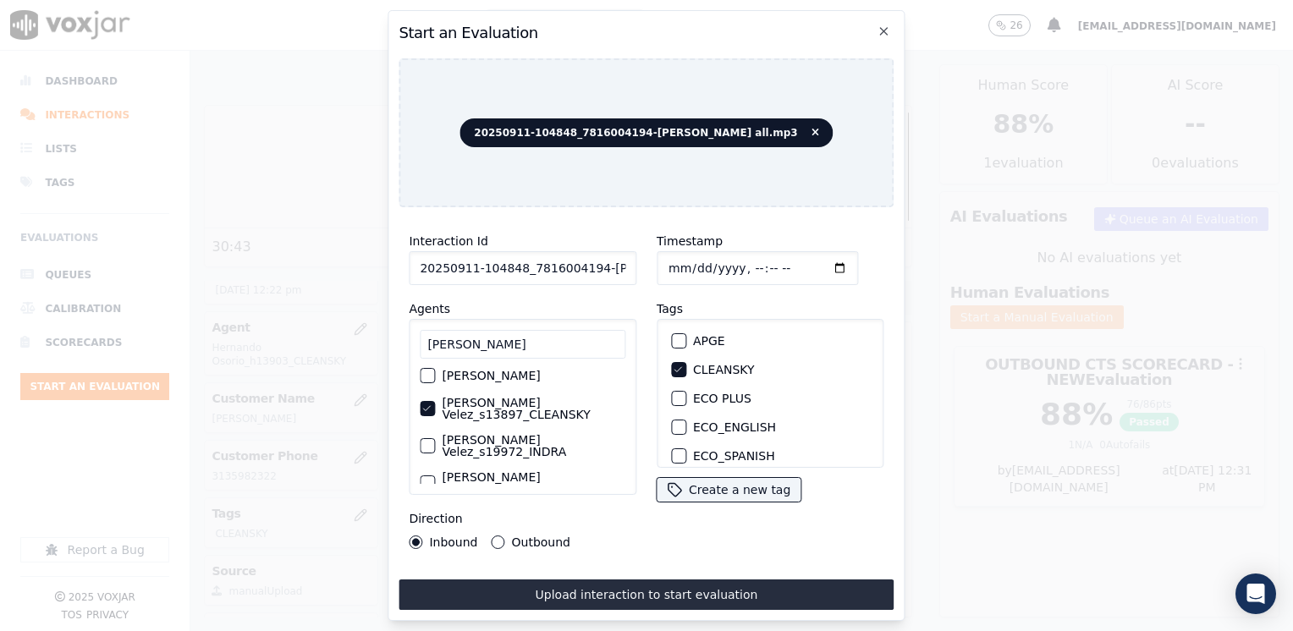
click at [818, 266] on input "Timestamp" at bounding box center [756, 268] width 201 height 34
type input "[DATE]T12:32"
drag, startPoint x: 495, startPoint y: 534, endPoint x: 514, endPoint y: 545, distance: 22.3
click at [495, 535] on button "Outbound" at bounding box center [498, 542] width 14 height 14
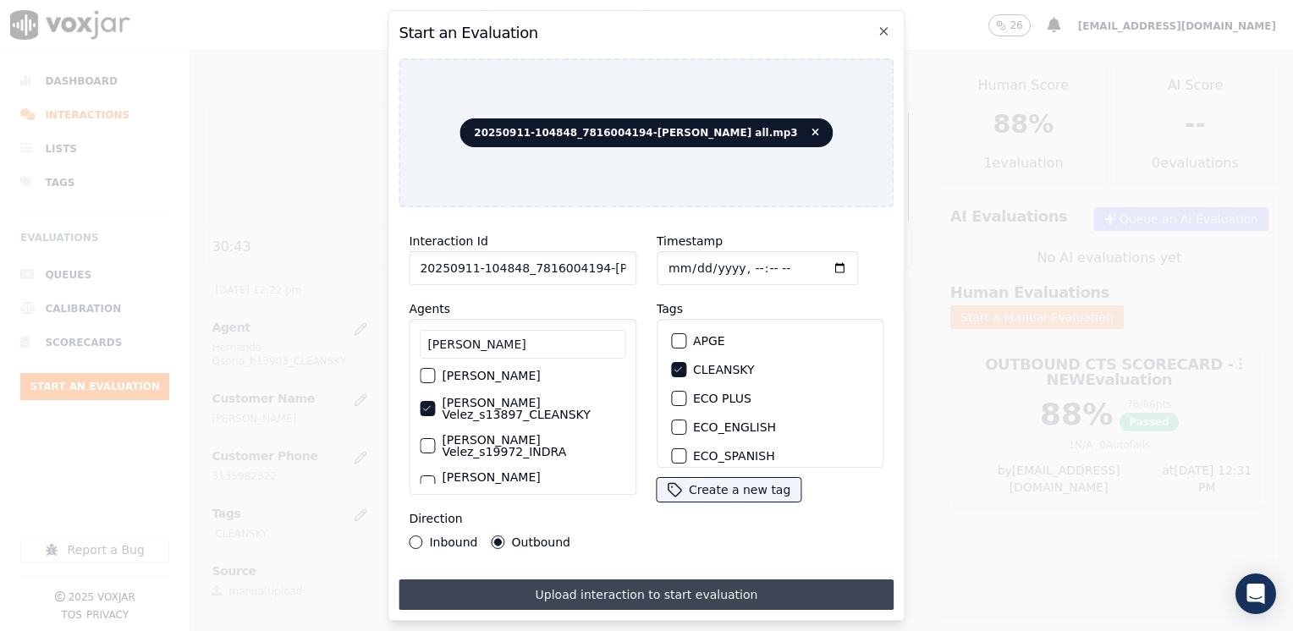
click at [669, 580] on button "Upload interaction to start evaluation" at bounding box center [645, 594] width 495 height 30
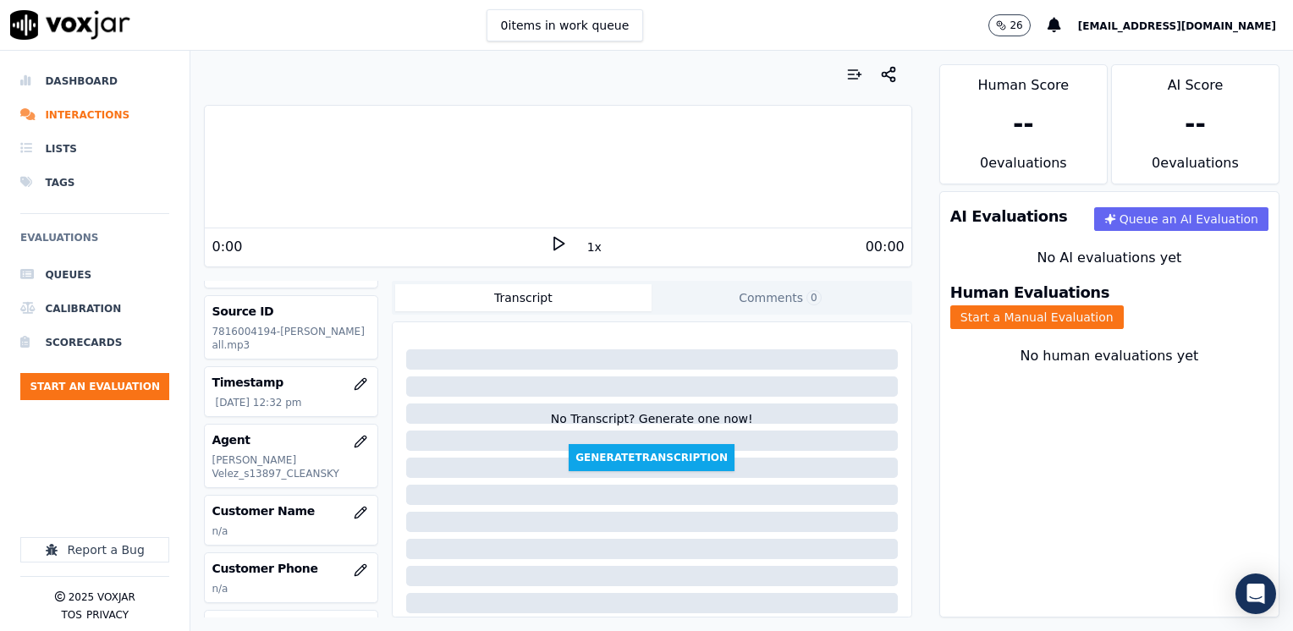
scroll to position [85, 0]
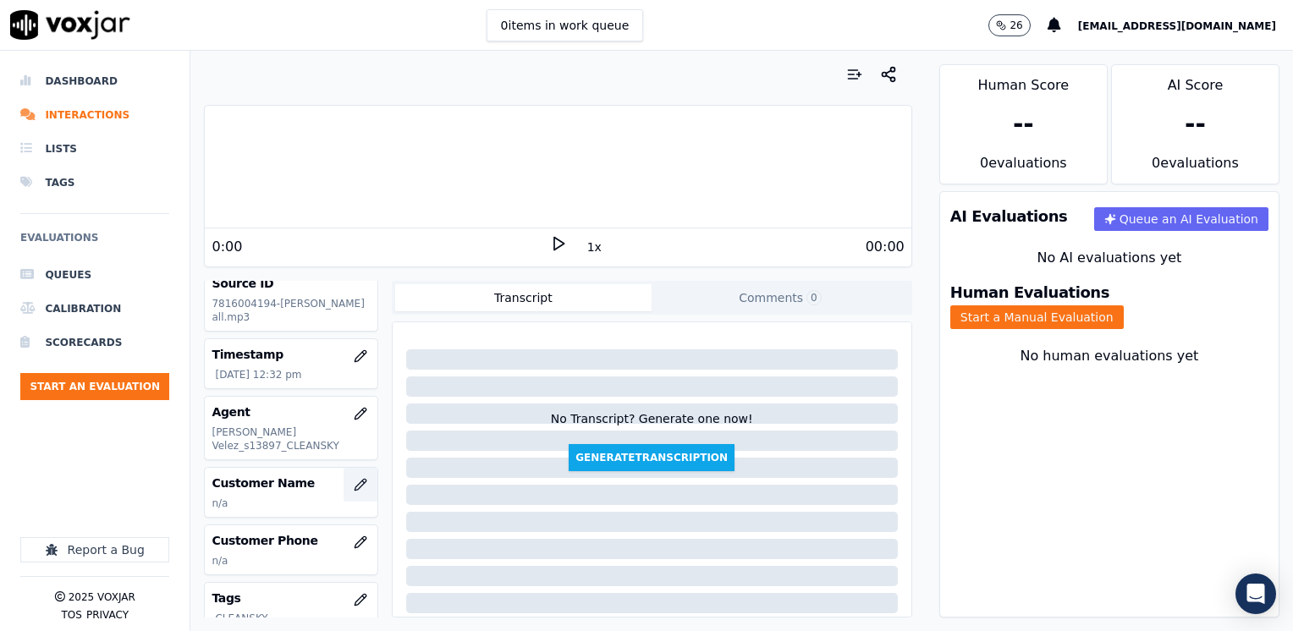
click at [354, 478] on icon "button" at bounding box center [361, 485] width 14 height 14
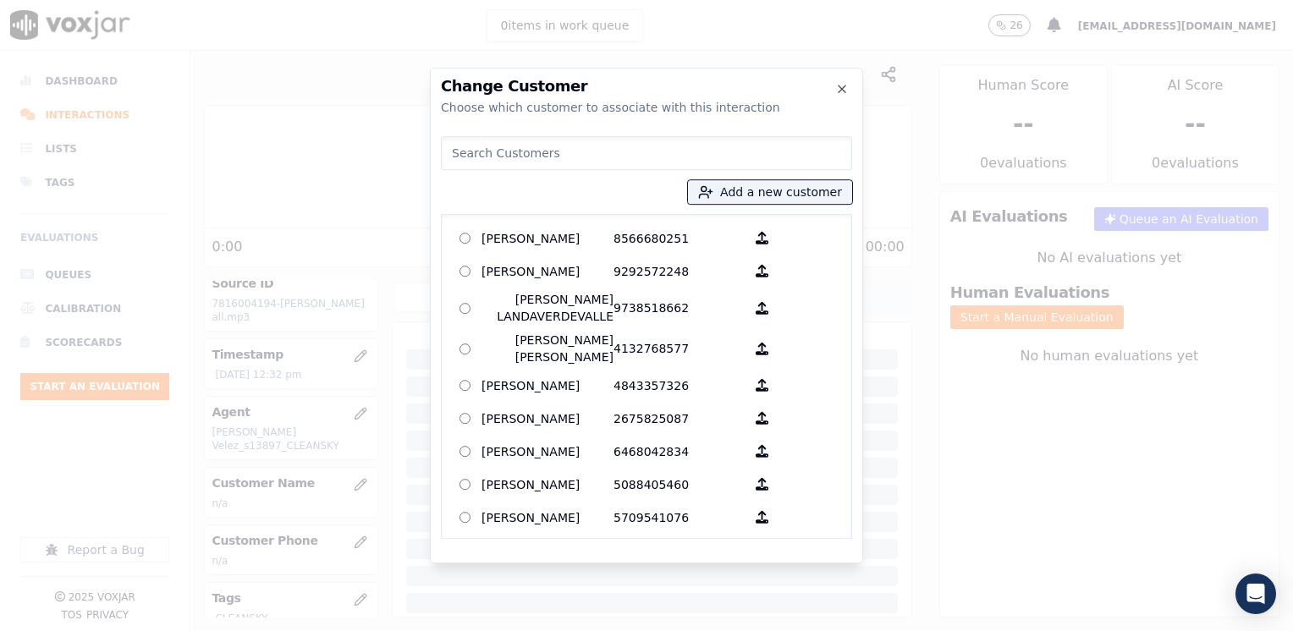
click at [586, 154] on input at bounding box center [646, 153] width 411 height 34
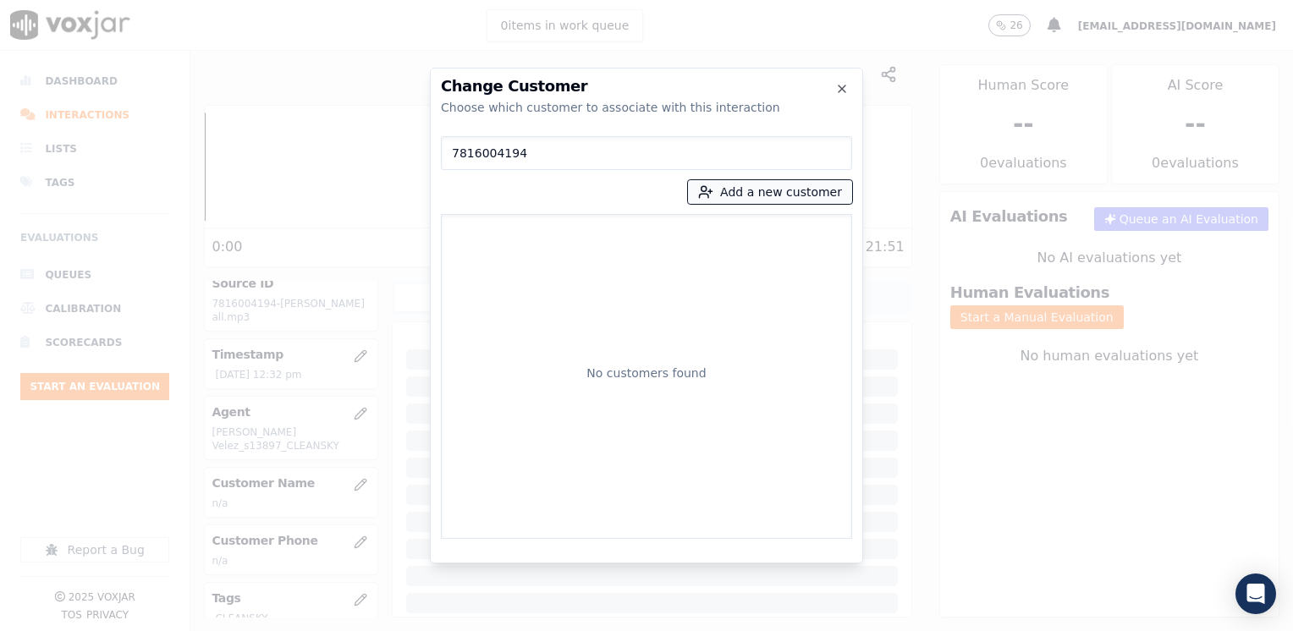
type input "7816004194"
click at [803, 187] on button "Add a new customer" at bounding box center [770, 192] width 164 height 24
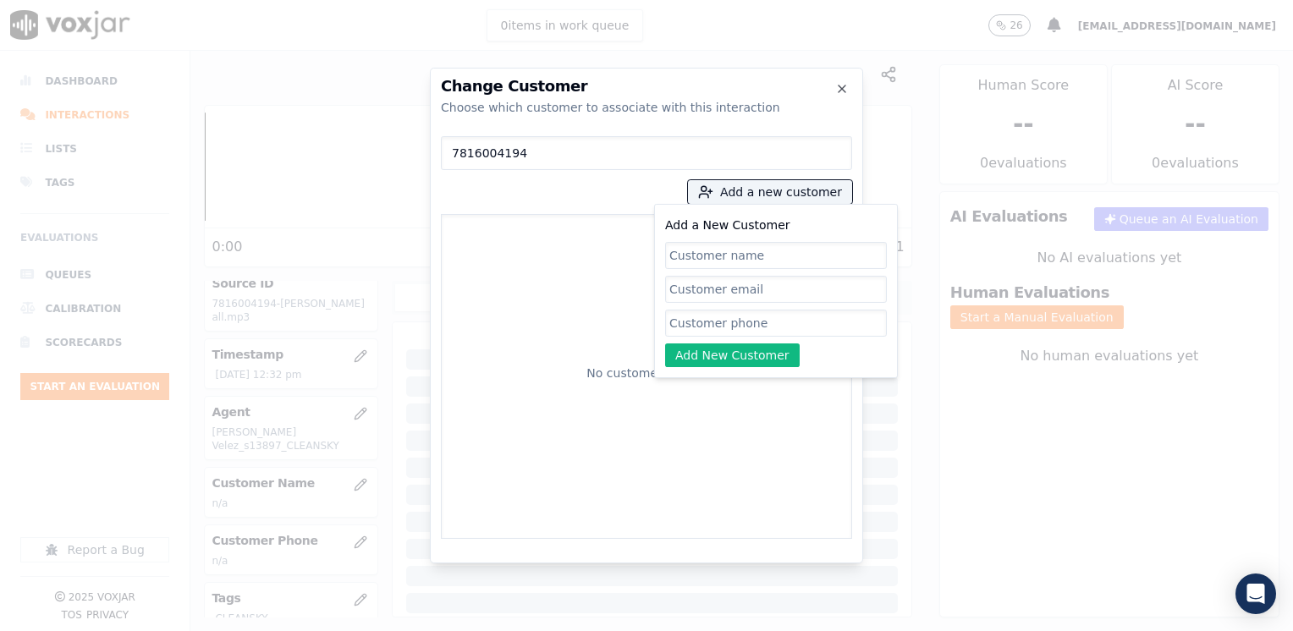
click at [749, 325] on input "Add a New Customer" at bounding box center [776, 323] width 222 height 27
paste input "7816004194"
type input "7816004194"
click at [793, 258] on input "Add a New Customer" at bounding box center [776, 255] width 222 height 27
paste input "[PERSON_NAME]"
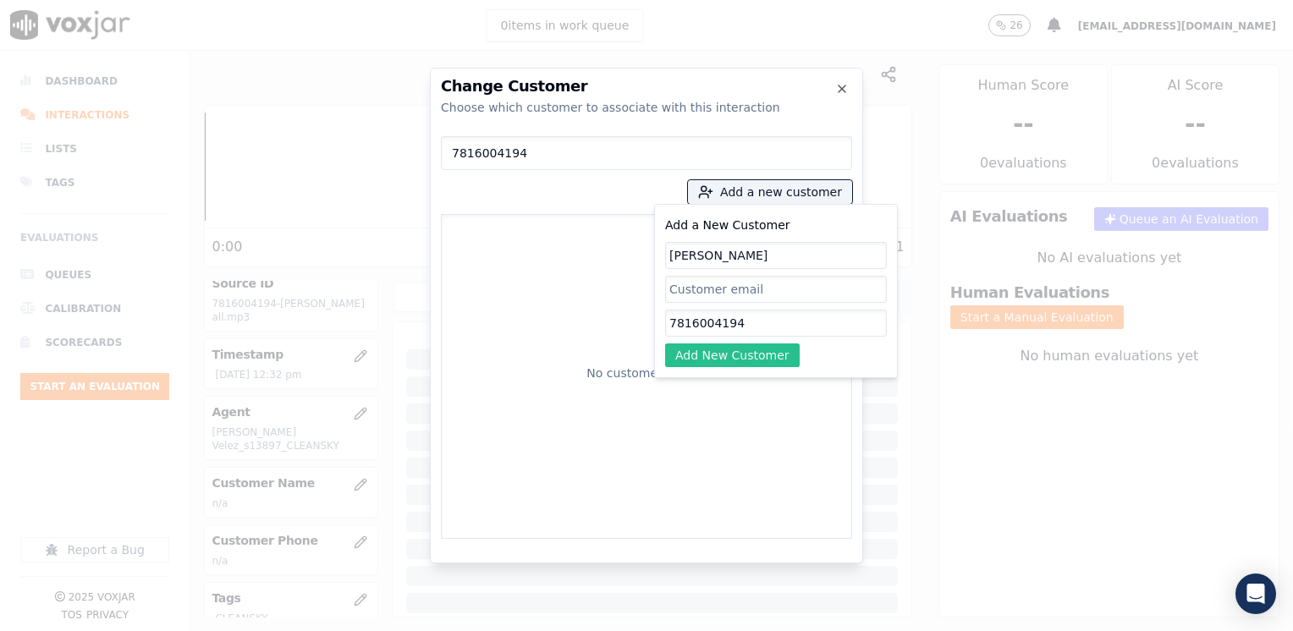
type input "[PERSON_NAME]"
click at [761, 357] on button "Add New Customer" at bounding box center [732, 355] width 135 height 24
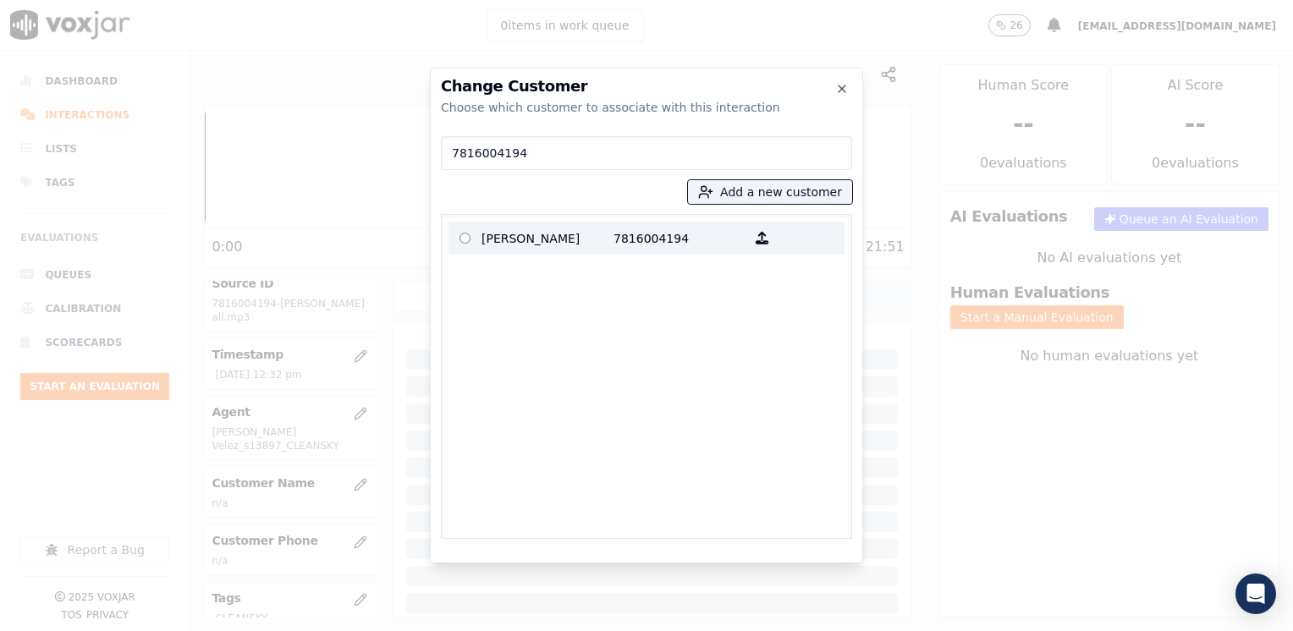
click at [613, 239] on p "7816004194" at bounding box center [679, 238] width 132 height 26
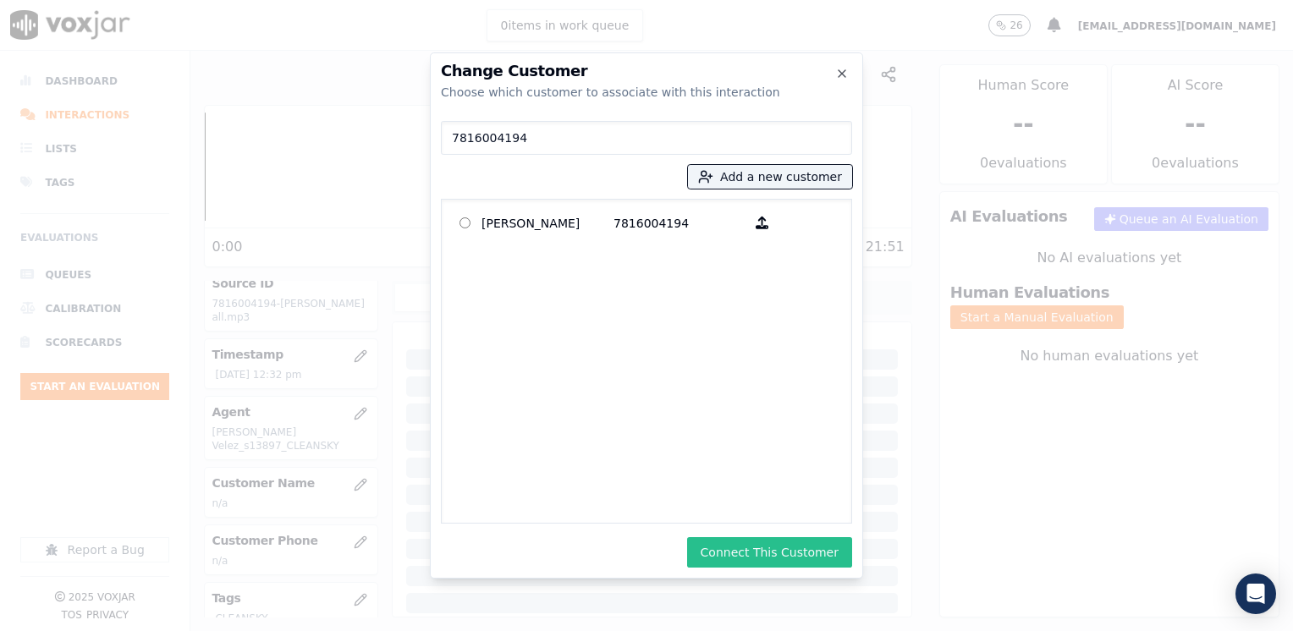
click at [793, 558] on button "Connect This Customer" at bounding box center [769, 552] width 165 height 30
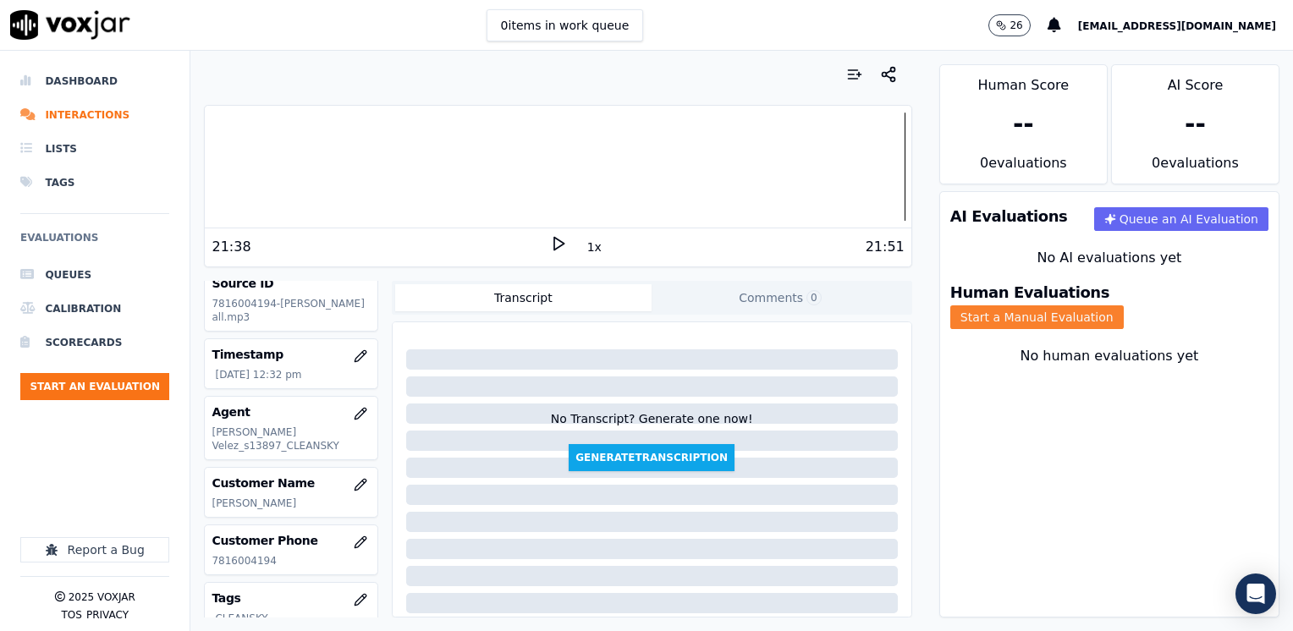
click at [1123, 305] on button "Start a Manual Evaluation" at bounding box center [1036, 317] width 173 height 24
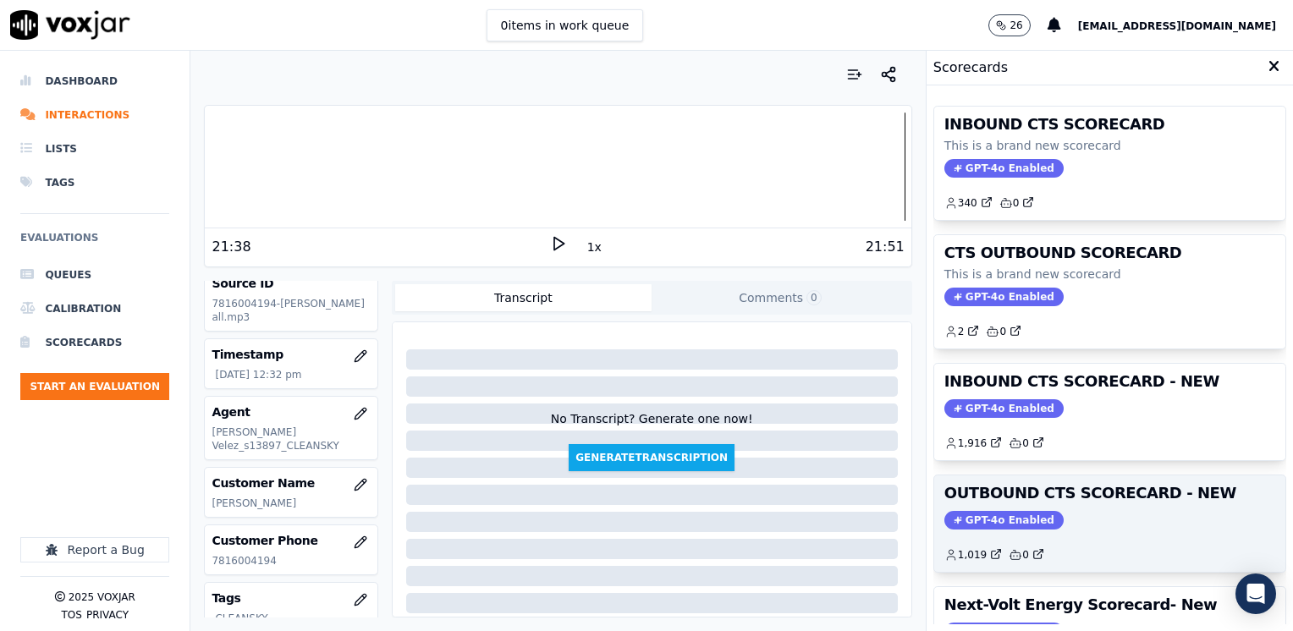
click at [975, 516] on span "GPT-4o Enabled" at bounding box center [1003, 520] width 119 height 19
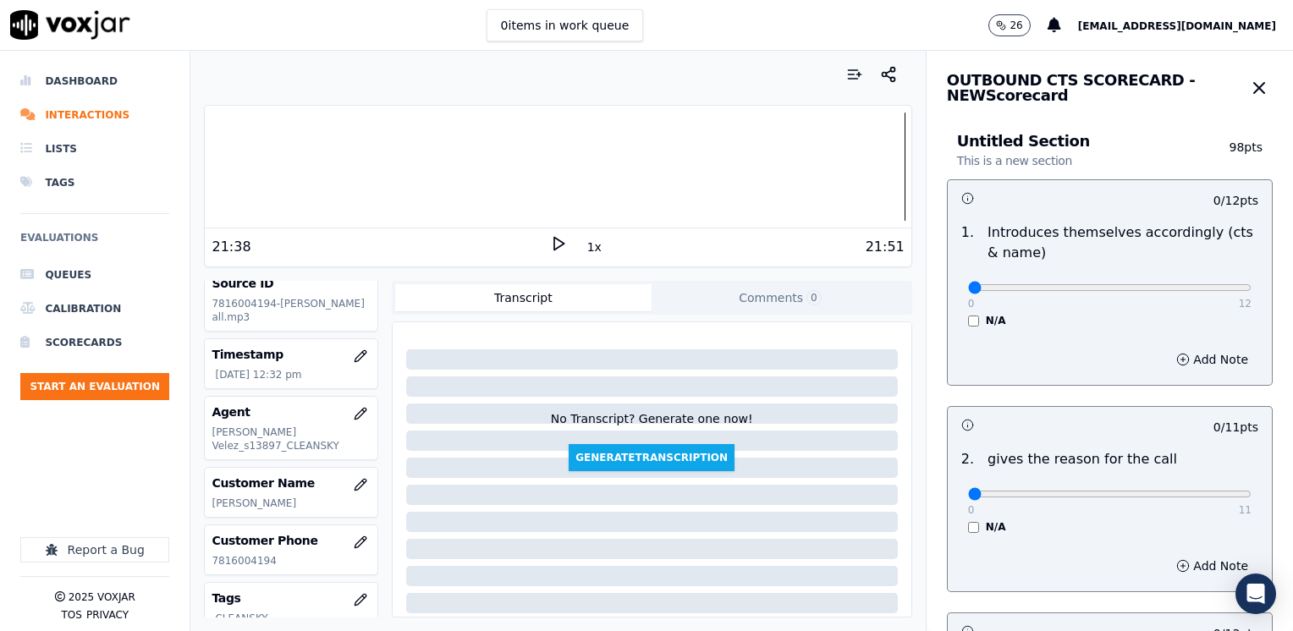
click at [1059, 375] on div "Add Note" at bounding box center [1109, 359] width 324 height 51
drag, startPoint x: 955, startPoint y: 286, endPoint x: 1295, endPoint y: 314, distance: 341.2
type input "12"
click at [1251, 291] on input "range" at bounding box center [1109, 287] width 283 height 7
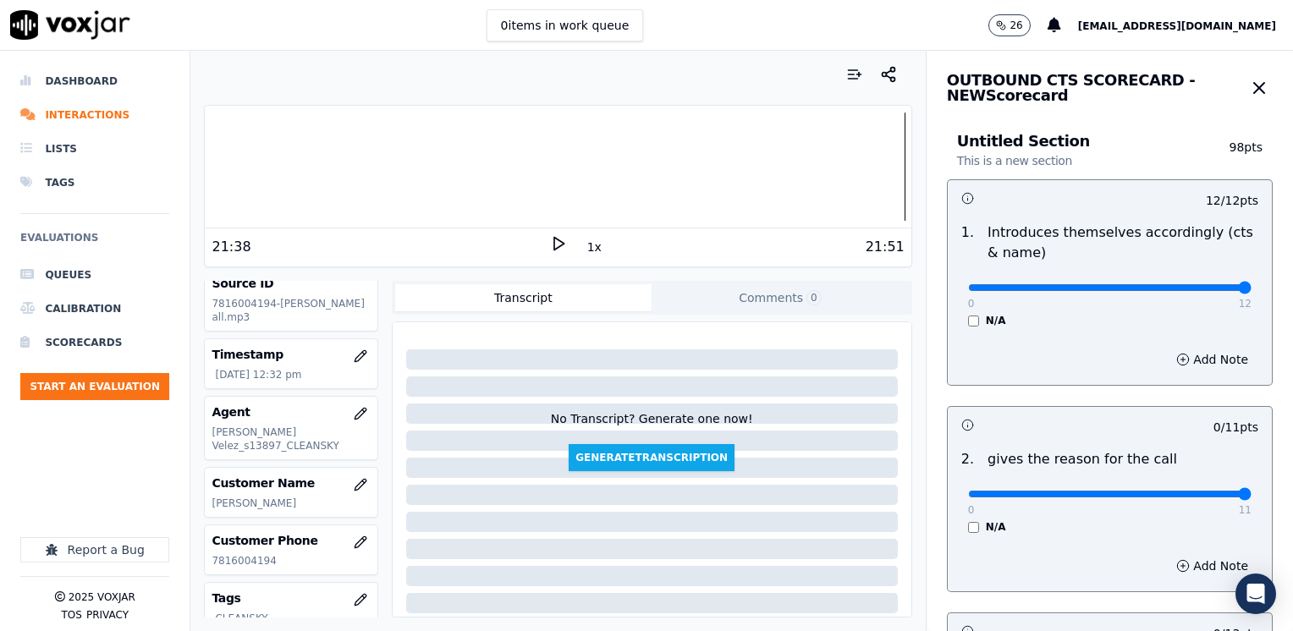
drag, startPoint x: 961, startPoint y: 496, endPoint x: 1295, endPoint y: 472, distance: 335.0
type input "11"
click at [1251, 491] on input "range" at bounding box center [1109, 494] width 283 height 7
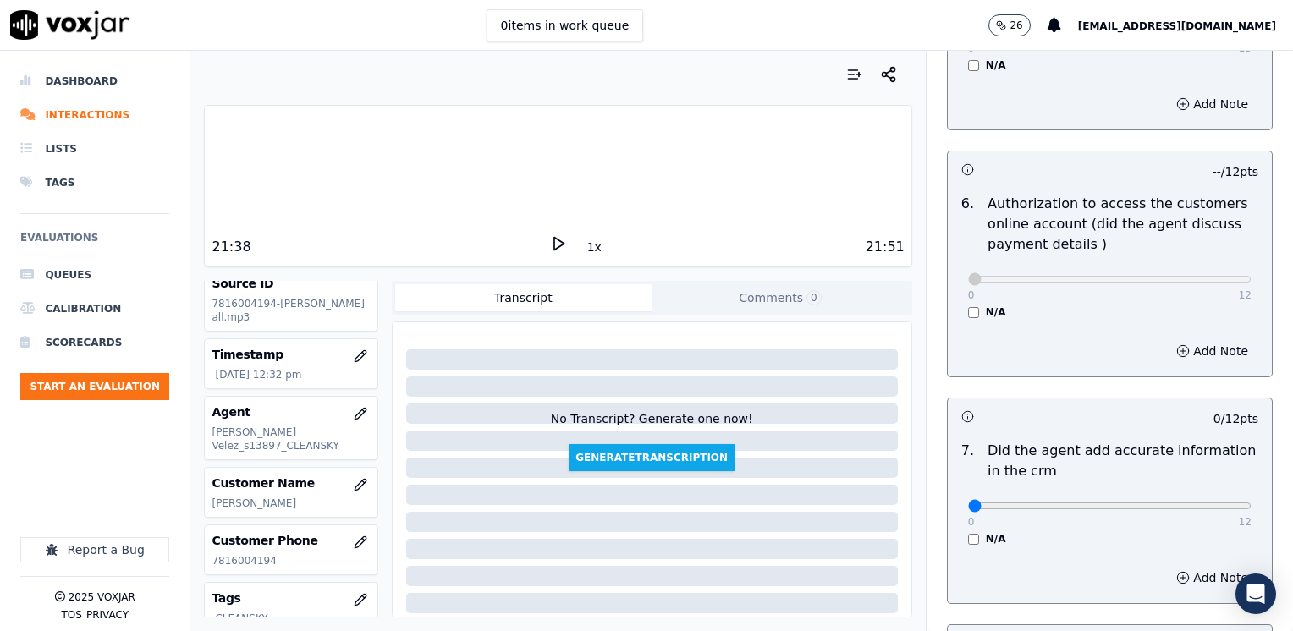
scroll to position [1269, 0]
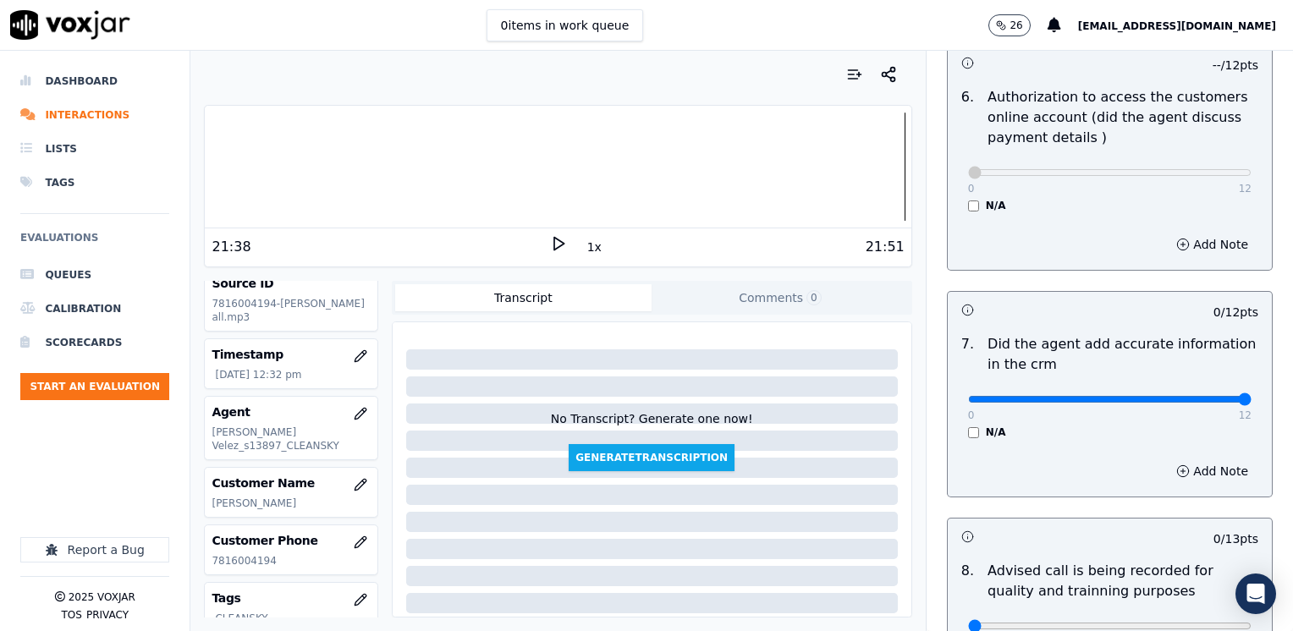
drag, startPoint x: 956, startPoint y: 377, endPoint x: 1295, endPoint y: 377, distance: 339.2
type input "12"
click at [1251, 396] on input "range" at bounding box center [1109, 399] width 283 height 7
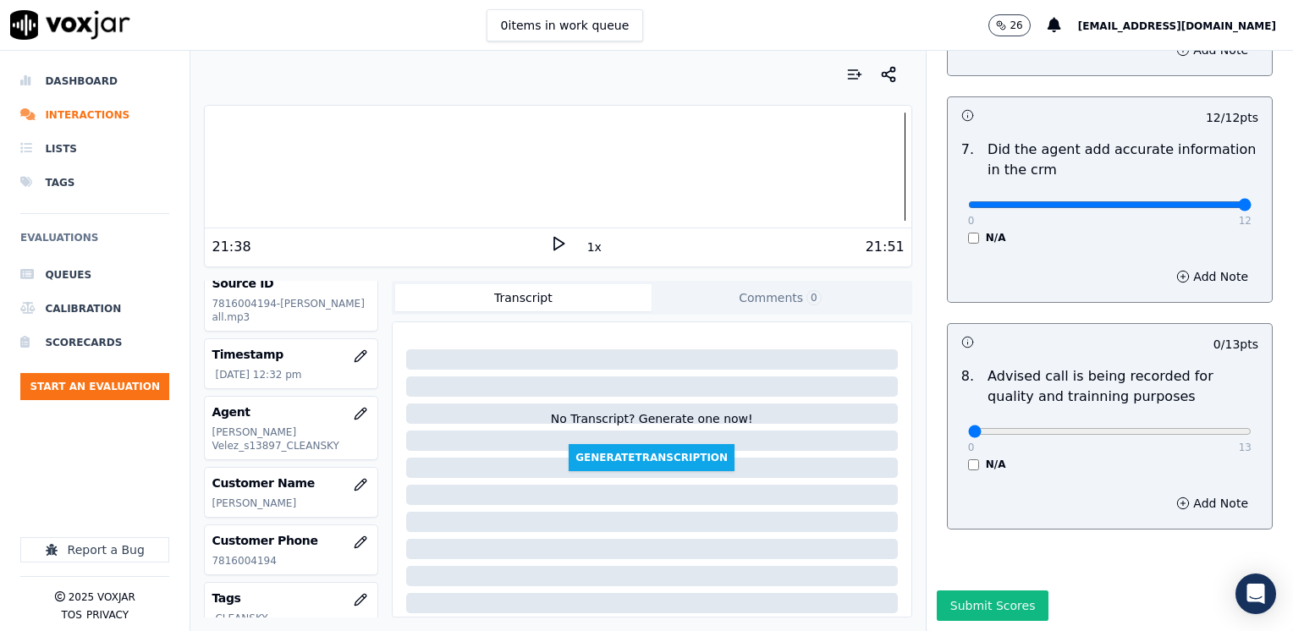
scroll to position [1479, 0]
click at [1158, 428] on input "range" at bounding box center [1109, 431] width 283 height 7
type input "10"
click at [1150, 428] on input "range" at bounding box center [1109, 431] width 283 height 7
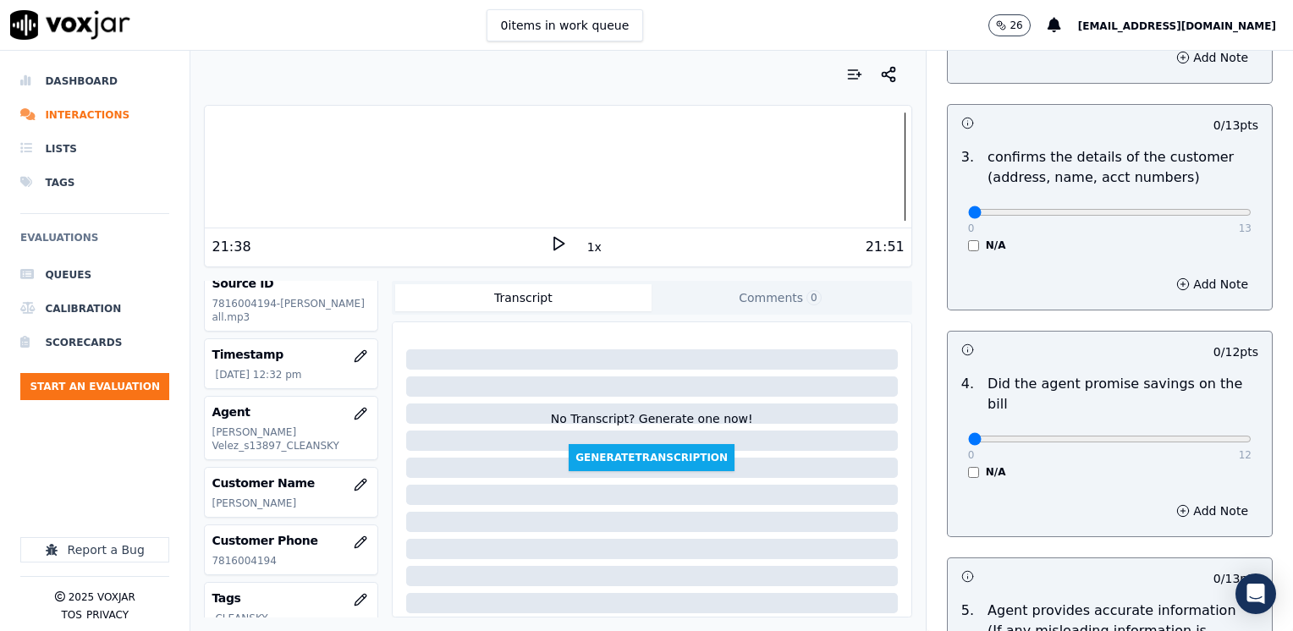
scroll to position [508, 0]
click at [933, 269] on div "Untitled Section This is a new section 98 pts 12 / 12 pts 1 . Introduces themse…" at bounding box center [1109, 560] width 353 height 1917
drag, startPoint x: 956, startPoint y: 419, endPoint x: 1295, endPoint y: 404, distance: 339.6
type input "12"
click at [1251, 436] on input "range" at bounding box center [1109, 439] width 283 height 7
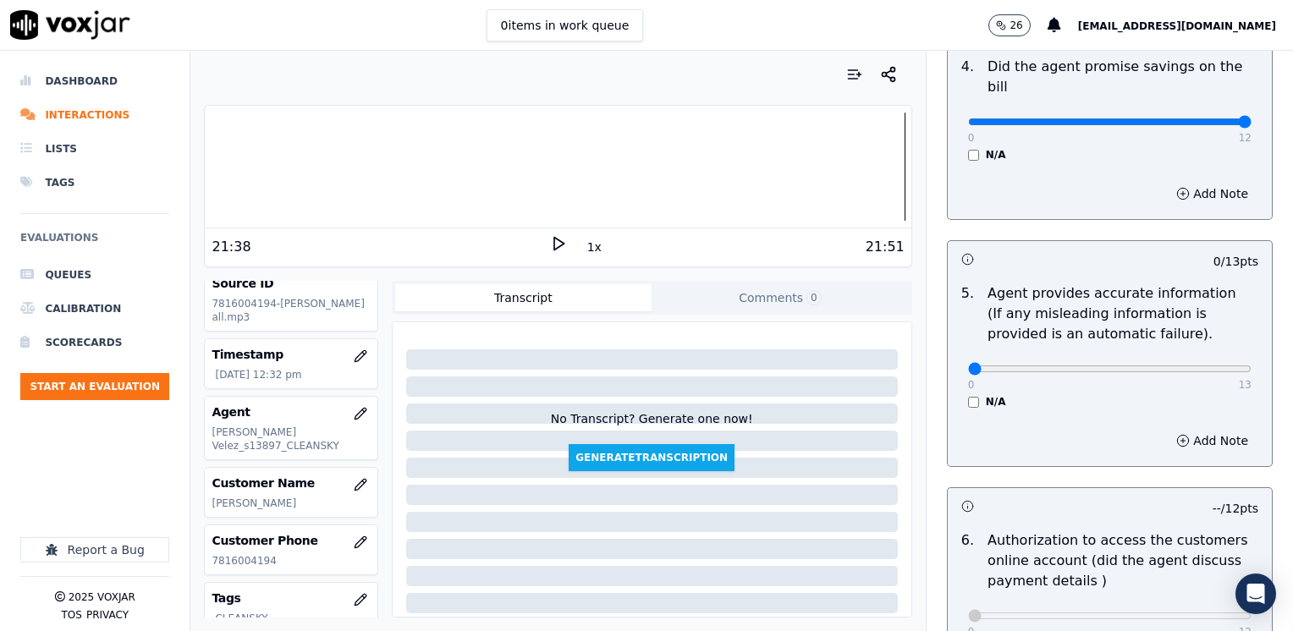
scroll to position [931, 0]
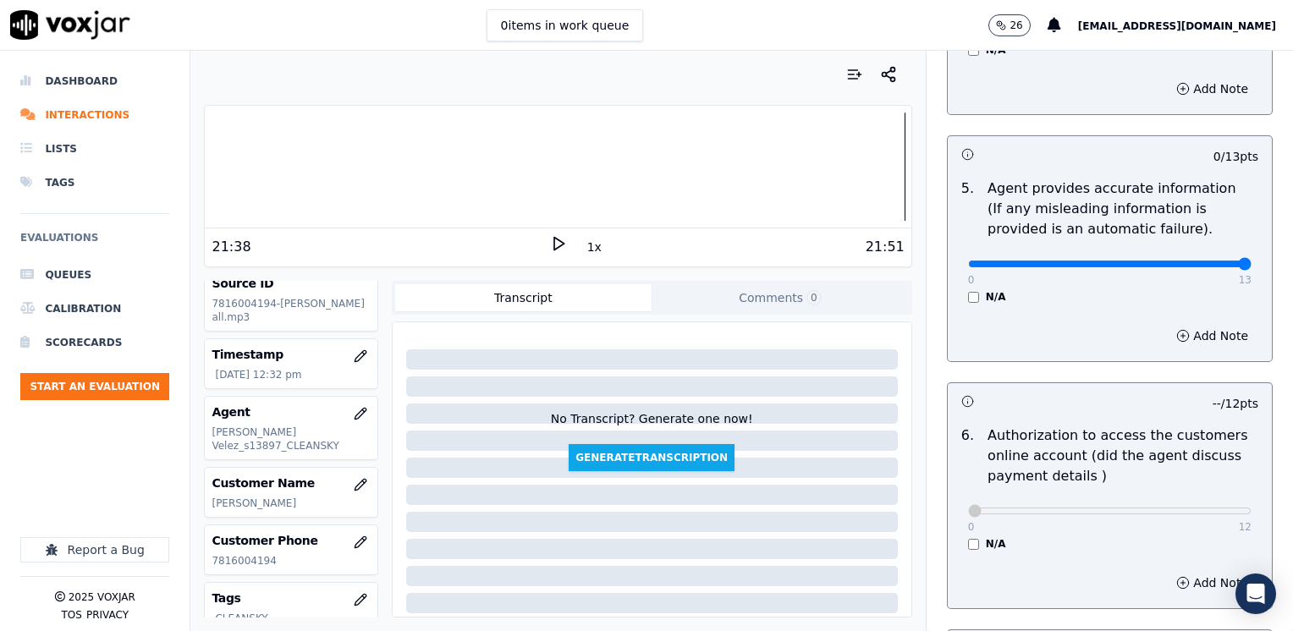
drag, startPoint x: 959, startPoint y: 239, endPoint x: 1295, endPoint y: 288, distance: 339.3
type input "13"
click at [1251, 267] on input "range" at bounding box center [1109, 264] width 283 height 7
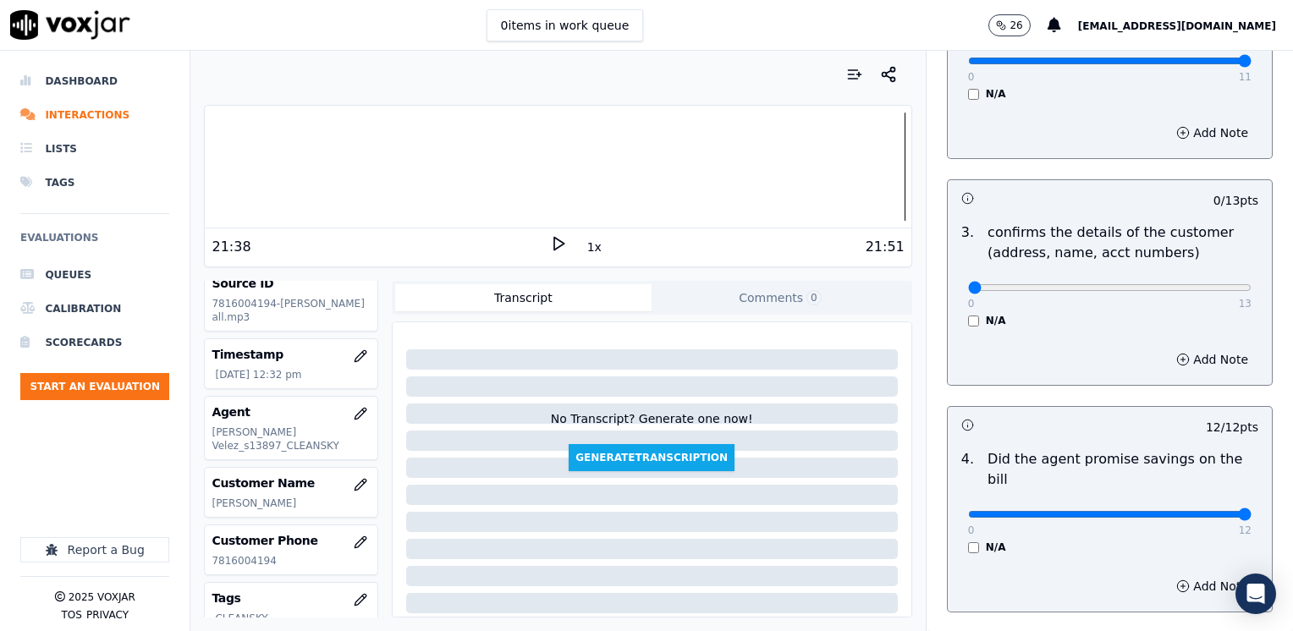
scroll to position [423, 0]
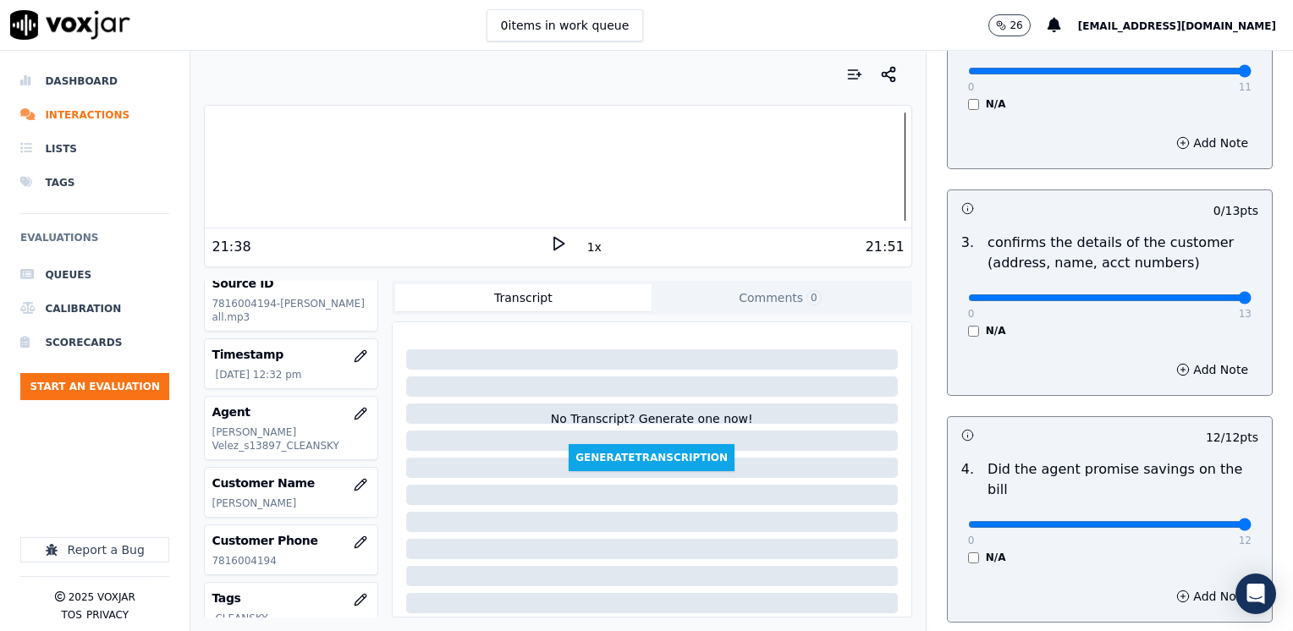
drag, startPoint x: 954, startPoint y: 294, endPoint x: 1260, endPoint y: 349, distance: 311.3
type input "13"
click at [1251, 301] on input "range" at bounding box center [1109, 297] width 283 height 7
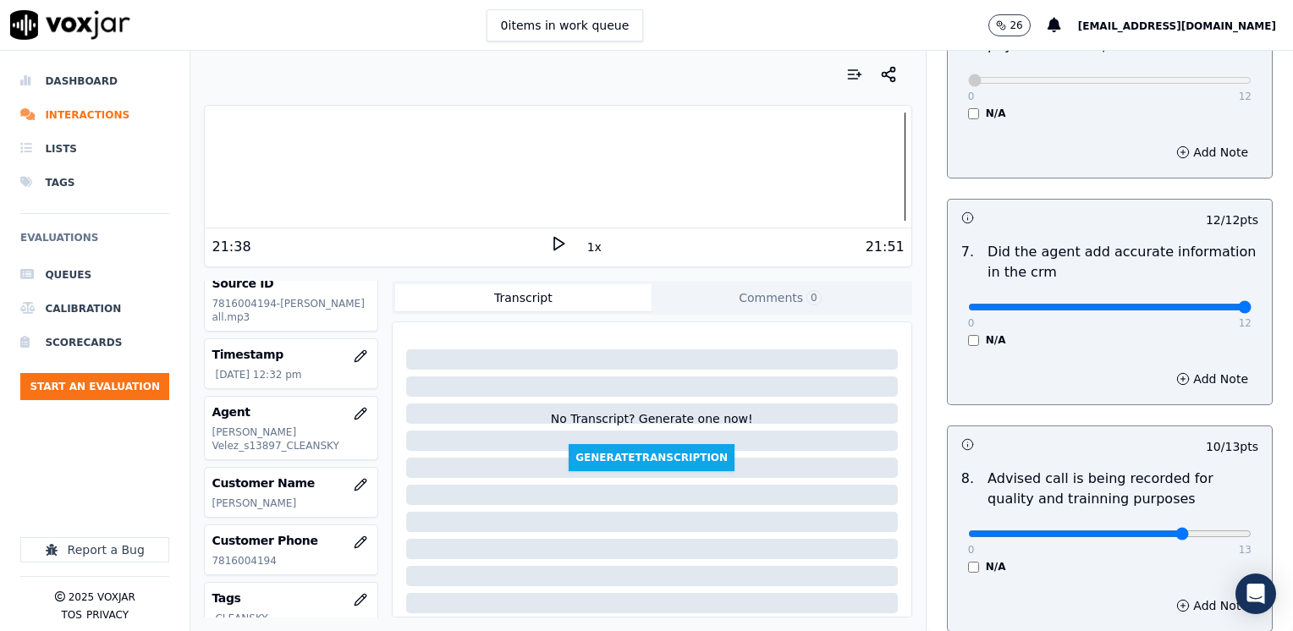
scroll to position [1479, 0]
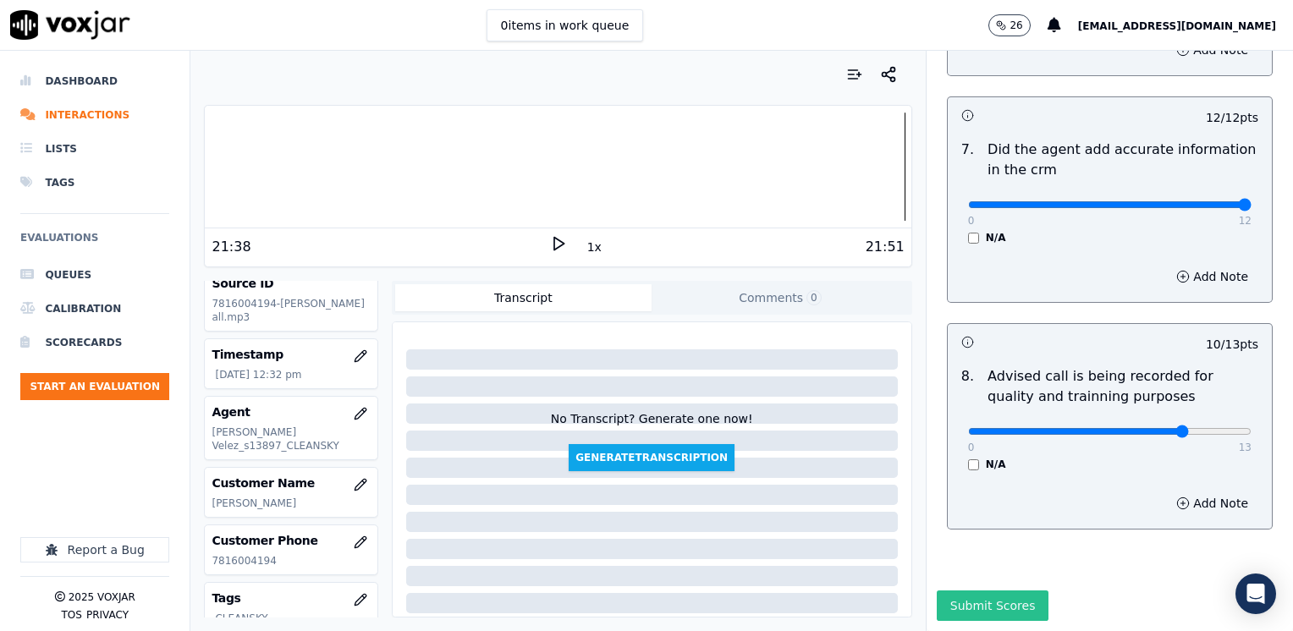
click at [986, 590] on button "Submit Scores" at bounding box center [992, 605] width 113 height 30
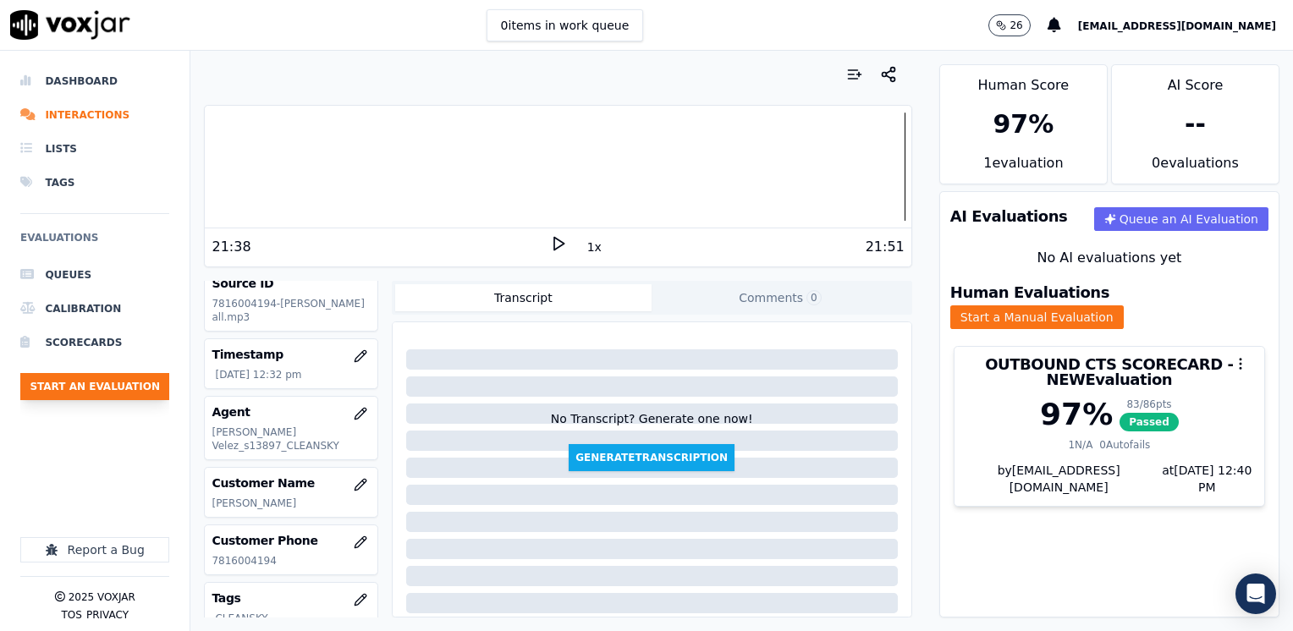
click at [112, 386] on button "Start an Evaluation" at bounding box center [94, 386] width 149 height 27
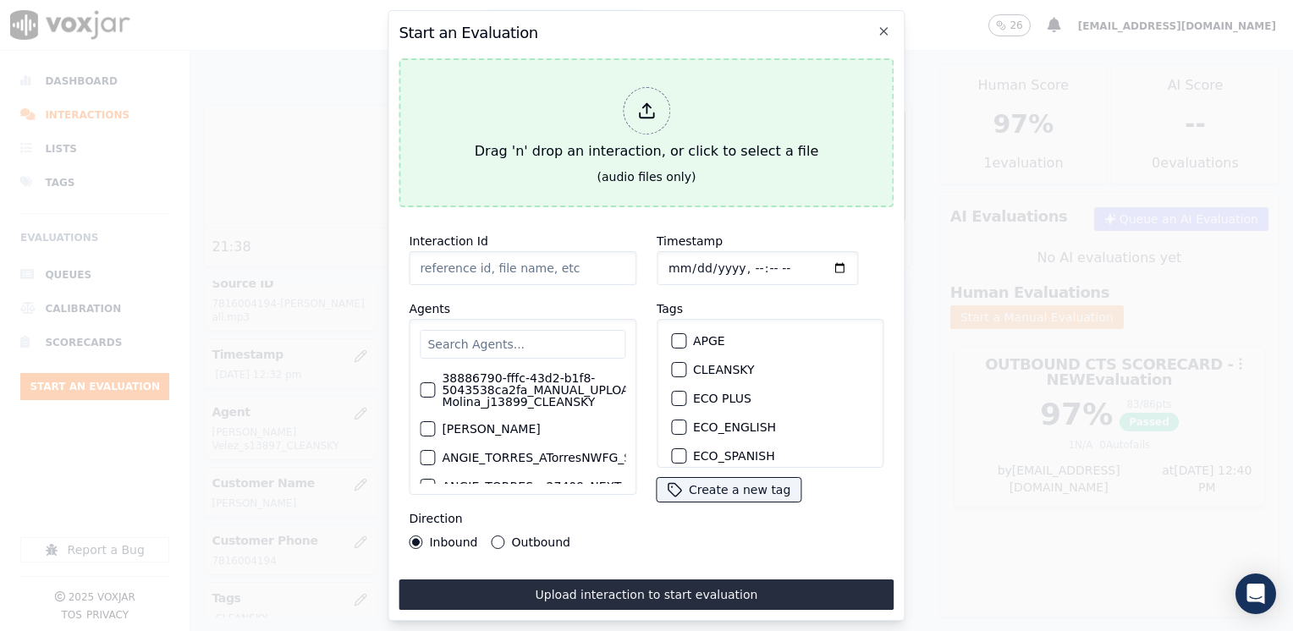
click at [640, 102] on icon at bounding box center [646, 111] width 19 height 19
type input "20250911-112137_6108189754-[PERSON_NAME] all.mp3"
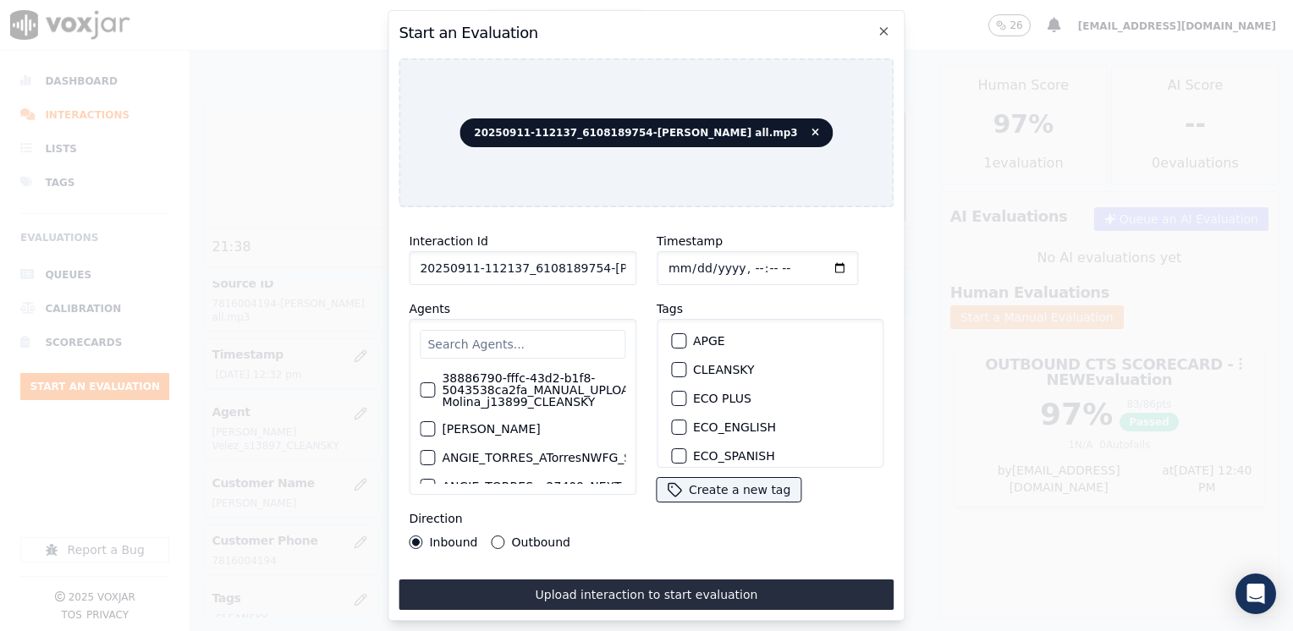
click at [563, 319] on div "38886790-fffc-43d2-b1f8-5043538ca2fa_MANUAL_UPLOAD_Juliana Molina_j13899_CLEANS…" at bounding box center [523, 407] width 228 height 176
click at [552, 332] on input "text" at bounding box center [523, 344] width 206 height 29
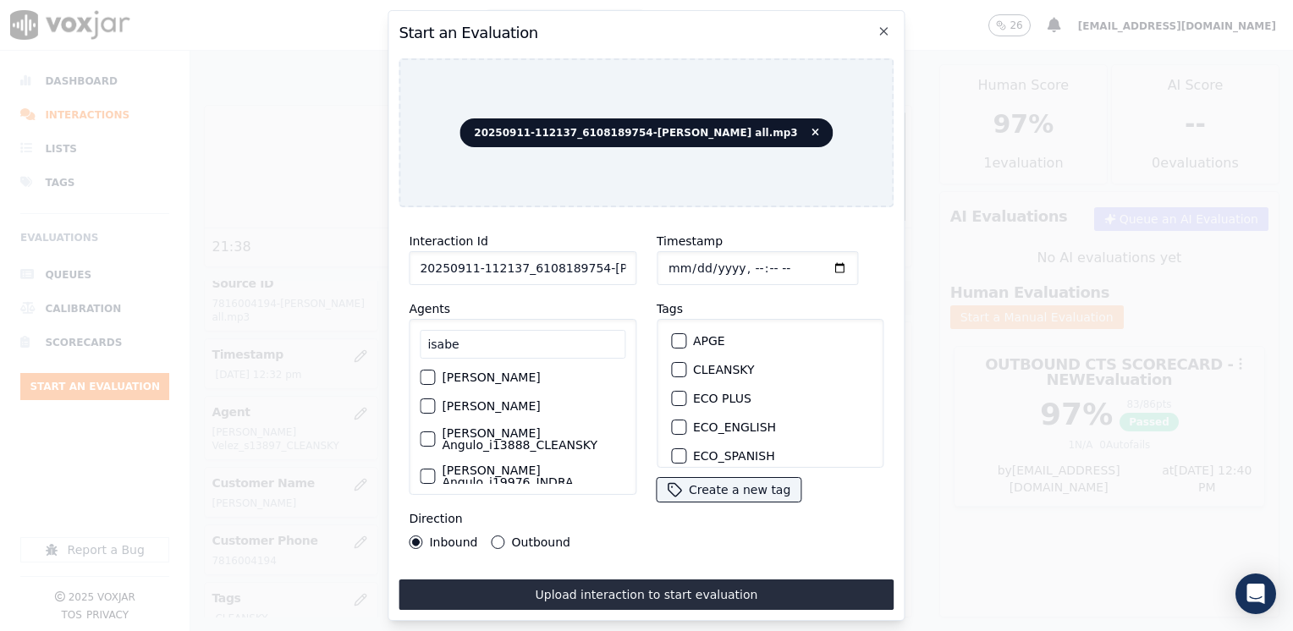
scroll to position [51, 0]
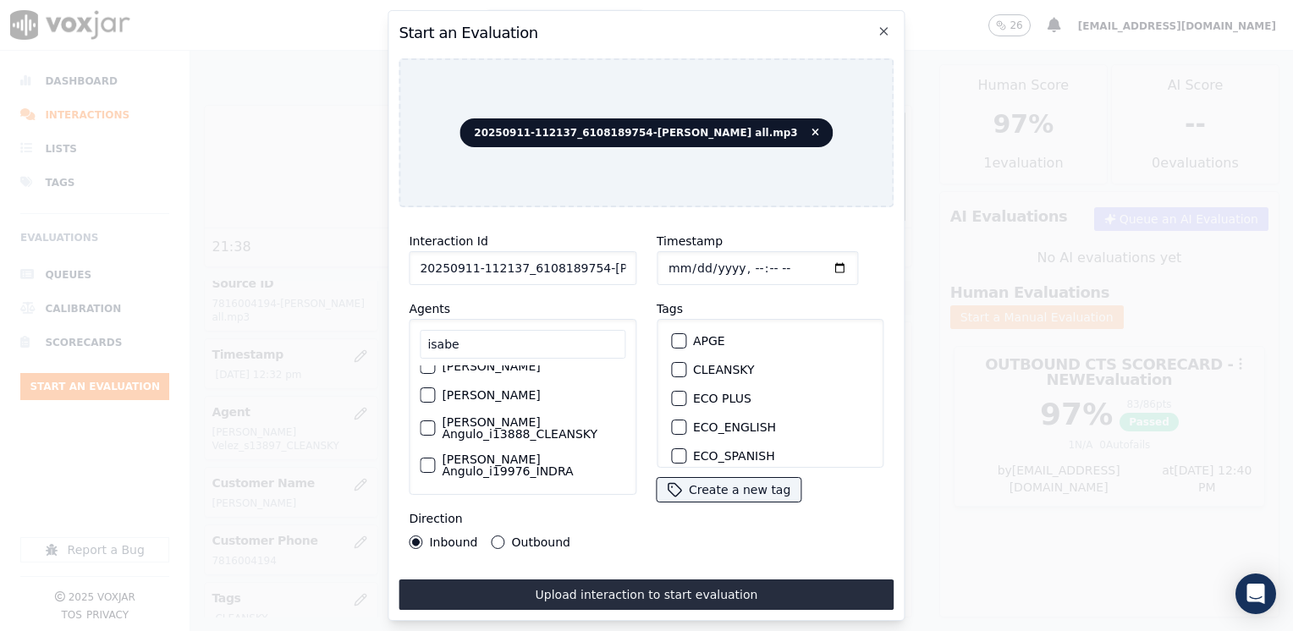
type input "isabe"
click at [535, 440] on label "[PERSON_NAME] Angulo_i13888_CLEANSKY" at bounding box center [534, 428] width 184 height 24
click at [435, 436] on button "[PERSON_NAME] Angulo_i13888_CLEANSKY" at bounding box center [427, 427] width 15 height 15
click at [674, 366] on div "button" at bounding box center [678, 370] width 12 height 12
click at [814, 262] on input "Timestamp" at bounding box center [756, 268] width 201 height 34
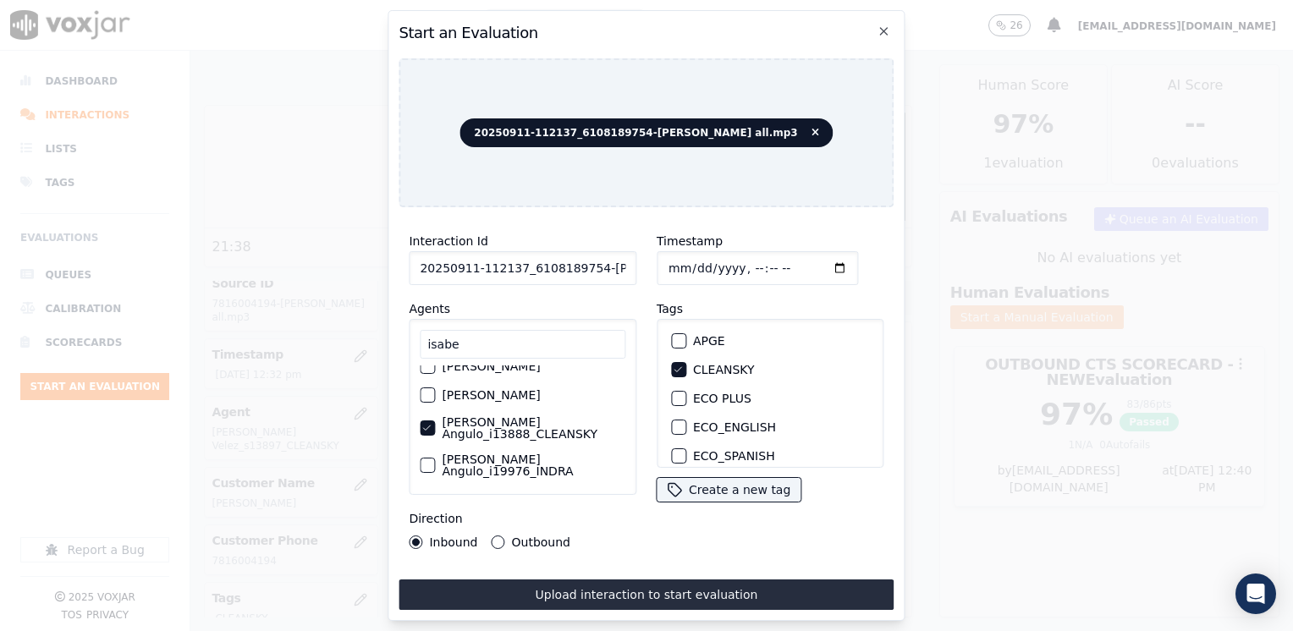
type input "[DATE]T12:41"
click at [491, 535] on button "Outbound" at bounding box center [498, 542] width 14 height 14
click at [413, 536] on button "Inbound" at bounding box center [416, 542] width 14 height 14
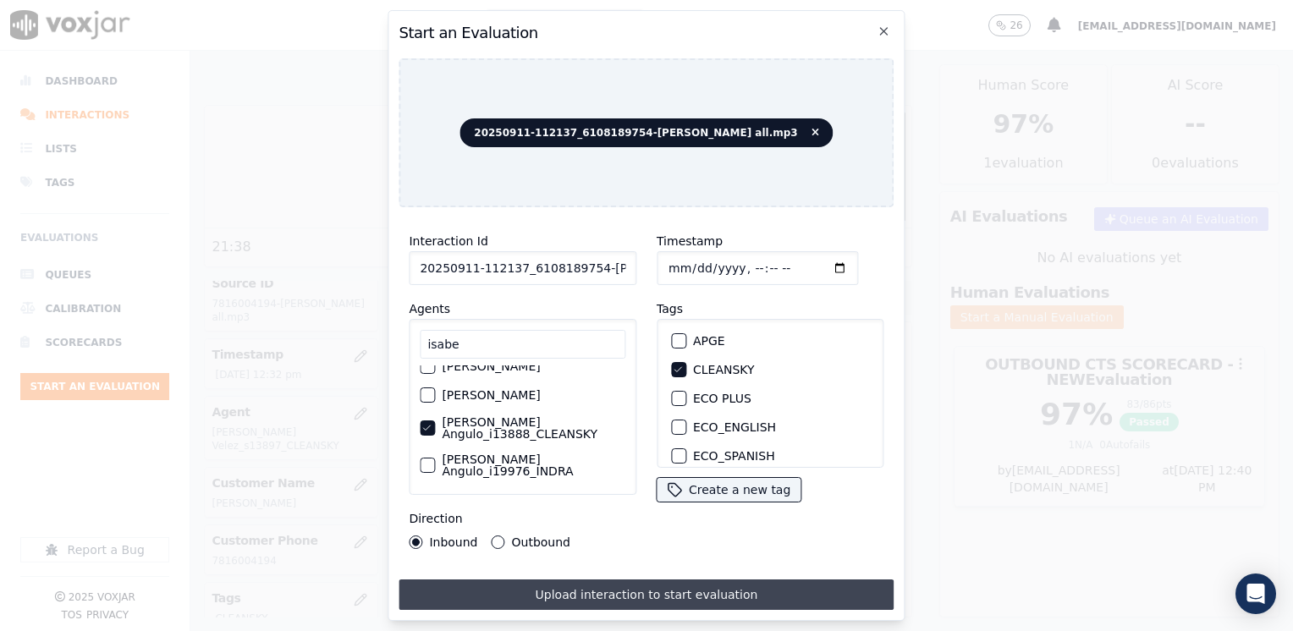
click at [675, 579] on button "Upload interaction to start evaluation" at bounding box center [645, 594] width 495 height 30
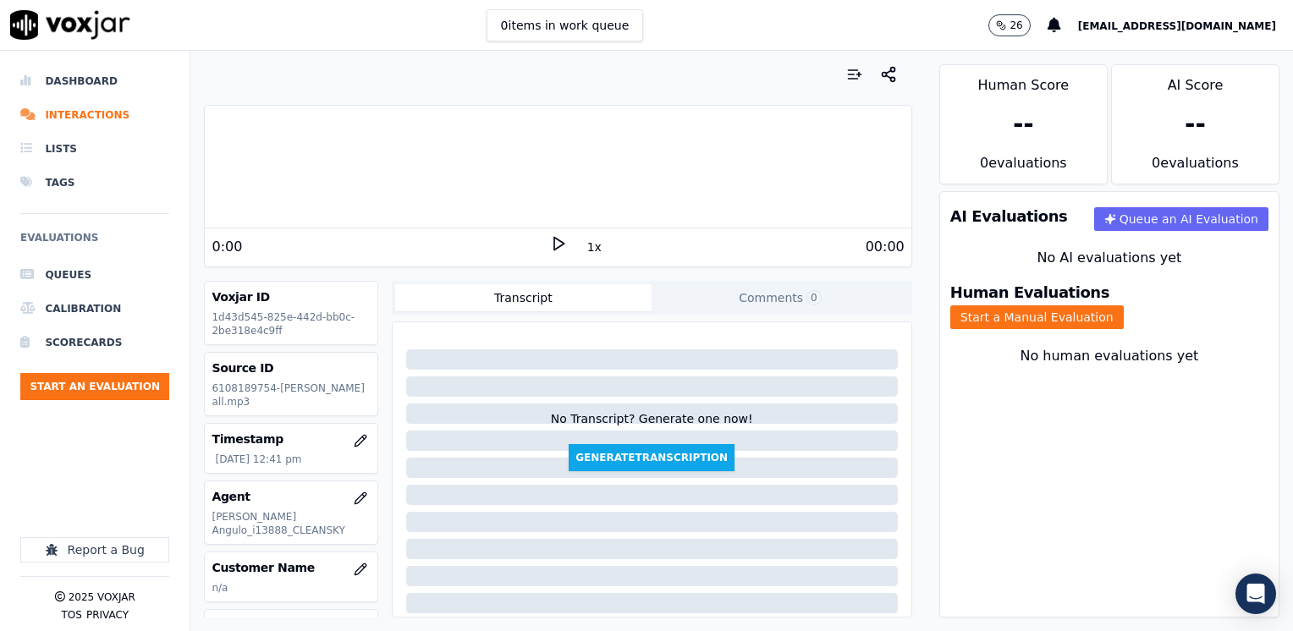
click at [447, 239] on div "0:00" at bounding box center [380, 247] width 338 height 20
click at [550, 239] on icon at bounding box center [558, 243] width 17 height 17
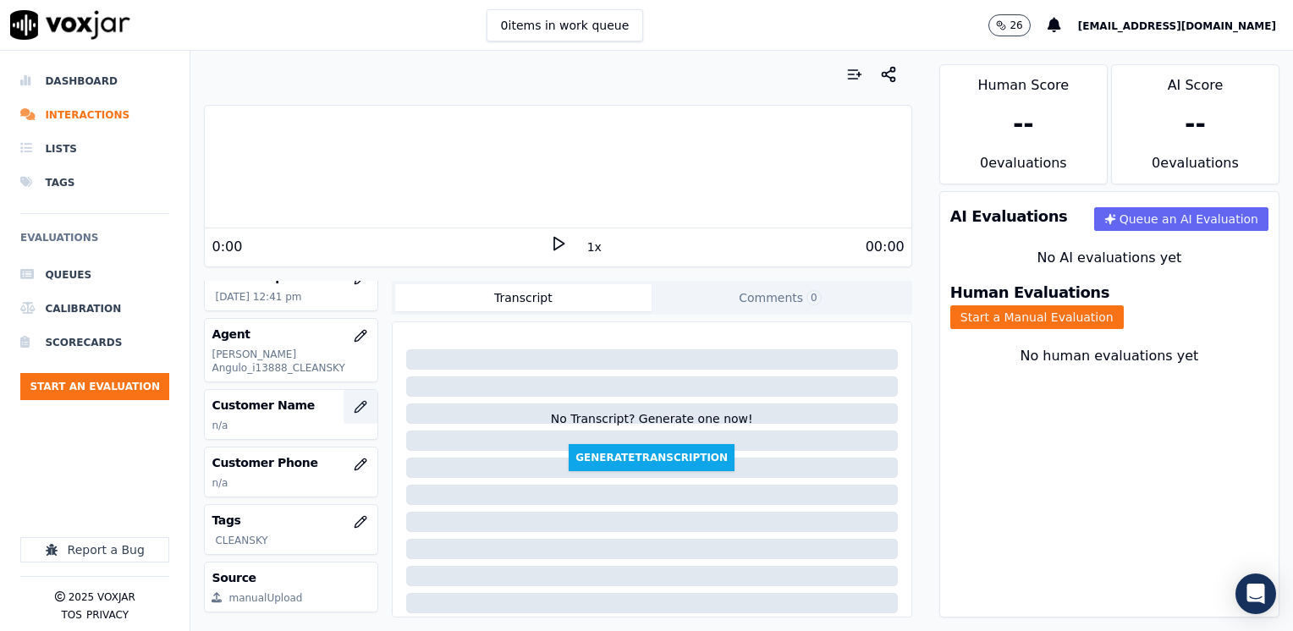
scroll to position [169, 0]
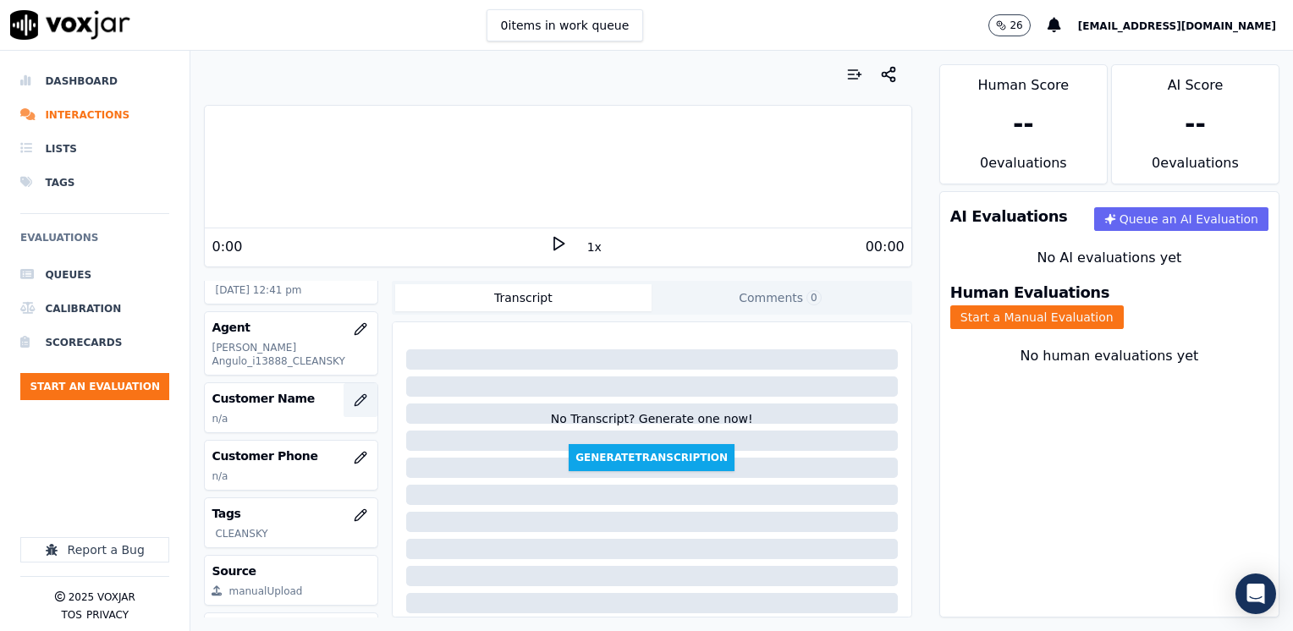
click at [354, 393] on icon "button" at bounding box center [361, 400] width 14 height 14
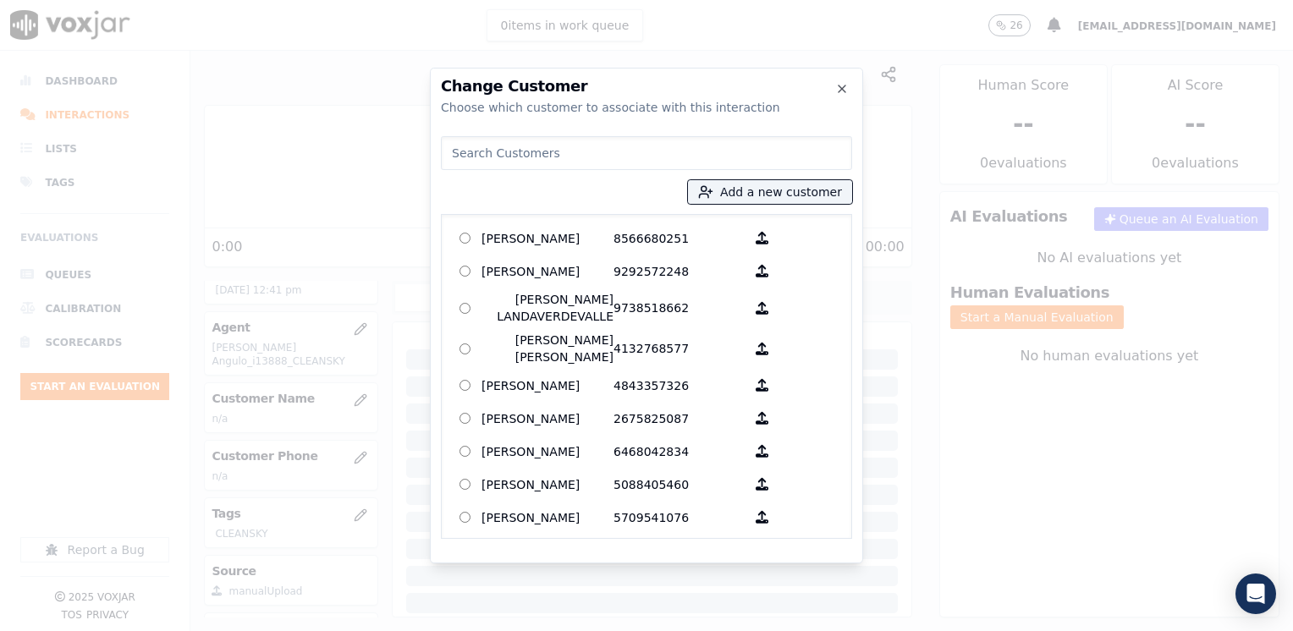
click at [642, 154] on input at bounding box center [646, 153] width 411 height 34
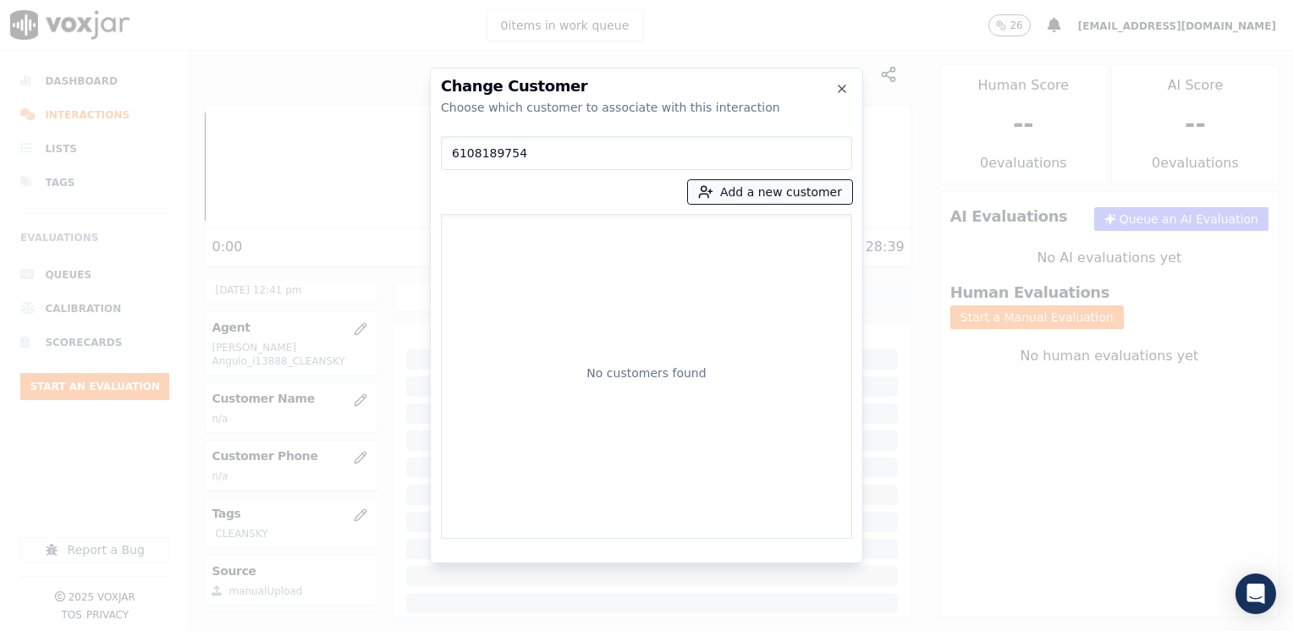
type input "6108189754"
click at [779, 191] on button "Add a new customer" at bounding box center [770, 192] width 164 height 24
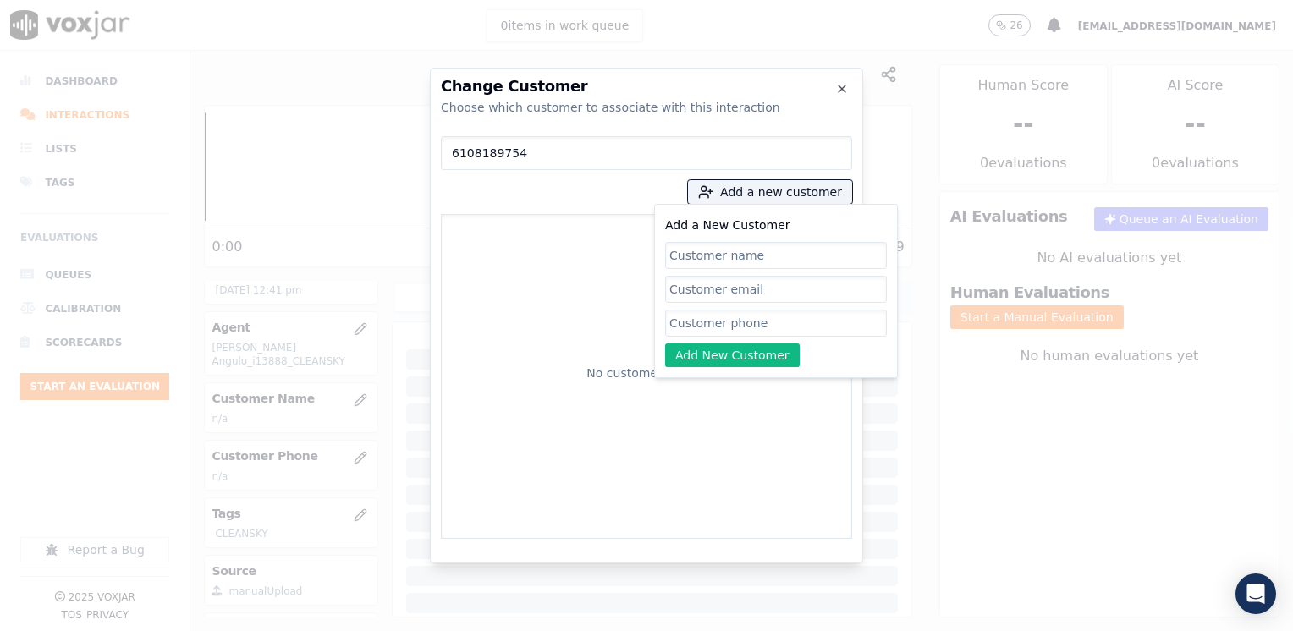
click at [805, 332] on input "Add a New Customer" at bounding box center [776, 323] width 222 height 27
paste input "6108189754"
type input "6108189754"
click at [751, 251] on input "Add a New Customer" at bounding box center [776, 255] width 222 height 27
paste input "[PERSON_NAME] [PERSON_NAME]"
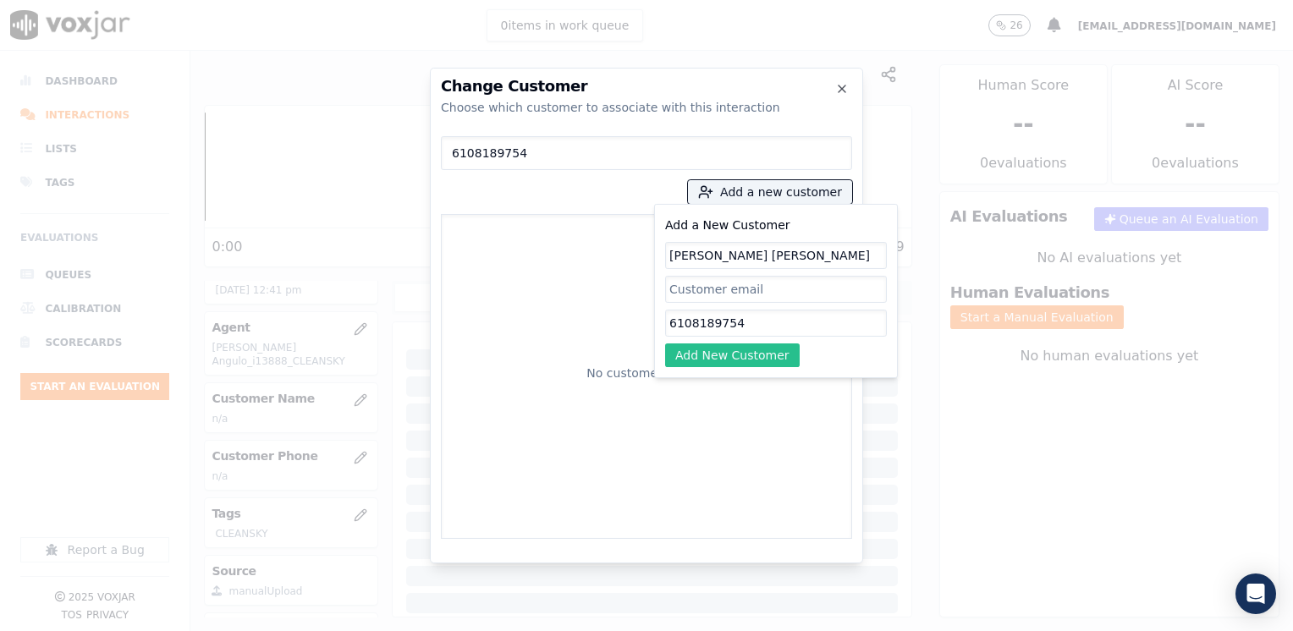
type input "[PERSON_NAME] [PERSON_NAME]"
click at [751, 354] on button "Add New Customer" at bounding box center [732, 355] width 135 height 24
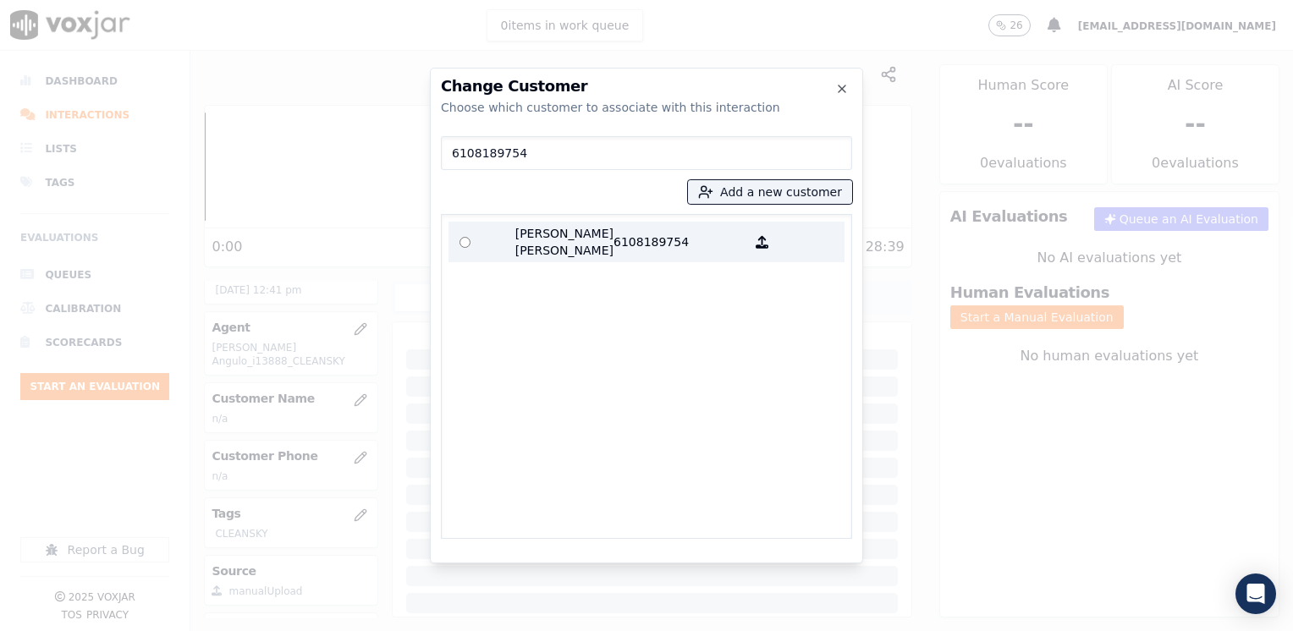
click at [656, 231] on p "6108189754" at bounding box center [679, 242] width 132 height 34
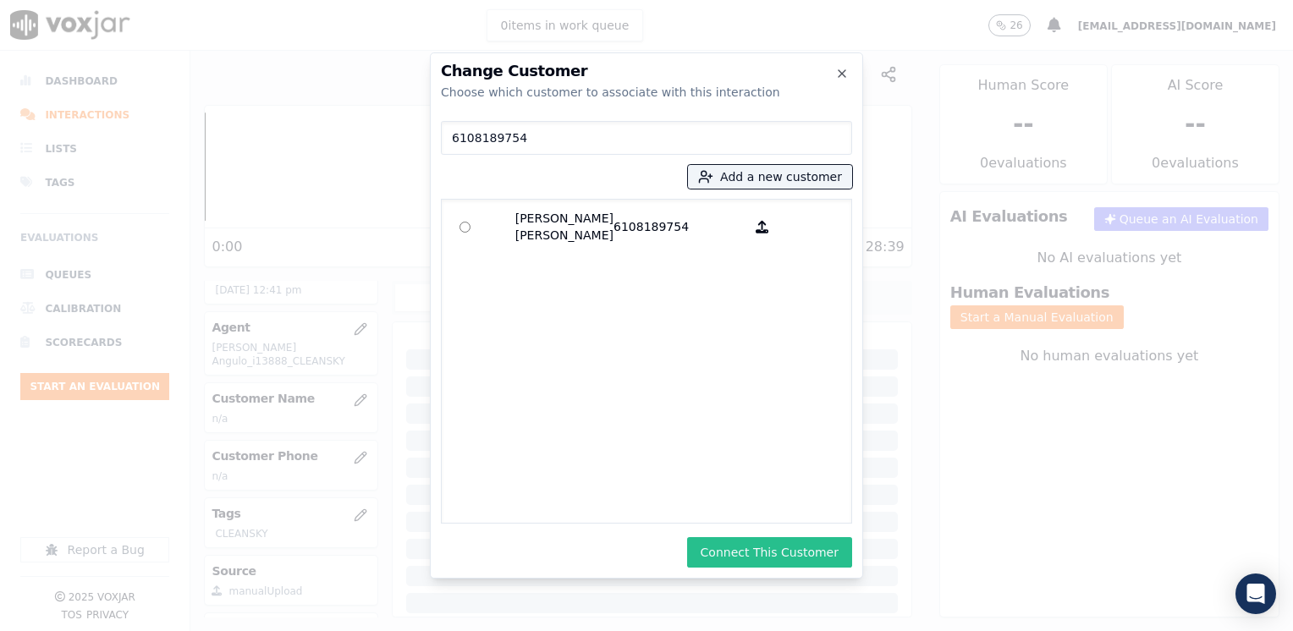
click at [824, 553] on button "Connect This Customer" at bounding box center [769, 552] width 165 height 30
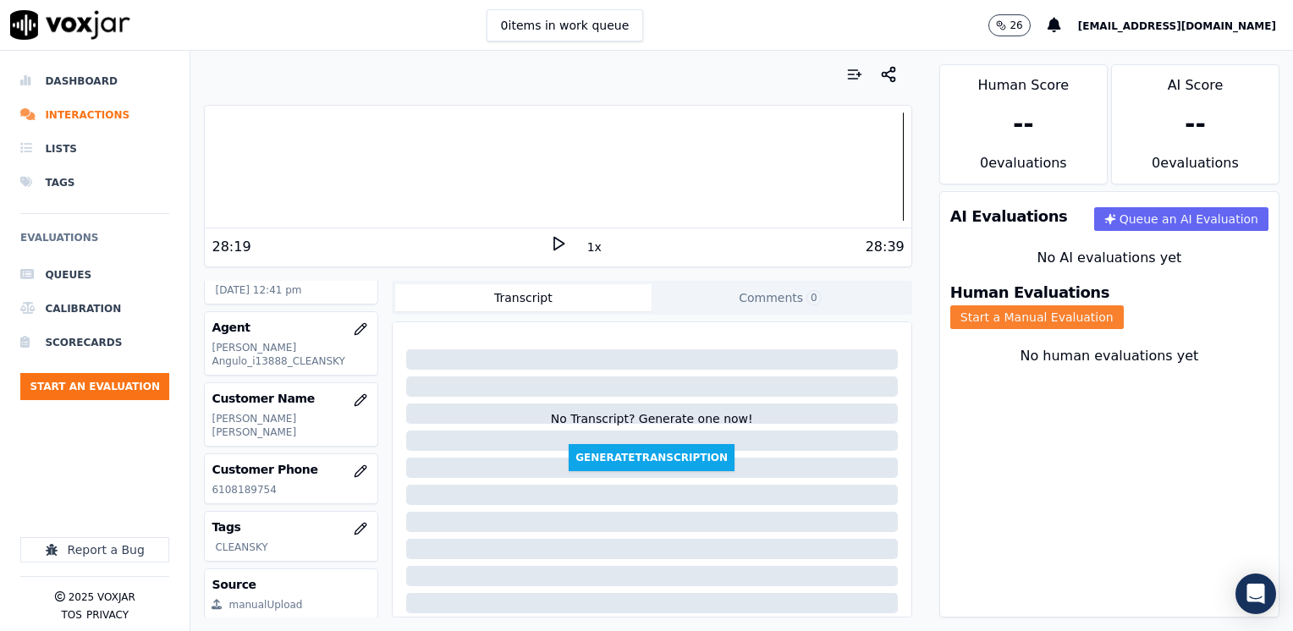
click at [1123, 305] on button "Start a Manual Evaluation" at bounding box center [1036, 317] width 173 height 24
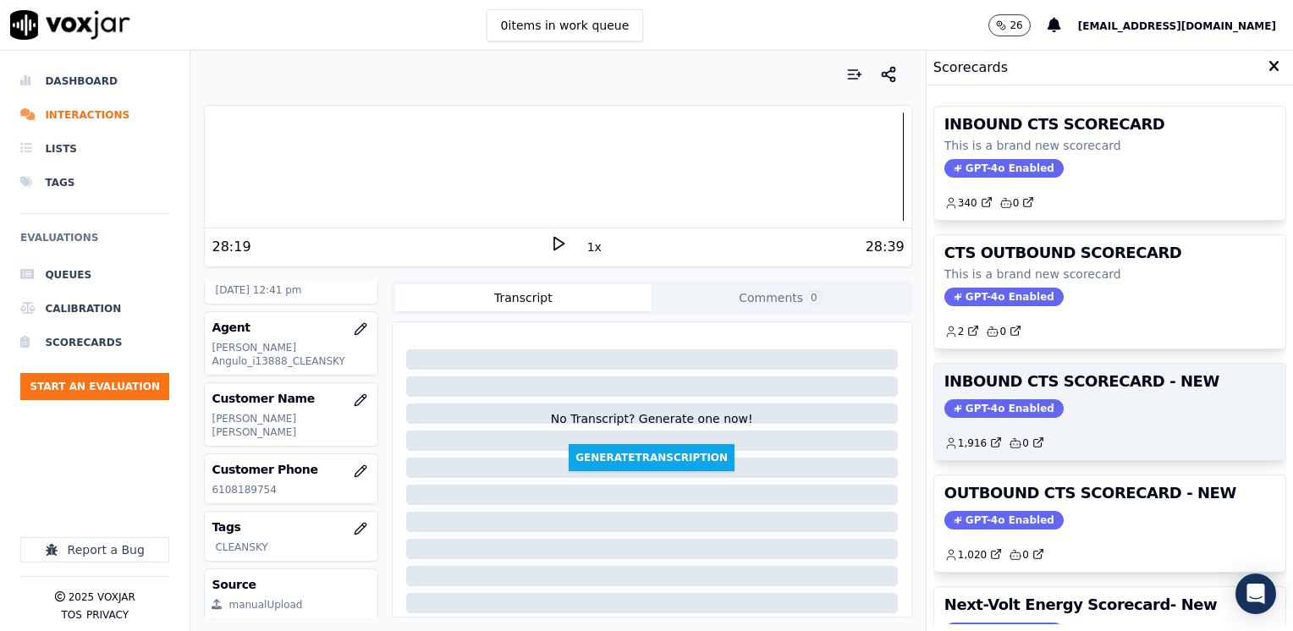
click at [993, 404] on span "GPT-4o Enabled" at bounding box center [1003, 408] width 119 height 19
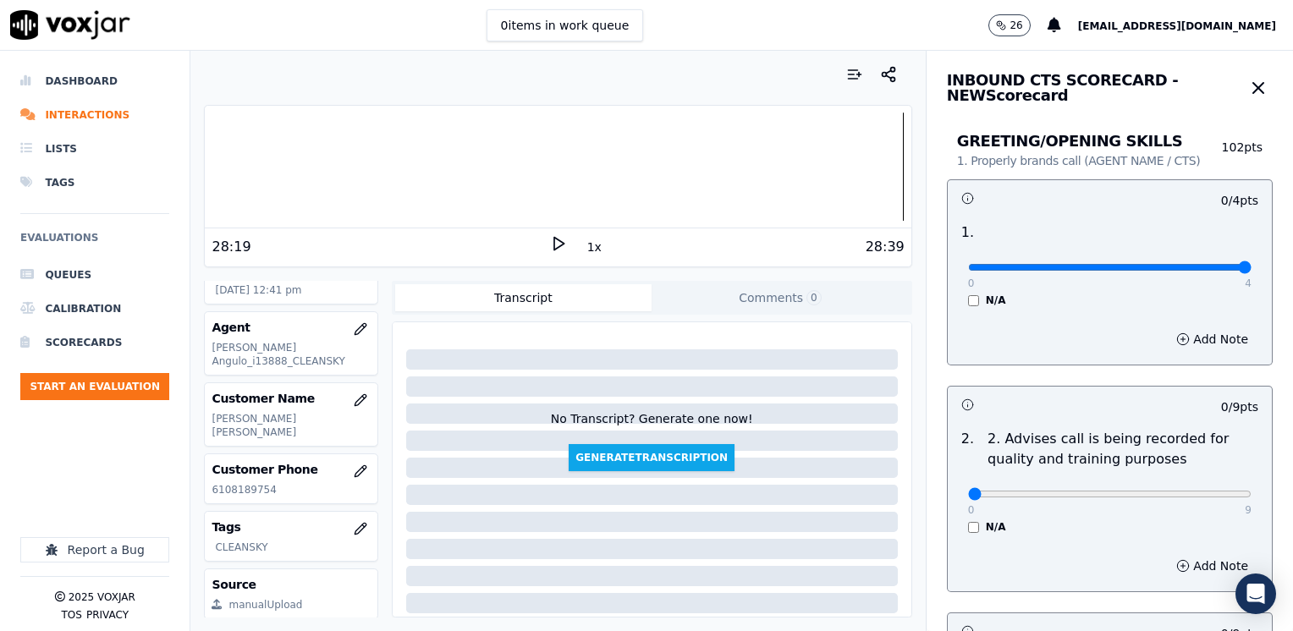
drag, startPoint x: 961, startPoint y: 266, endPoint x: 1295, endPoint y: 282, distance: 334.5
type input "4"
click at [1251, 271] on input "range" at bounding box center [1109, 267] width 283 height 7
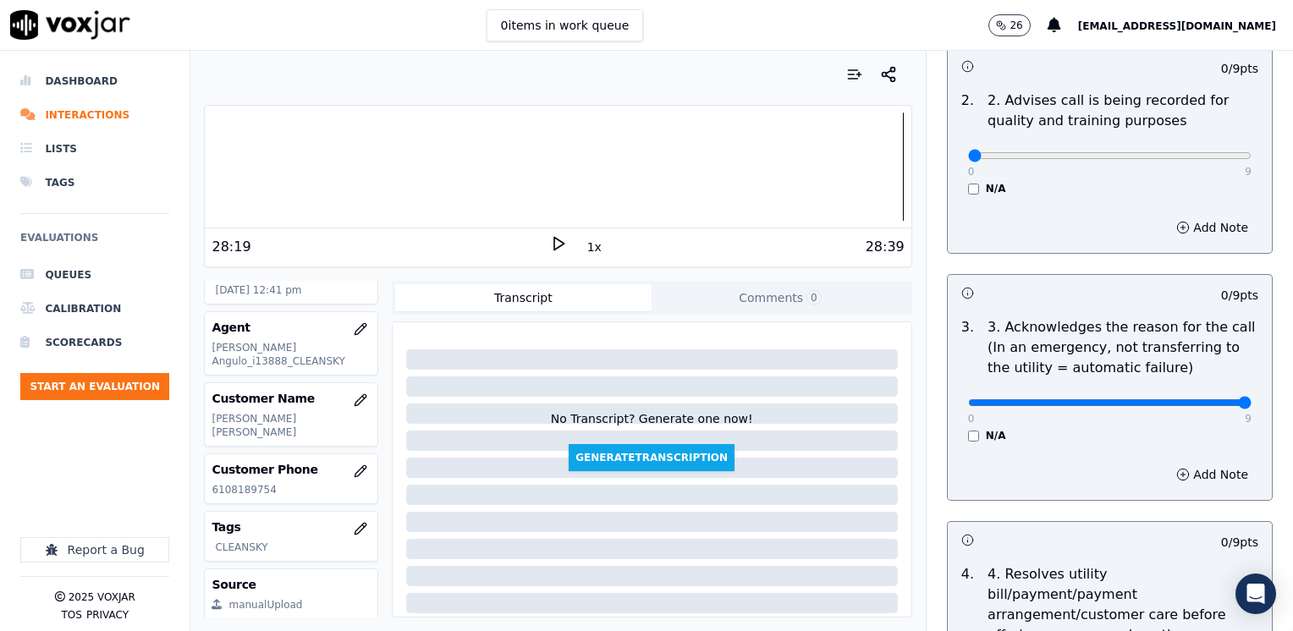
drag, startPoint x: 958, startPoint y: 401, endPoint x: 1295, endPoint y: 423, distance: 338.2
type input "9"
click at [1251, 406] on input "range" at bounding box center [1109, 402] width 283 height 7
click at [1187, 473] on button "Add Note" at bounding box center [1212, 475] width 92 height 24
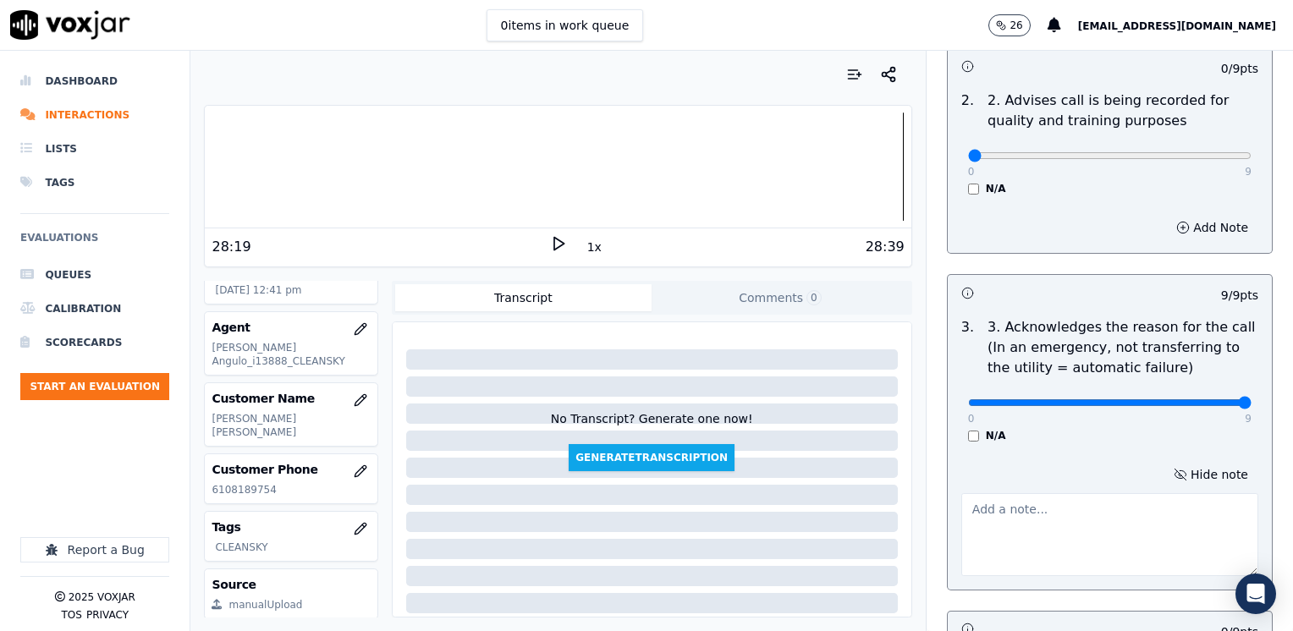
click at [1019, 523] on textarea at bounding box center [1109, 534] width 297 height 83
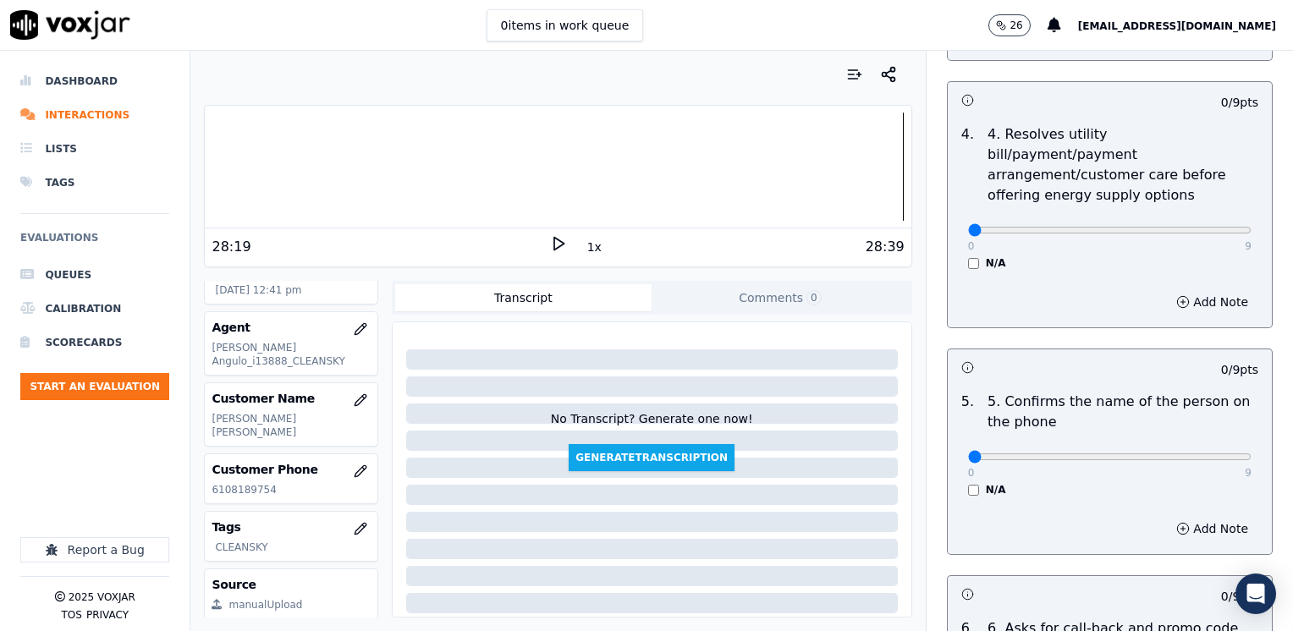
scroll to position [1015, 0]
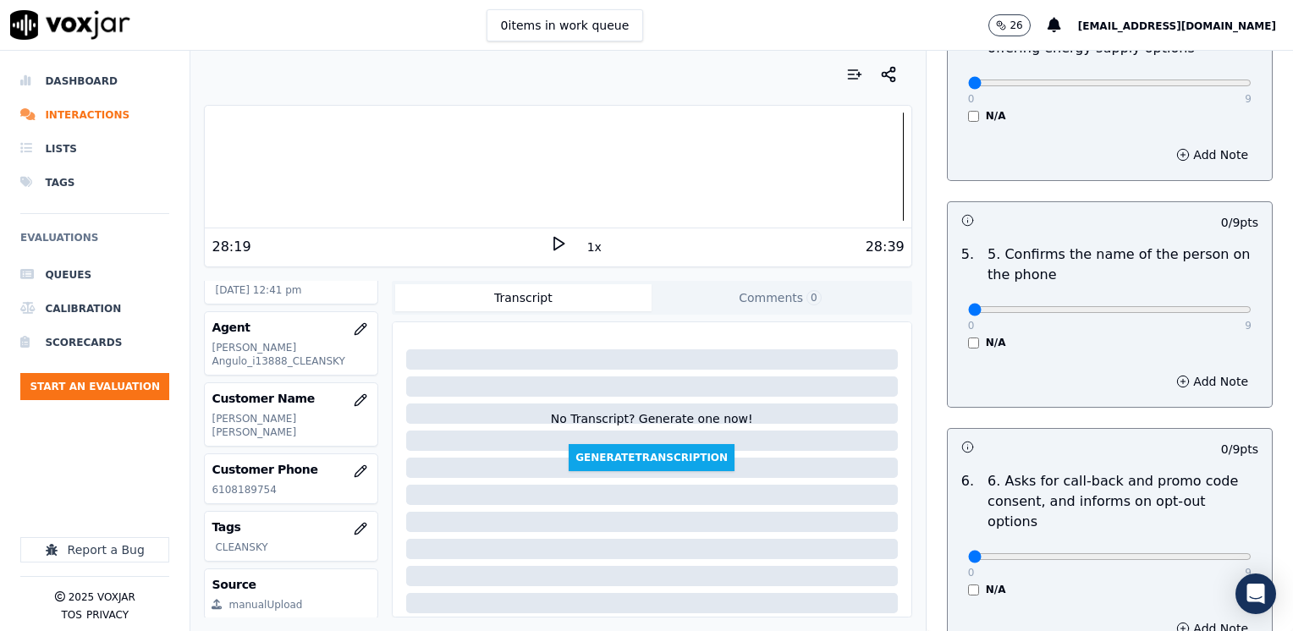
type textarea "Cx states every year he receives application forms to fill in to apply to LIHEA…"
drag, startPoint x: 955, startPoint y: 289, endPoint x: 1295, endPoint y: 321, distance: 341.6
type input "9"
click at [1251, 313] on input "range" at bounding box center [1109, 309] width 283 height 7
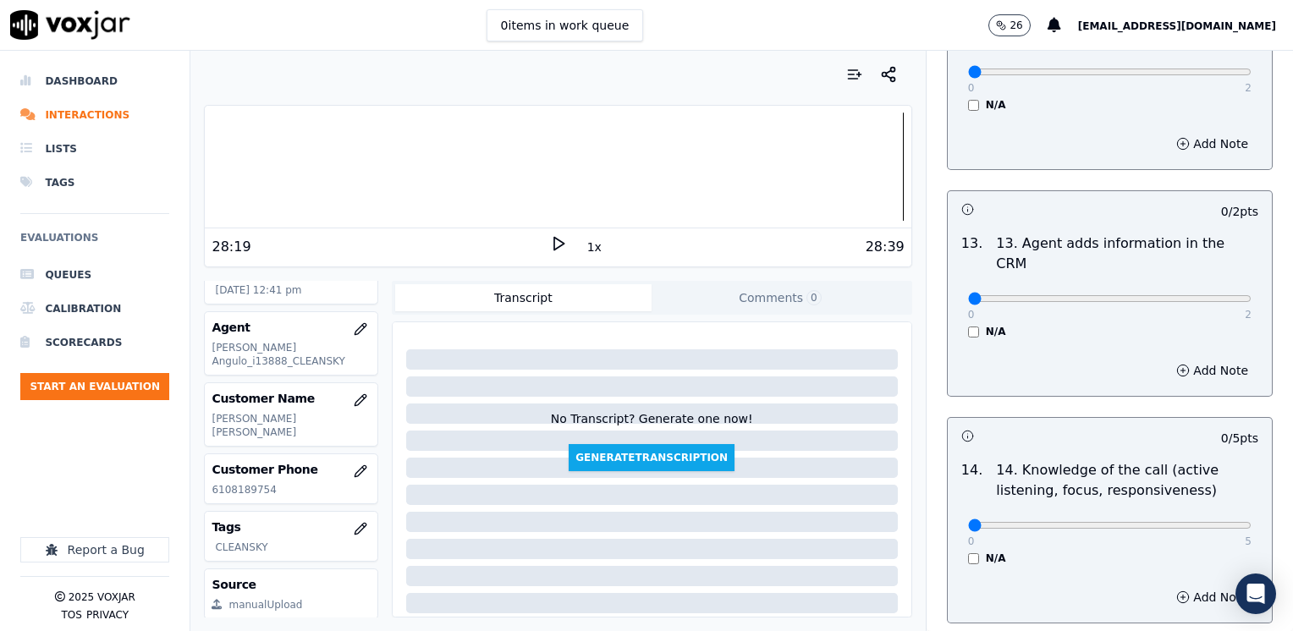
scroll to position [2926, 0]
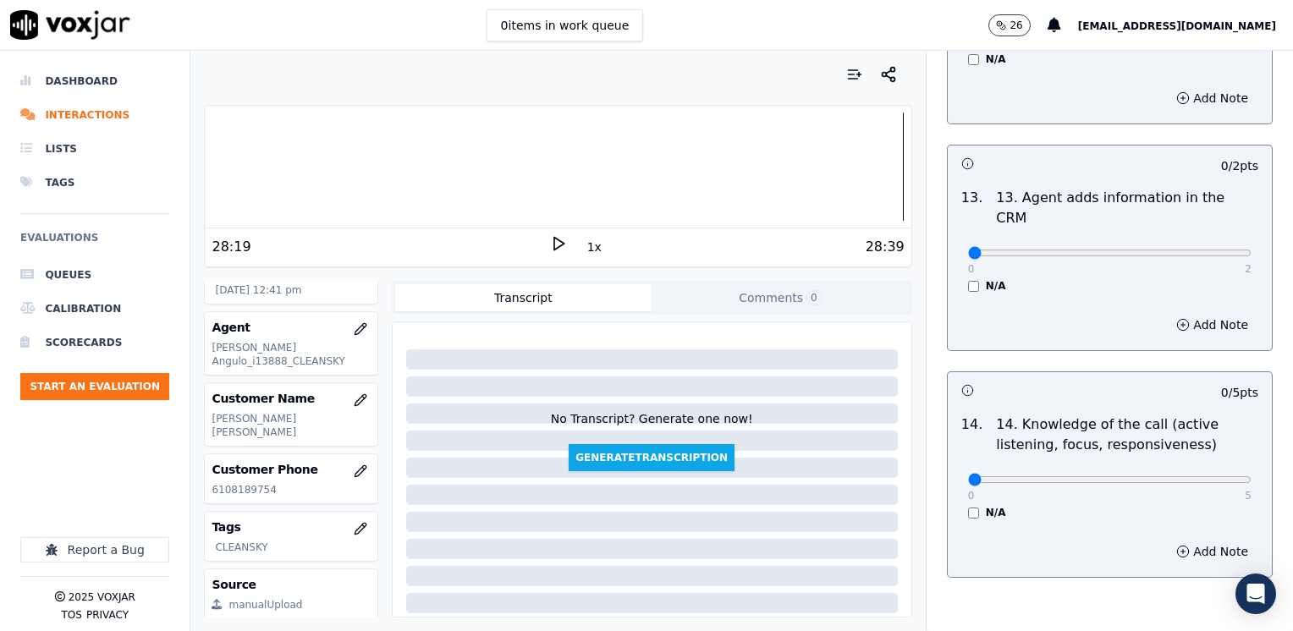
click at [968, 476] on input "range" at bounding box center [1109, 479] width 283 height 7
drag, startPoint x: 953, startPoint y: 395, endPoint x: 1295, endPoint y: 386, distance: 341.9
type input "5"
click at [1251, 476] on input "range" at bounding box center [1109, 479] width 283 height 7
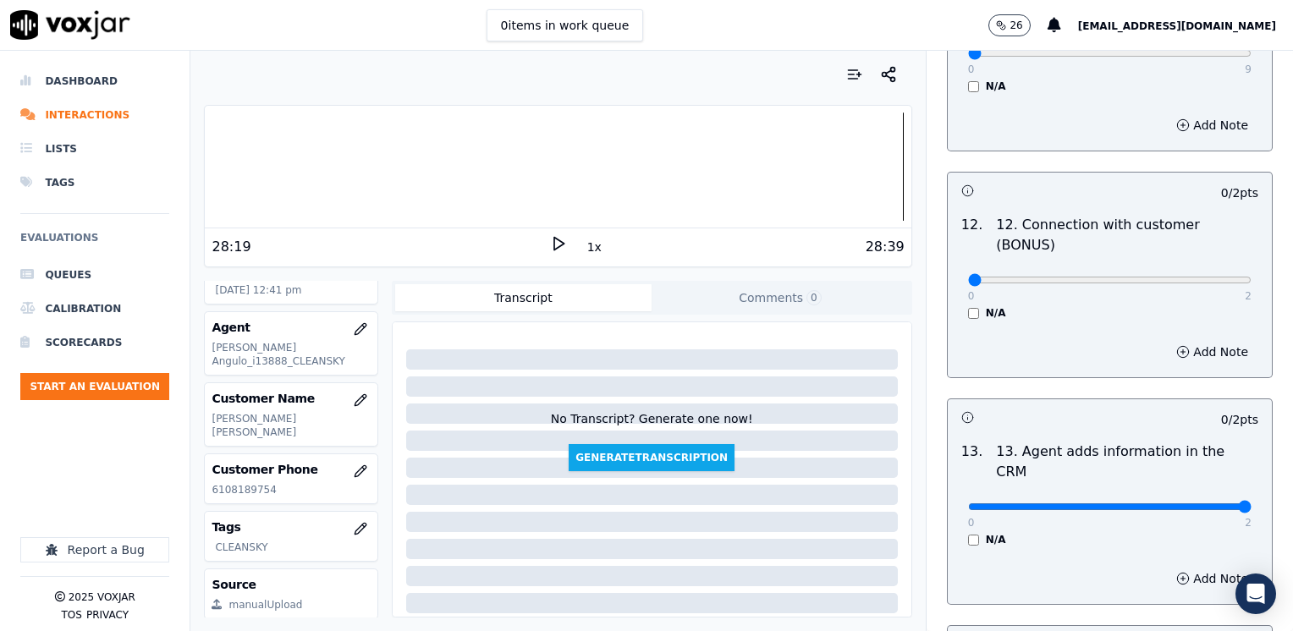
drag, startPoint x: 1007, startPoint y: 418, endPoint x: 1295, endPoint y: 418, distance: 288.5
type input "2"
click at [1251, 503] on input "range" at bounding box center [1109, 506] width 283 height 7
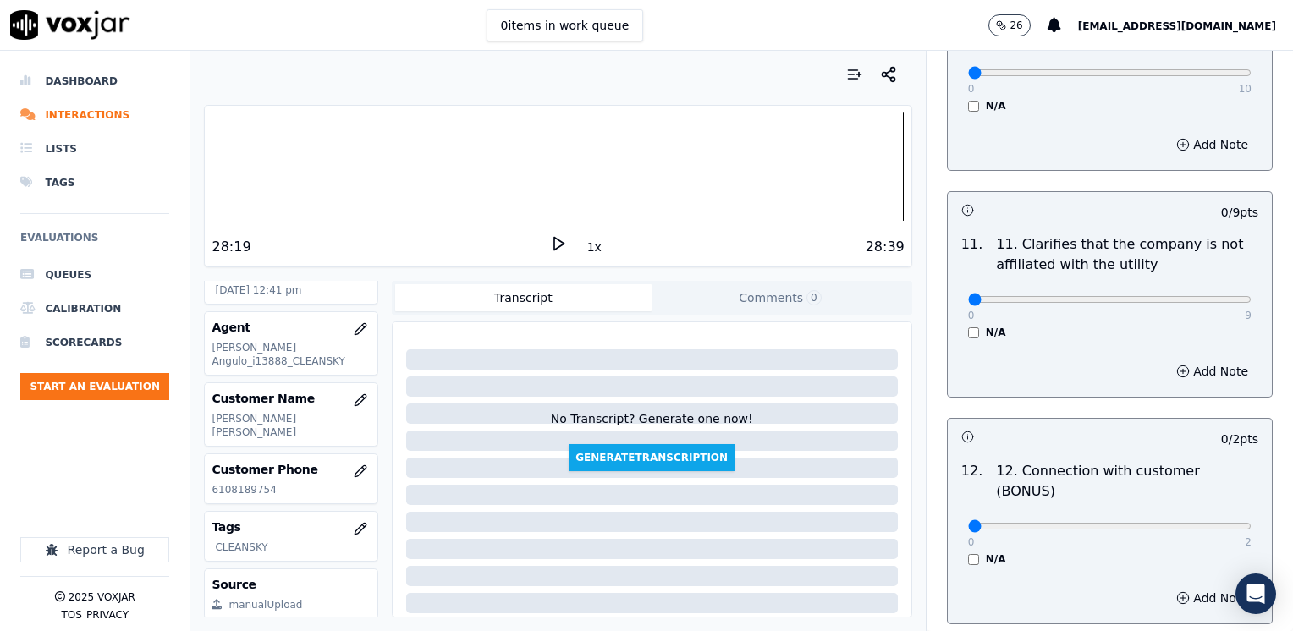
scroll to position [2418, 0]
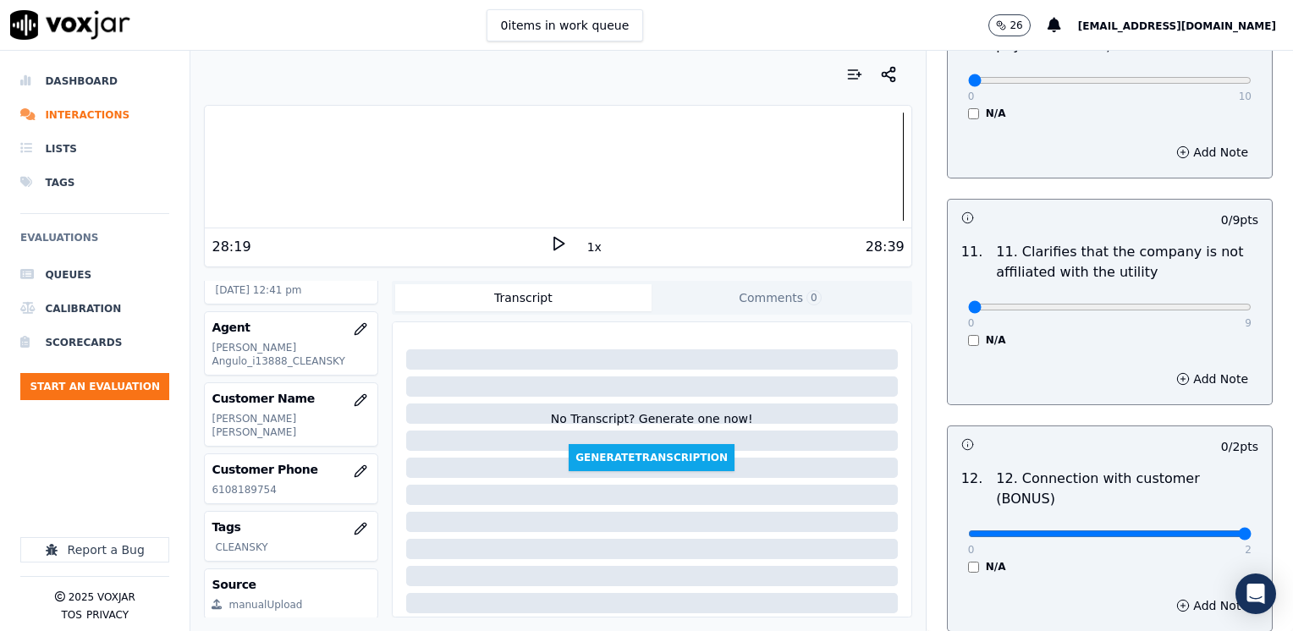
drag, startPoint x: 958, startPoint y: 468, endPoint x: 1295, endPoint y: 428, distance: 339.9
type input "2"
click at [1251, 530] on input "range" at bounding box center [1109, 533] width 283 height 7
drag, startPoint x: 956, startPoint y: 263, endPoint x: 1295, endPoint y: 264, distance: 339.2
type input "9"
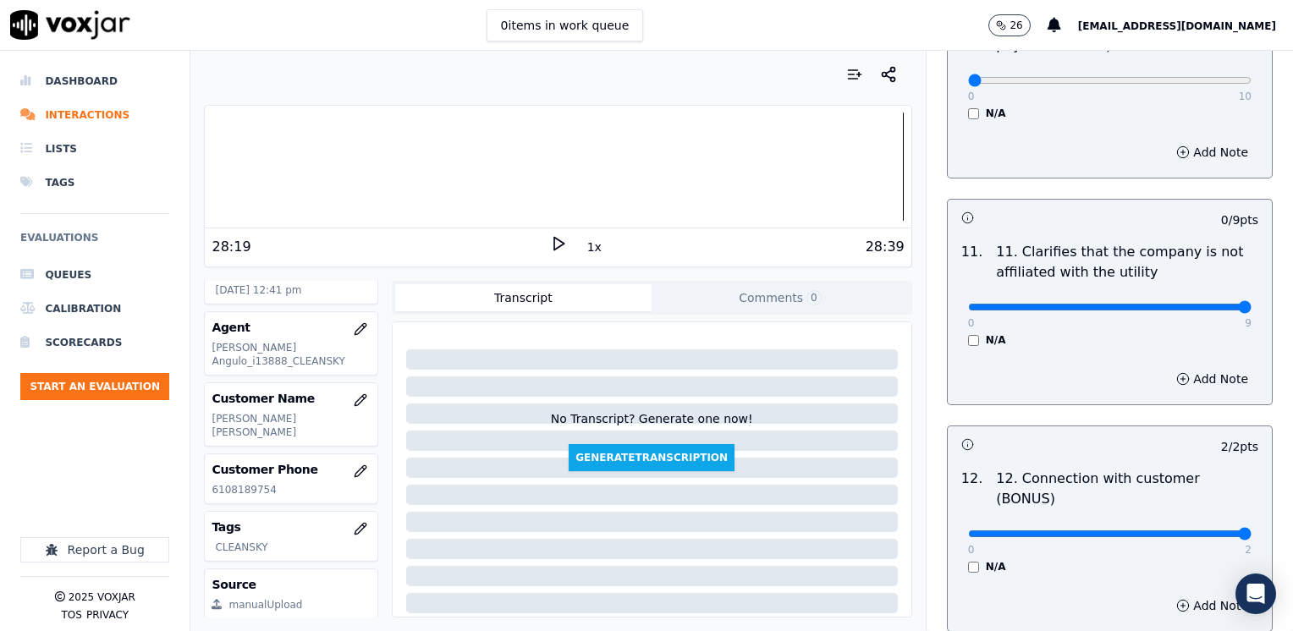
click at [1251, 304] on input "range" at bounding box center [1109, 307] width 283 height 7
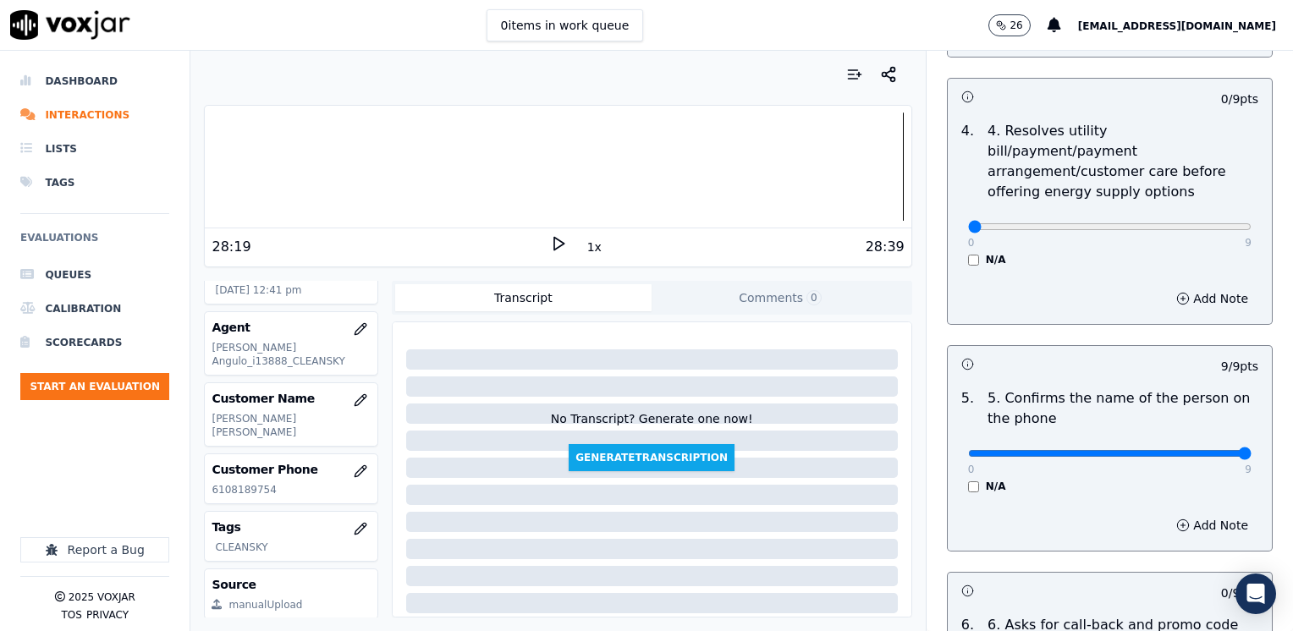
scroll to position [727, 0]
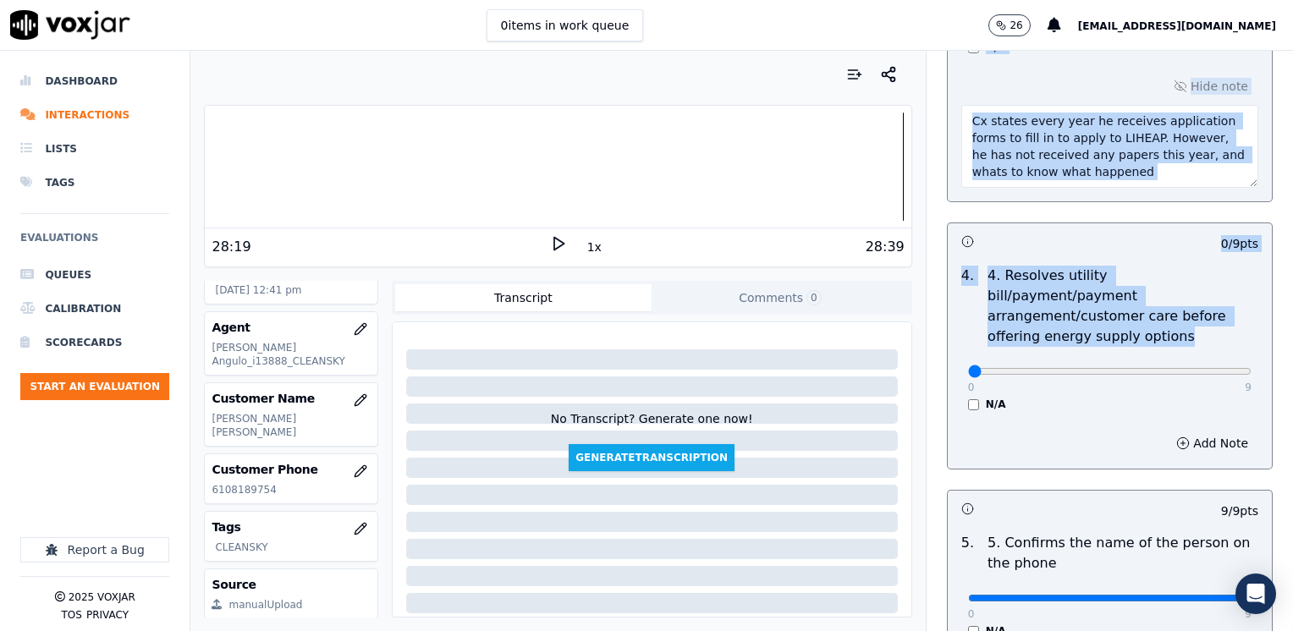
drag, startPoint x: 947, startPoint y: 349, endPoint x: 1295, endPoint y: 352, distance: 347.7
click at [1292, 352] on html "0 items in work queue 26 [EMAIL_ADDRESS][DOMAIN_NAME] Dashboard Interactions Li…" at bounding box center [646, 315] width 1293 height 631
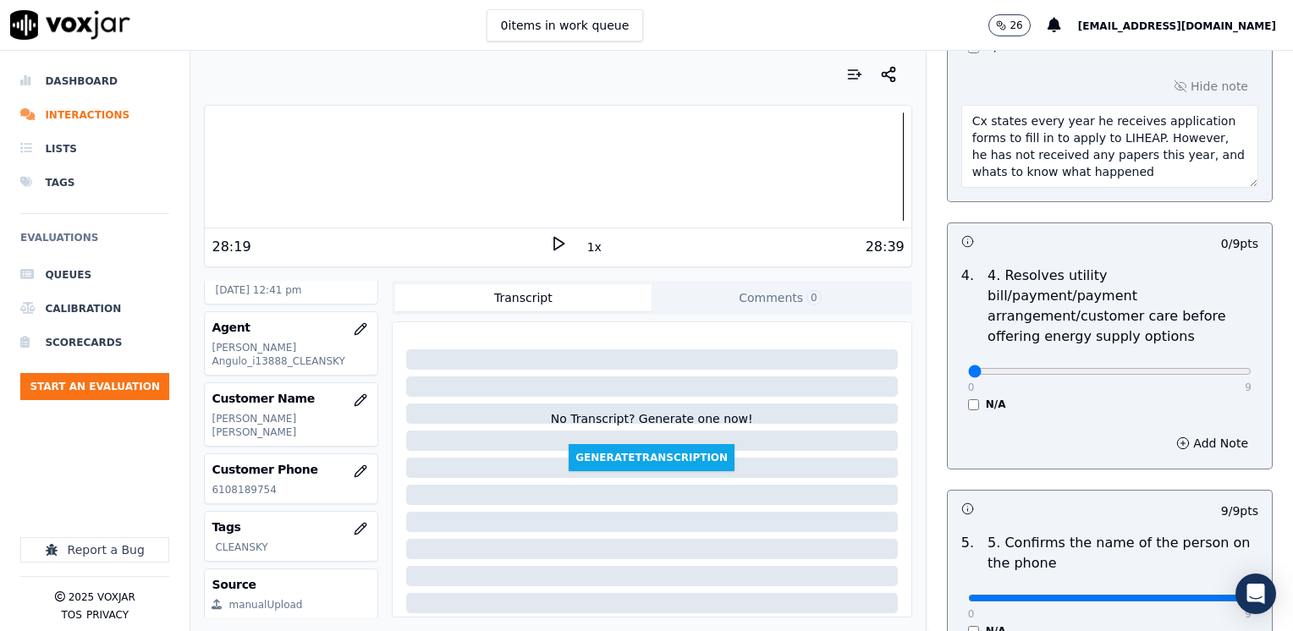
drag, startPoint x: 1292, startPoint y: 352, endPoint x: 1096, endPoint y: 371, distance: 196.4
click at [1103, 371] on div "0 9 N/A" at bounding box center [1109, 379] width 310 height 64
drag, startPoint x: 954, startPoint y: 352, endPoint x: 1295, endPoint y: 317, distance: 342.7
type input "9"
click at [1251, 368] on input "range" at bounding box center [1109, 371] width 283 height 7
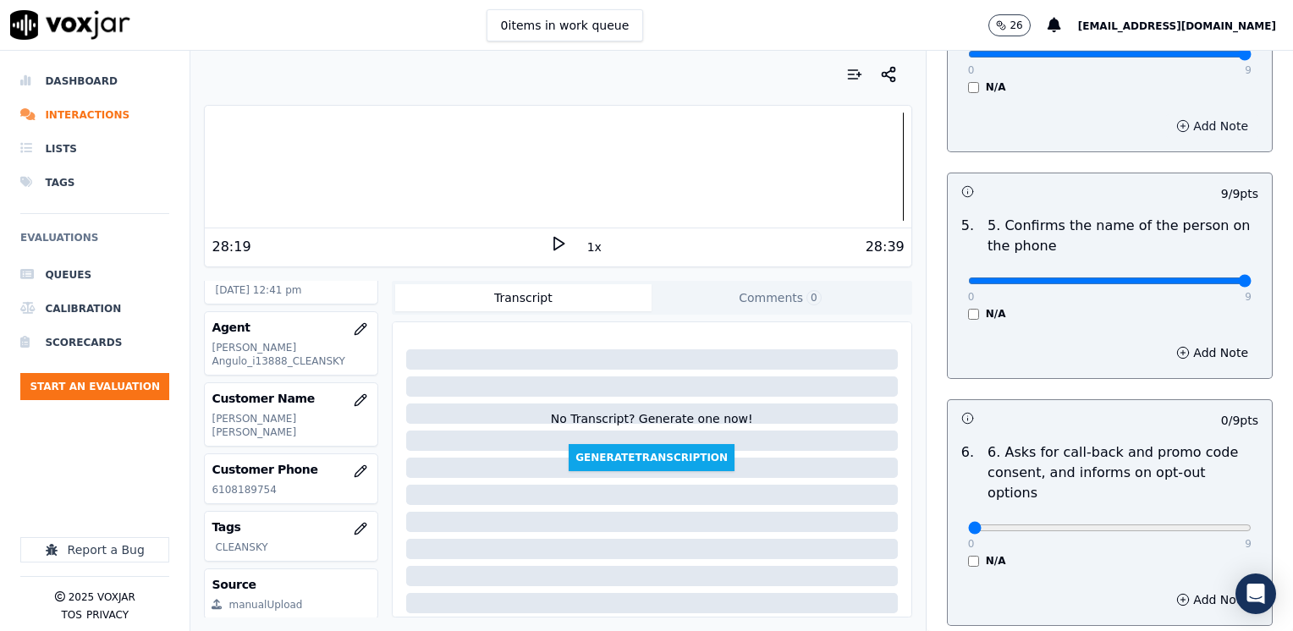
scroll to position [1150, 0]
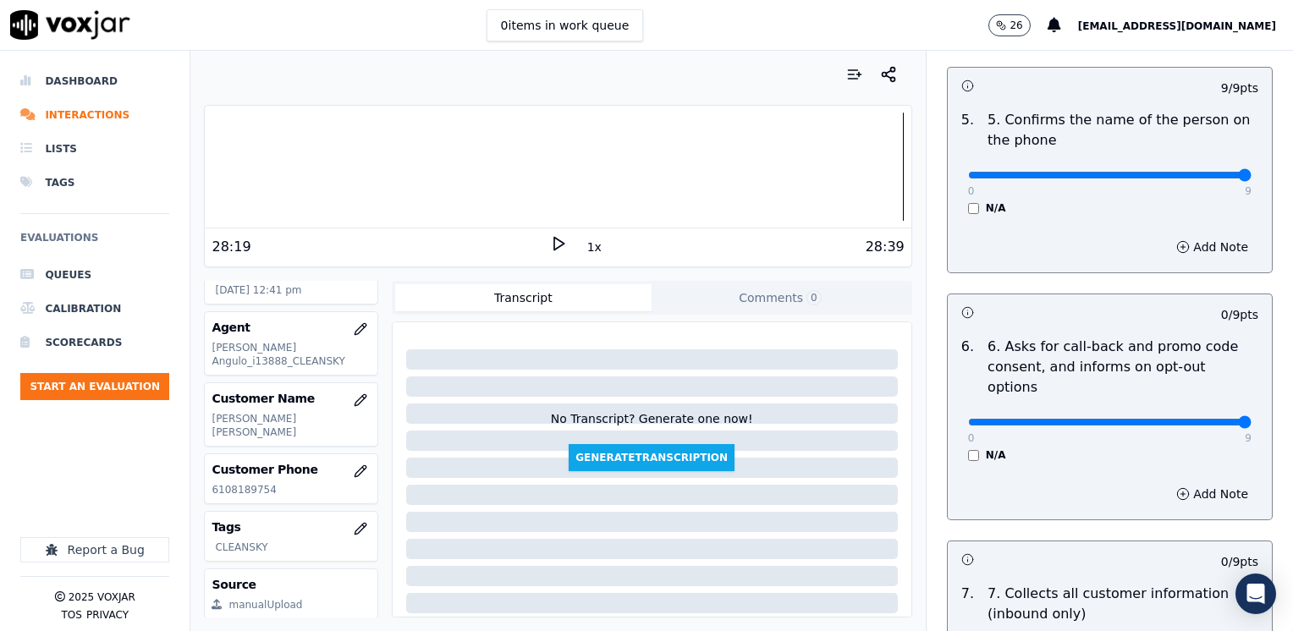
drag, startPoint x: 954, startPoint y: 381, endPoint x: 1295, endPoint y: 379, distance: 340.9
type input "9"
click at [1251, 419] on input "range" at bounding box center [1109, 422] width 283 height 7
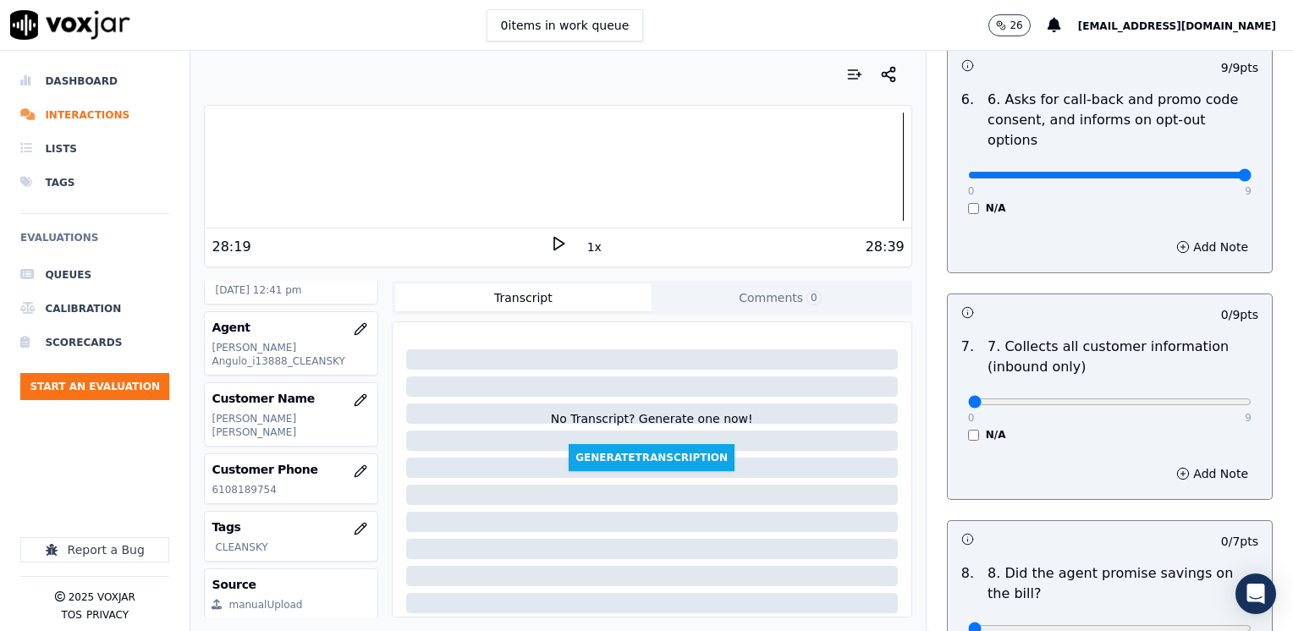
scroll to position [1403, 0]
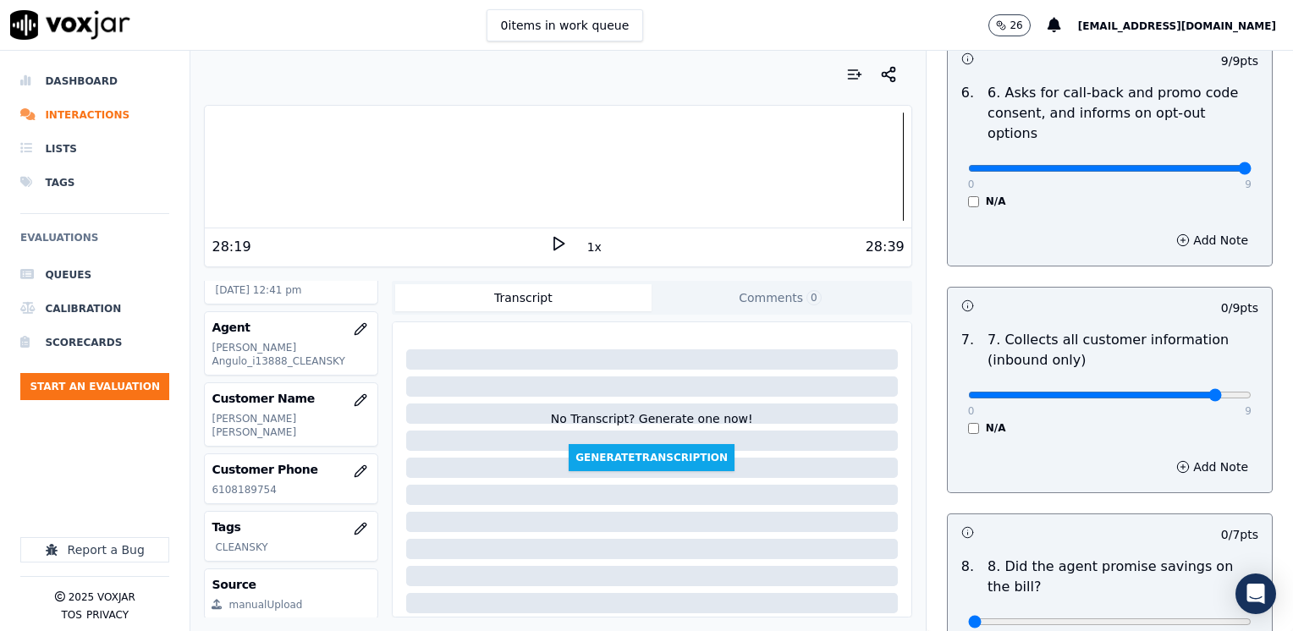
type input "8"
click at [1183, 392] on input "range" at bounding box center [1109, 395] width 283 height 7
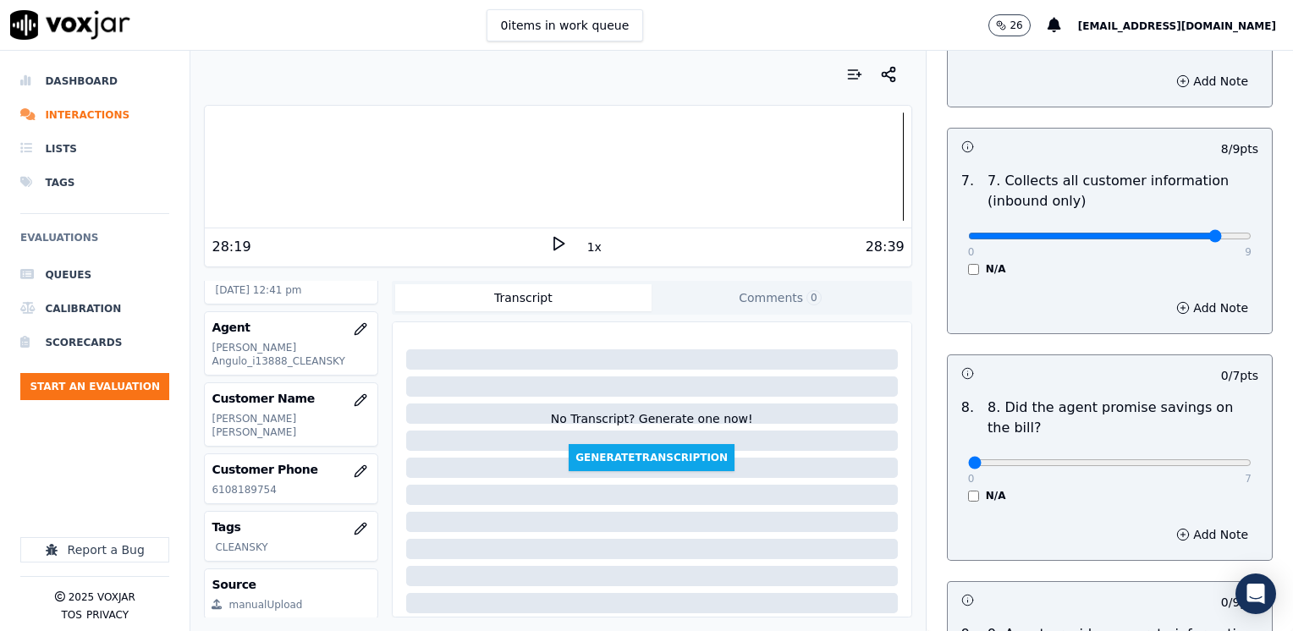
scroll to position [1573, 0]
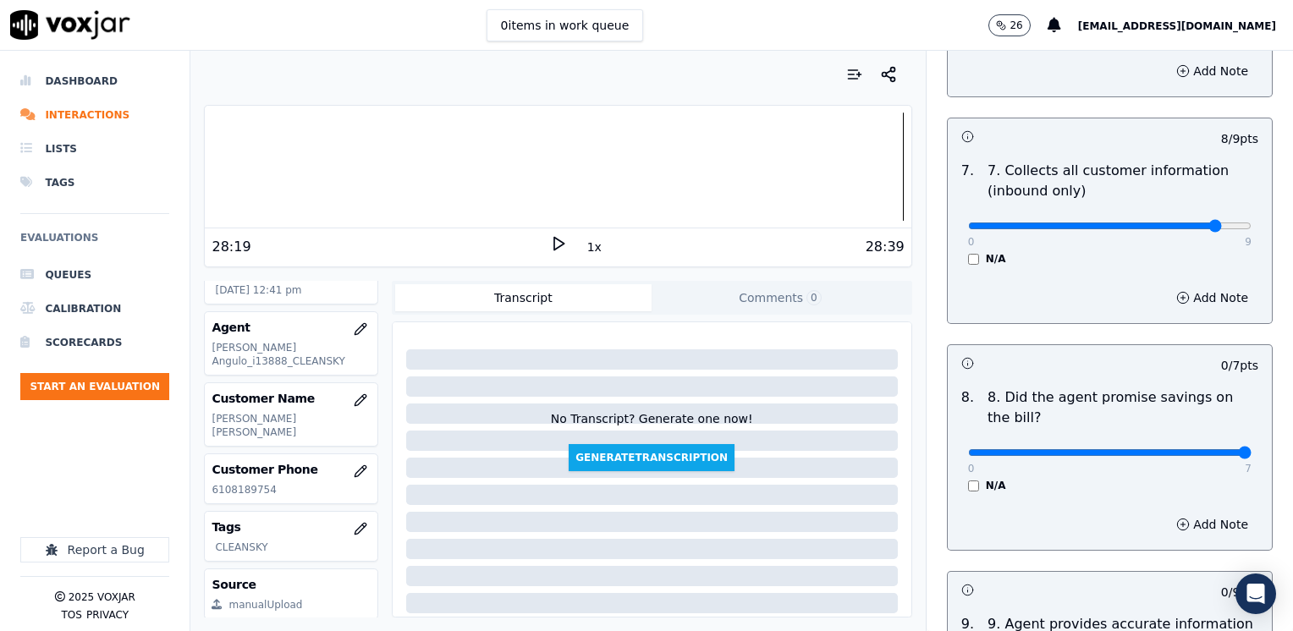
drag, startPoint x: 955, startPoint y: 413, endPoint x: 1295, endPoint y: 407, distance: 340.1
type input "7"
click at [1251, 449] on input "range" at bounding box center [1109, 452] width 283 height 7
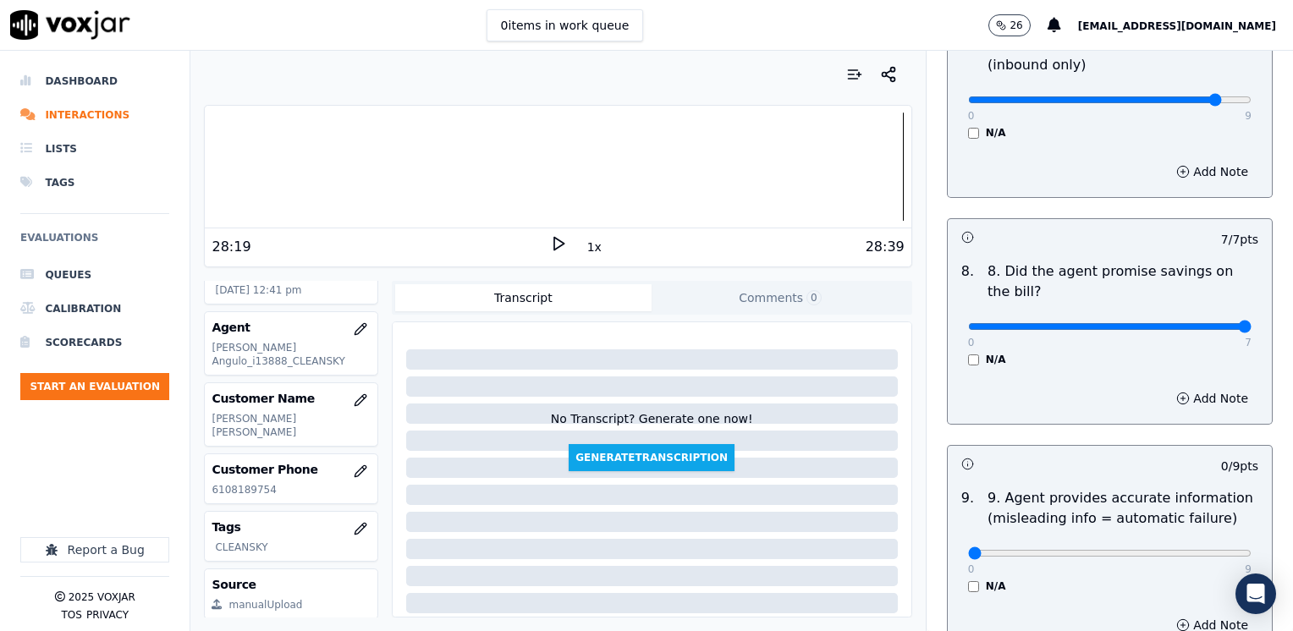
scroll to position [1826, 0]
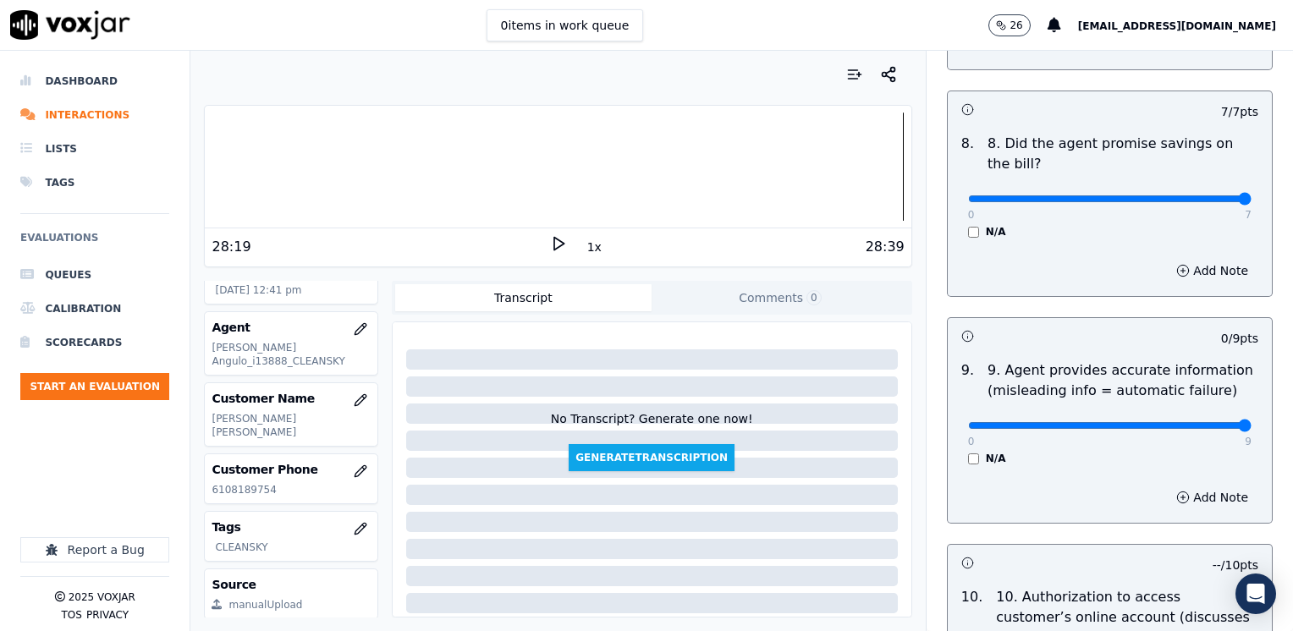
drag, startPoint x: 955, startPoint y: 379, endPoint x: 1292, endPoint y: 418, distance: 338.9
type input "9"
click at [1251, 422] on input "range" at bounding box center [1109, 425] width 283 height 7
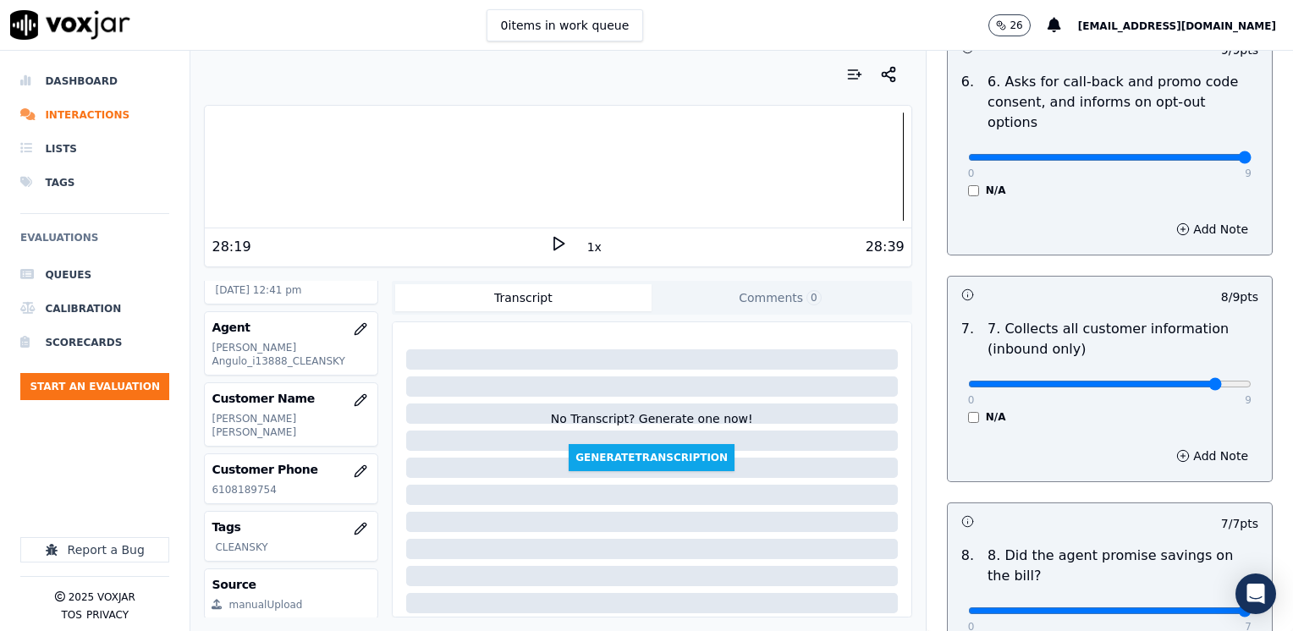
scroll to position [1403, 0]
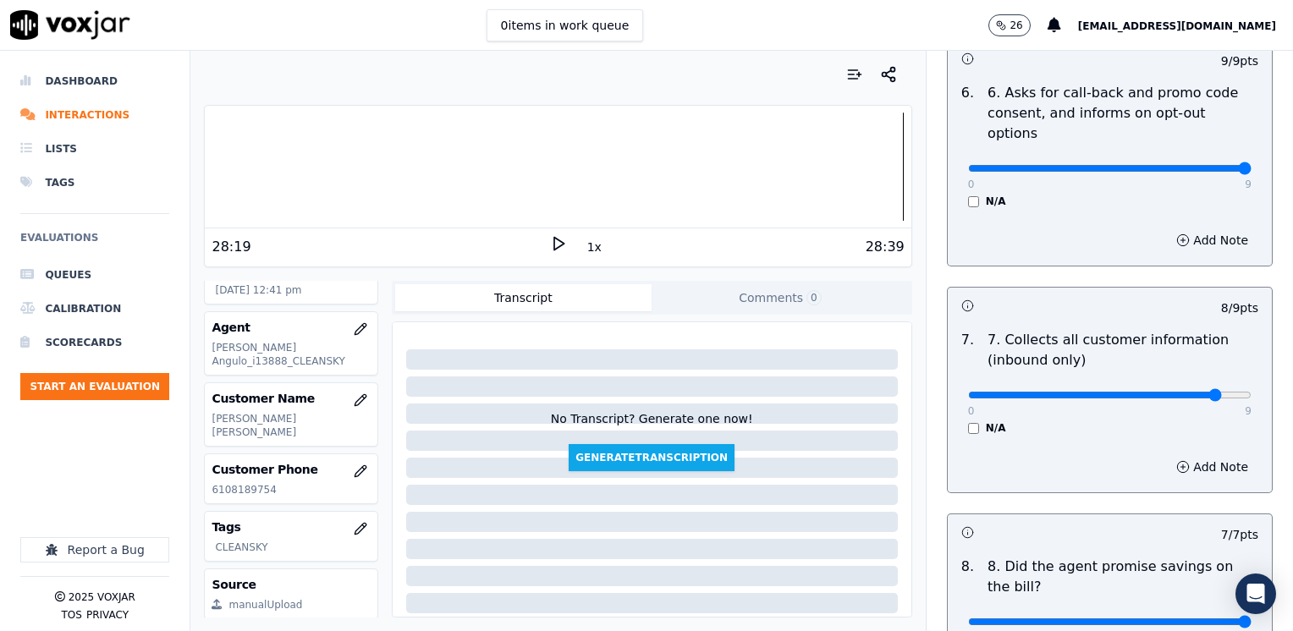
click at [1181, 442] on div "Add Note" at bounding box center [1109, 467] width 324 height 51
click at [1181, 455] on button "Add Note" at bounding box center [1212, 467] width 92 height 24
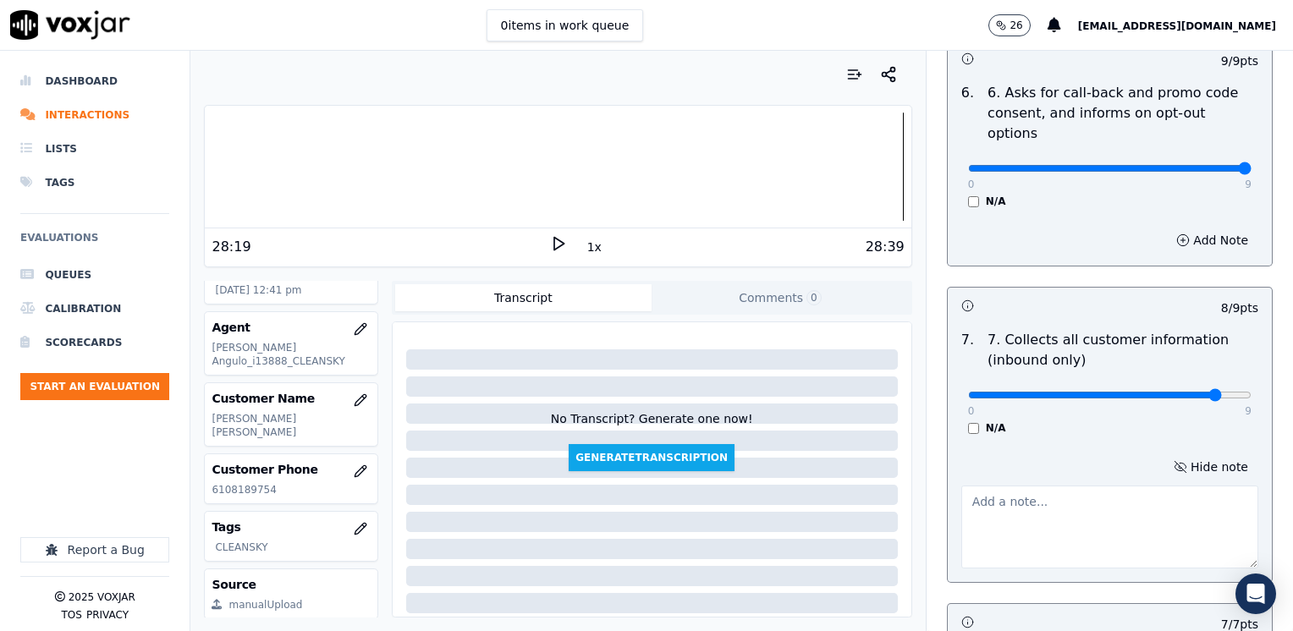
click at [1088, 486] on textarea at bounding box center [1109, 527] width 297 height 83
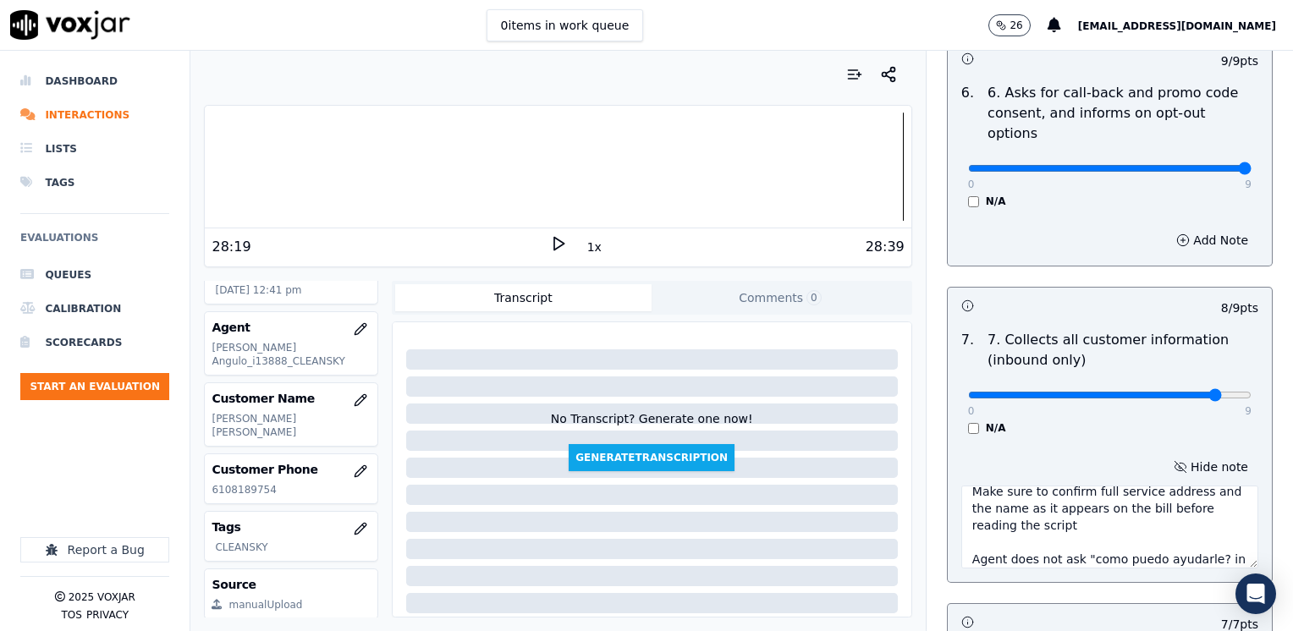
scroll to position [27, 0]
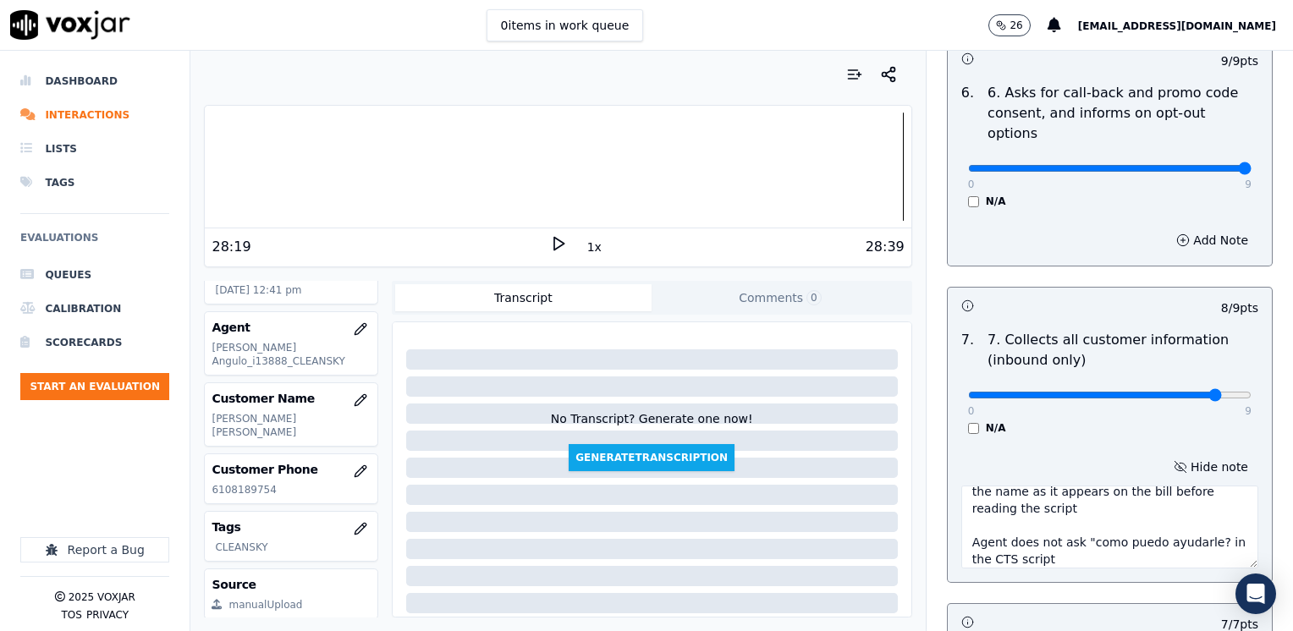
type textarea "Make sure to confirm full service address and the name as it appears on the bil…"
type input "7"
click at [1149, 392] on input "range" at bounding box center [1109, 395] width 283 height 7
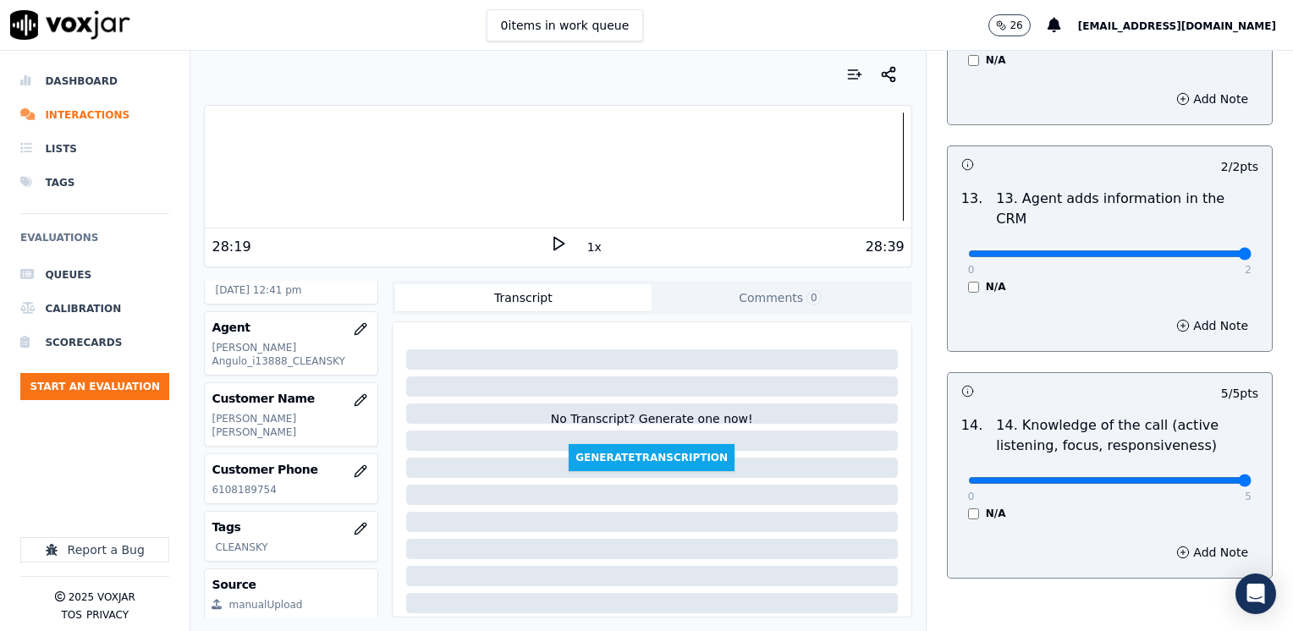
scroll to position [3015, 0]
drag, startPoint x: 981, startPoint y: 572, endPoint x: 703, endPoint y: 630, distance: 284.4
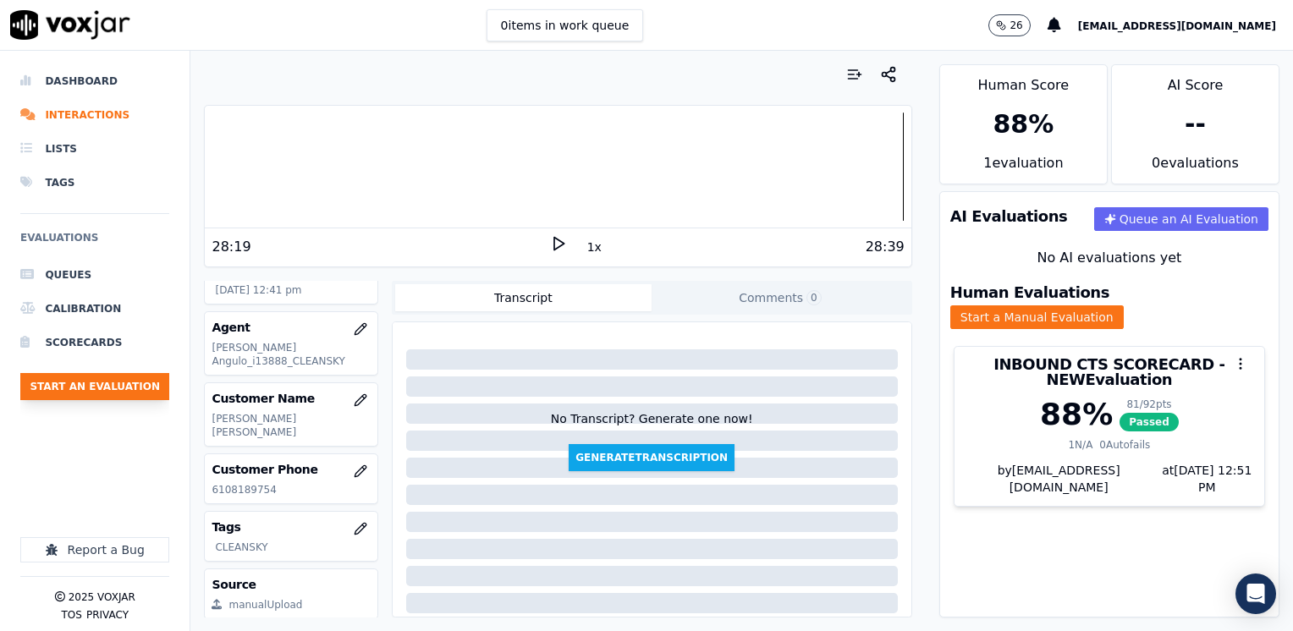
click at [125, 383] on button "Start an Evaluation" at bounding box center [94, 386] width 149 height 27
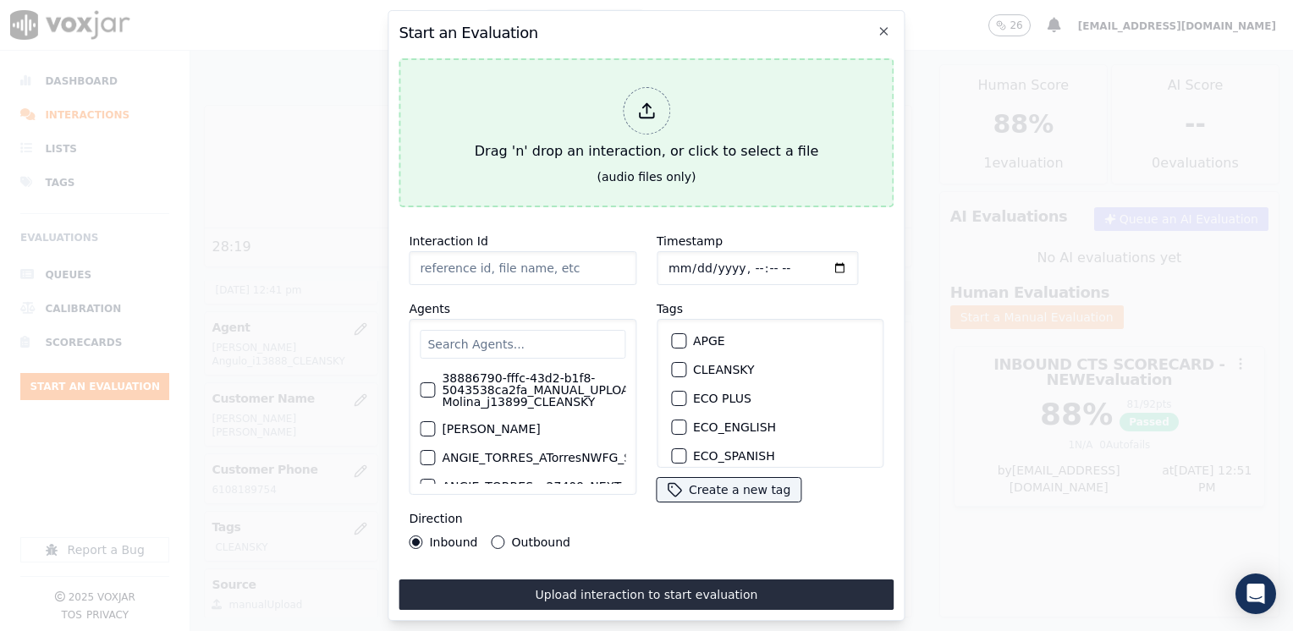
click at [643, 105] on icon at bounding box center [646, 111] width 19 height 19
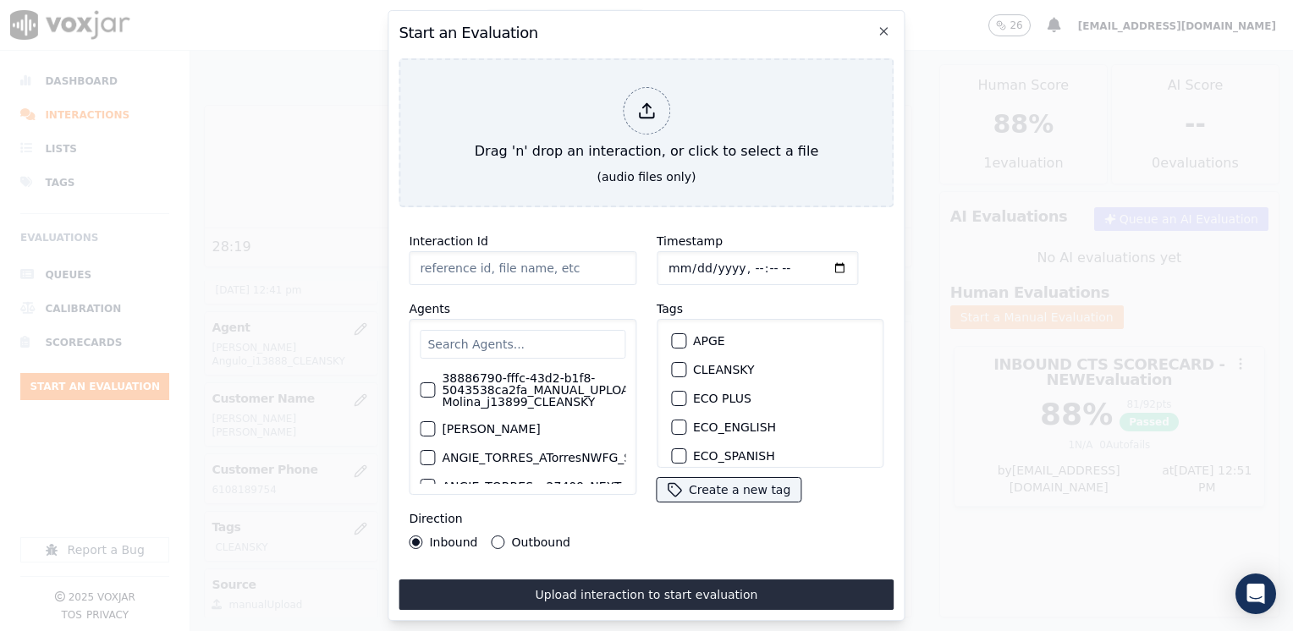
type input "20250911-112612_2016671295-[PERSON_NAME] 1 all.mp3"
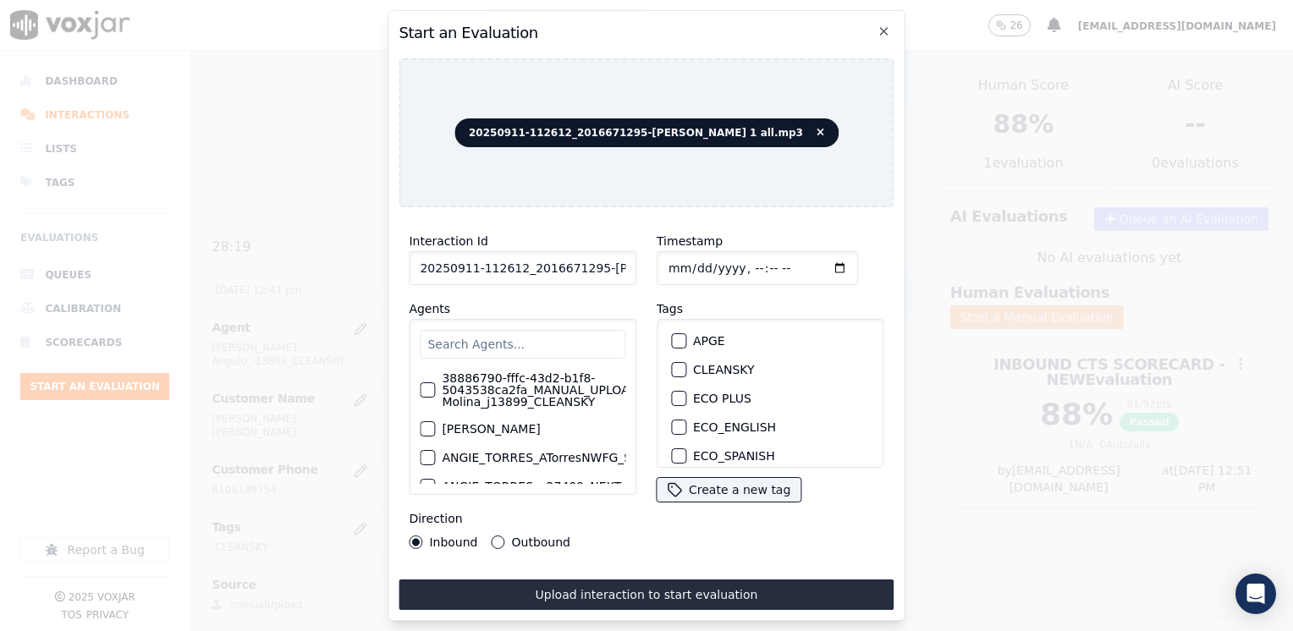
click at [540, 343] on input "text" at bounding box center [523, 344] width 206 height 29
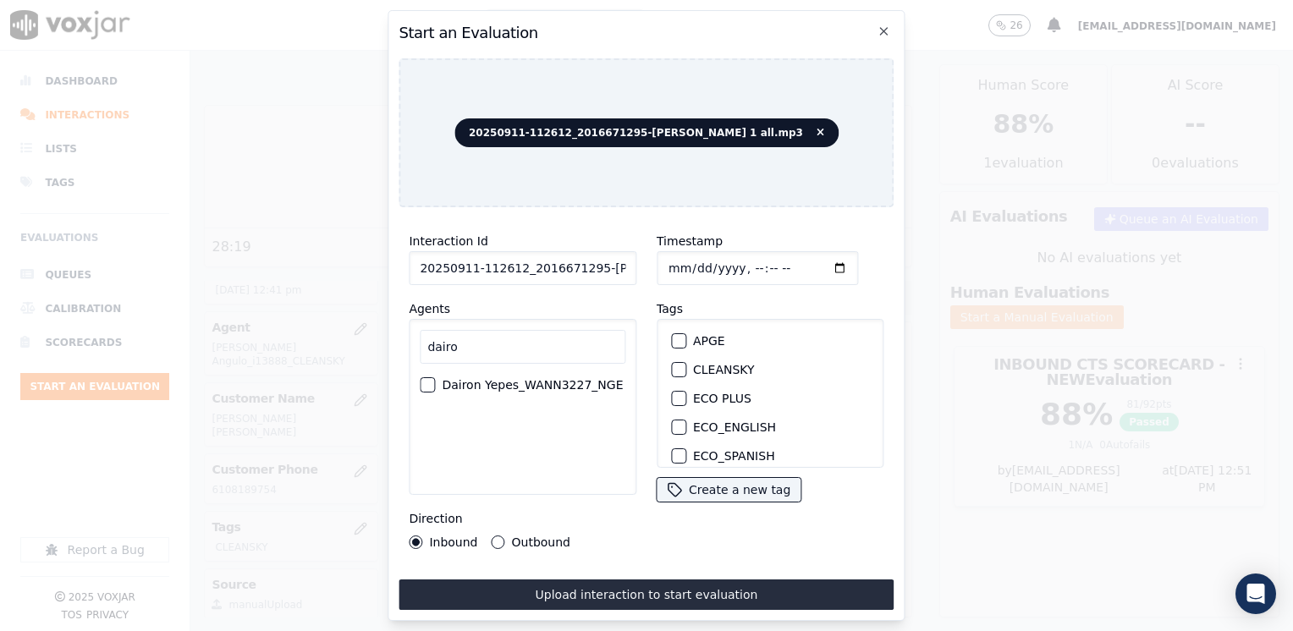
type input "dairo"
click at [514, 387] on label "Dairon Yepes_WANN3227_NGE" at bounding box center [532, 385] width 181 height 12
click at [435, 387] on button "Dairon Yepes_WANN3227_NGE" at bounding box center [427, 384] width 15 height 15
click at [673, 364] on div "button" at bounding box center [678, 370] width 12 height 12
click at [812, 252] on input "Timestamp" at bounding box center [756, 268] width 201 height 34
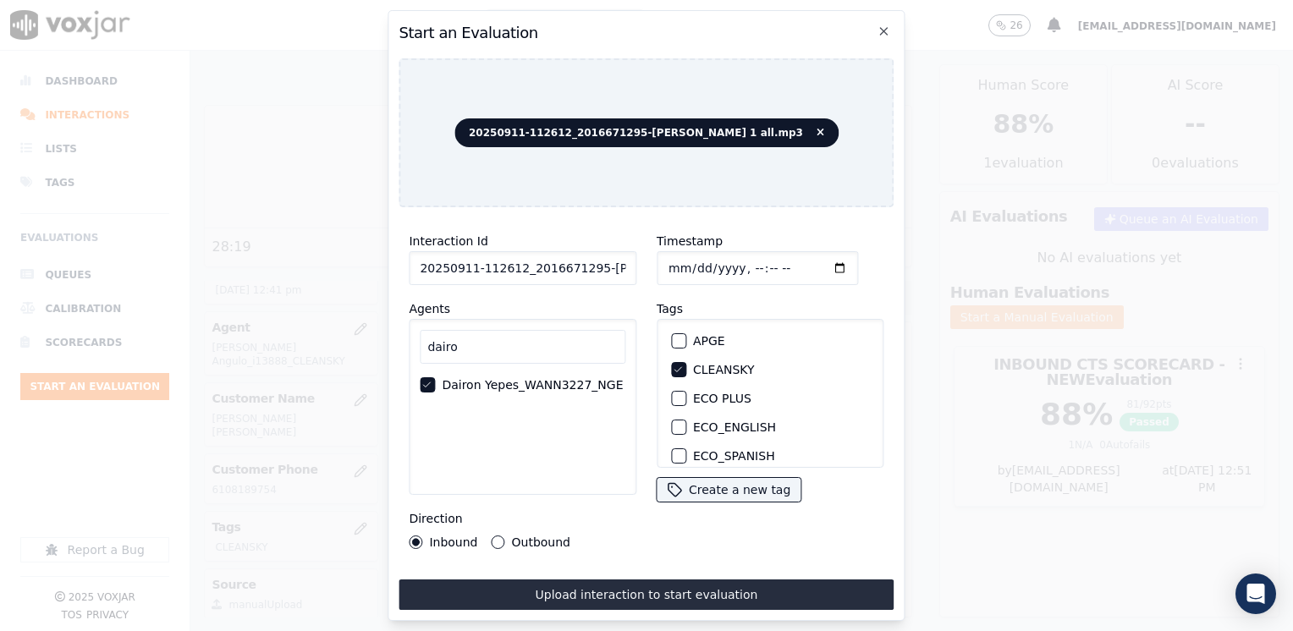
click at [813, 262] on input "Timestamp" at bounding box center [756, 268] width 201 height 34
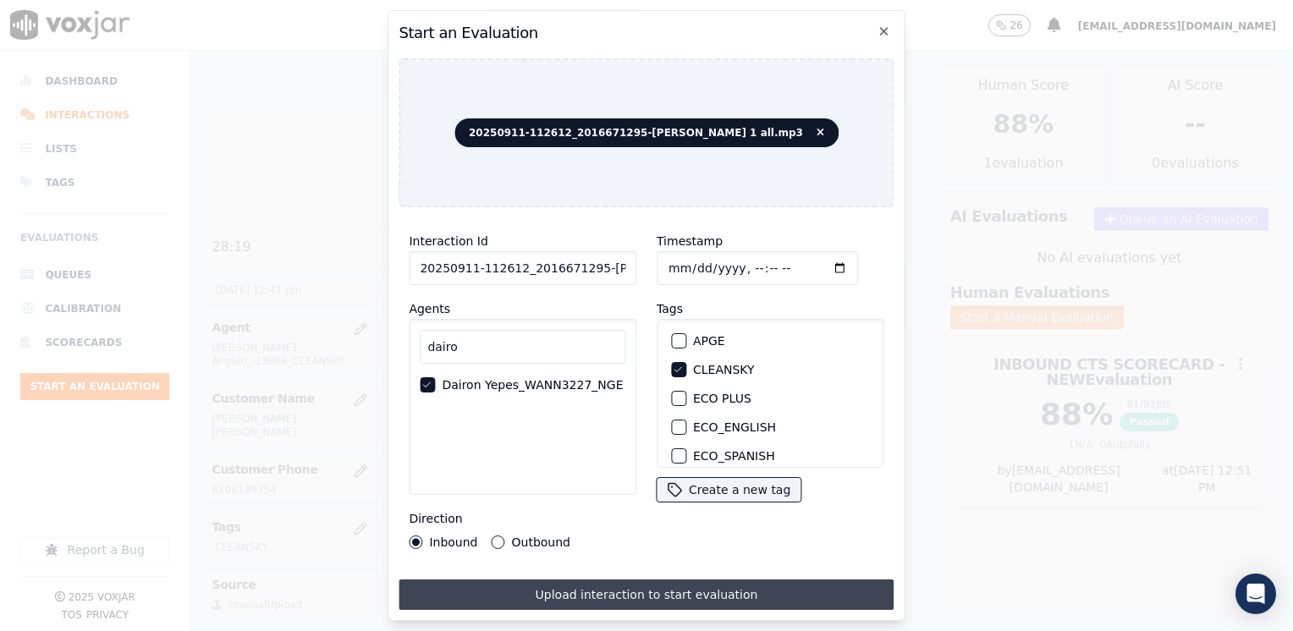
type input "[DATE]T12:52"
click at [635, 583] on button "Upload interaction to start evaluation" at bounding box center [645, 594] width 495 height 30
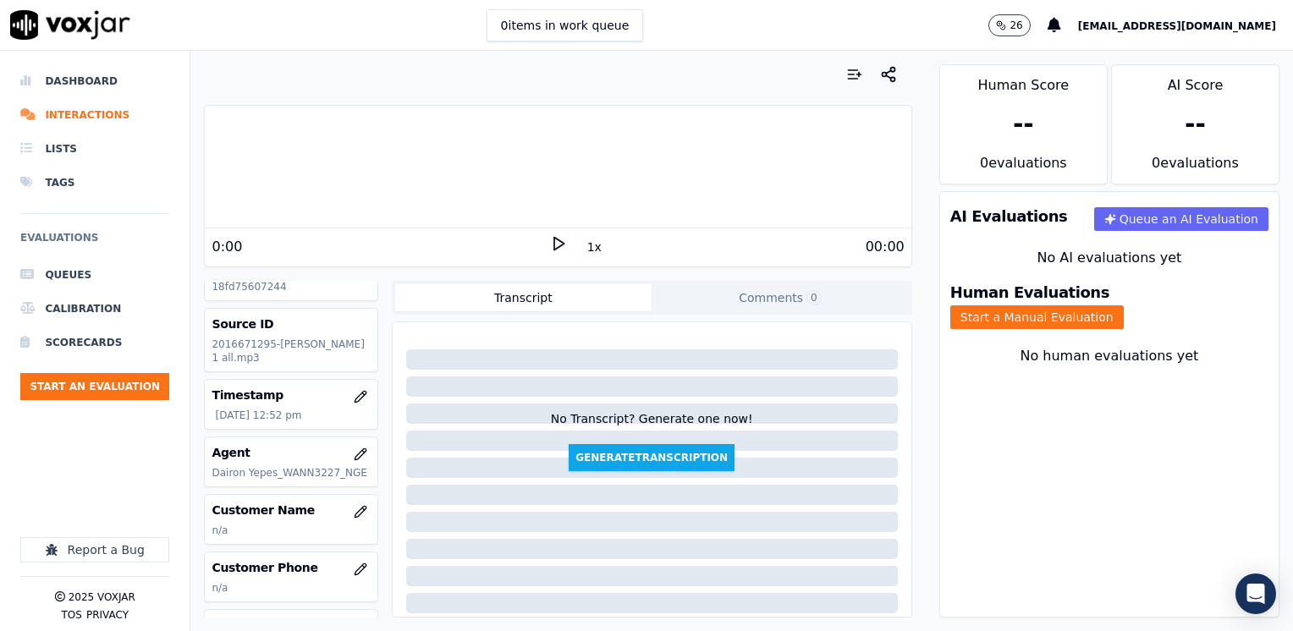
scroll to position [85, 0]
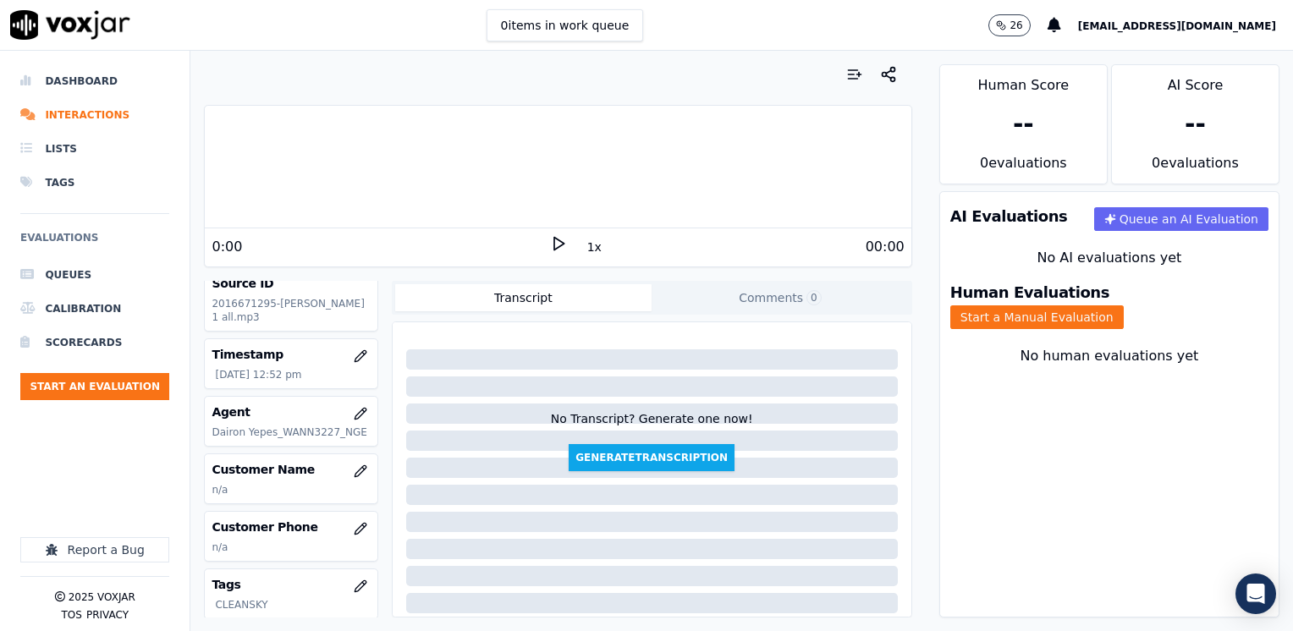
click at [338, 228] on div "0:00 1x 00:00" at bounding box center [557, 246] width 705 height 36
click at [554, 238] on polygon at bounding box center [559, 244] width 10 height 13
click at [554, 238] on rect at bounding box center [555, 243] width 3 height 11
click at [354, 469] on icon "button" at bounding box center [361, 471] width 14 height 14
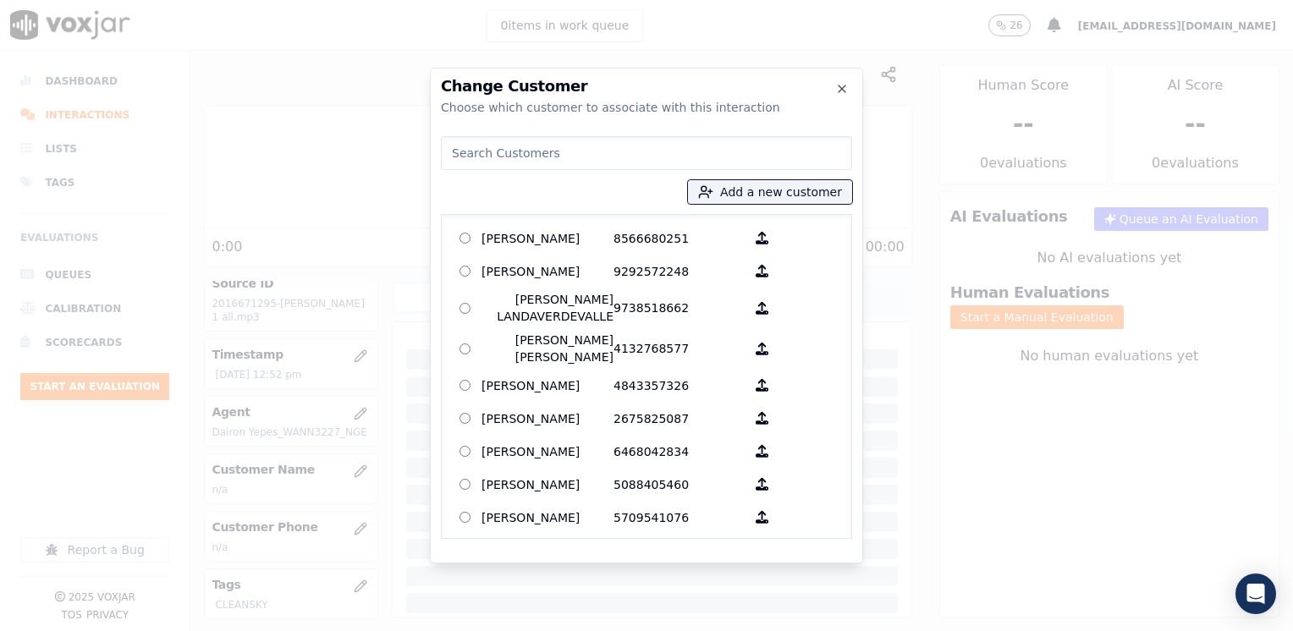
click at [596, 147] on input at bounding box center [646, 153] width 411 height 34
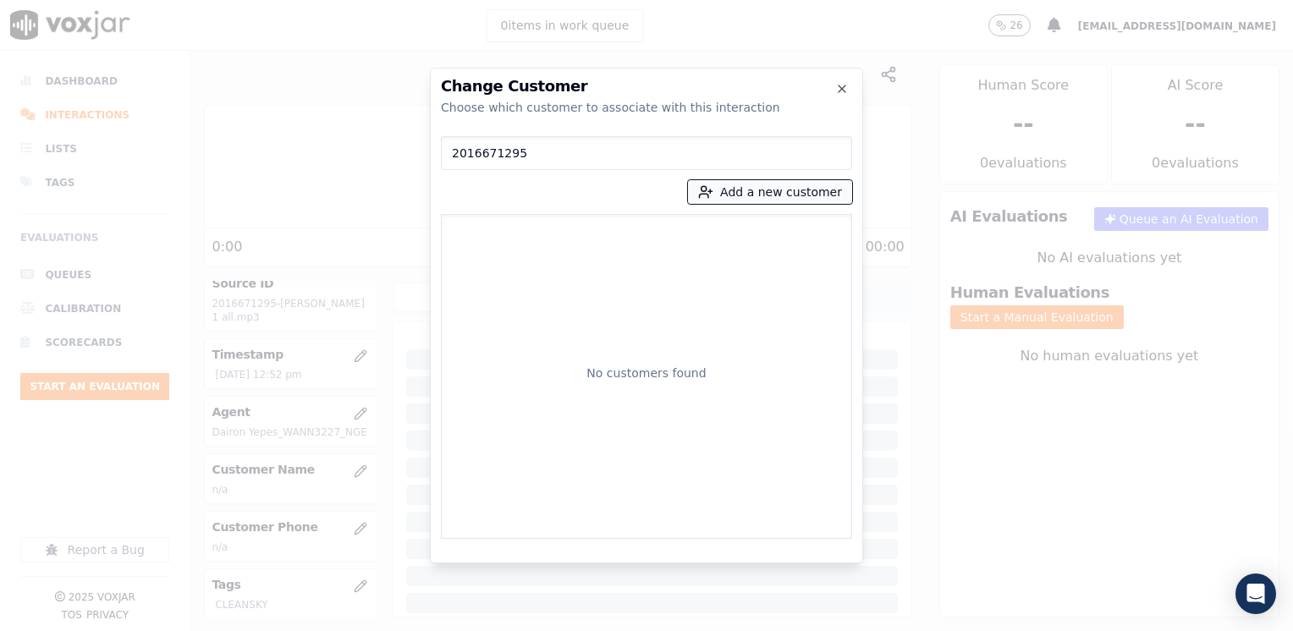
type input "2016671295"
click at [781, 188] on button "Add a new customer" at bounding box center [770, 192] width 164 height 24
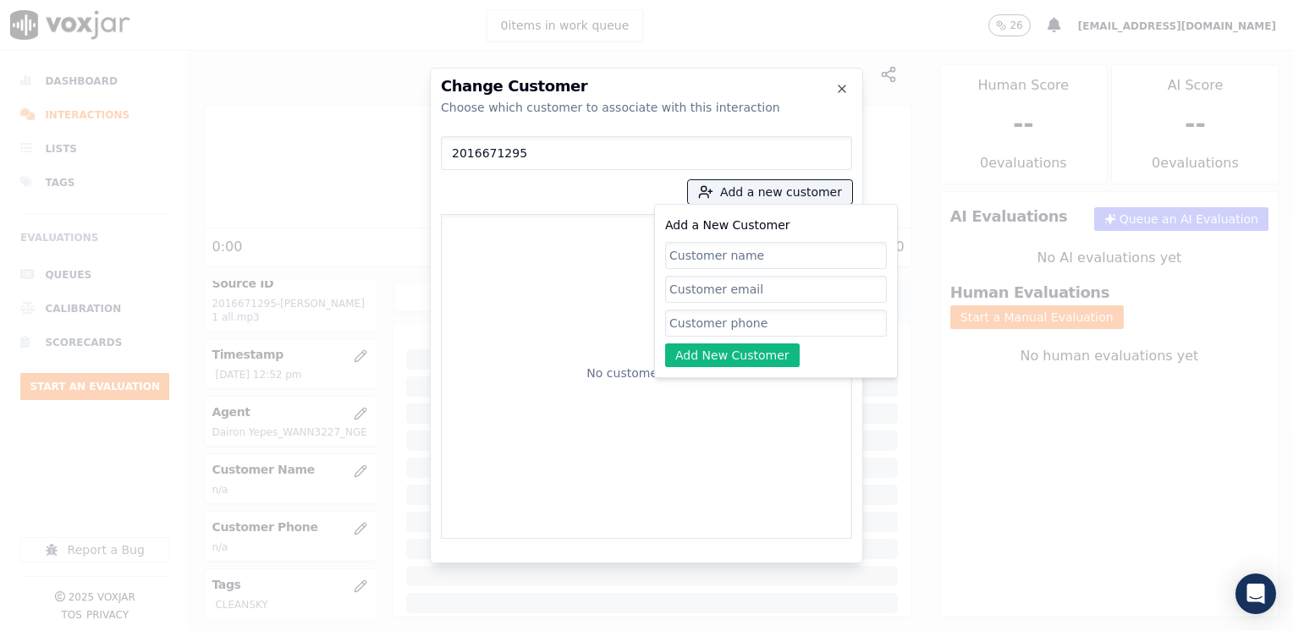
click at [720, 327] on input "Add a New Customer" at bounding box center [776, 323] width 222 height 27
paste input "2016671295"
type input "2016671295"
click at [782, 254] on input "Add a New Customer" at bounding box center [776, 255] width 222 height 27
paste input "[PERSON_NAME]"
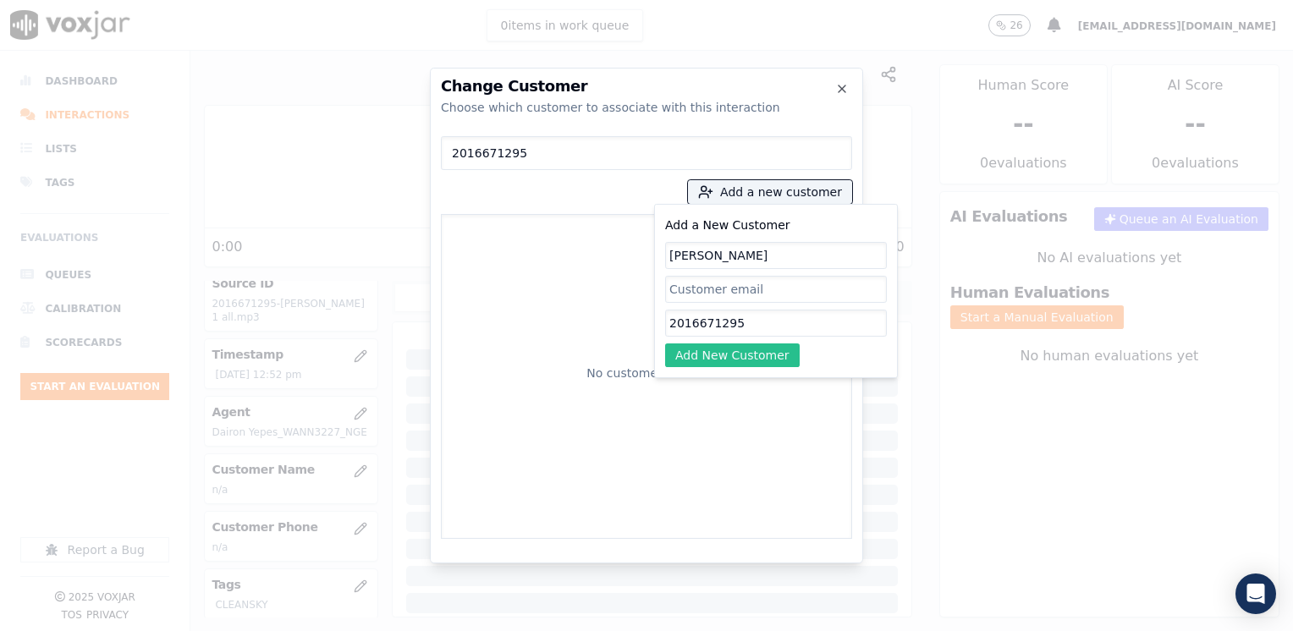
type input "[PERSON_NAME]"
click at [755, 352] on button "Add New Customer" at bounding box center [732, 355] width 135 height 24
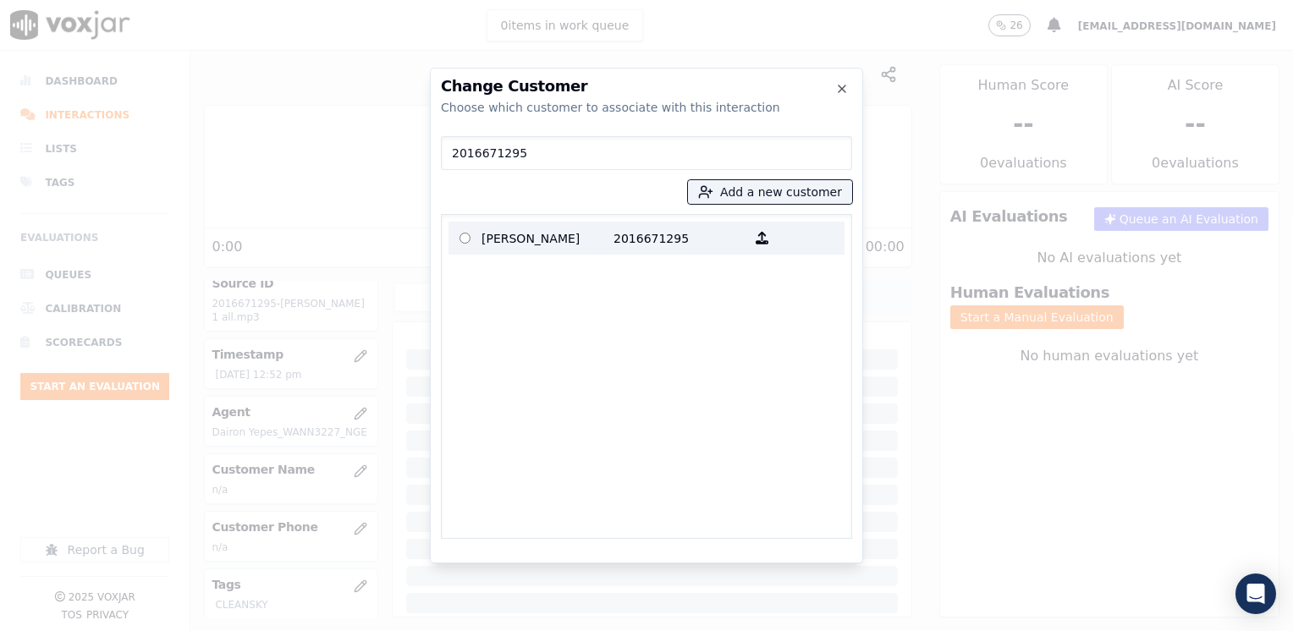
click at [647, 235] on p "2016671295" at bounding box center [679, 238] width 132 height 26
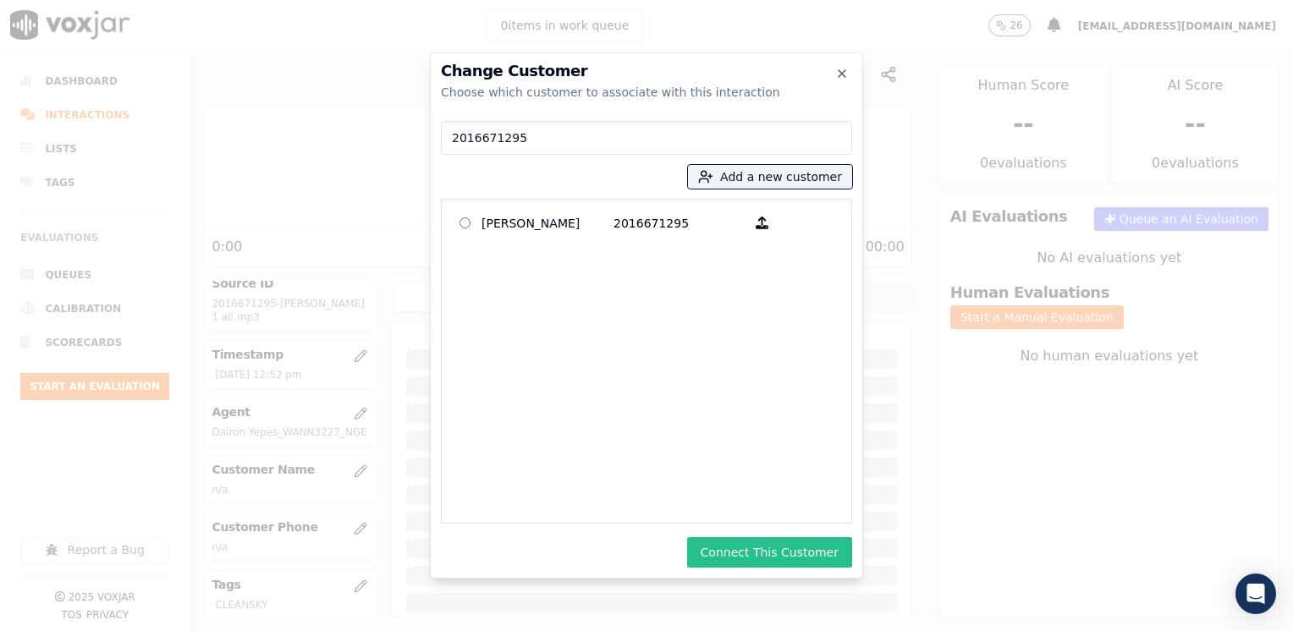
click at [802, 546] on button "Connect This Customer" at bounding box center [769, 552] width 165 height 30
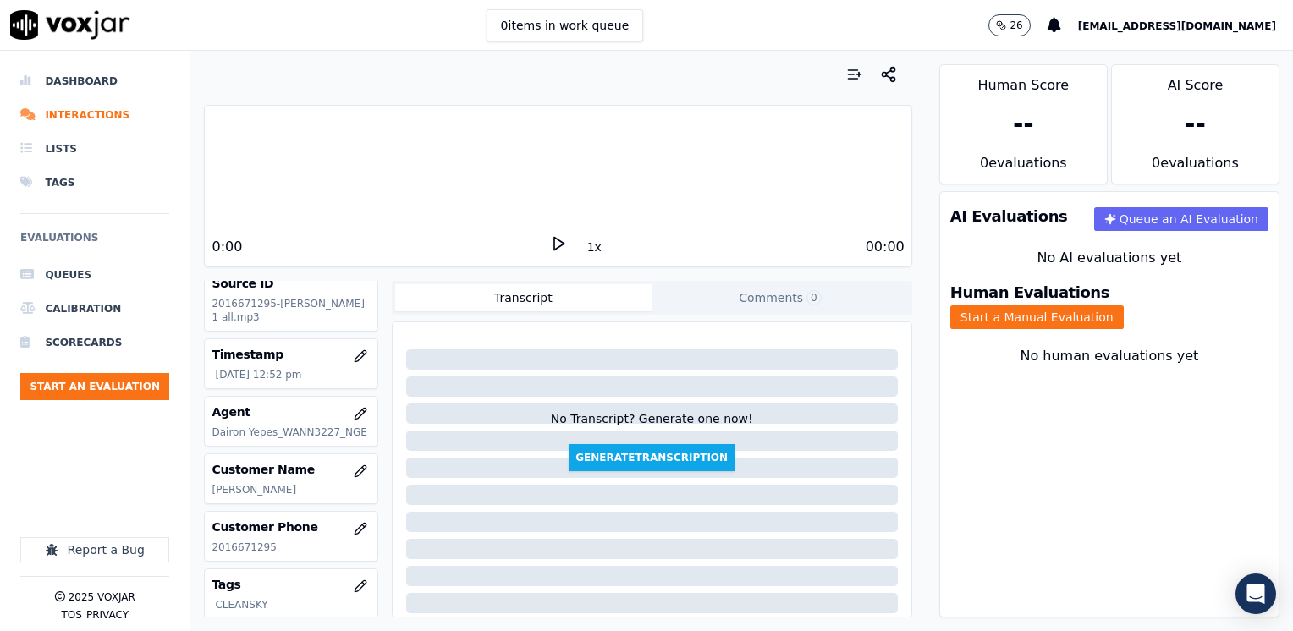
click at [554, 245] on polygon at bounding box center [559, 244] width 10 height 13
click at [1123, 305] on button "Start a Manual Evaluation" at bounding box center [1036, 317] width 173 height 24
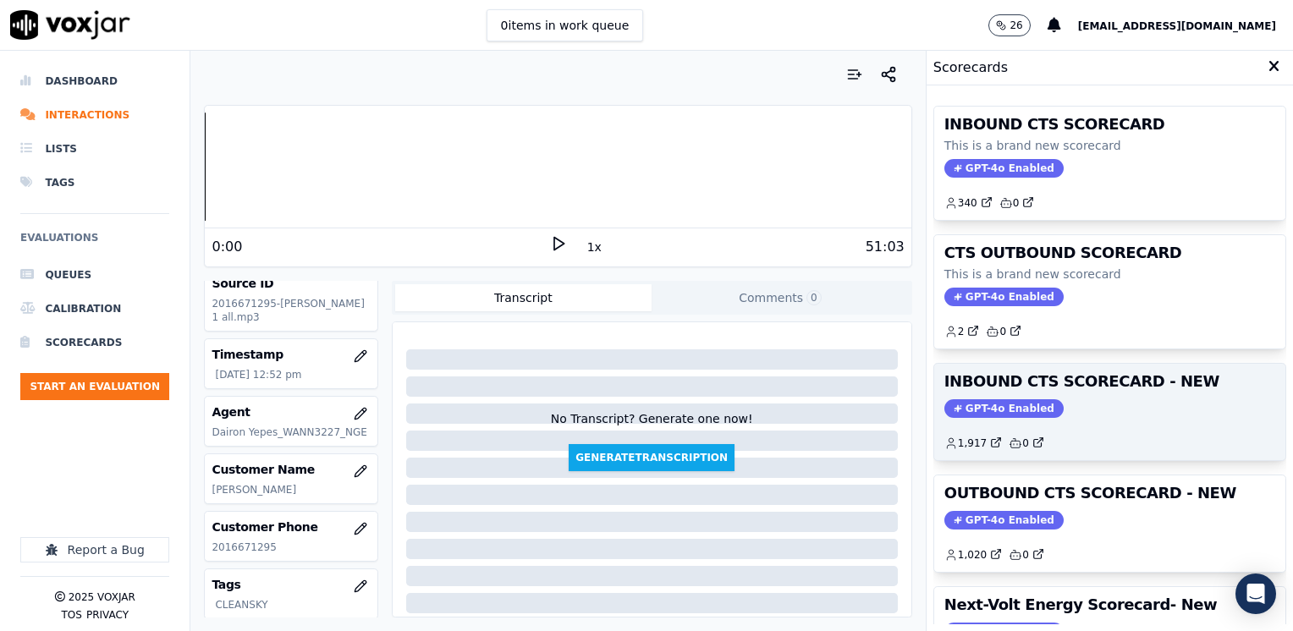
click at [988, 401] on span "GPT-4o Enabled" at bounding box center [1003, 408] width 119 height 19
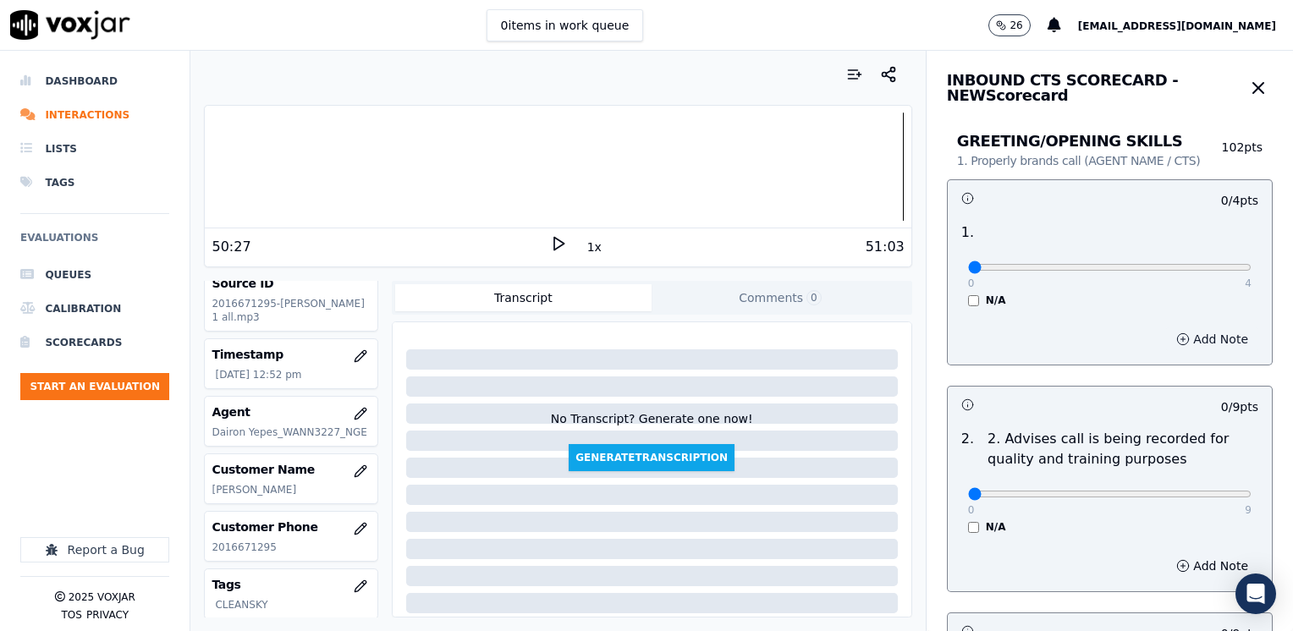
click at [1172, 344] on button "Add Note" at bounding box center [1212, 339] width 92 height 24
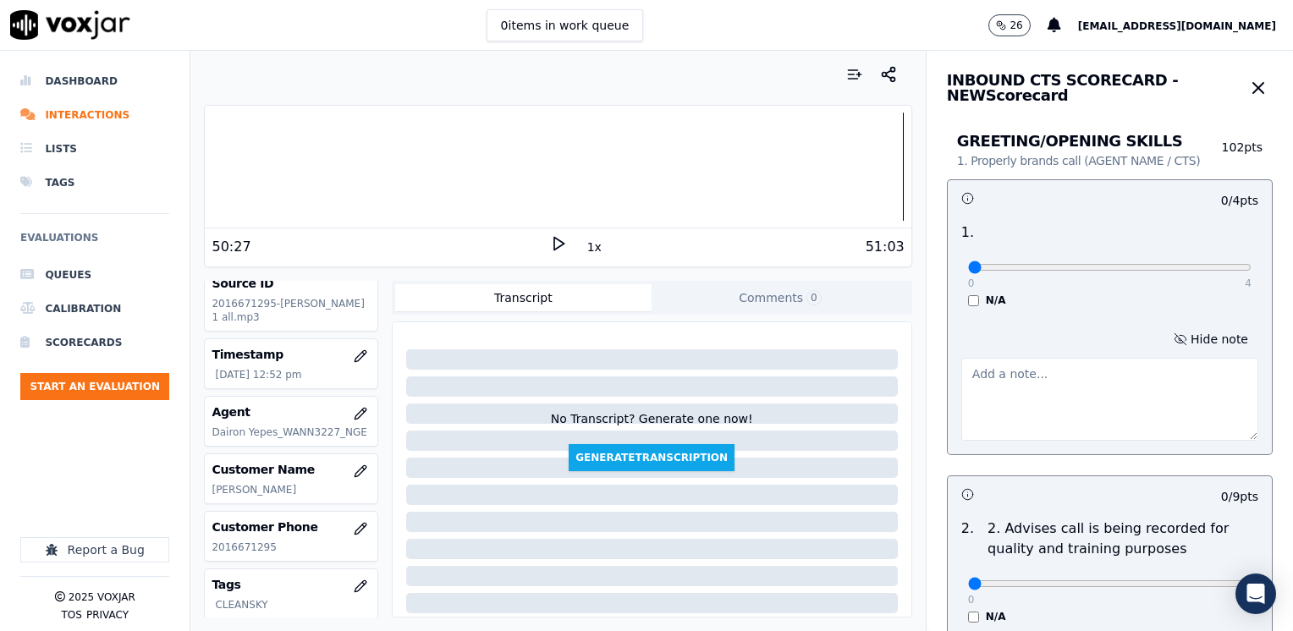
click at [1096, 385] on textarea at bounding box center [1109, 399] width 297 height 83
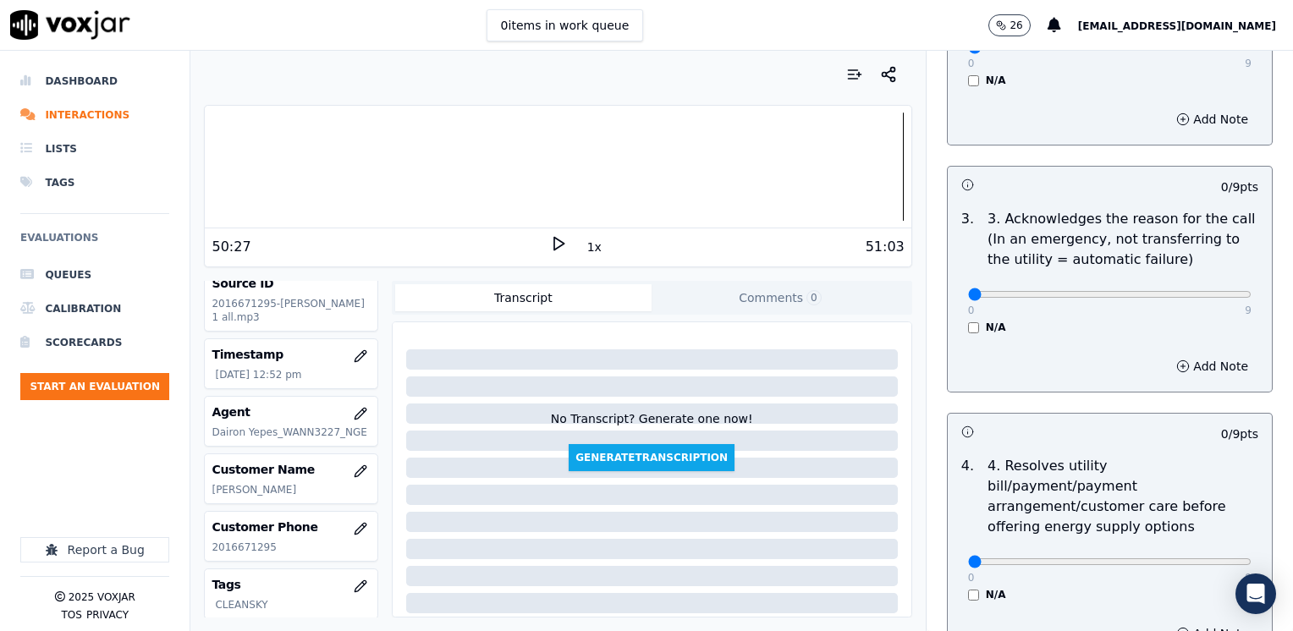
scroll to position [592, 0]
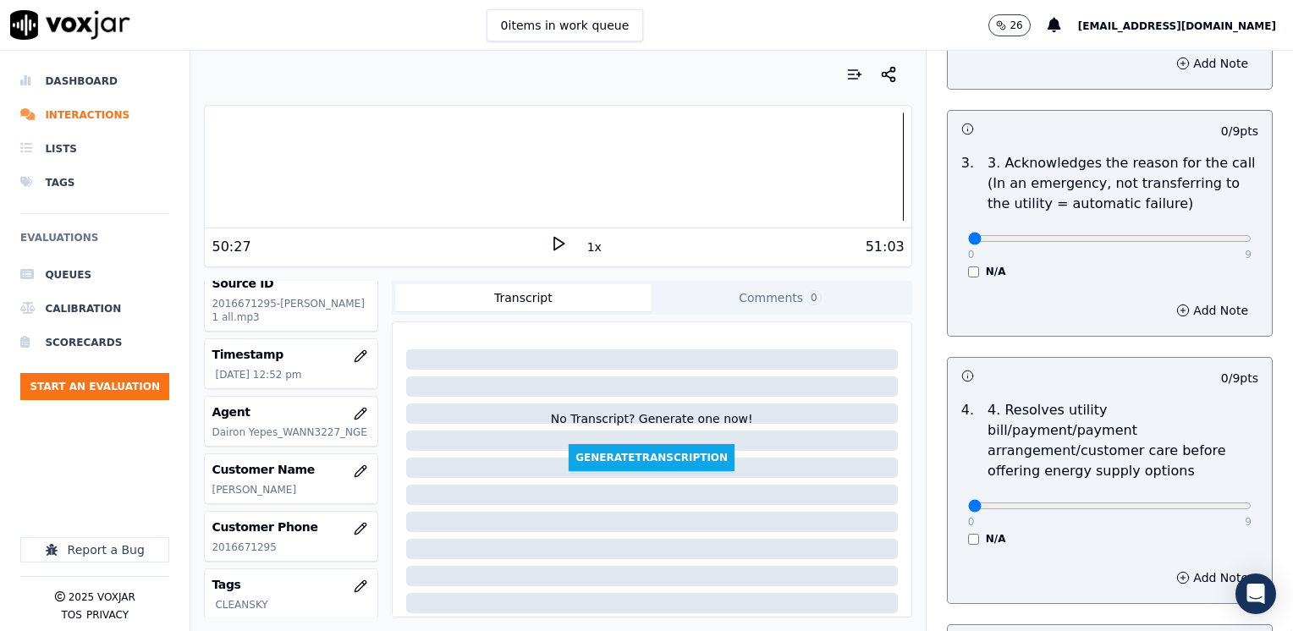
type textarea "Does not introduce himself nor brands CTS"
drag, startPoint x: 958, startPoint y: 232, endPoint x: 1295, endPoint y: 293, distance: 343.0
type input "9"
click at [1251, 242] on input "range" at bounding box center [1109, 238] width 283 height 7
click at [1196, 307] on button "Add Note" at bounding box center [1212, 311] width 92 height 24
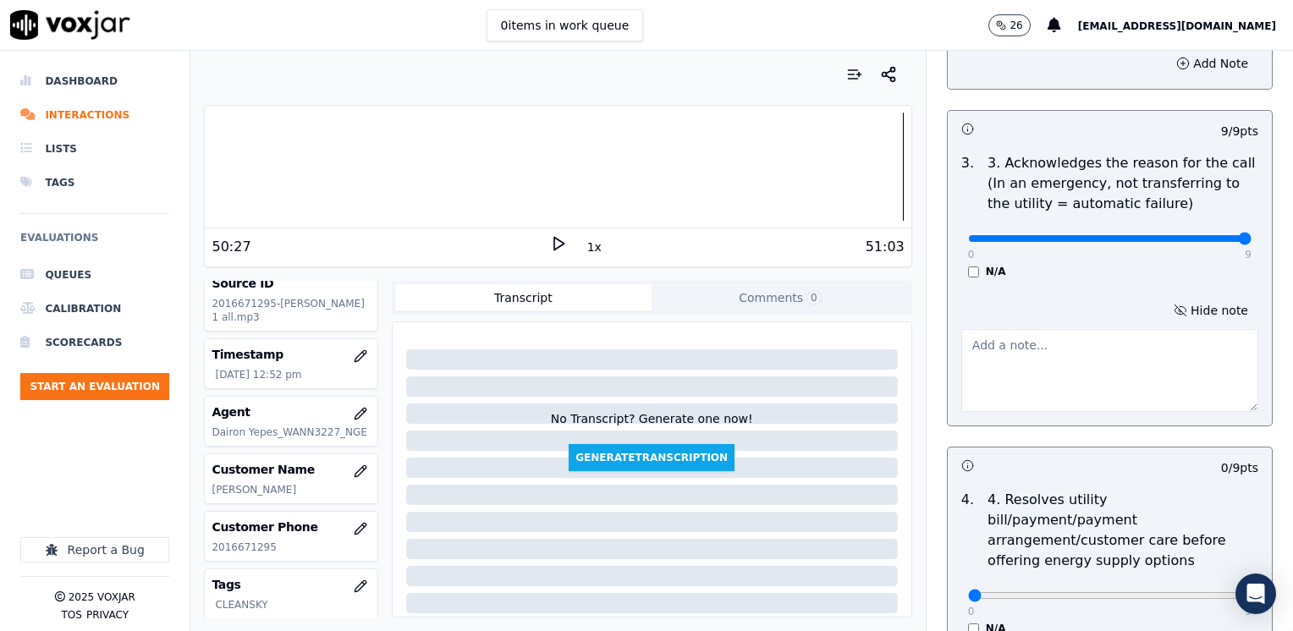
click at [1022, 381] on textarea at bounding box center [1109, 370] width 297 height 83
type textarea "c"
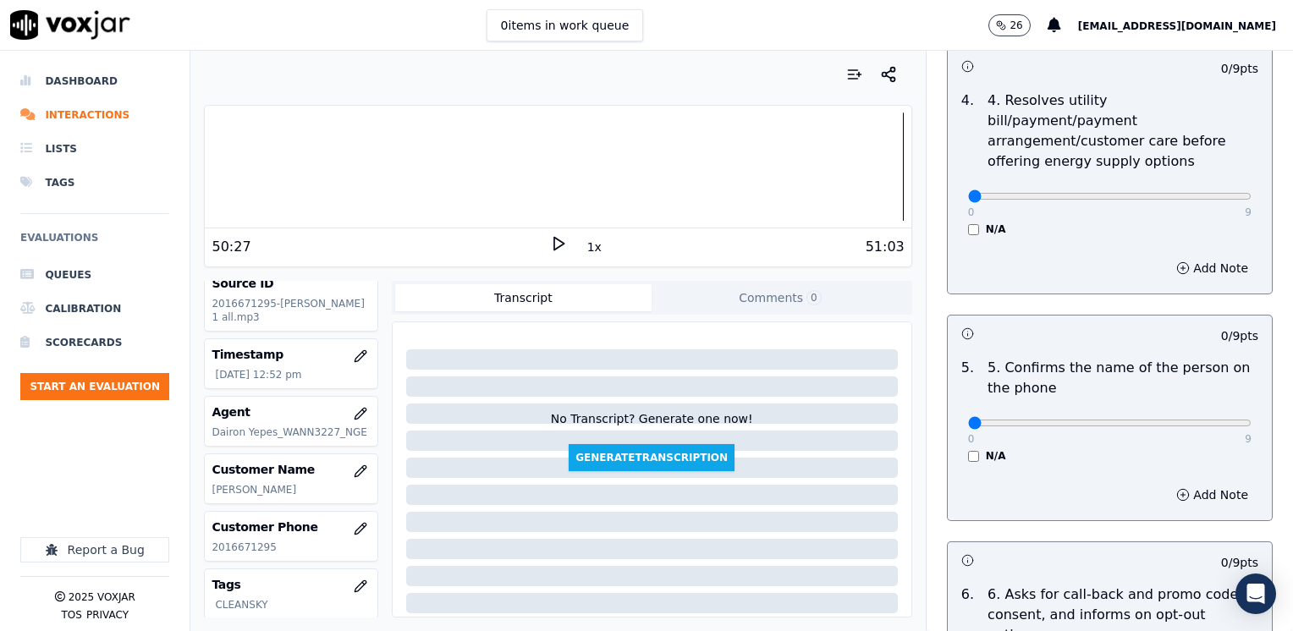
scroll to position [1015, 0]
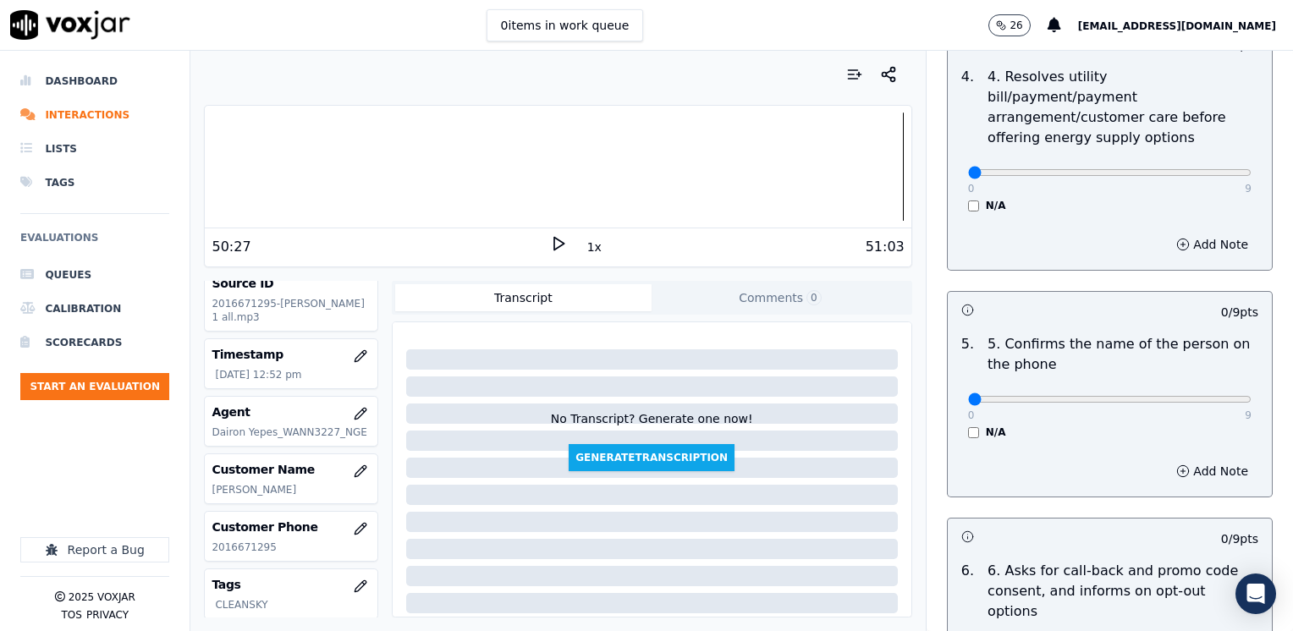
type textarea "Cx just made a payment, but wants to know her current balance"
drag, startPoint x: 958, startPoint y: 376, endPoint x: 1292, endPoint y: 376, distance: 334.1
type input "9"
click at [1251, 396] on input "range" at bounding box center [1109, 399] width 283 height 7
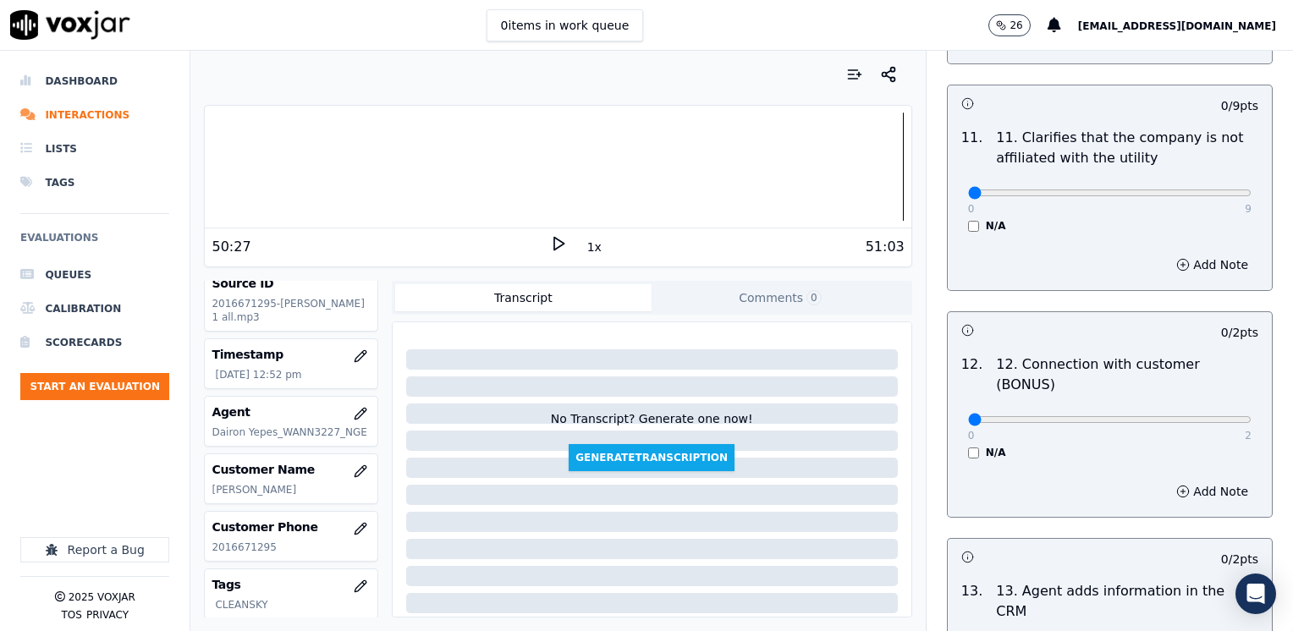
scroll to position [3015, 0]
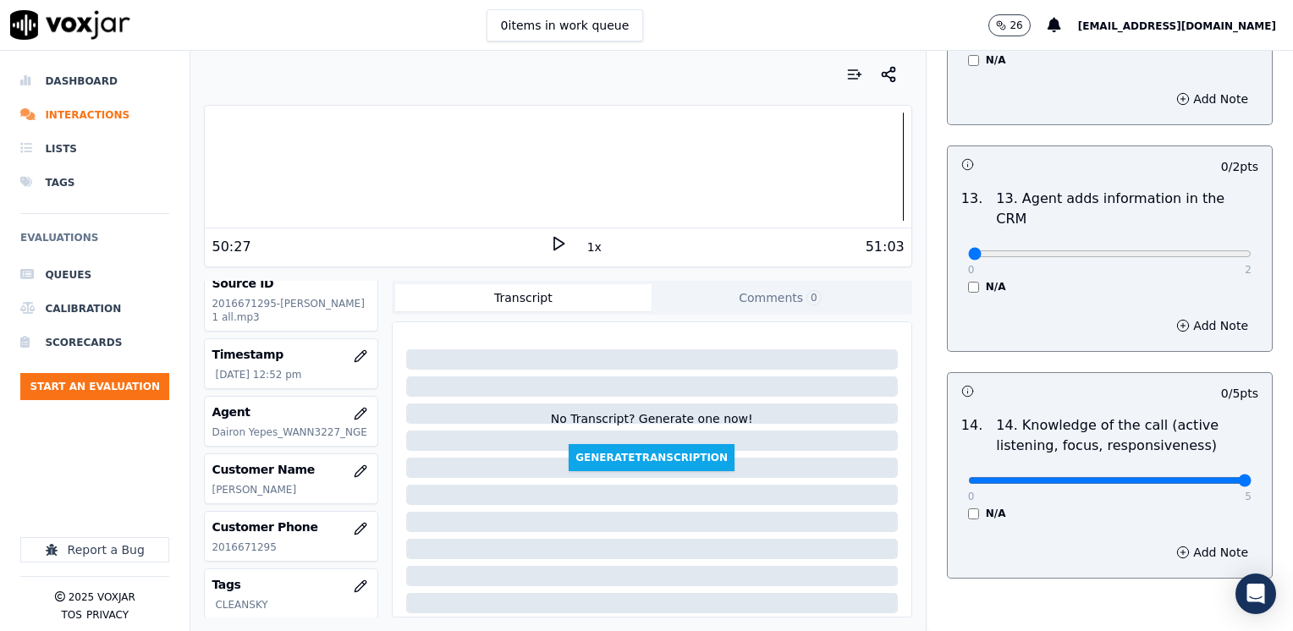
drag, startPoint x: 959, startPoint y: 395, endPoint x: 1295, endPoint y: 394, distance: 335.8
type input "5"
click at [1251, 477] on input "range" at bounding box center [1109, 480] width 283 height 7
drag, startPoint x: 951, startPoint y: 166, endPoint x: 1295, endPoint y: 196, distance: 345.6
type input "2"
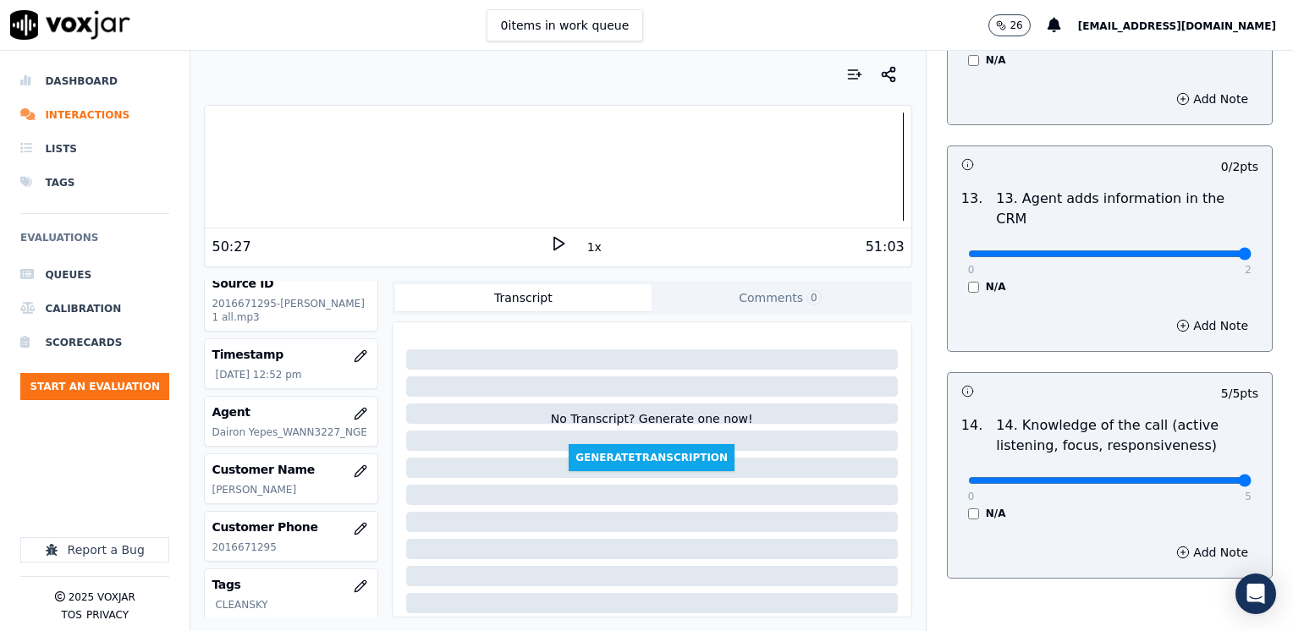
click at [1251, 250] on input "range" at bounding box center [1109, 253] width 283 height 7
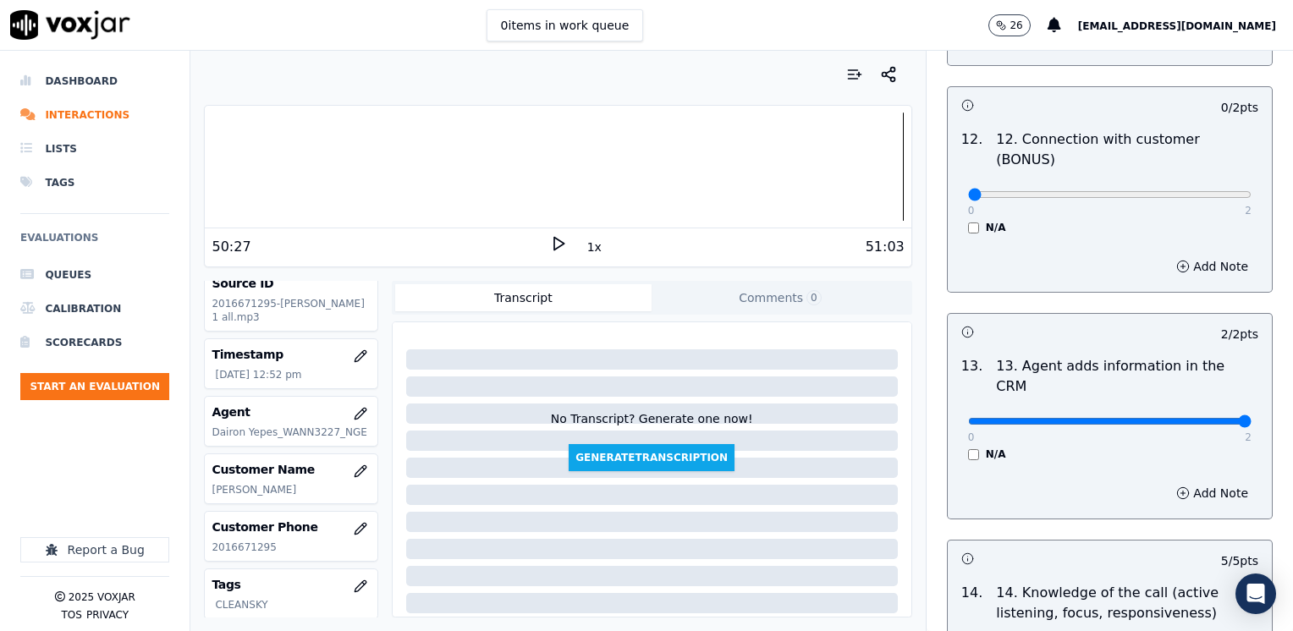
scroll to position [2761, 0]
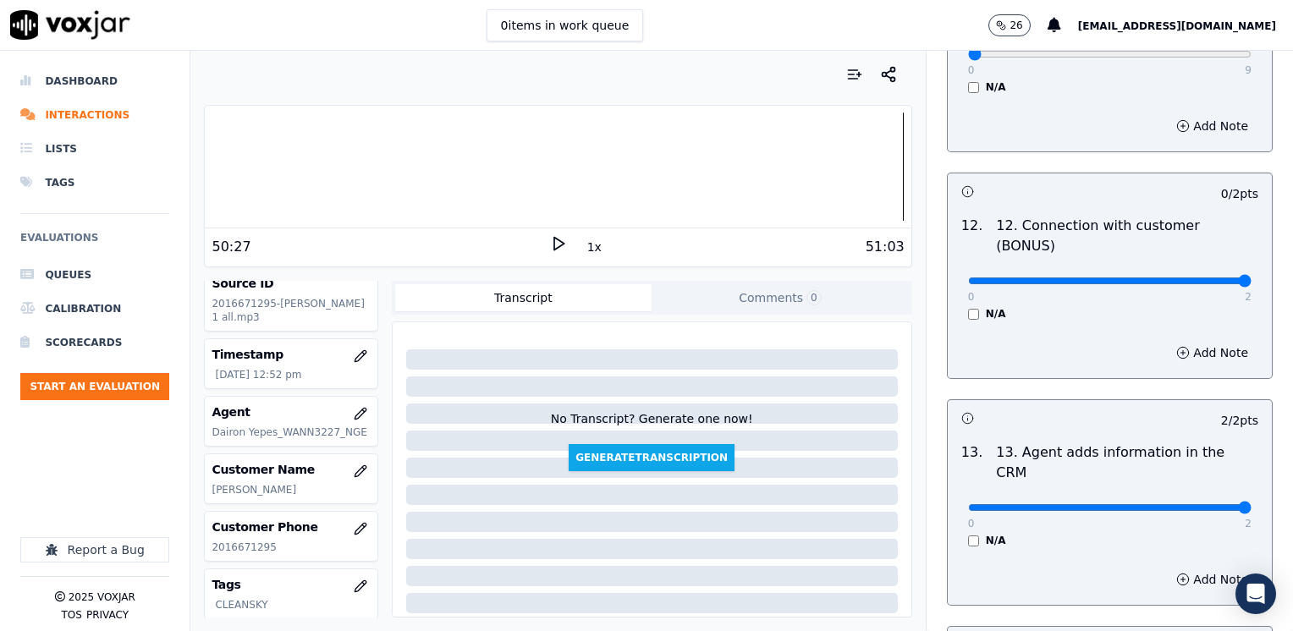
drag, startPoint x: 956, startPoint y: 211, endPoint x: 1260, endPoint y: 211, distance: 303.7
type input "2"
click at [1251, 277] on input "range" at bounding box center [1109, 280] width 283 height 7
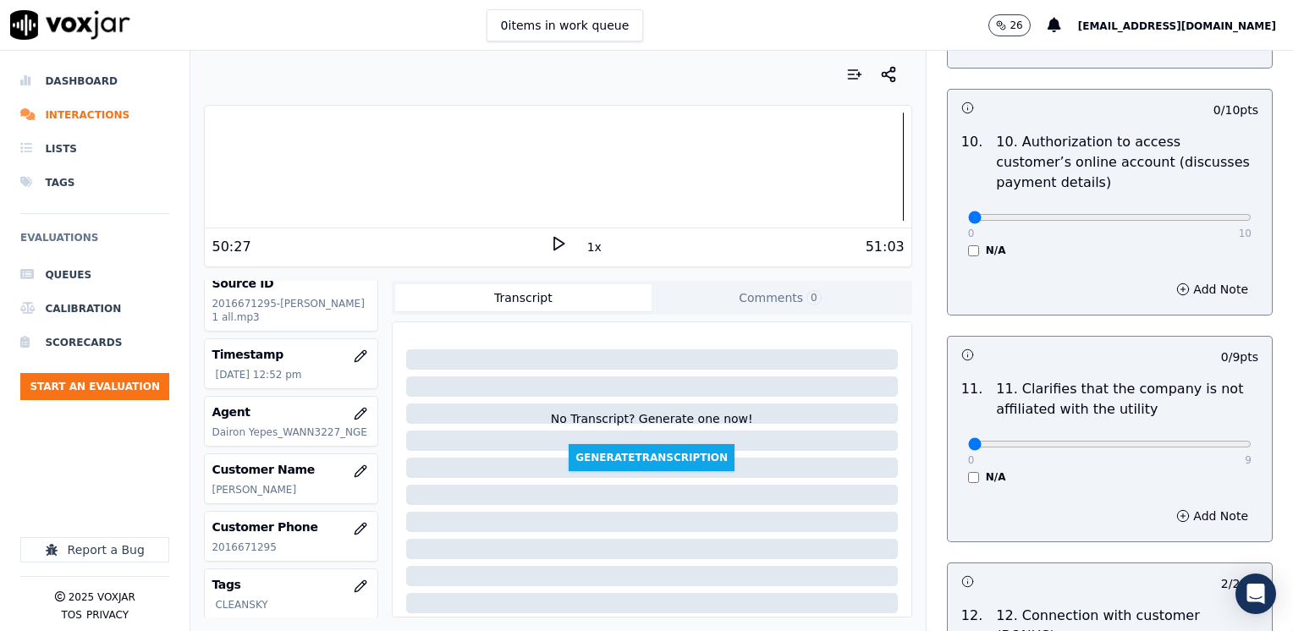
scroll to position [2338, 0]
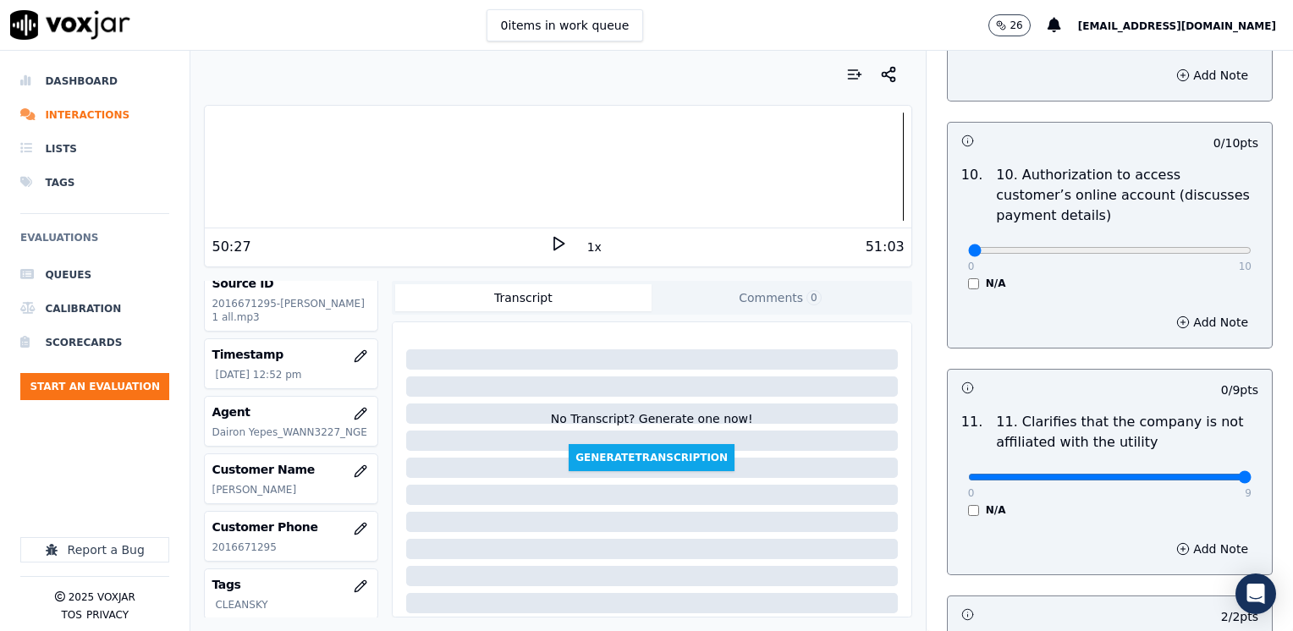
drag, startPoint x: 969, startPoint y: 430, endPoint x: 1295, endPoint y: 429, distance: 326.5
type input "9"
click at [1251, 474] on input "range" at bounding box center [1109, 477] width 283 height 7
